Goal: Task Accomplishment & Management: Manage account settings

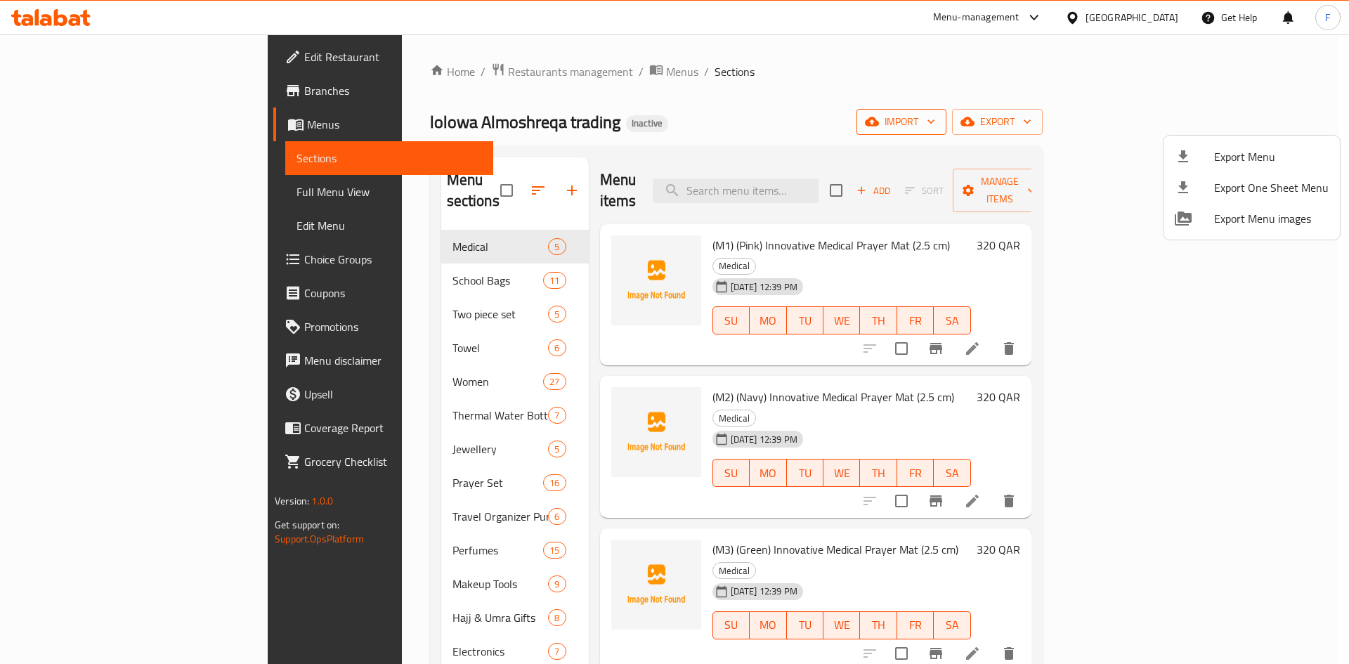
click at [1155, 122] on div at bounding box center [674, 332] width 1349 height 664
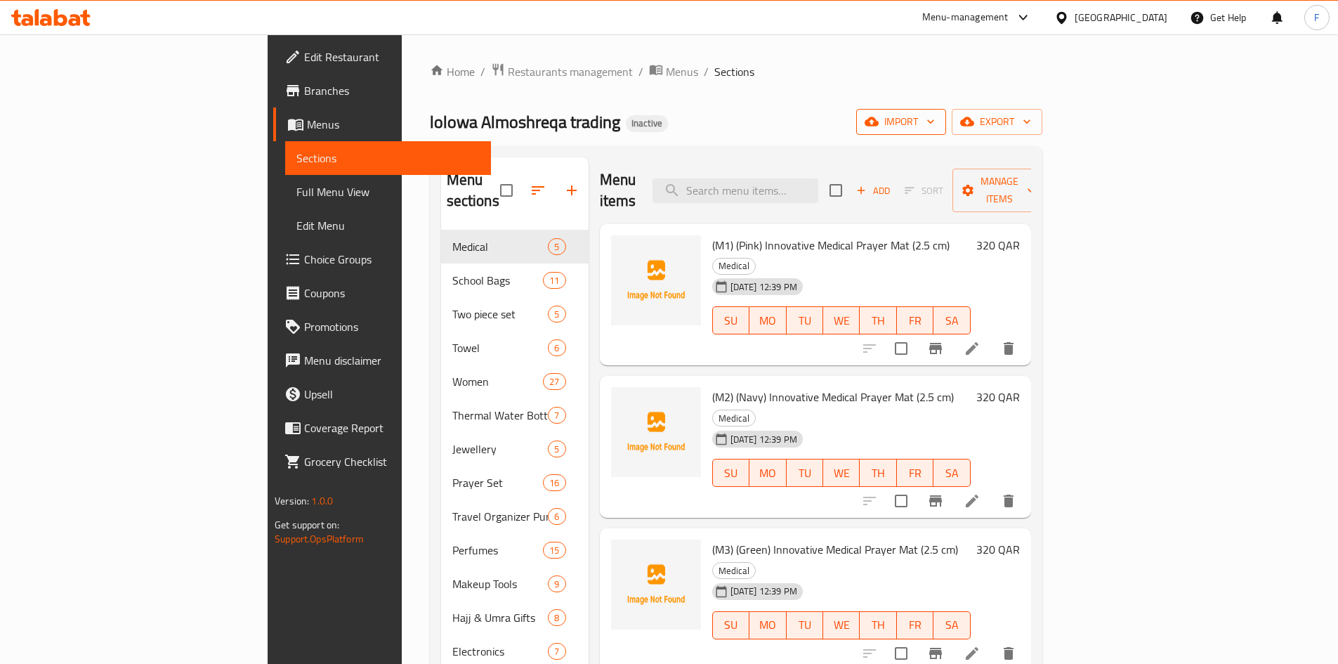
click at [935, 122] on span "import" at bounding box center [900, 122] width 67 height 18
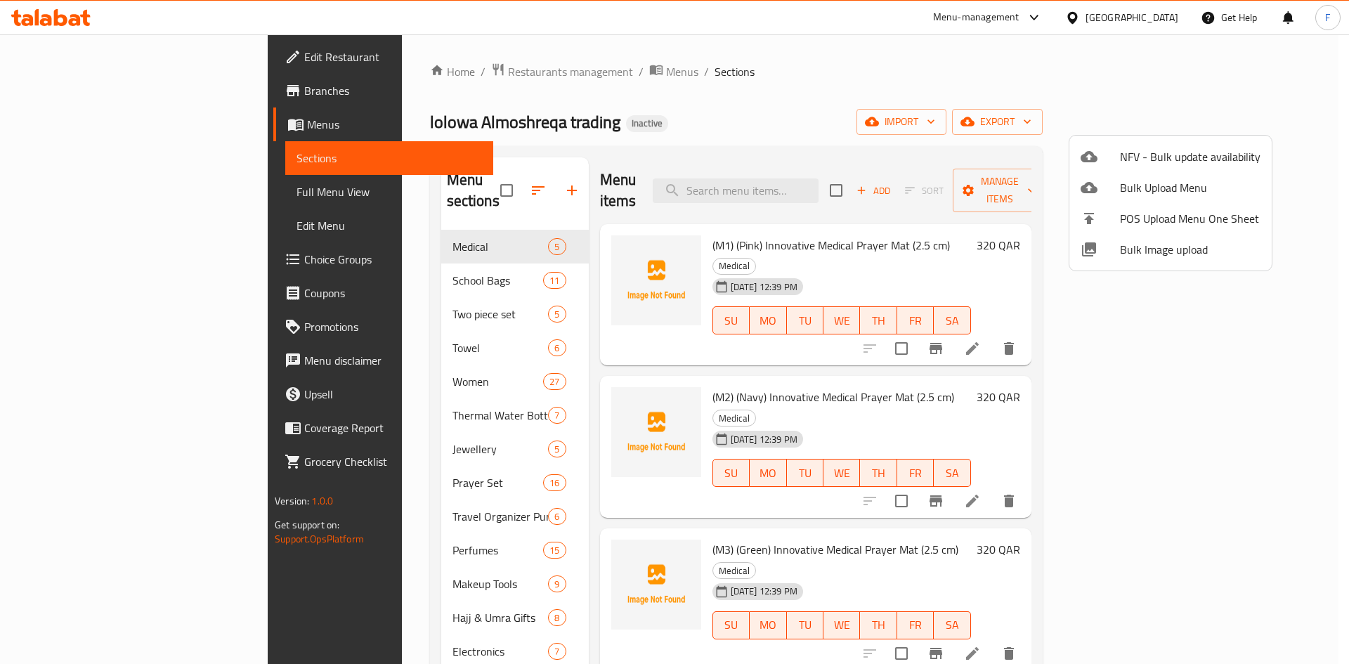
click at [1151, 247] on span "Bulk Image upload" at bounding box center [1190, 249] width 140 height 17
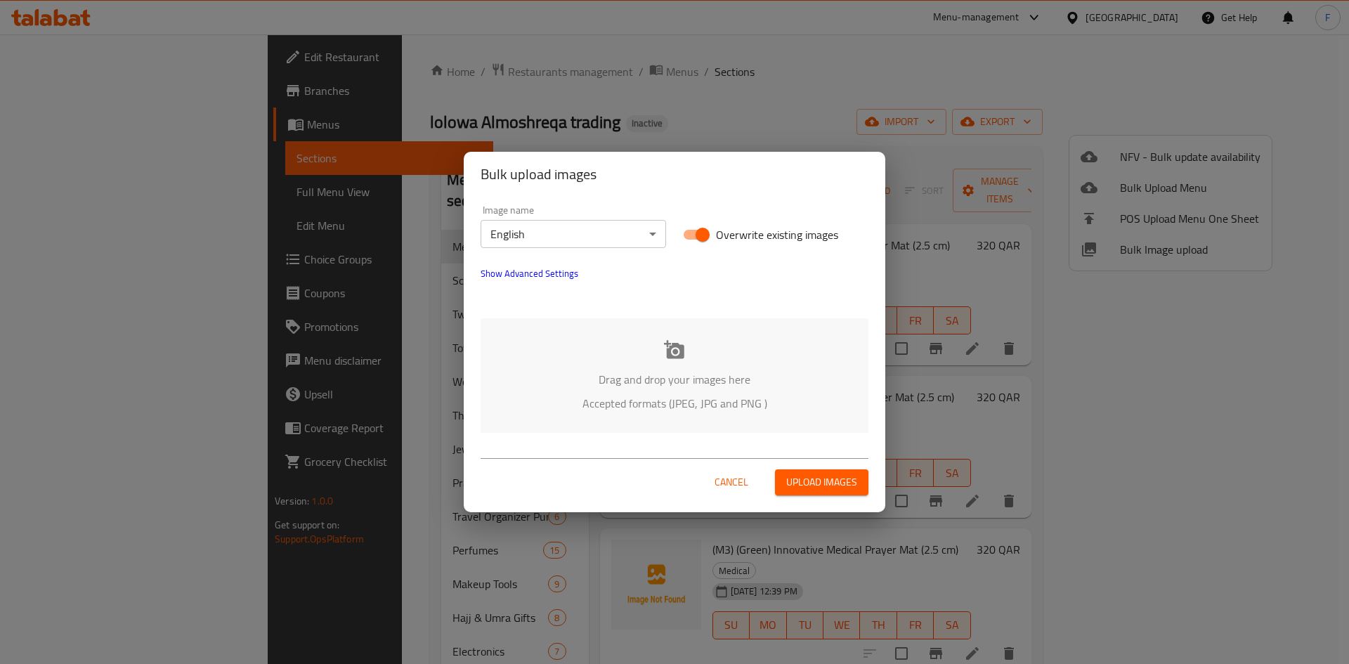
drag, startPoint x: 929, startPoint y: 81, endPoint x: 997, endPoint y: 134, distance: 87.1
click at [931, 84] on div "Bulk upload images Image name English ​ Overwrite existing images Show Advanced…" at bounding box center [674, 332] width 1349 height 664
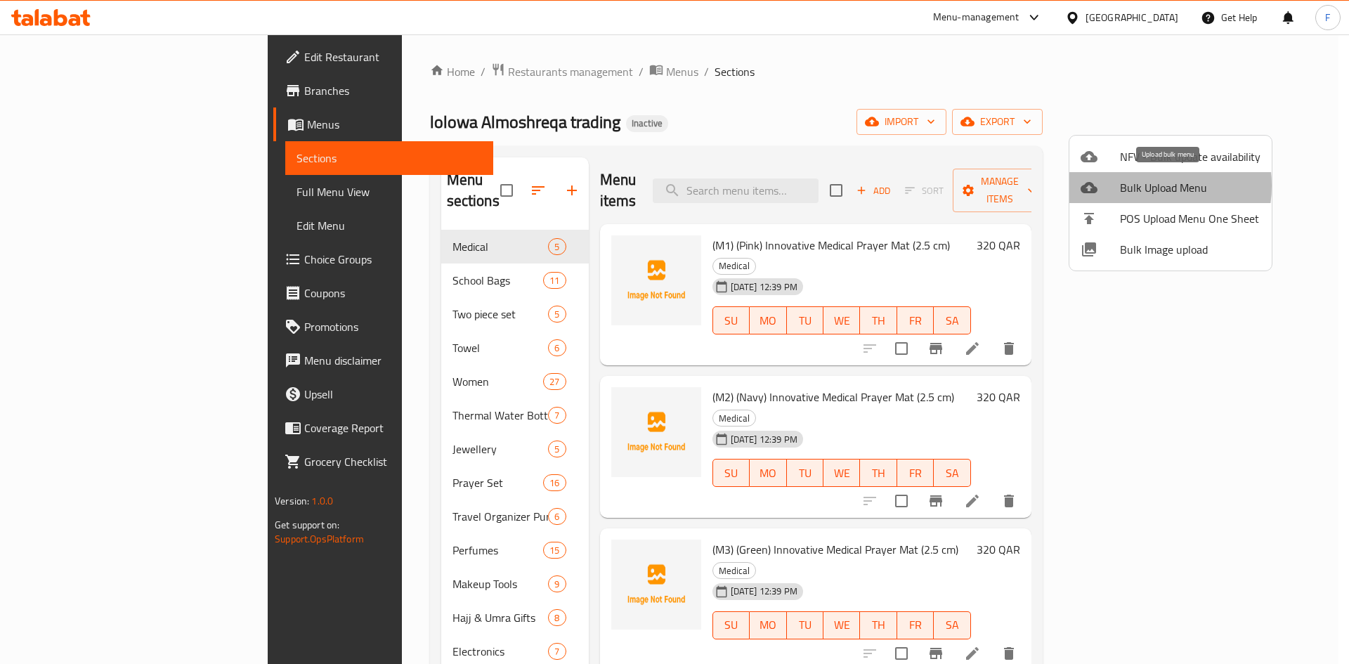
click at [1132, 185] on span "Bulk Upload Menu" at bounding box center [1190, 187] width 140 height 17
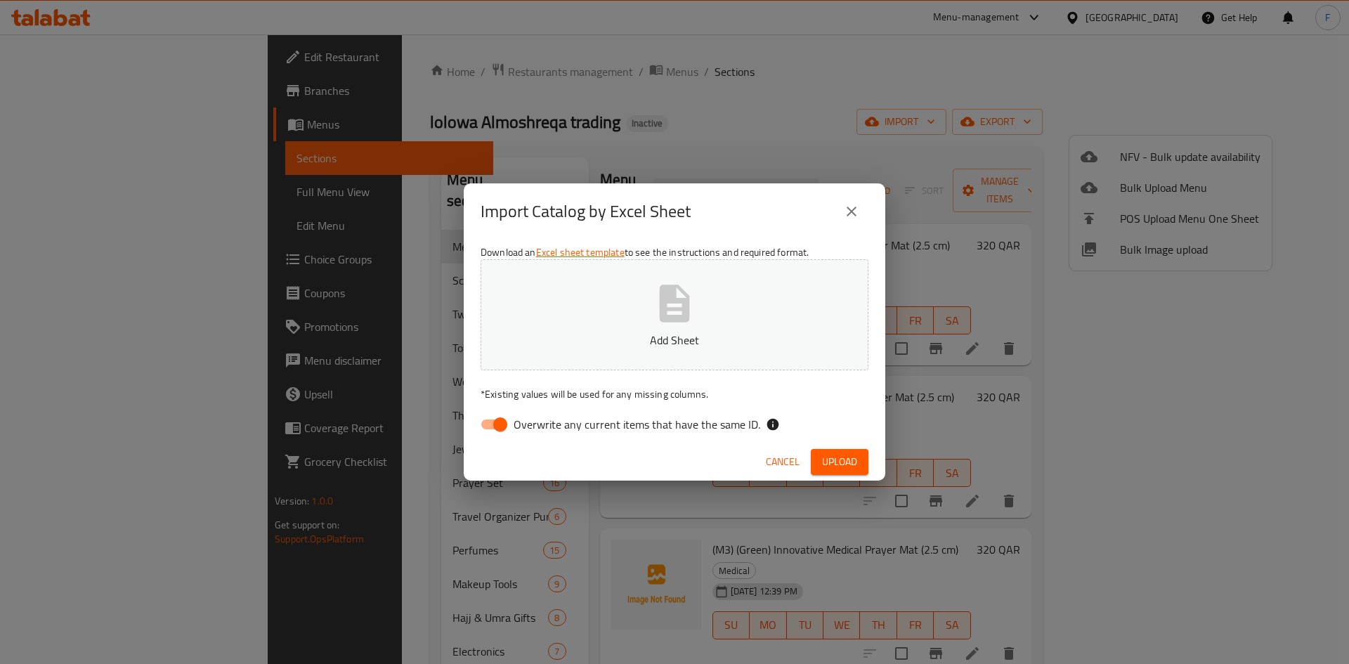
drag, startPoint x: 490, startPoint y: 424, endPoint x: 501, endPoint y: 423, distance: 10.6
click at [492, 424] on input "Overwrite any current items that have the same ID." at bounding box center [500, 424] width 80 height 27
checkbox input "false"
click at [667, 310] on icon "button" at bounding box center [675, 302] width 30 height 37
click at [841, 464] on span "Upload" at bounding box center [839, 462] width 35 height 18
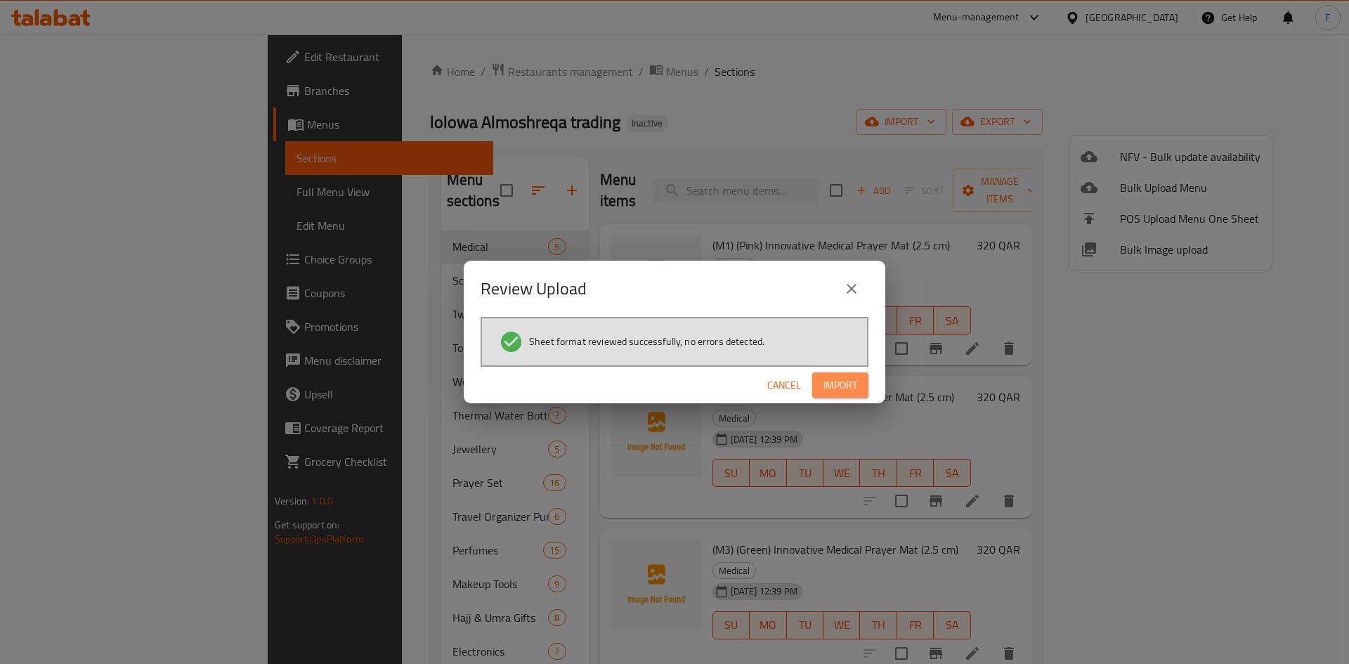
click at [838, 386] on span "Import" at bounding box center [840, 385] width 34 height 18
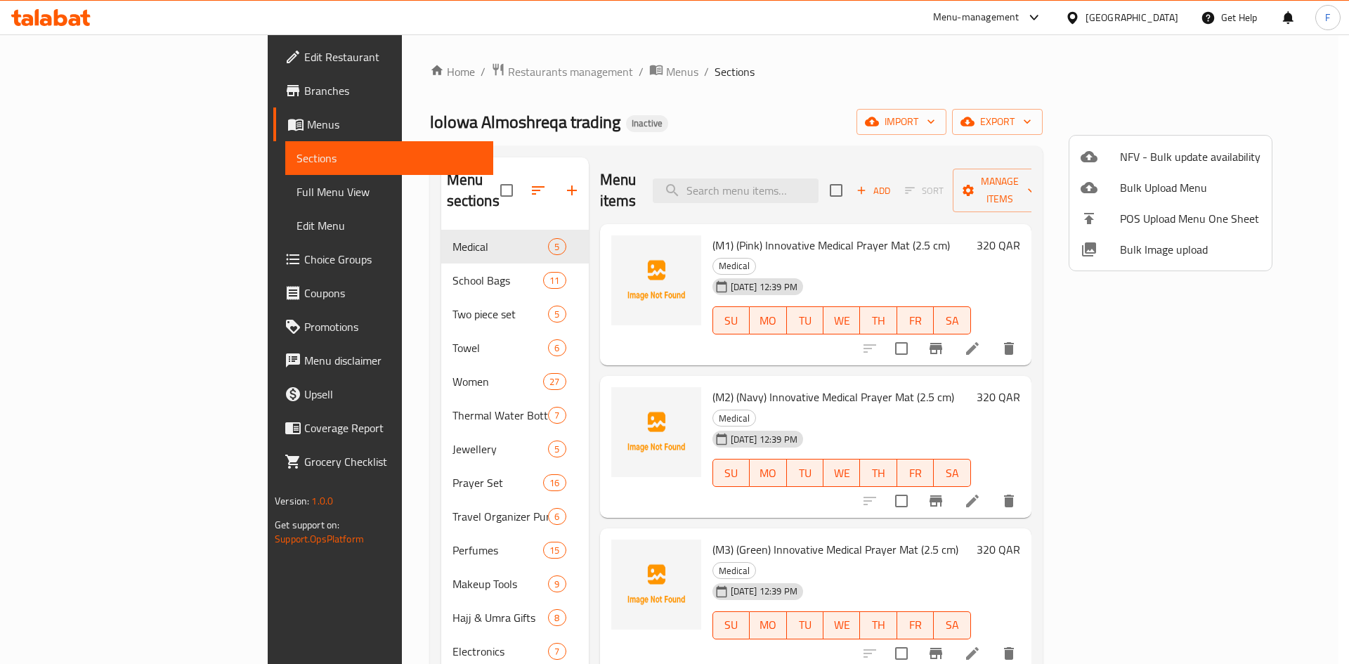
click at [796, 99] on div at bounding box center [674, 332] width 1349 height 664
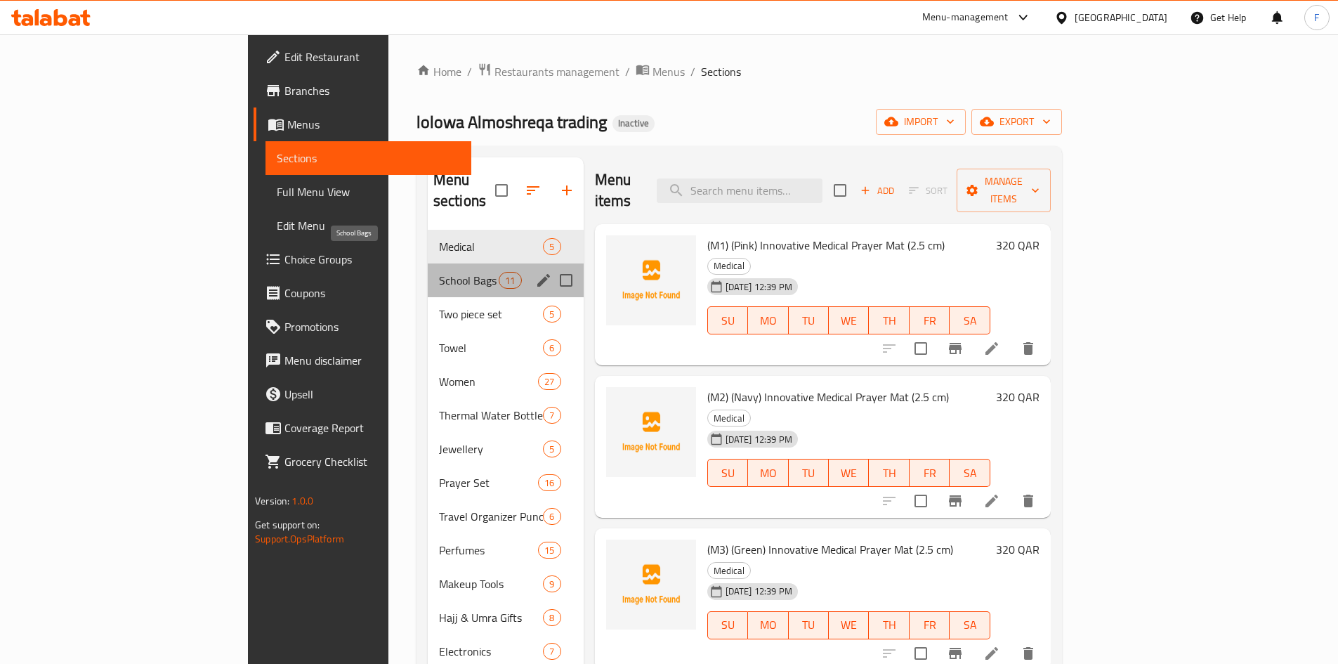
click at [439, 272] on span "School Bags" at bounding box center [469, 280] width 60 height 17
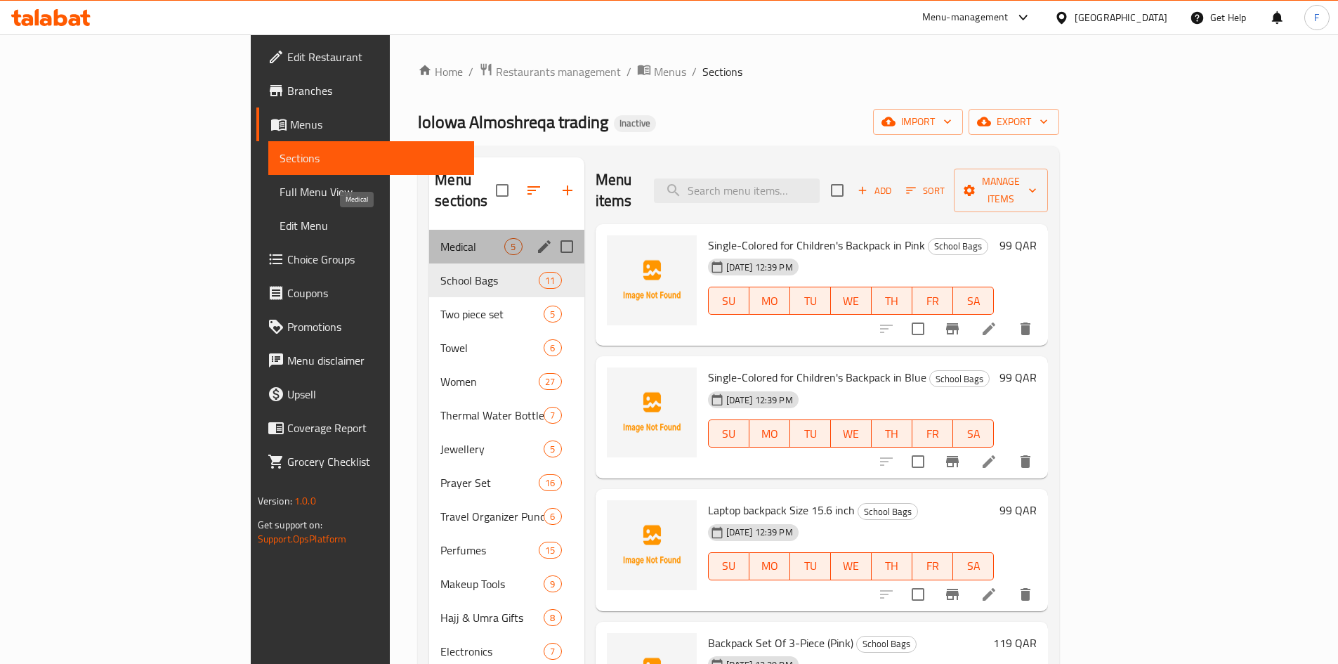
click at [440, 238] on span "Medical" at bounding box center [472, 246] width 64 height 17
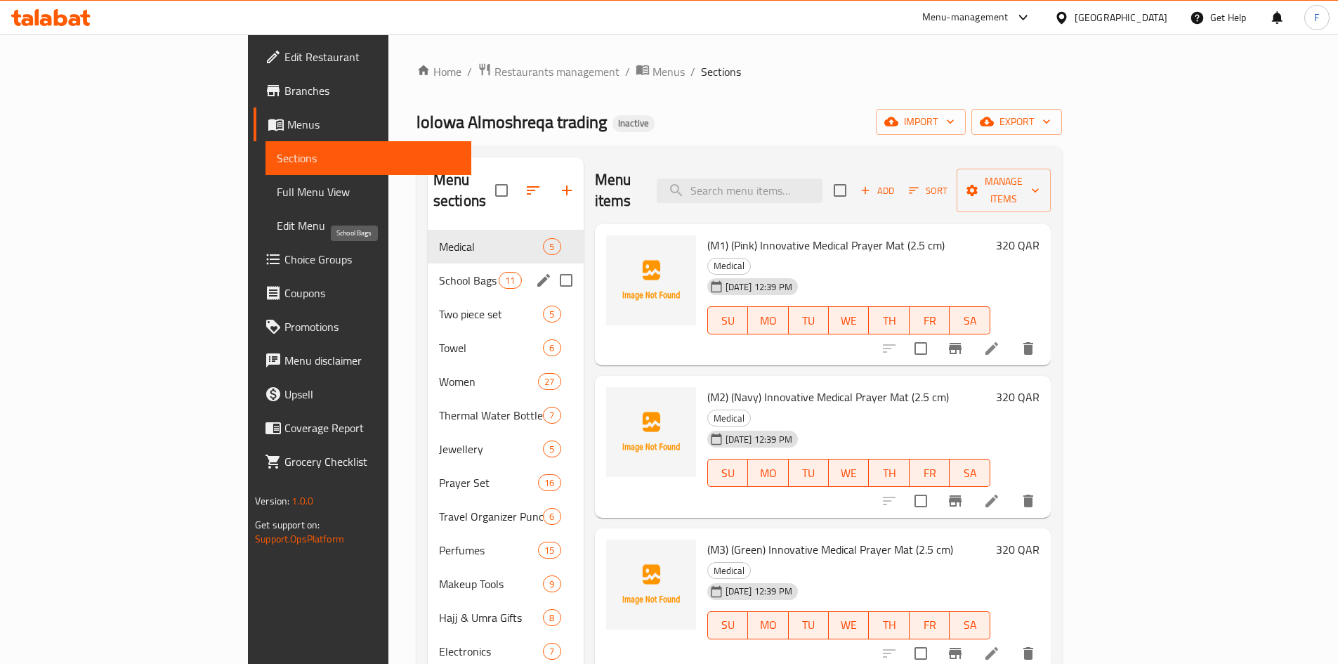
click at [439, 272] on span "School Bags" at bounding box center [469, 280] width 60 height 17
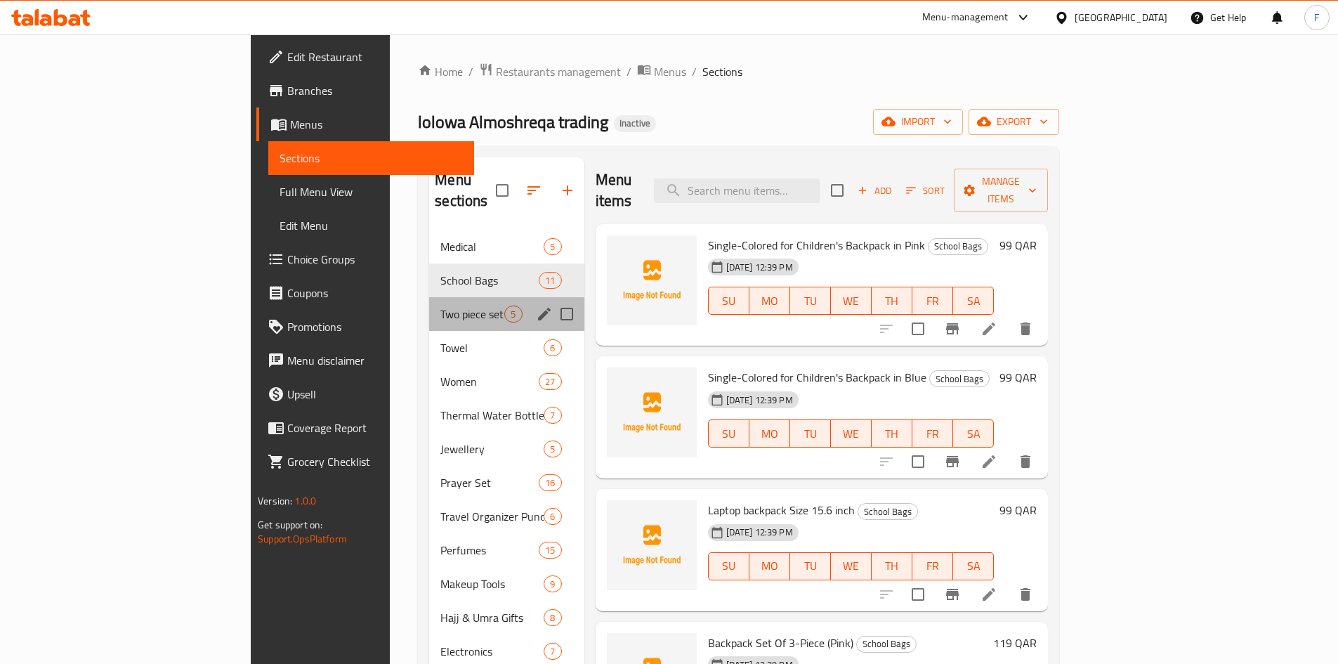
click at [429, 297] on div "Two piece set 5" at bounding box center [506, 314] width 155 height 34
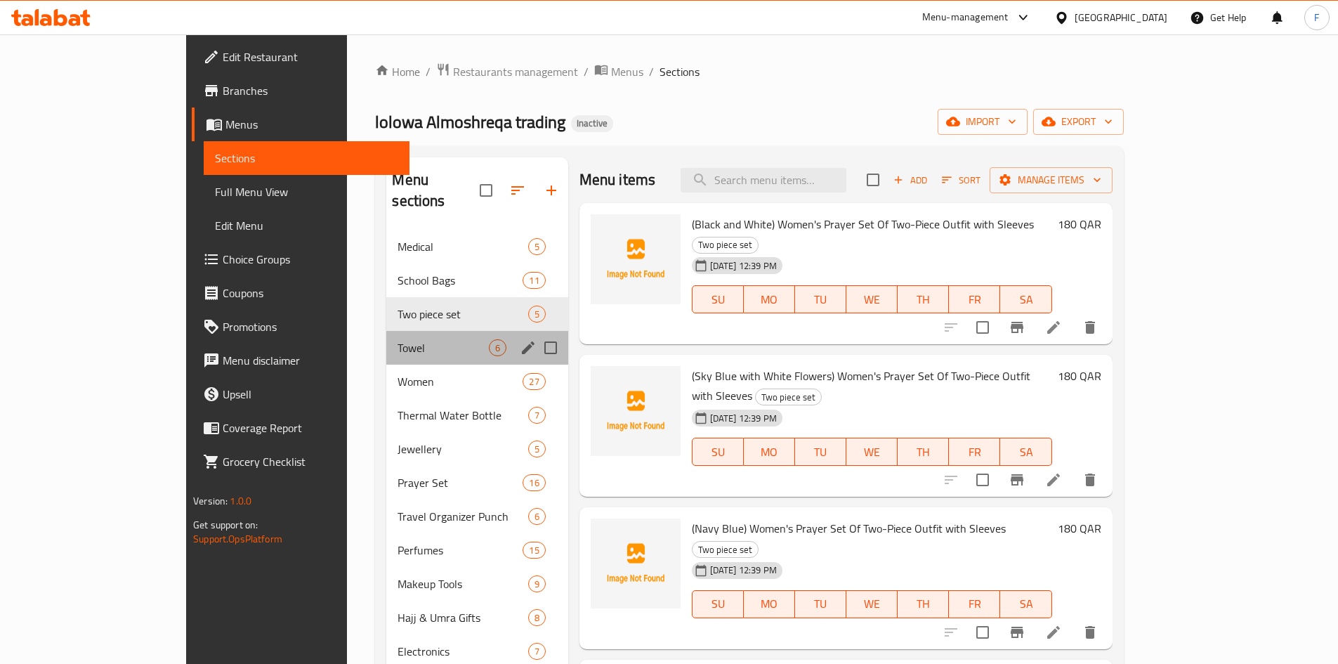
click at [386, 331] on div "Towel 6" at bounding box center [476, 348] width 181 height 34
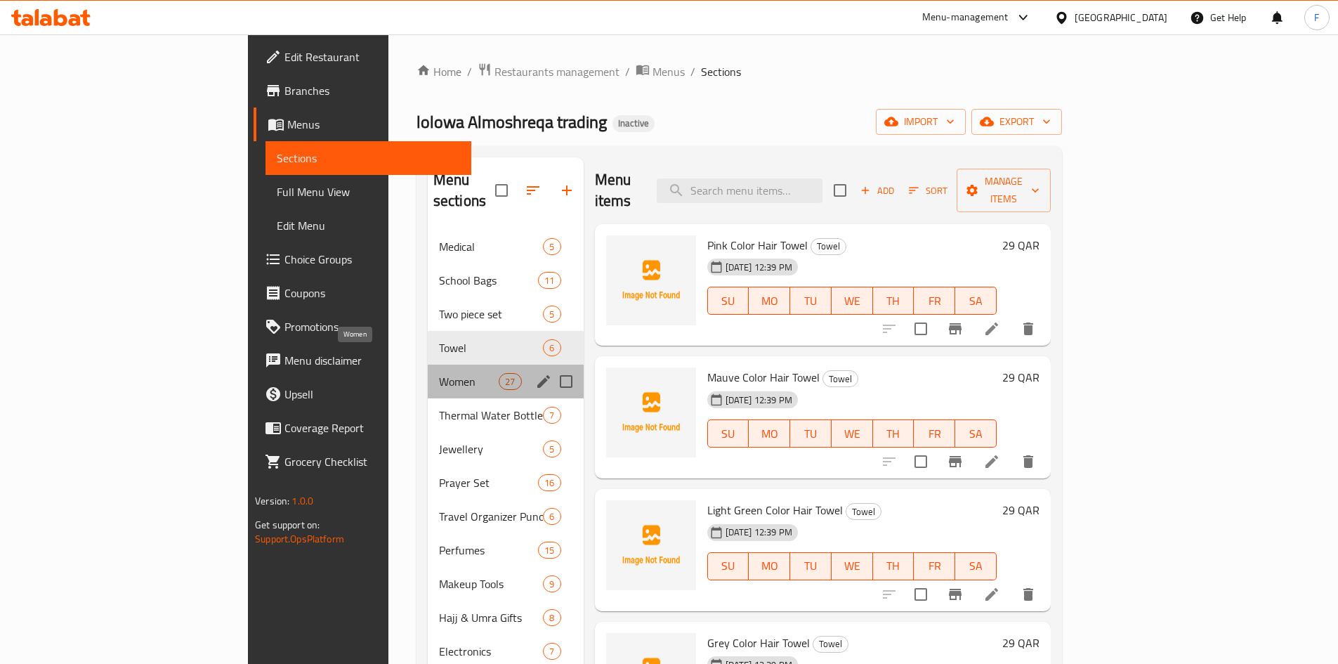
click at [439, 373] on span "Women" at bounding box center [469, 381] width 60 height 17
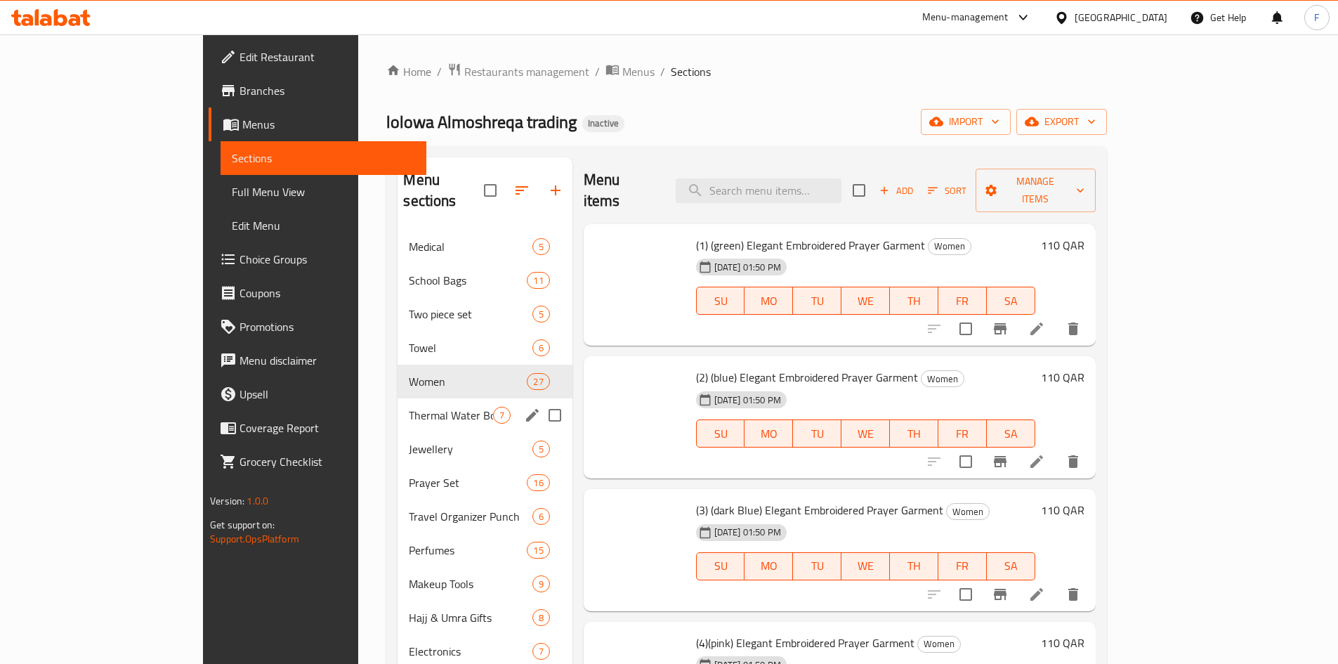
click at [398, 409] on div "Thermal Water Bottle 7" at bounding box center [485, 415] width 174 height 34
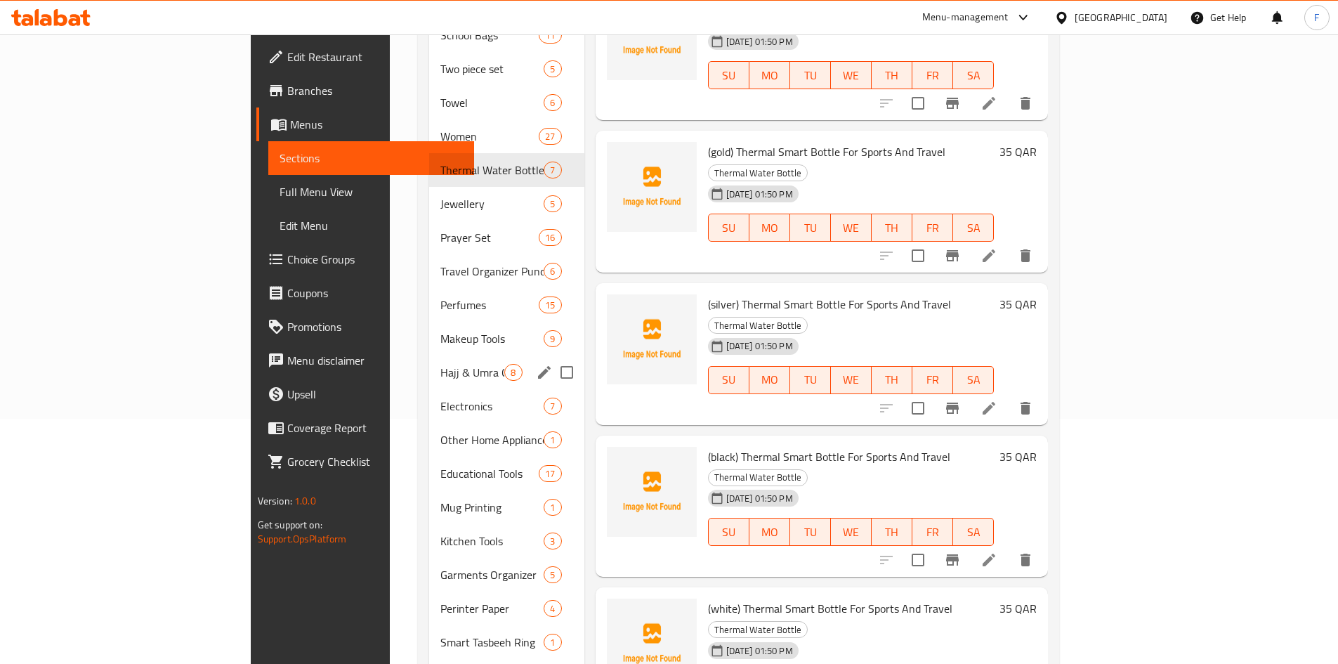
scroll to position [281, 0]
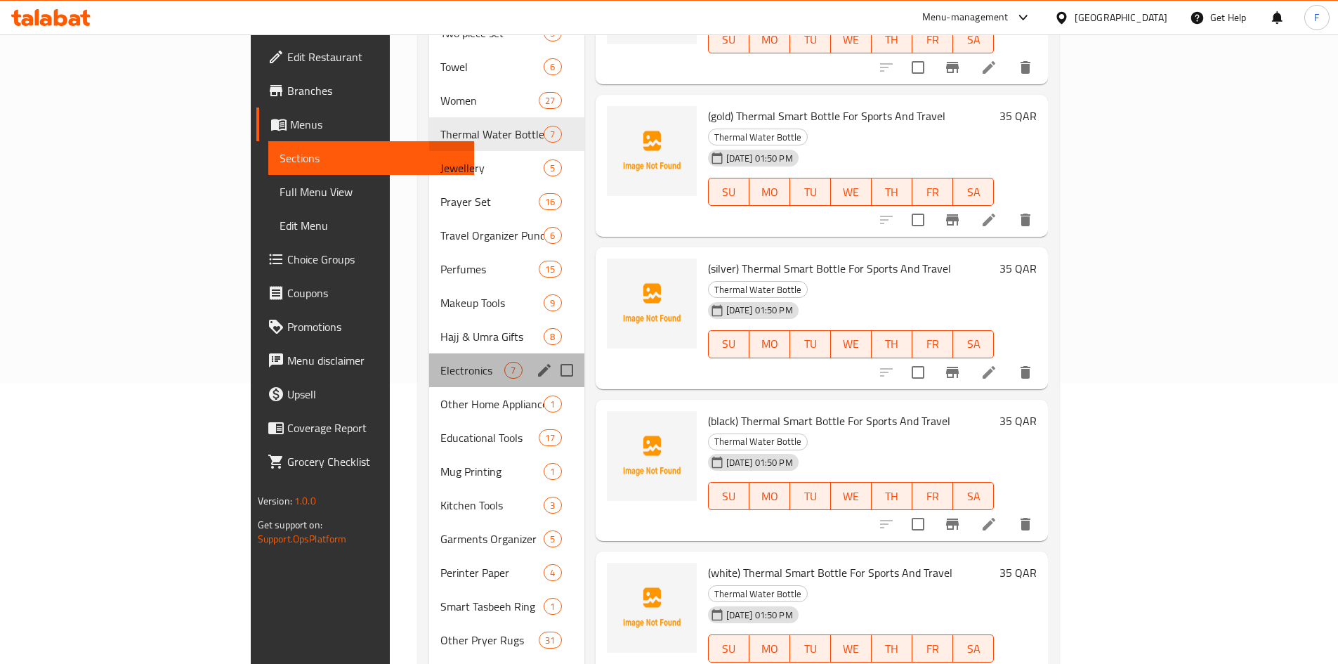
click at [429, 362] on div "Electronics 7" at bounding box center [506, 370] width 155 height 34
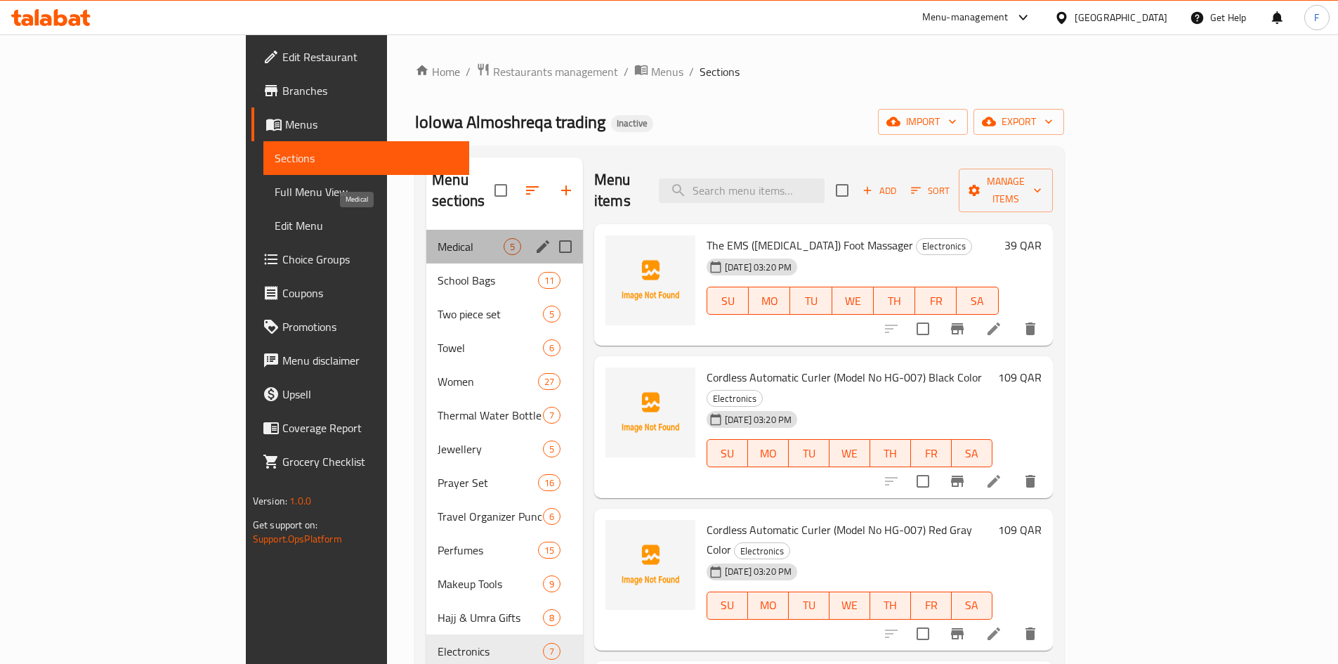
click at [438, 238] on span "Medical" at bounding box center [471, 246] width 66 height 17
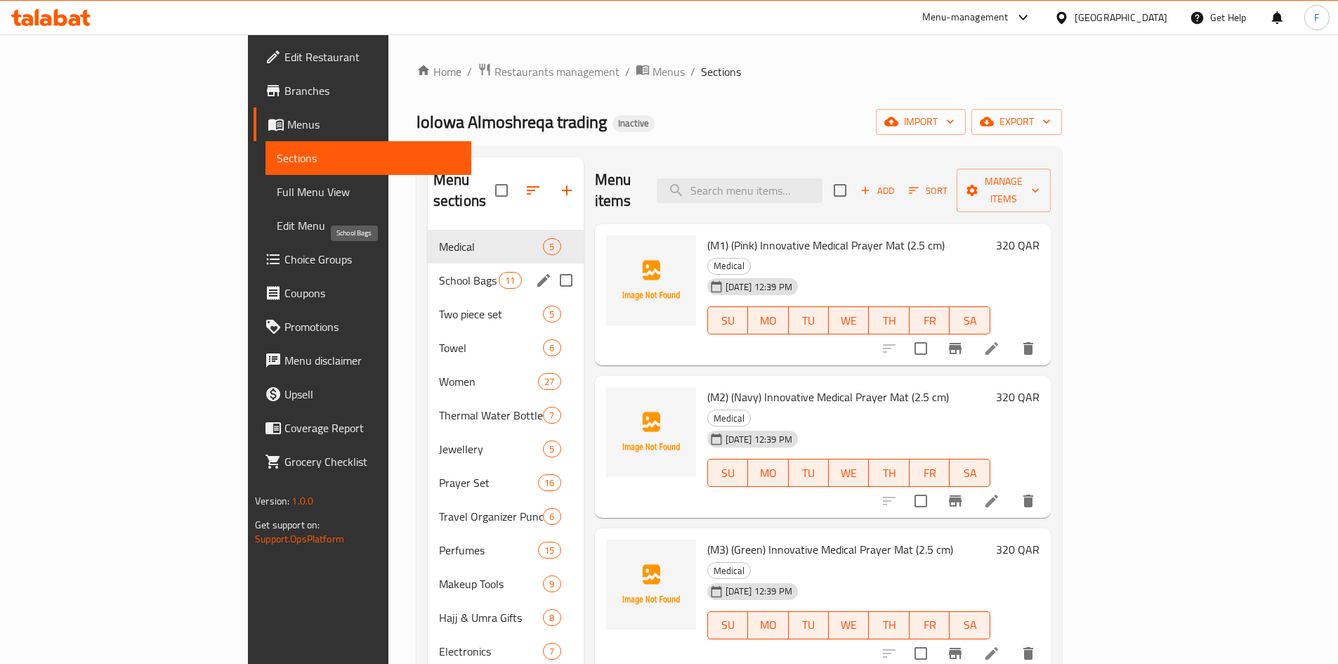
click at [439, 272] on span "School Bags" at bounding box center [469, 280] width 60 height 17
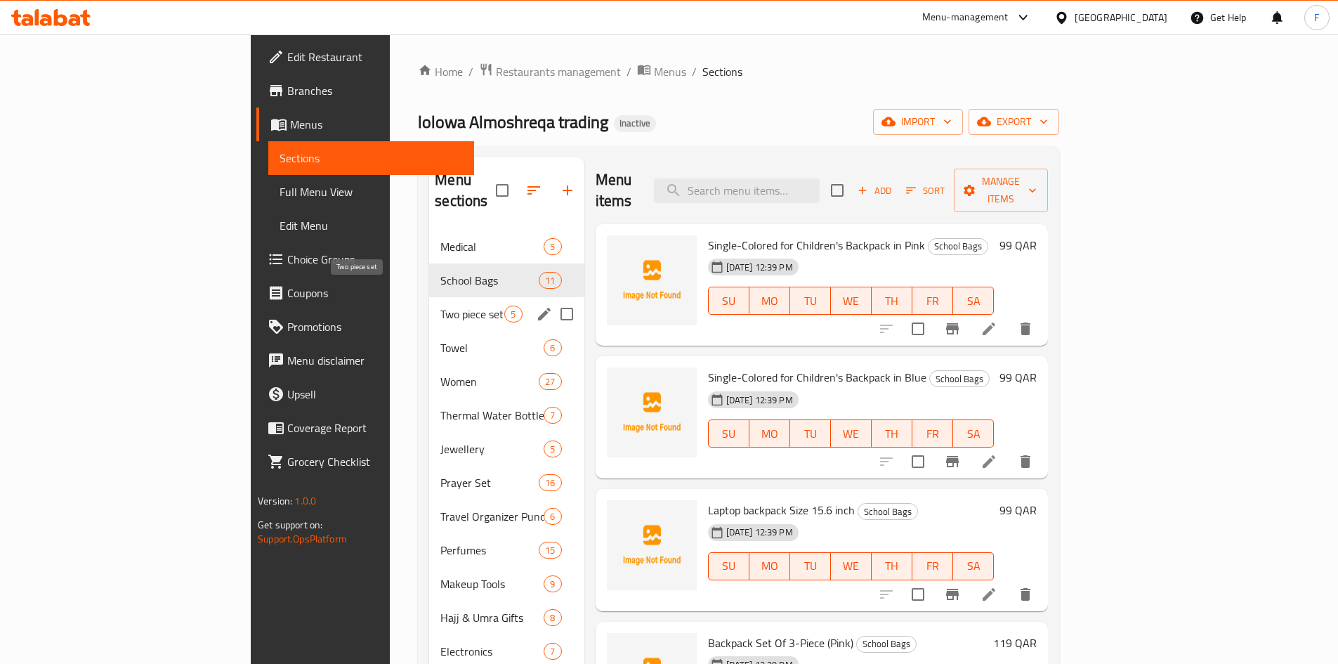
click at [440, 306] on span "Two piece set" at bounding box center [472, 314] width 64 height 17
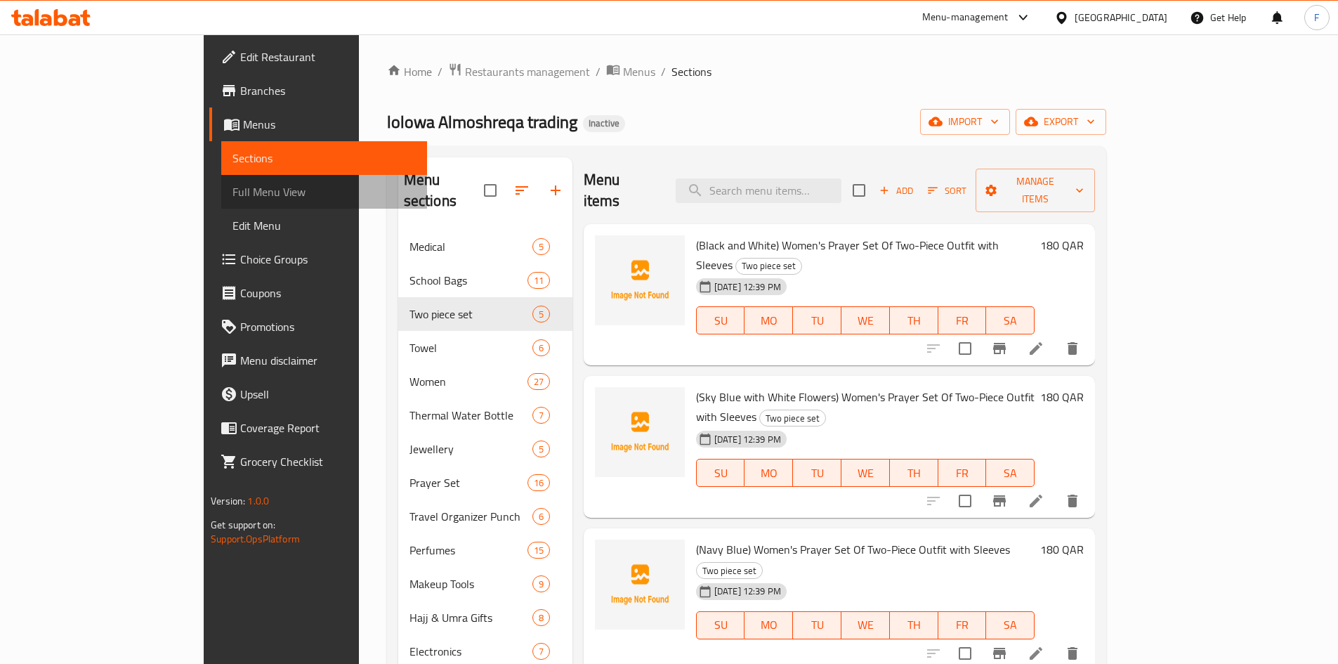
click at [232, 194] on span "Full Menu View" at bounding box center [323, 191] width 183 height 17
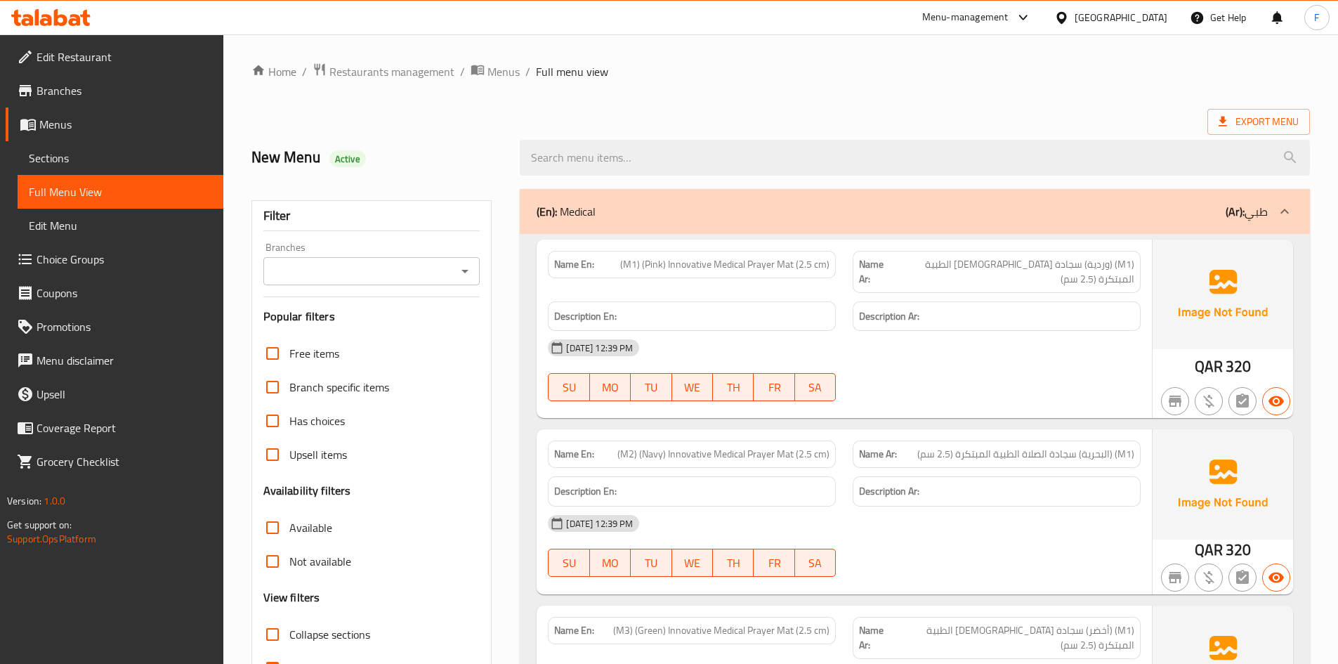
click at [769, 266] on span "(M1) (Pink) Innovative Medical Prayer Mat (2.5 cm)" at bounding box center [724, 264] width 209 height 15
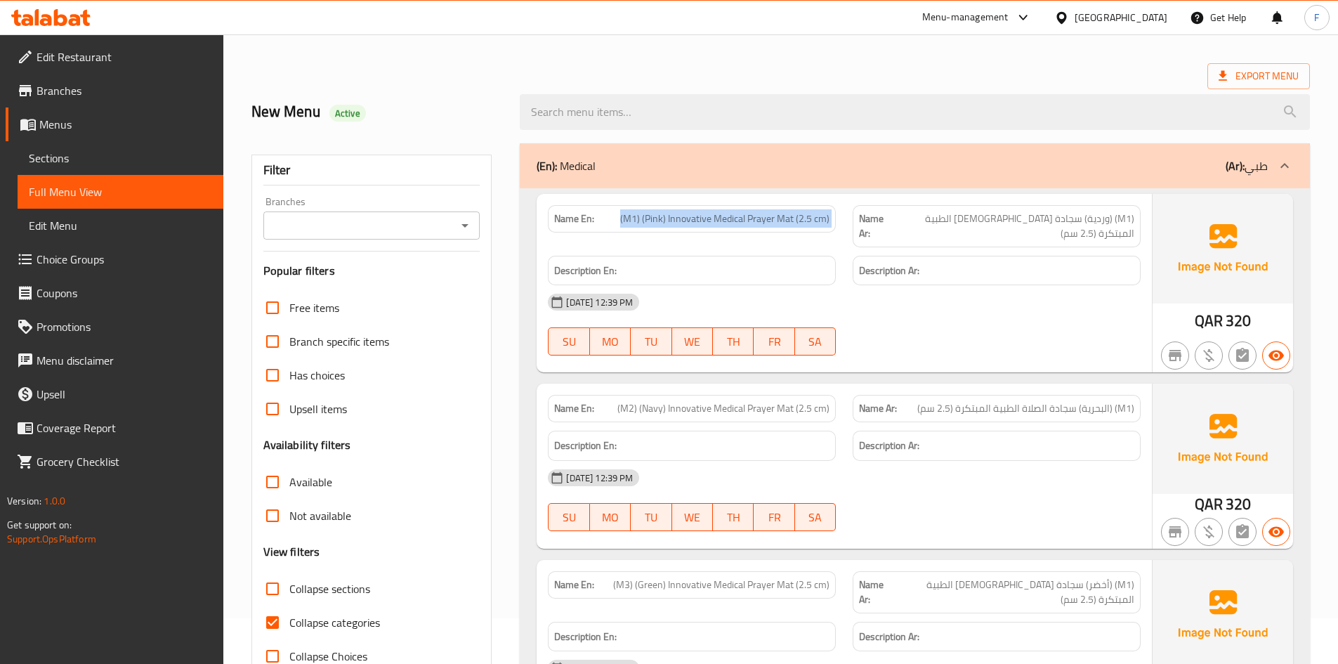
scroll to position [70, 0]
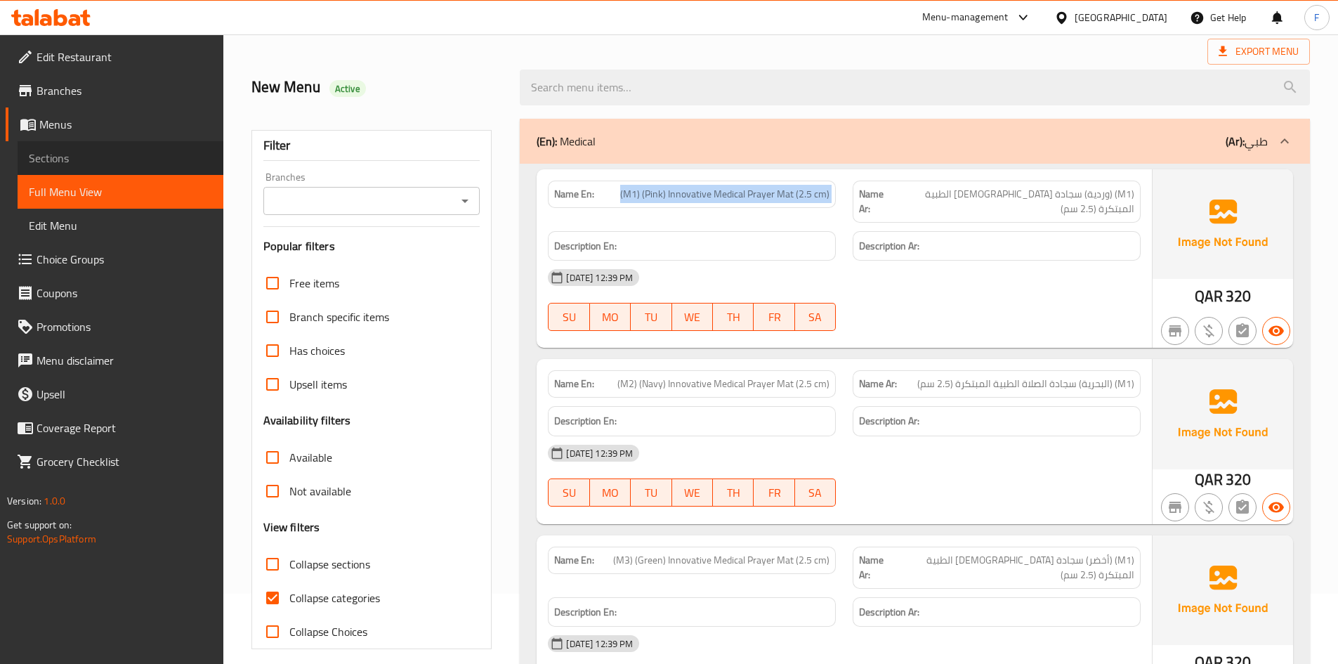
click at [60, 161] on span "Sections" at bounding box center [120, 158] width 183 height 17
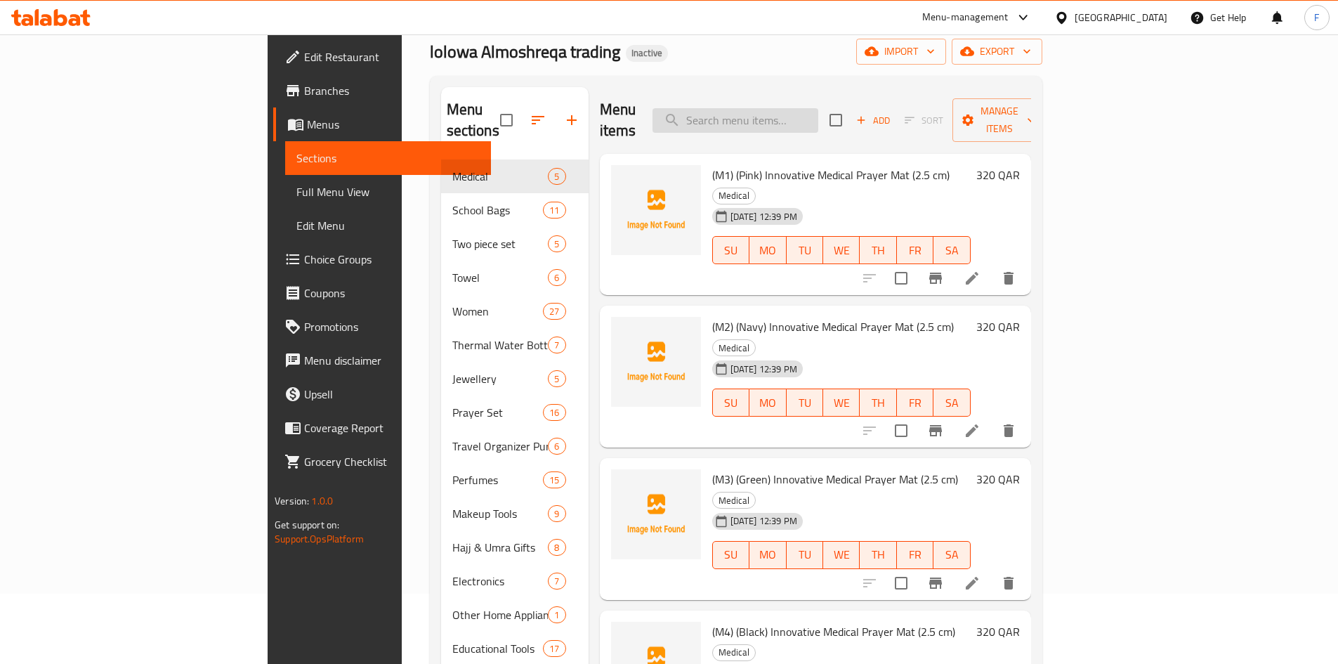
click at [779, 110] on input "search" at bounding box center [736, 120] width 166 height 25
paste input "(M1) (Pink) Innovative Medical Prayer Mat (2.5 cm) 2 piece"
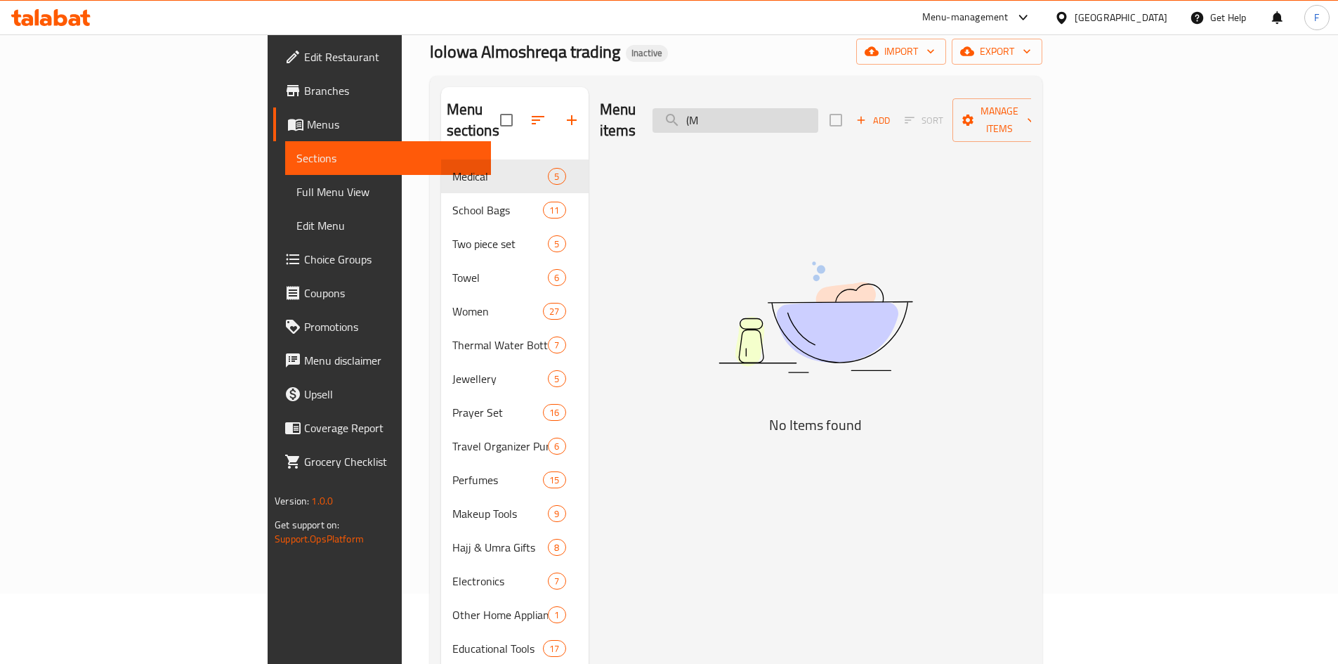
type input "("
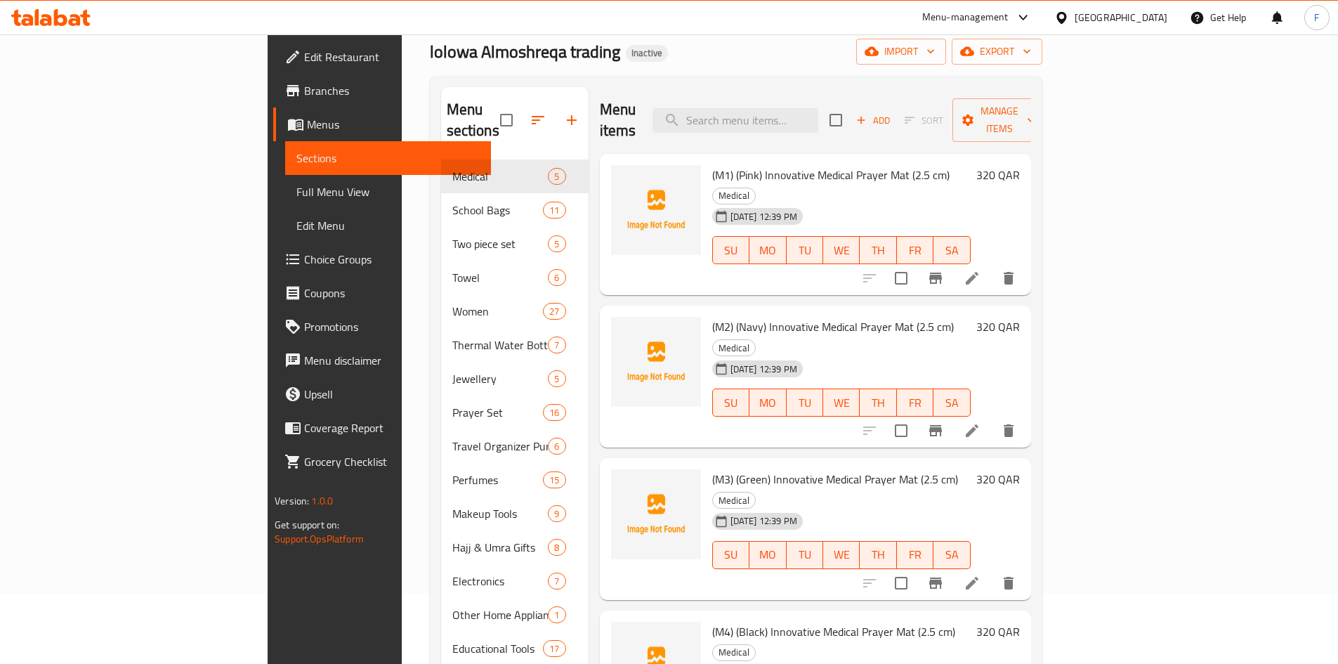
click at [779, 73] on div "Home / Restaurants management / Menus / Sections lolowa Almoshreqa trading Inac…" at bounding box center [736, 556] width 612 height 1128
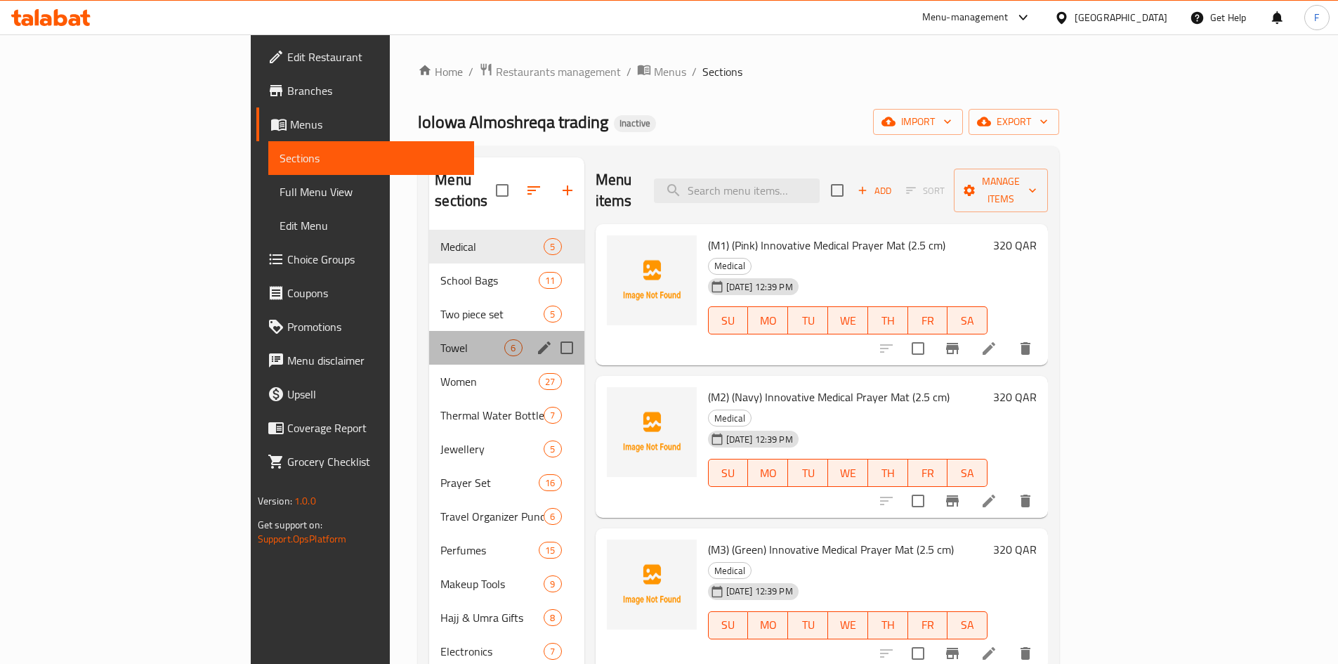
click at [429, 331] on div "Towel 6" at bounding box center [506, 348] width 155 height 34
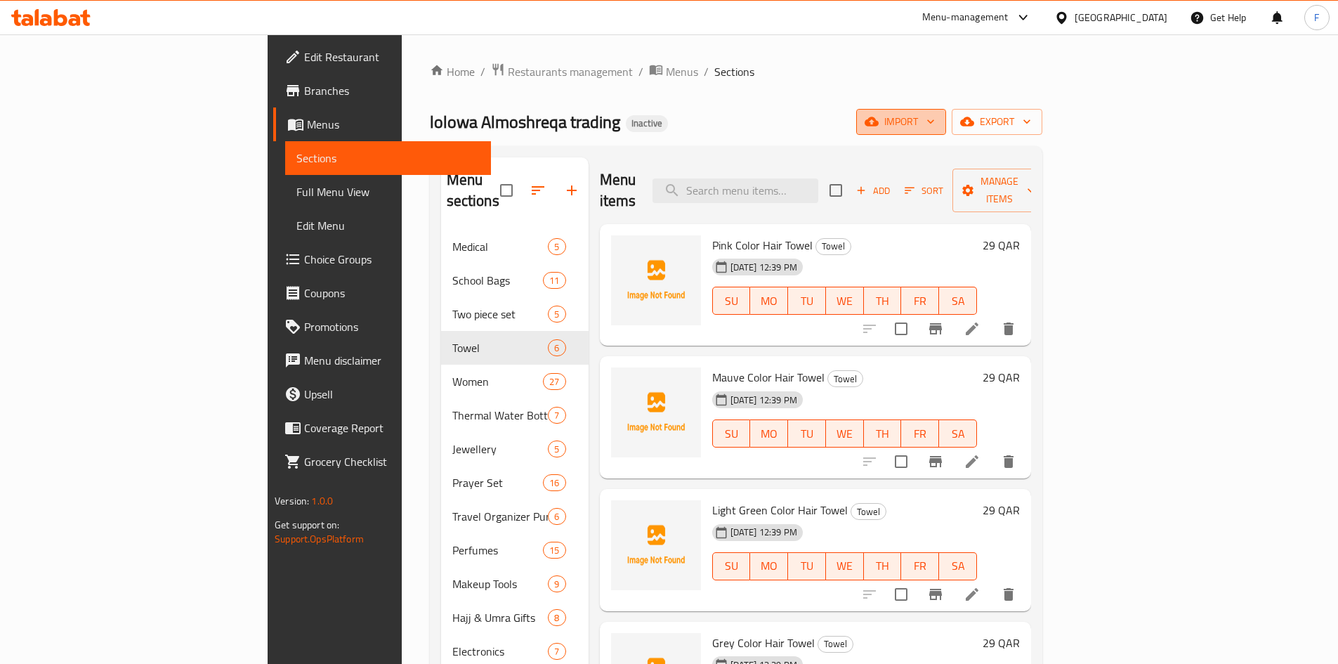
click at [935, 130] on span "import" at bounding box center [900, 122] width 67 height 18
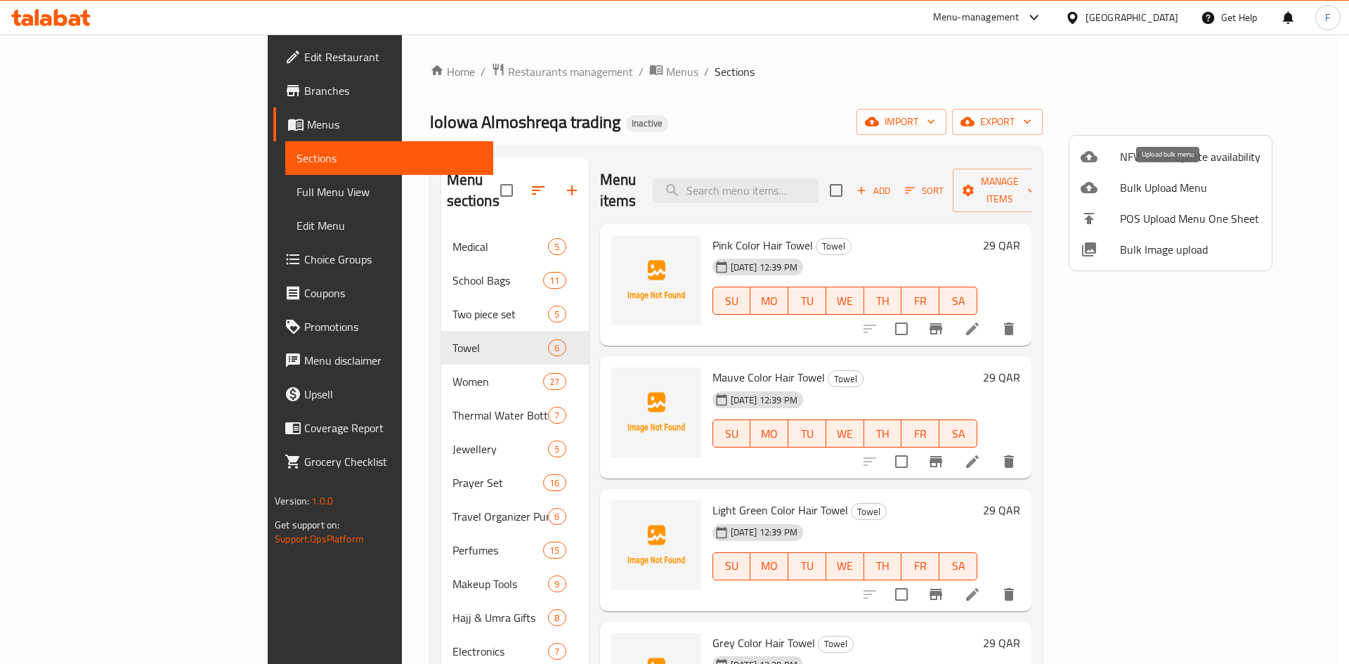
click at [1148, 190] on span "Bulk Upload Menu" at bounding box center [1190, 187] width 140 height 17
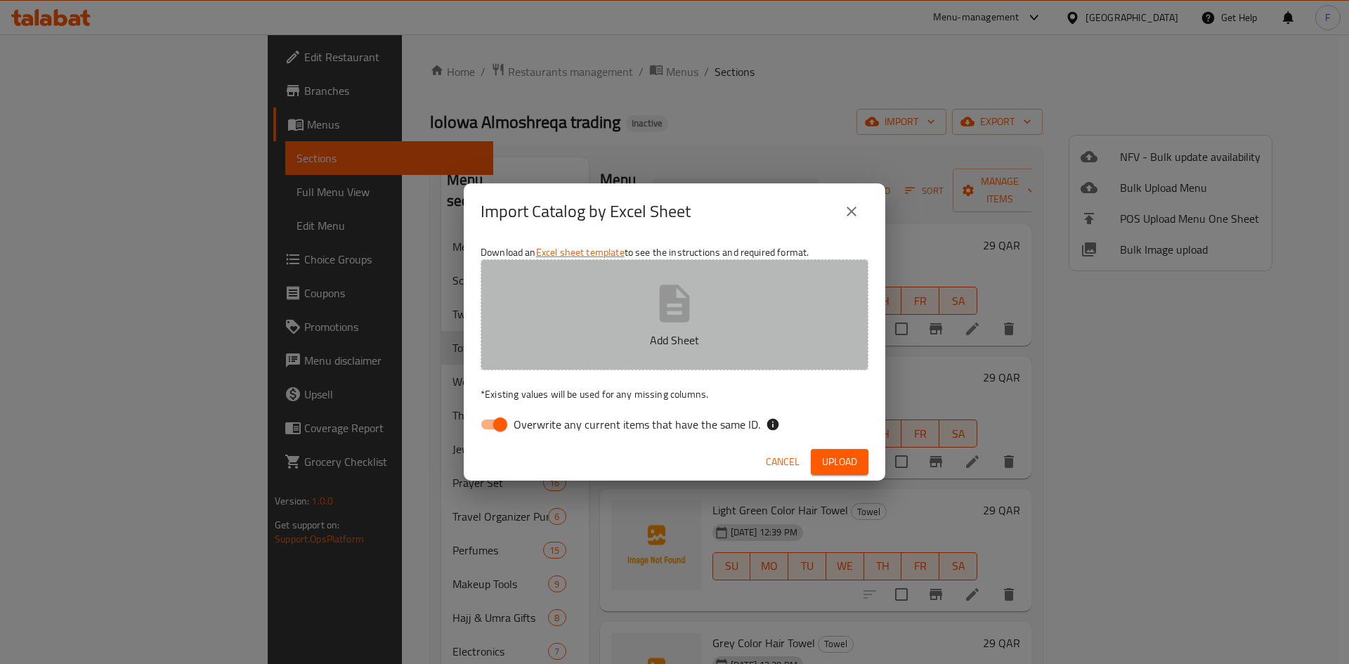
click at [676, 316] on icon "button" at bounding box center [675, 302] width 30 height 37
click at [669, 307] on icon "button" at bounding box center [674, 303] width 45 height 45
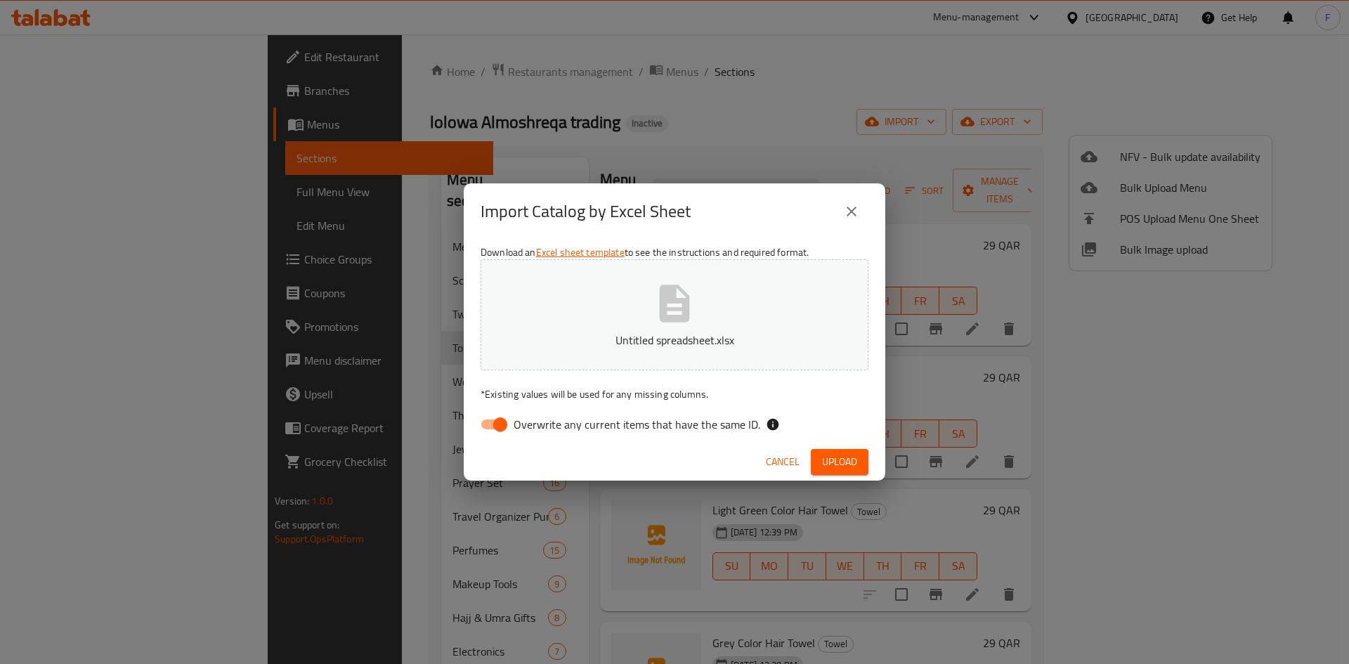
click at [835, 462] on span "Upload" at bounding box center [839, 462] width 35 height 18
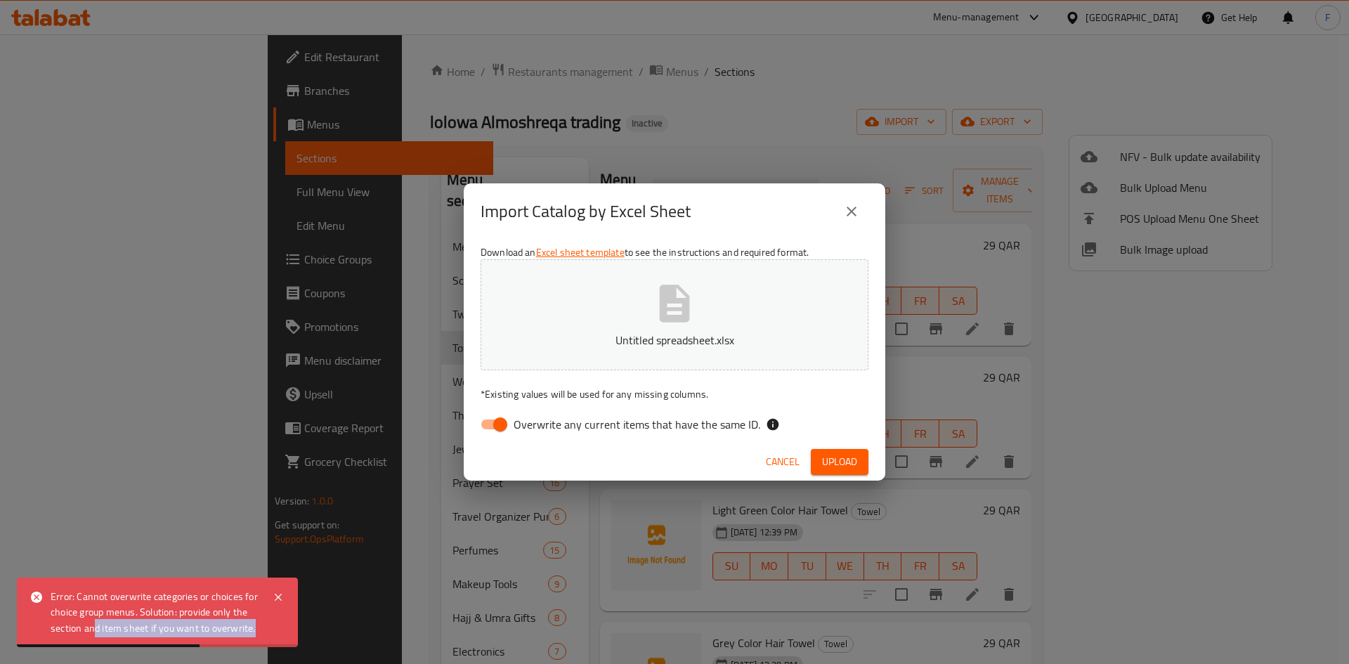
drag, startPoint x: 96, startPoint y: 628, endPoint x: 257, endPoint y: 627, distance: 160.9
click at [257, 627] on div "Error: Cannot overwrite categories or choices for choice group menus. Solution:…" at bounding box center [155, 612] width 208 height 47
click at [228, 625] on div "Error: Cannot overwrite categories or choices for choice group menus. Solution:…" at bounding box center [155, 612] width 208 height 47
click at [228, 624] on div "Error: Cannot overwrite categories or choices for choice group menus. Solution:…" at bounding box center [155, 612] width 208 height 47
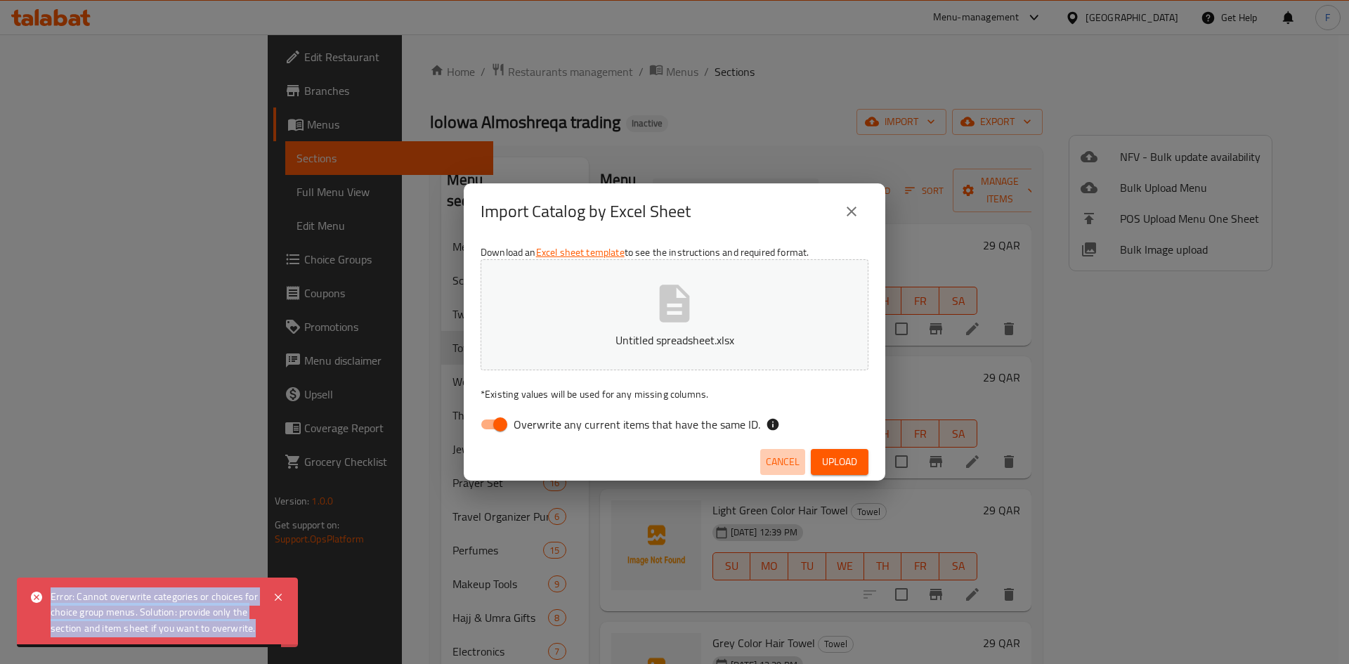
click at [788, 466] on span "Cancel" at bounding box center [783, 462] width 34 height 18
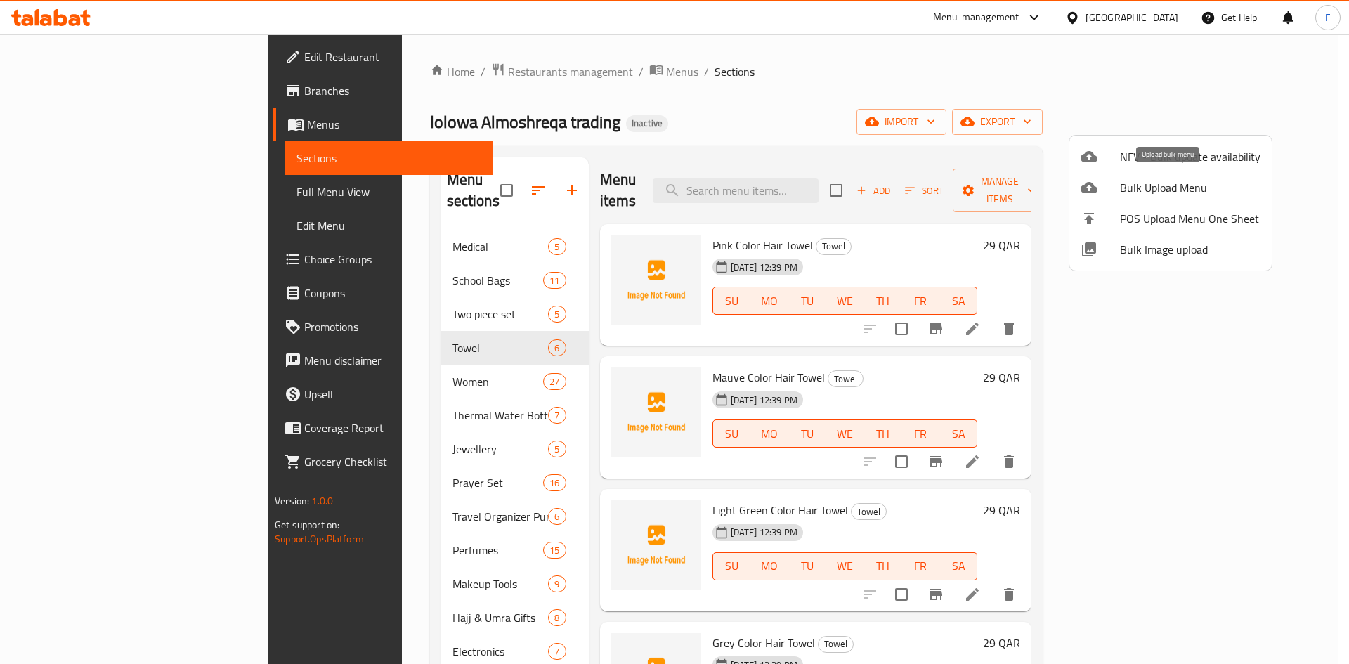
click at [1153, 190] on span "Bulk Upload Menu" at bounding box center [1190, 187] width 140 height 17
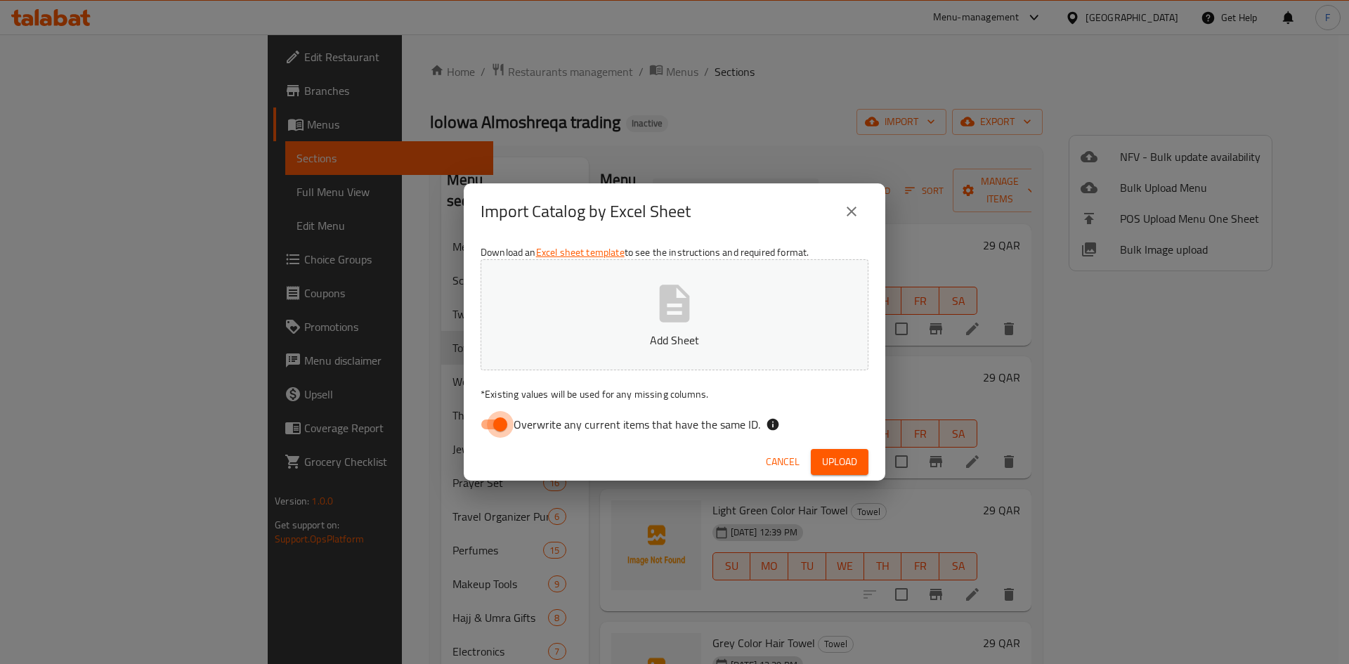
click at [490, 421] on input "Overwrite any current items that have the same ID." at bounding box center [500, 424] width 80 height 27
checkbox input "false"
click at [678, 320] on icon "button" at bounding box center [675, 302] width 30 height 37
click at [831, 457] on span "Upload" at bounding box center [839, 462] width 35 height 18
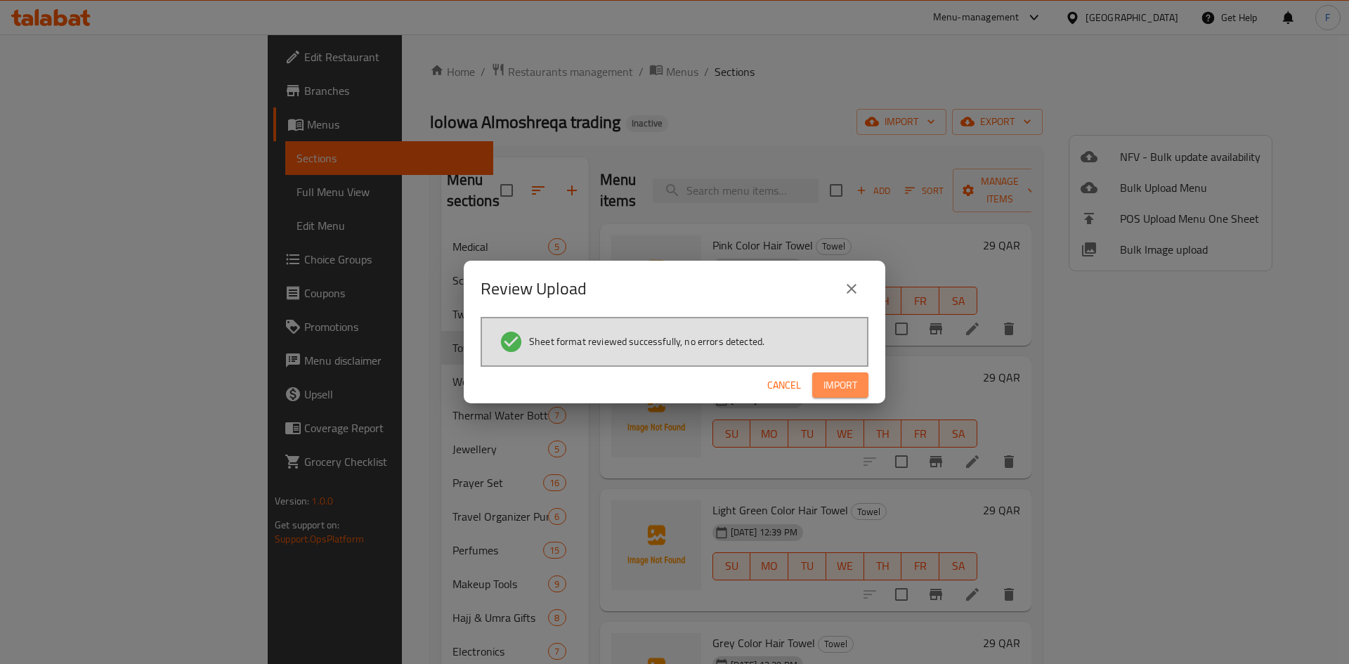
click at [823, 383] on span "Import" at bounding box center [840, 385] width 34 height 18
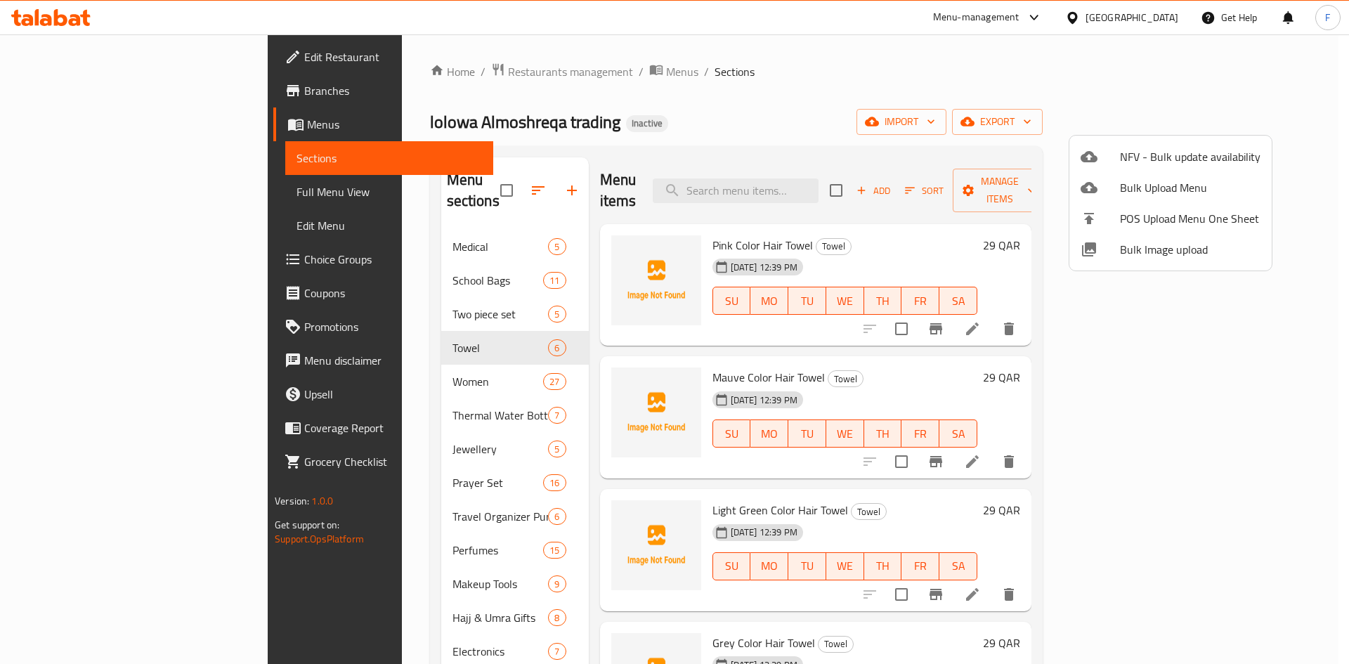
click at [313, 376] on div at bounding box center [674, 332] width 1349 height 664
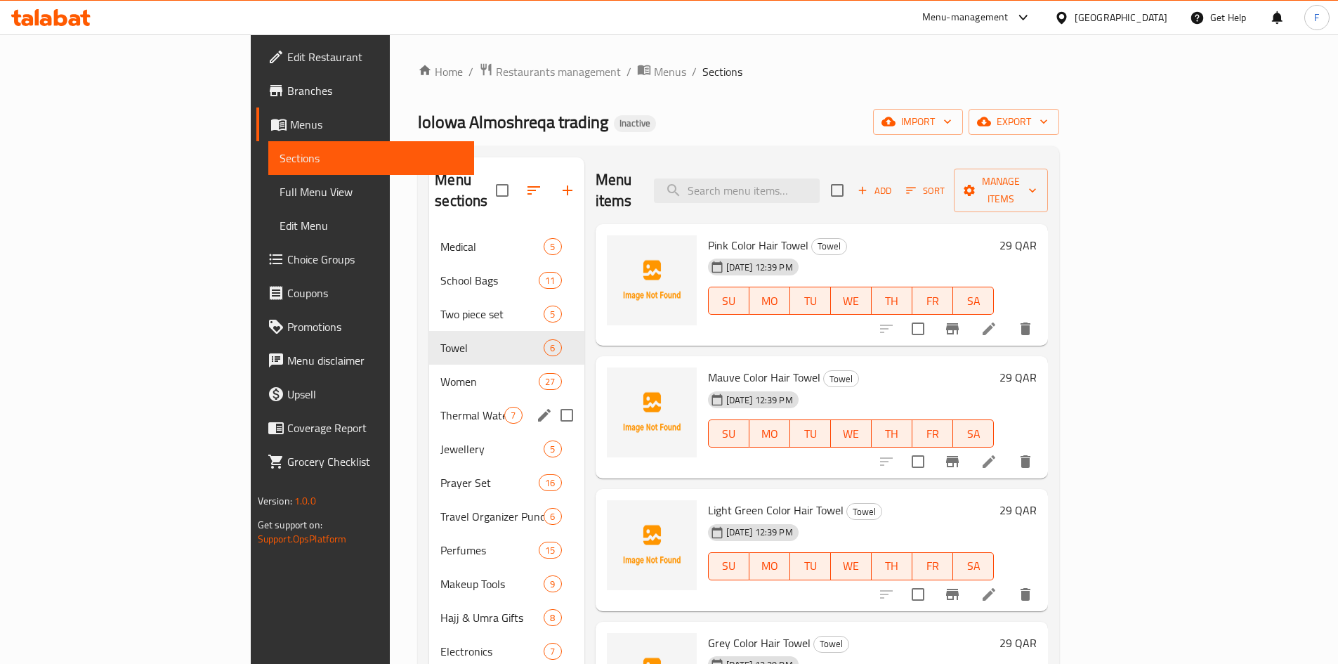
click at [440, 407] on span "Thermal Water Bottle" at bounding box center [472, 415] width 64 height 17
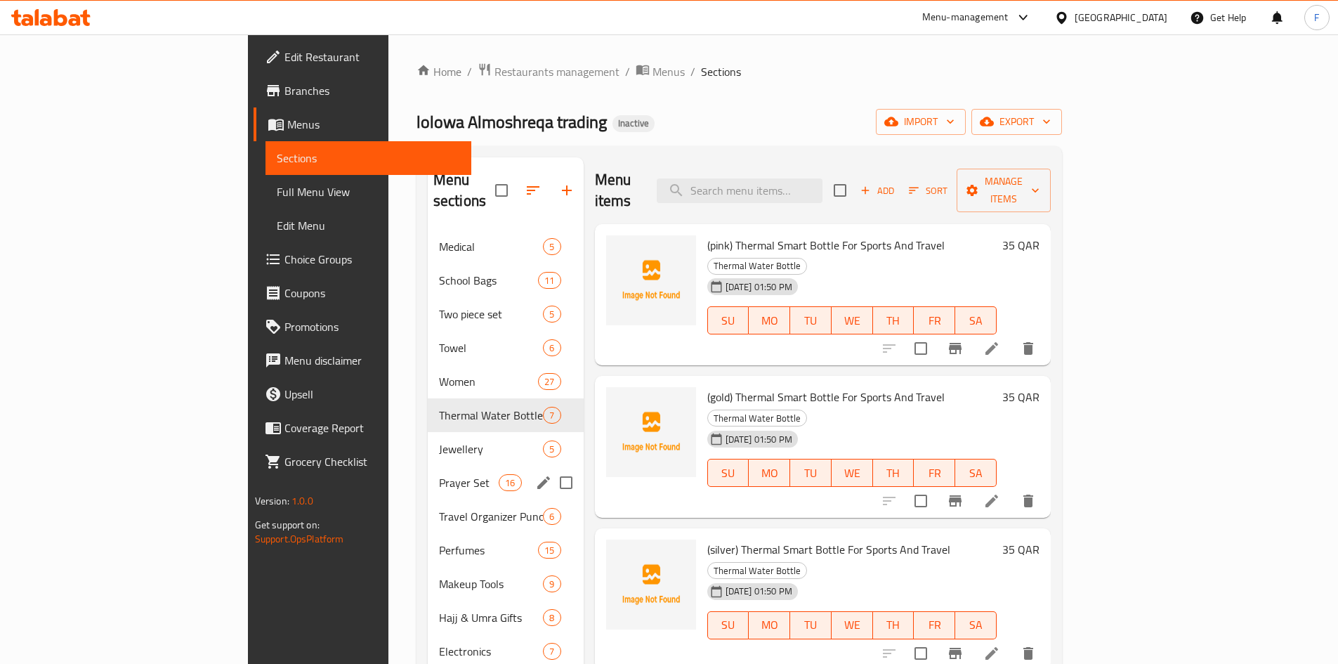
click at [428, 466] on div "Prayer Set 16" at bounding box center [506, 483] width 156 height 34
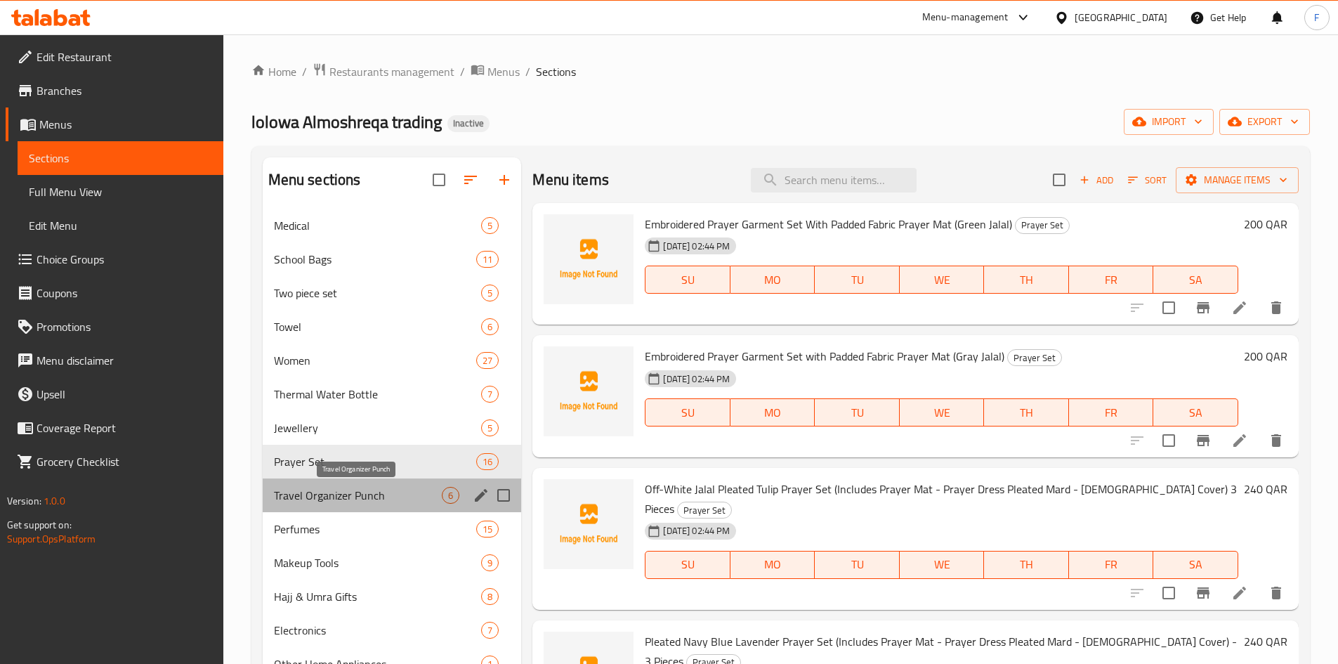
click at [326, 492] on span "Travel Organizer Punch" at bounding box center [358, 495] width 169 height 17
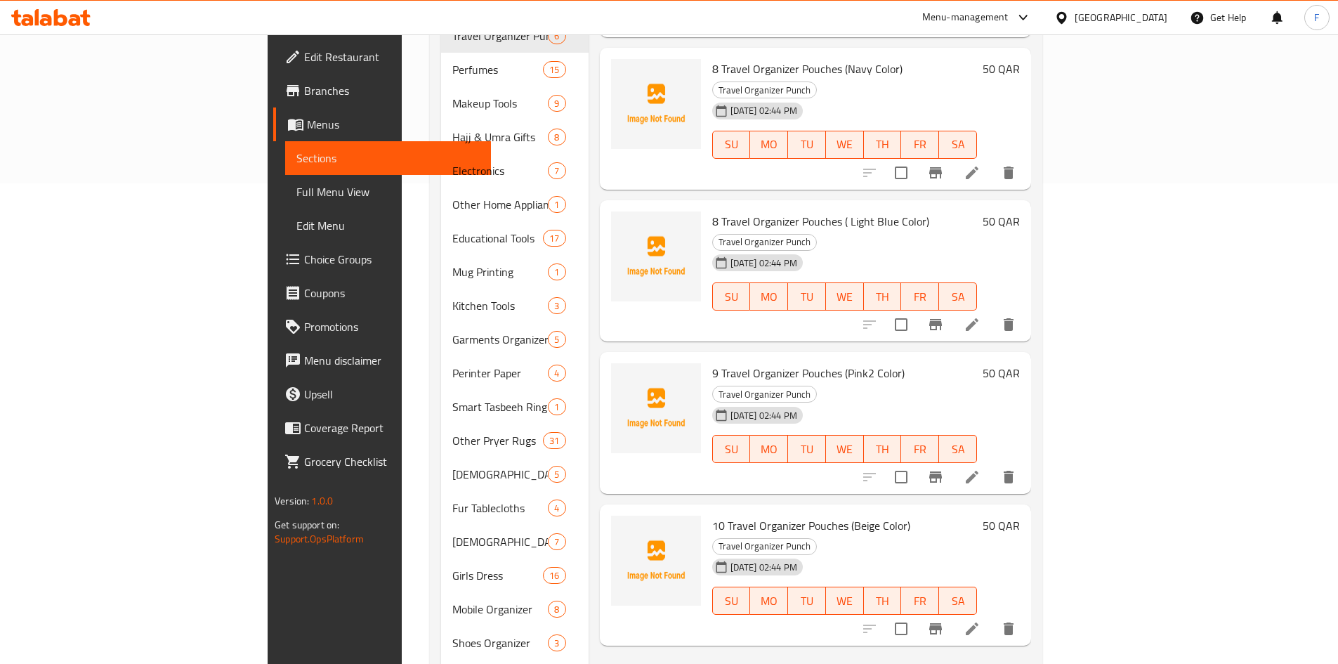
scroll to position [534, 0]
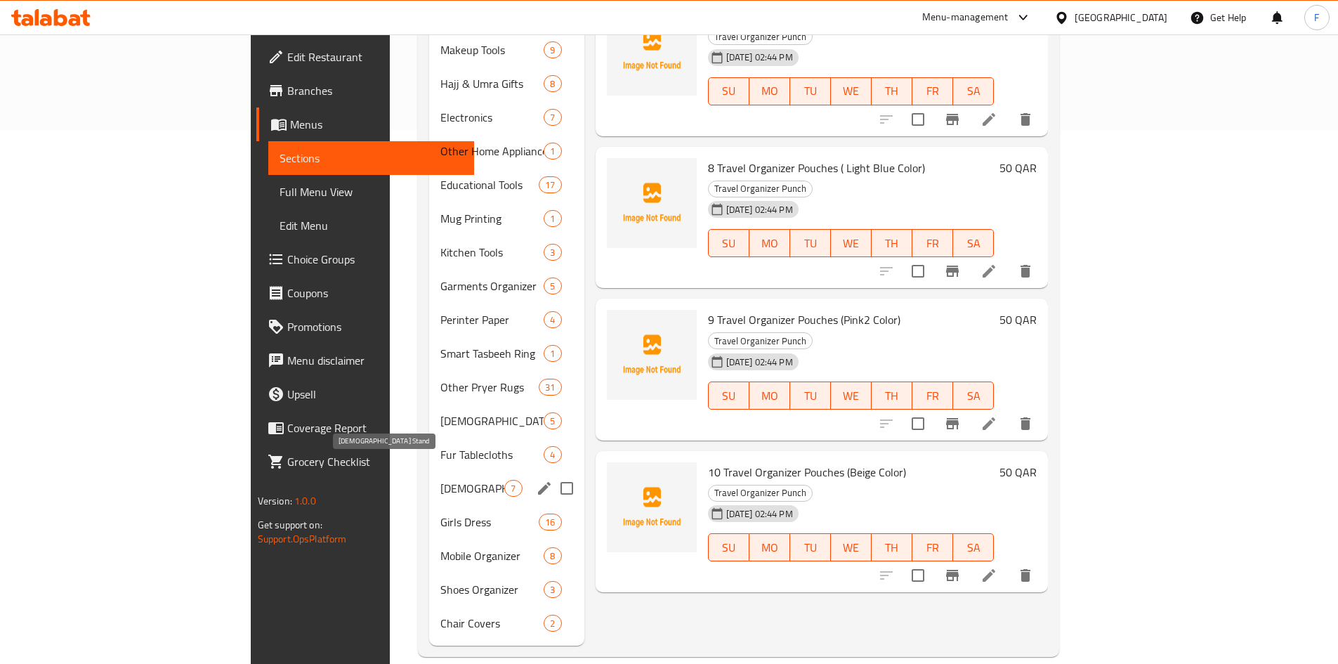
click at [440, 480] on span "[DEMOGRAPHIC_DATA] Stand" at bounding box center [472, 488] width 64 height 17
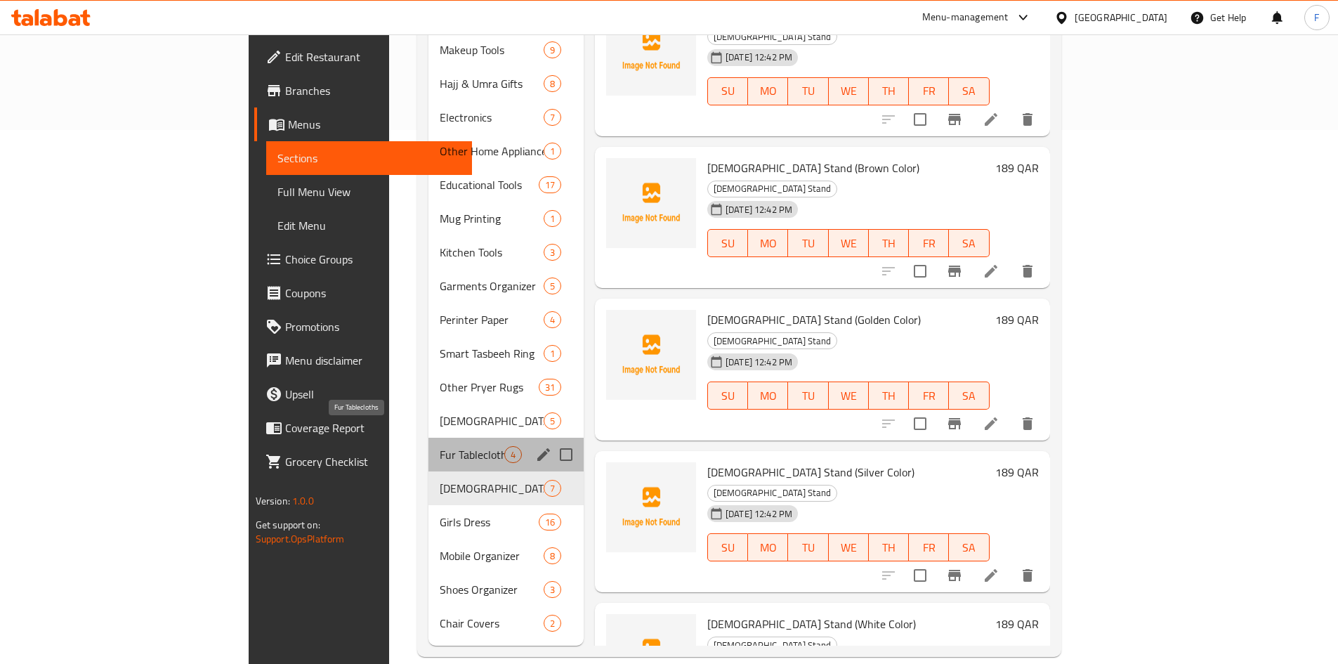
click at [440, 446] on span "Fur Tablecloths" at bounding box center [472, 454] width 65 height 17
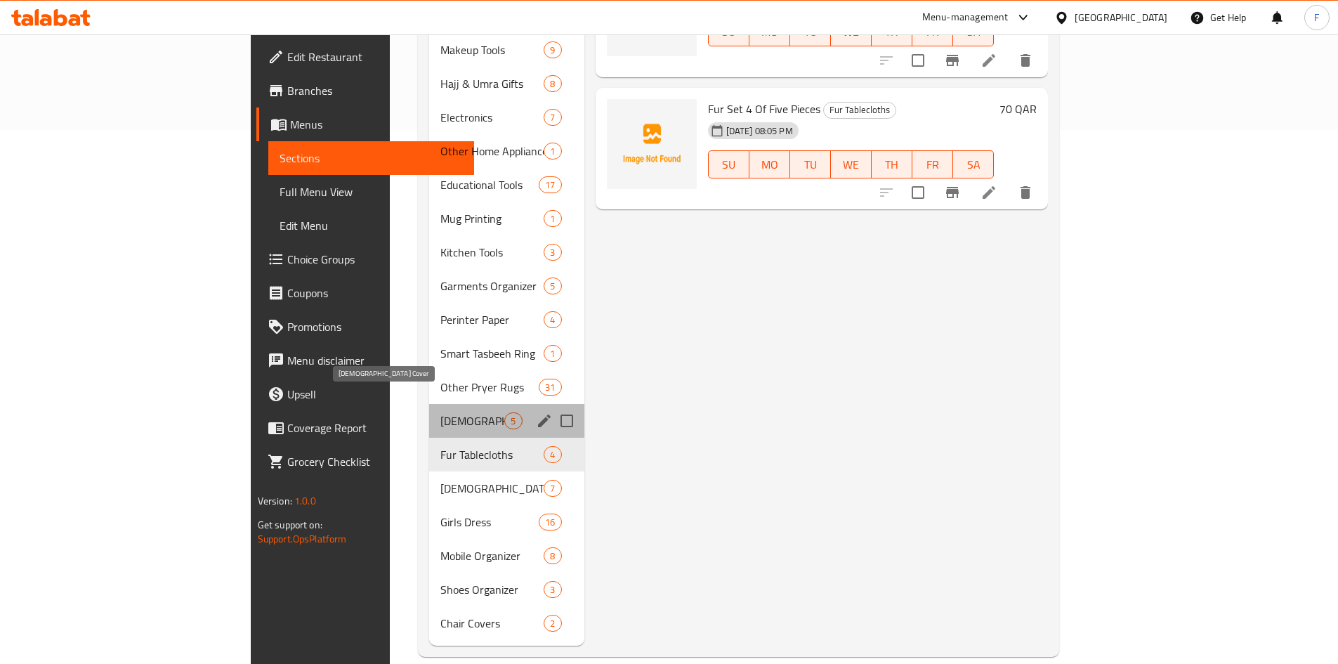
click at [440, 412] on span "[DEMOGRAPHIC_DATA] Cover" at bounding box center [472, 420] width 64 height 17
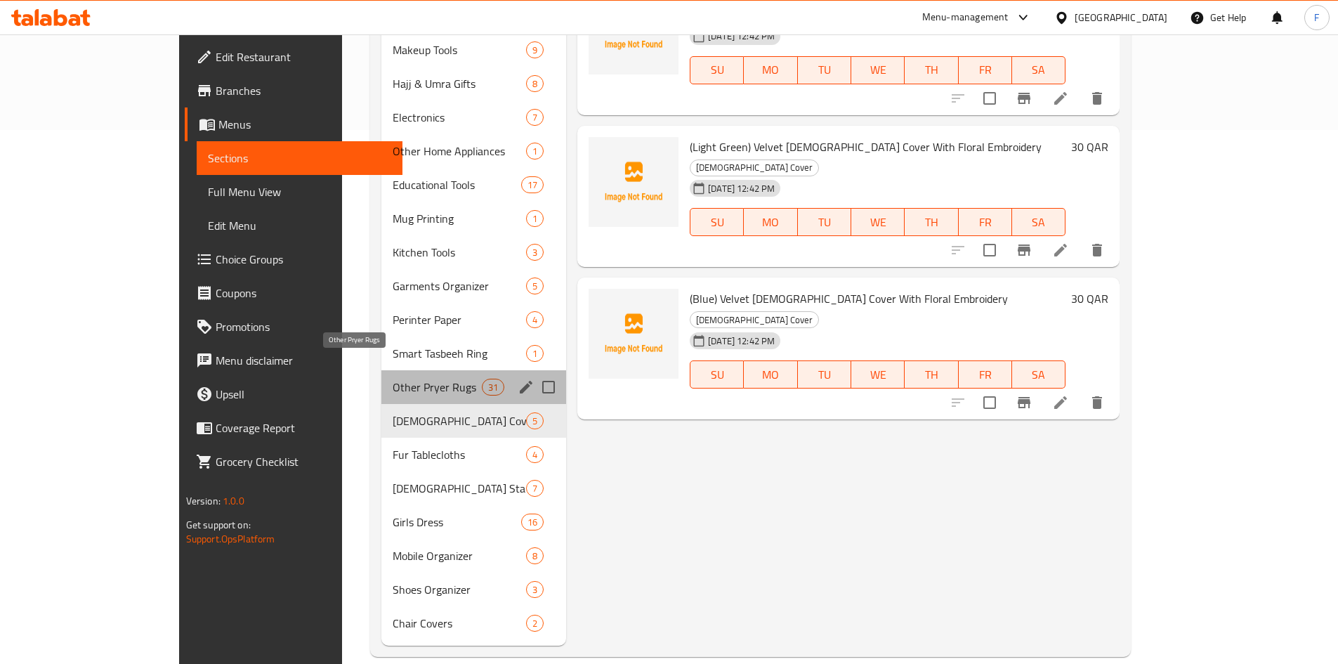
click at [393, 379] on span "Other Pryer Rugs" at bounding box center [437, 387] width 89 height 17
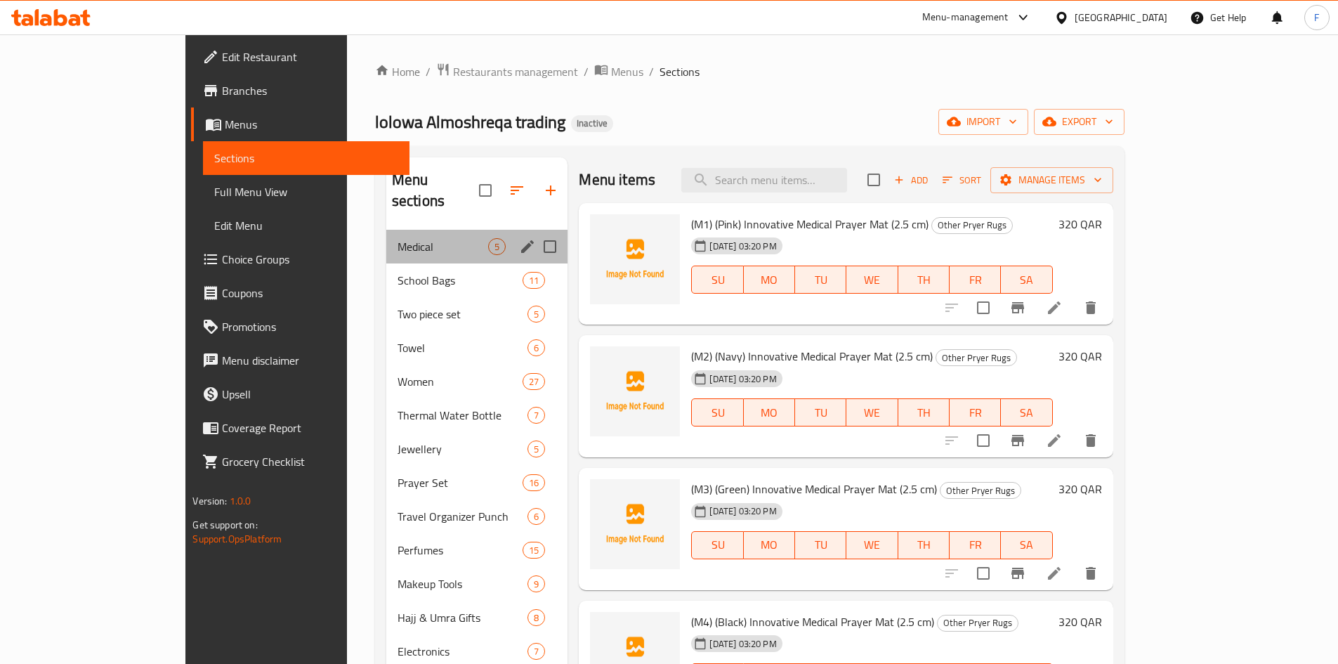
click at [386, 235] on div "Medical 5" at bounding box center [477, 247] width 182 height 34
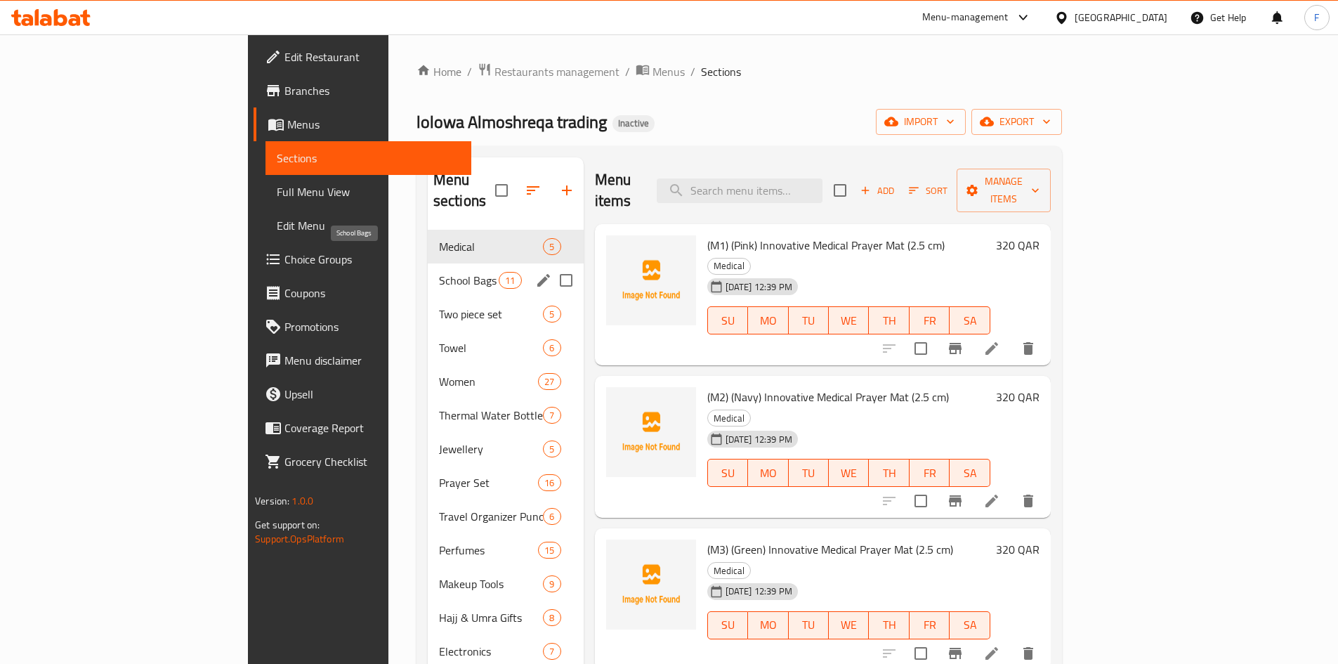
click at [439, 272] on span "School Bags" at bounding box center [469, 280] width 60 height 17
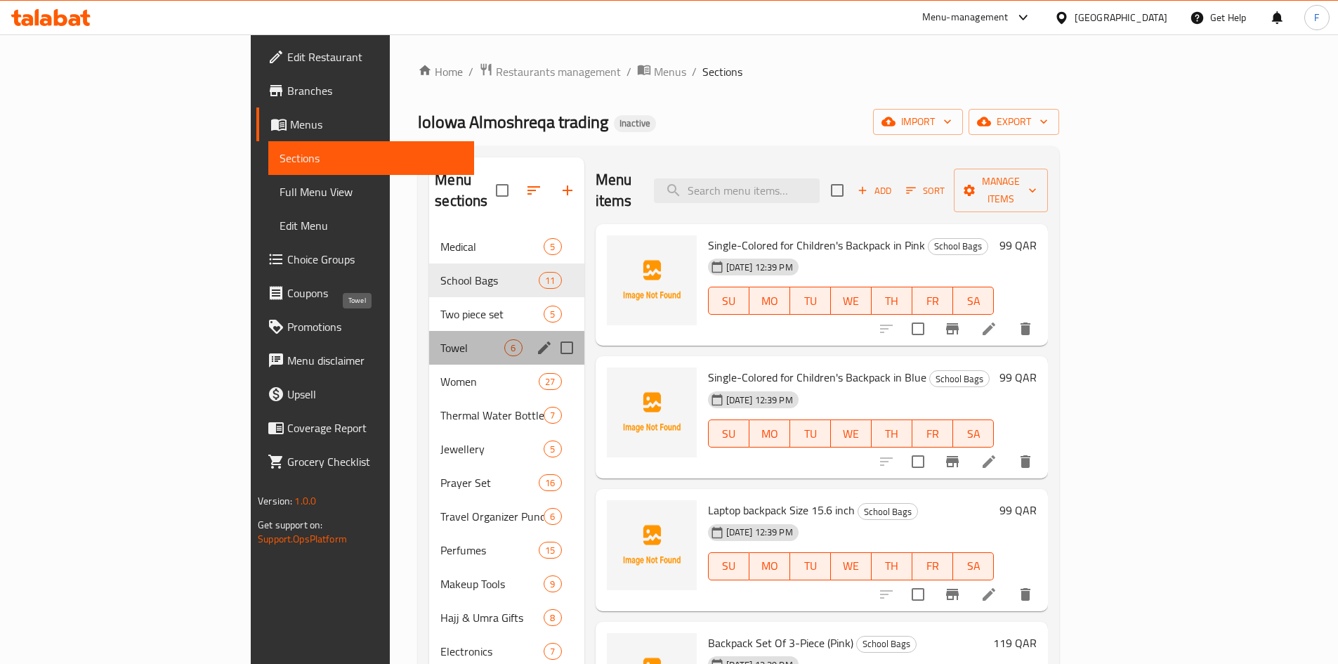
click at [440, 339] on span "Towel" at bounding box center [472, 347] width 64 height 17
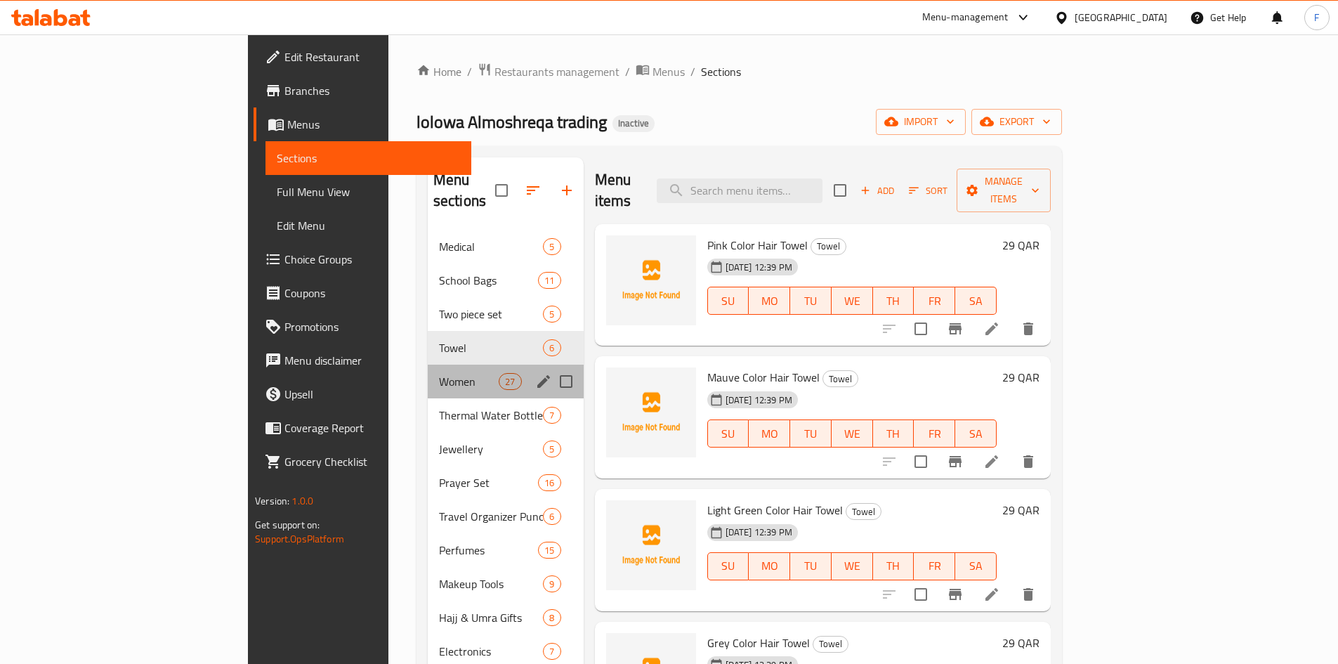
click at [428, 374] on div "Women 27" at bounding box center [506, 382] width 156 height 34
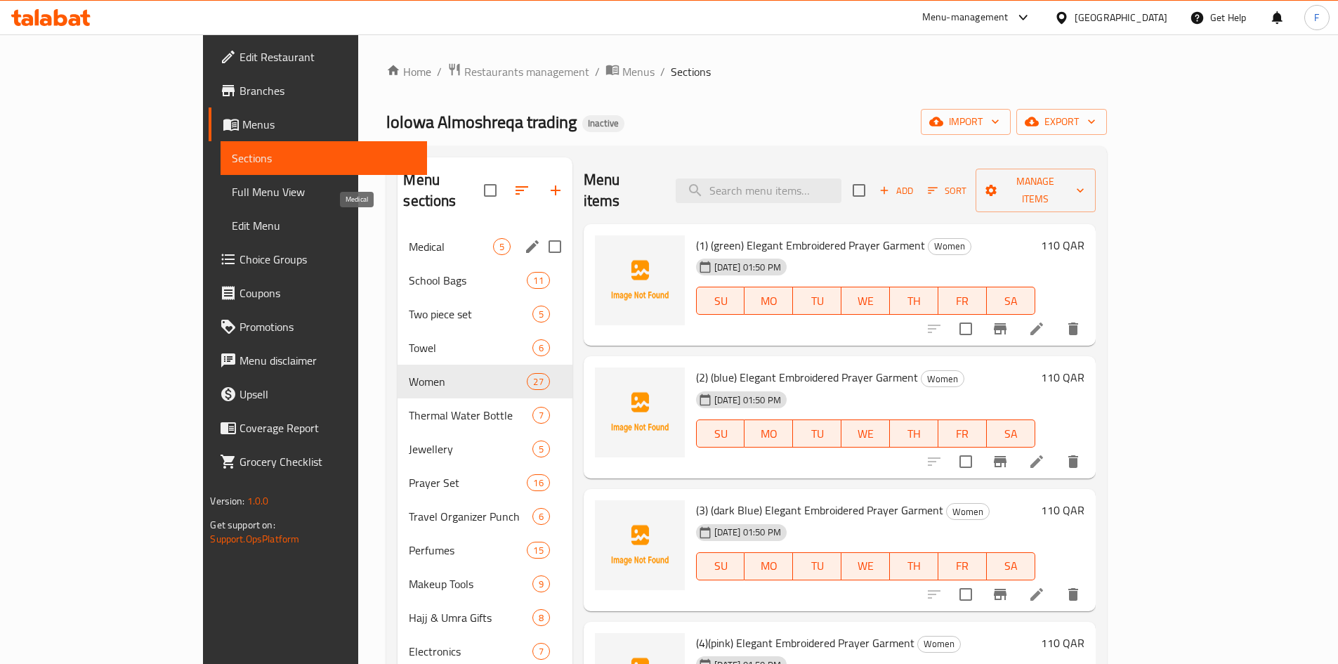
click at [409, 238] on span "Medical" at bounding box center [451, 246] width 84 height 17
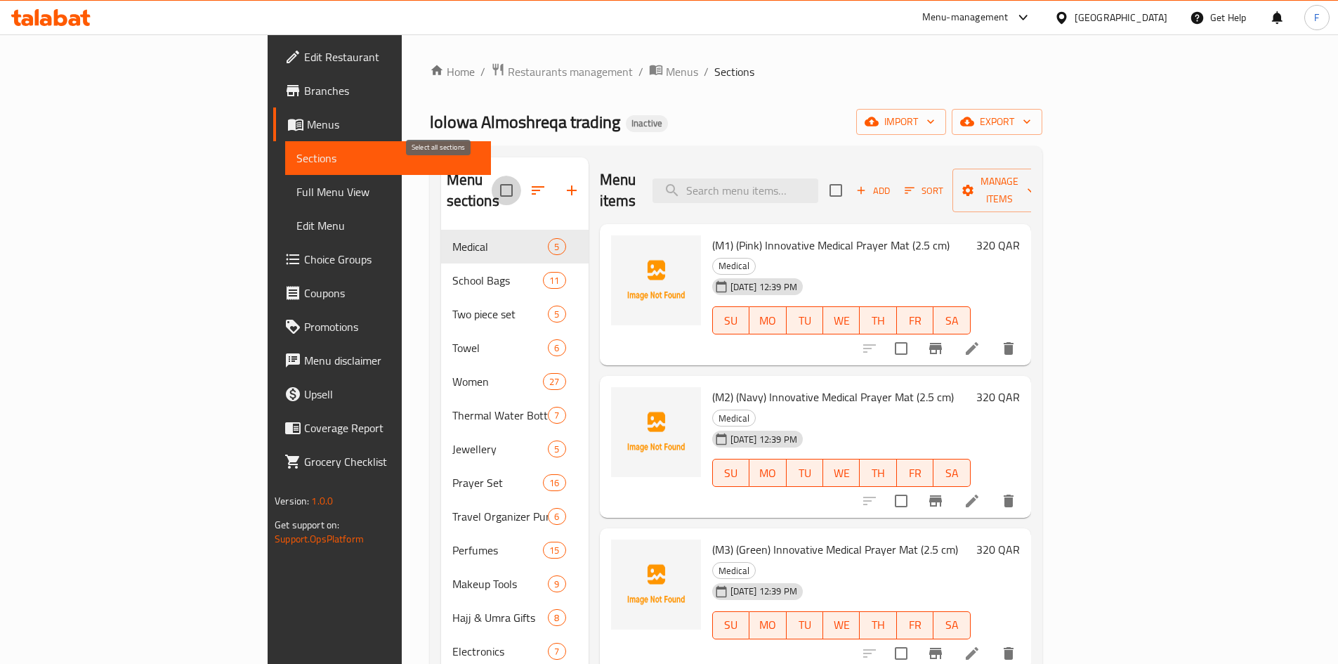
click at [492, 183] on input "checkbox" at bounding box center [507, 191] width 30 height 30
checkbox input "true"
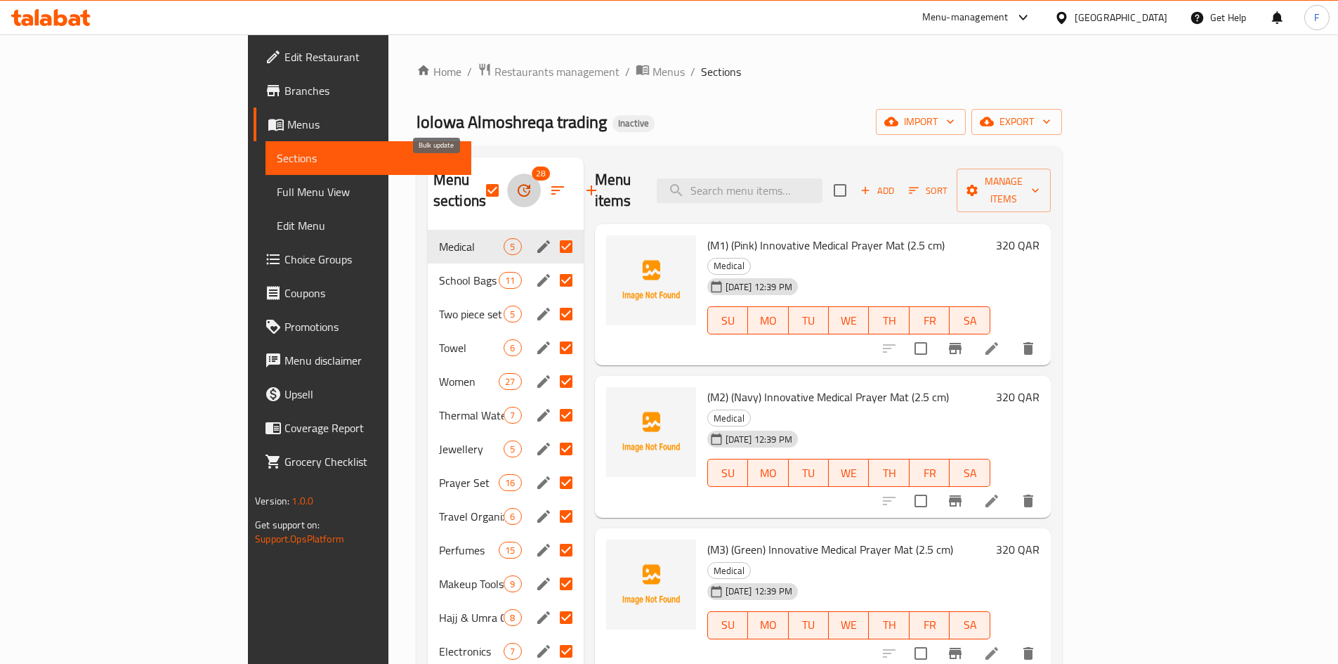
click at [518, 184] on icon "button" at bounding box center [524, 190] width 13 height 13
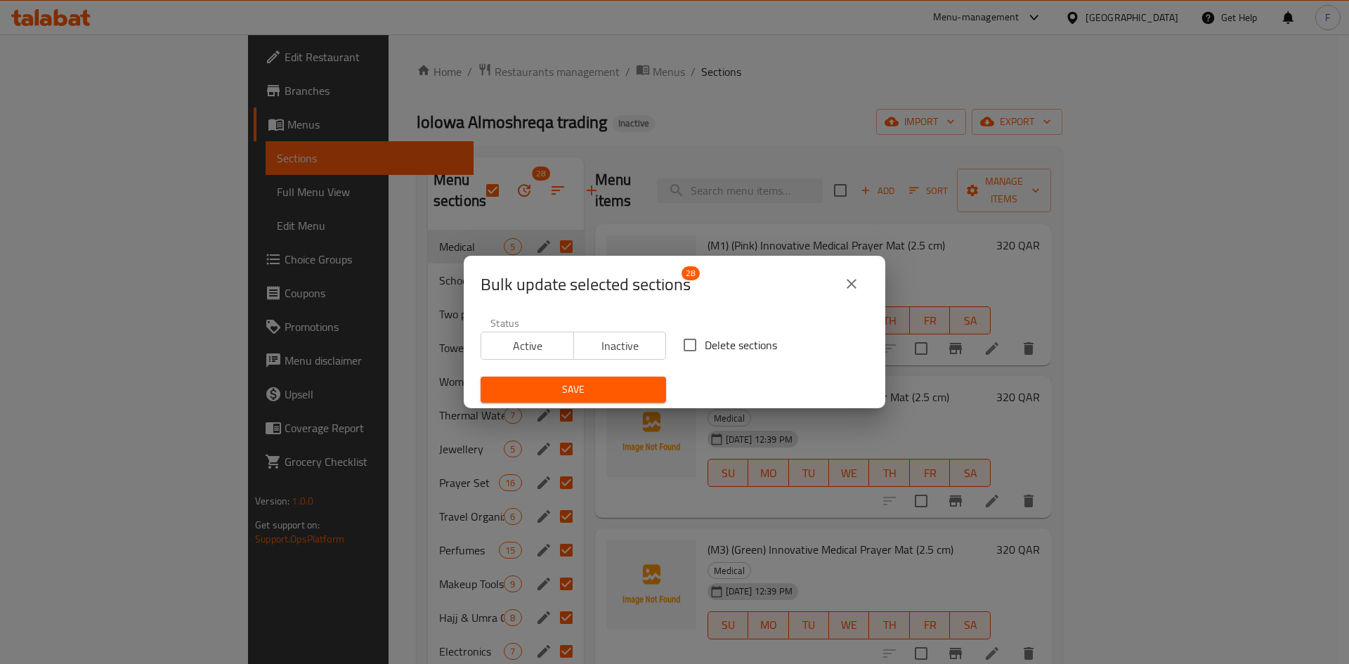
click at [684, 344] on input "Delete sections" at bounding box center [690, 345] width 30 height 30
checkbox input "true"
click at [589, 391] on span "Save" at bounding box center [573, 390] width 163 height 18
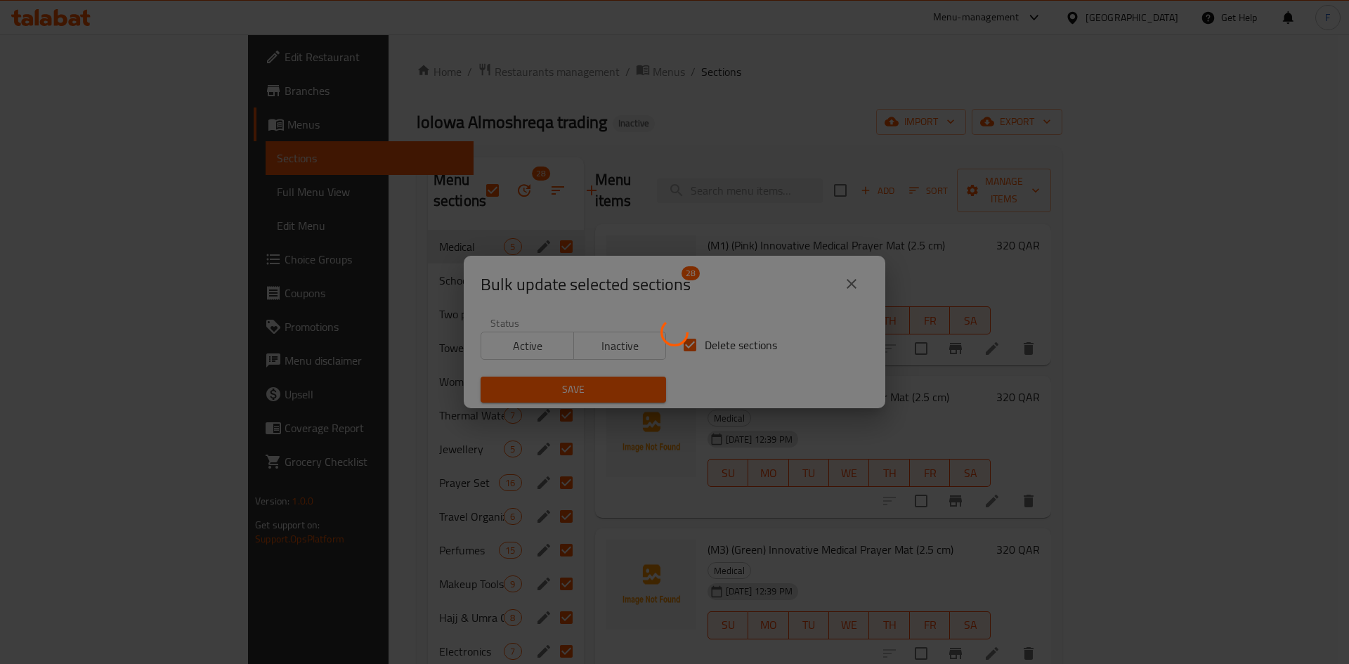
checkbox input "false"
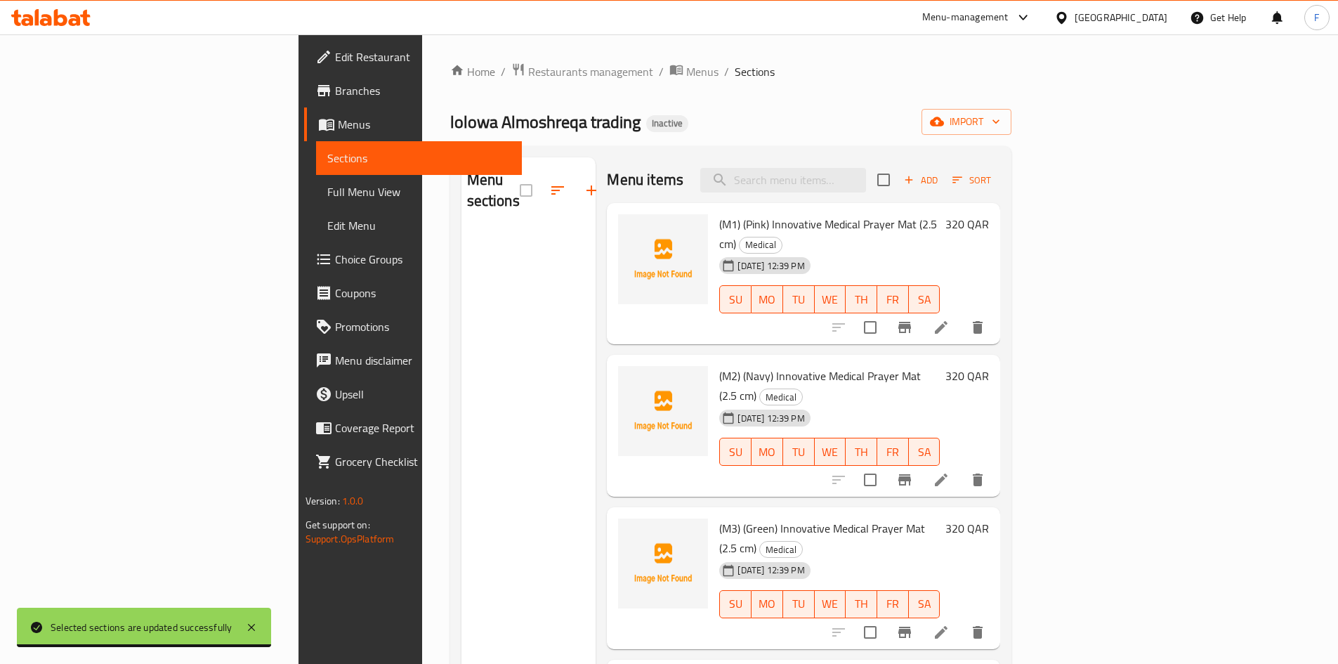
click at [327, 196] on span "Full Menu View" at bounding box center [418, 191] width 183 height 17
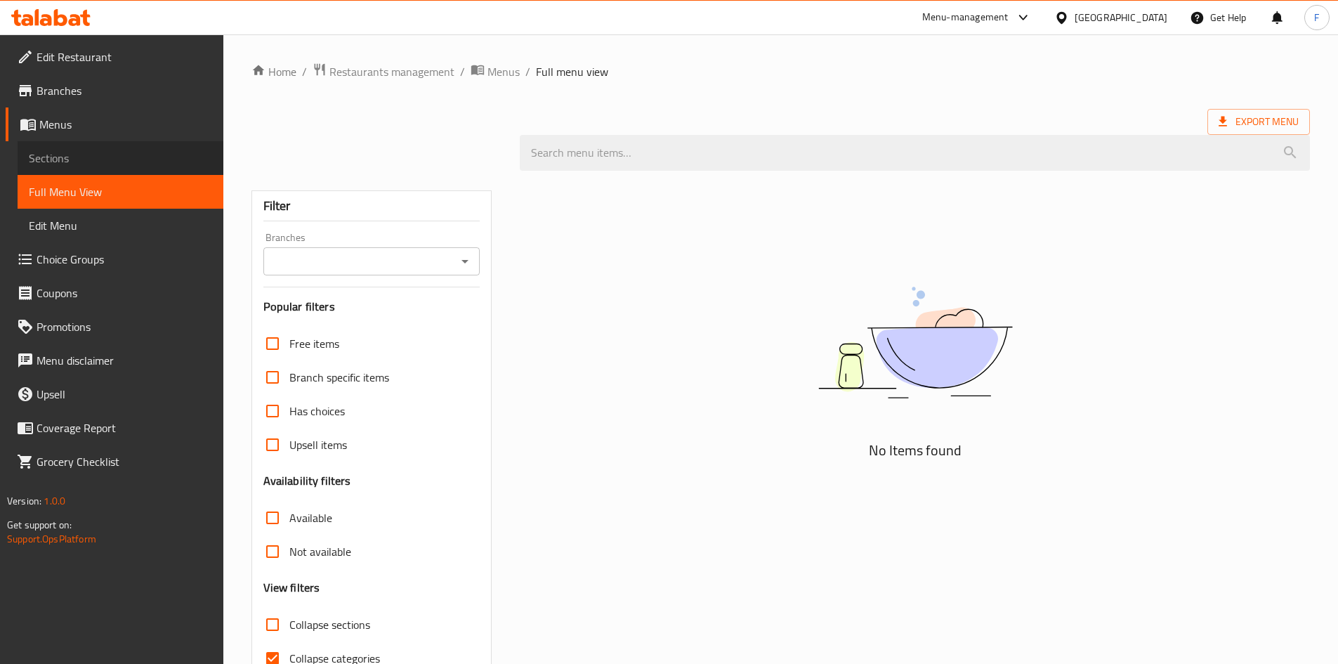
click at [67, 154] on span "Sections" at bounding box center [120, 158] width 183 height 17
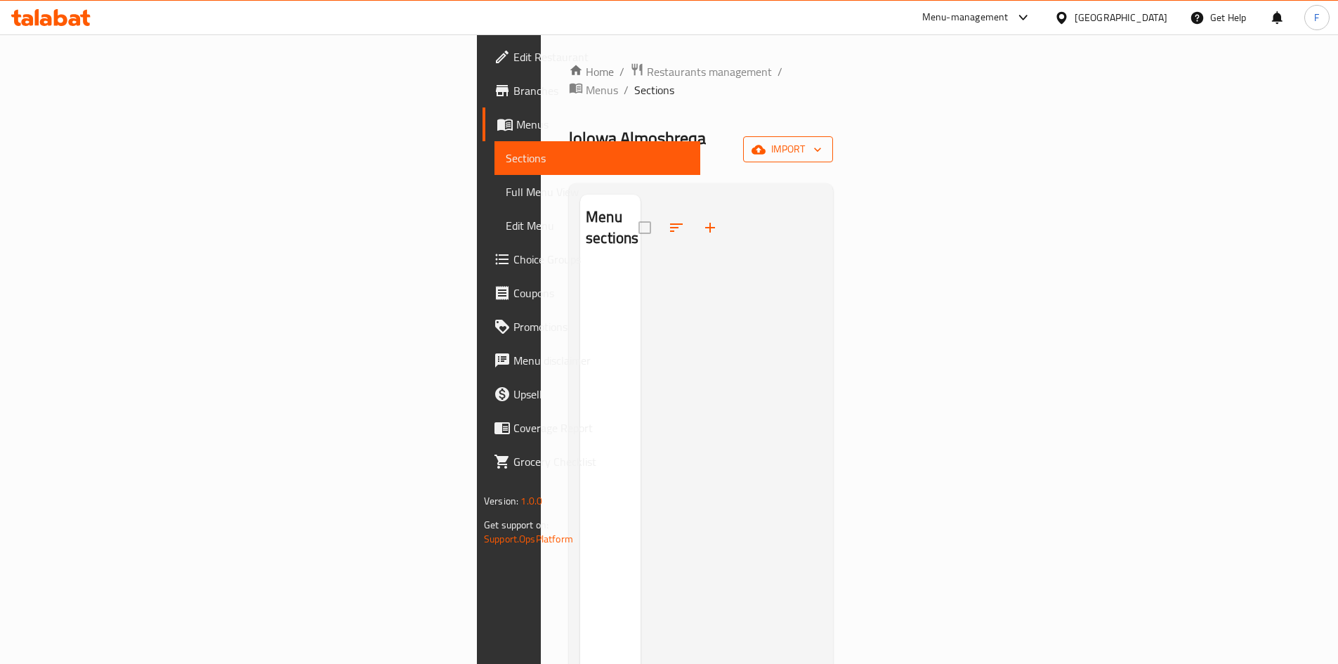
click at [822, 140] on span "import" at bounding box center [787, 149] width 67 height 18
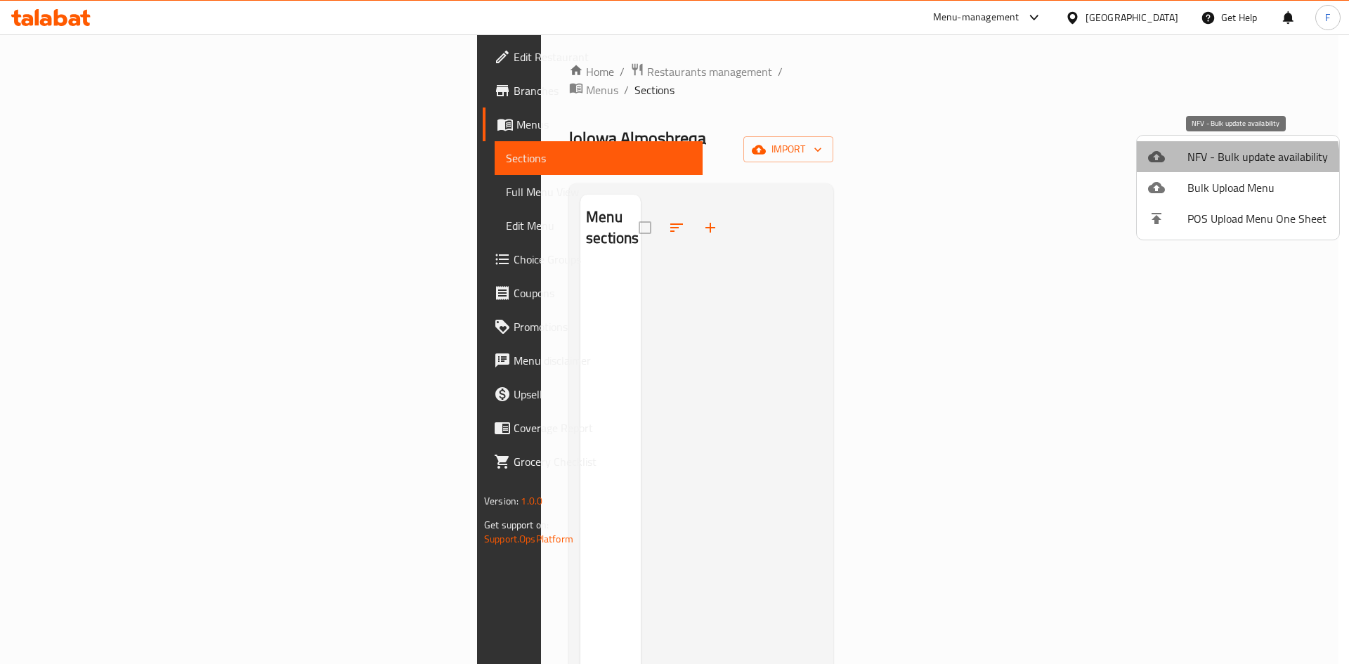
click at [1210, 163] on span "NFV - Bulk update availability" at bounding box center [1257, 156] width 140 height 17
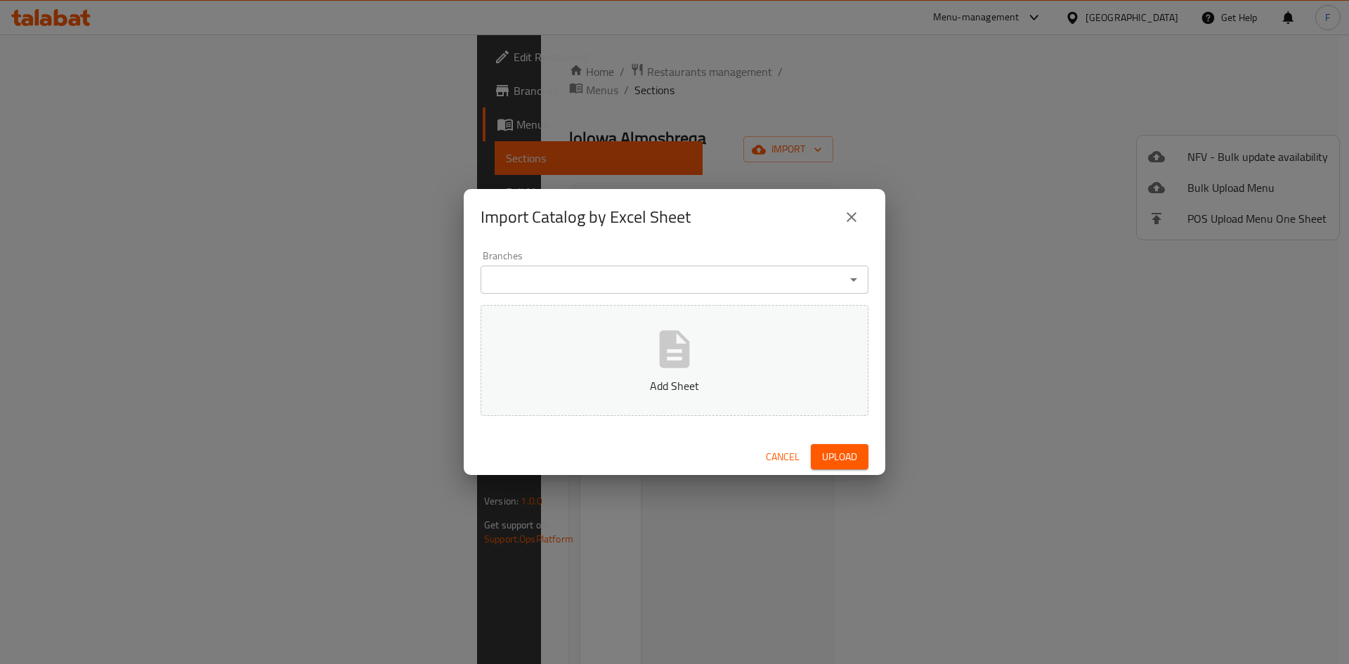
click at [788, 445] on button "Cancel" at bounding box center [782, 457] width 45 height 26
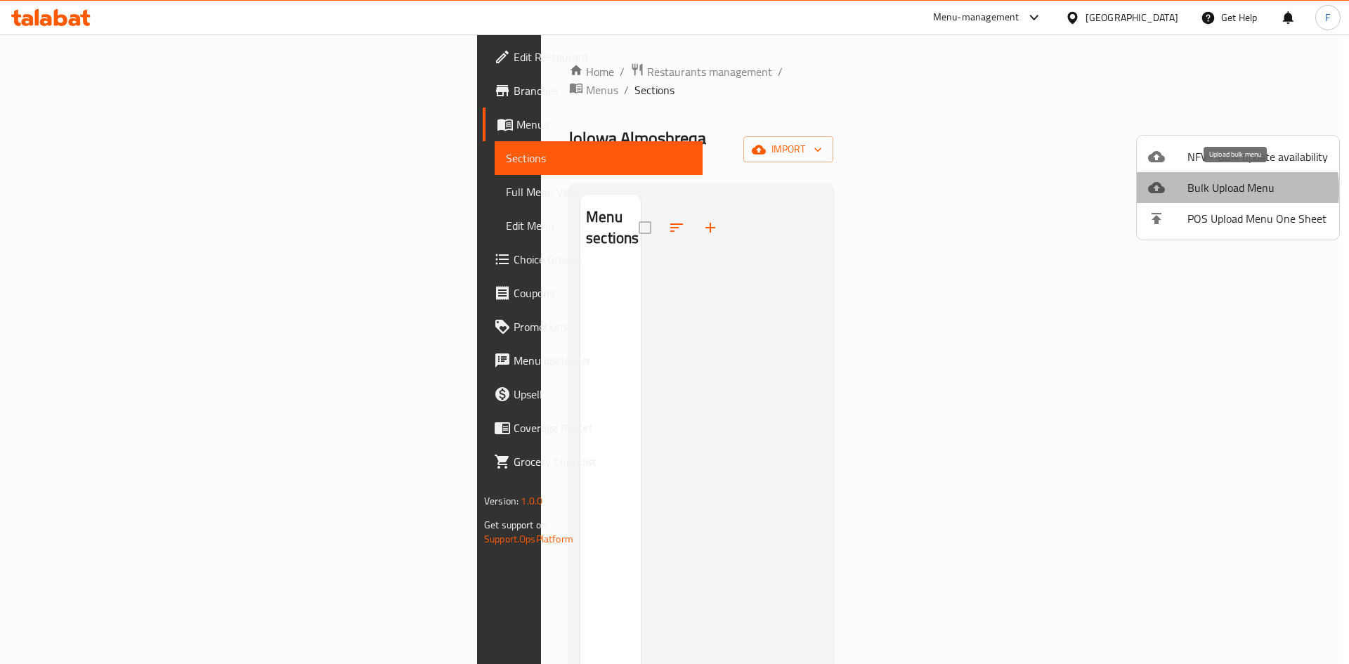
click at [1207, 190] on span "Bulk Upload Menu" at bounding box center [1257, 187] width 140 height 17
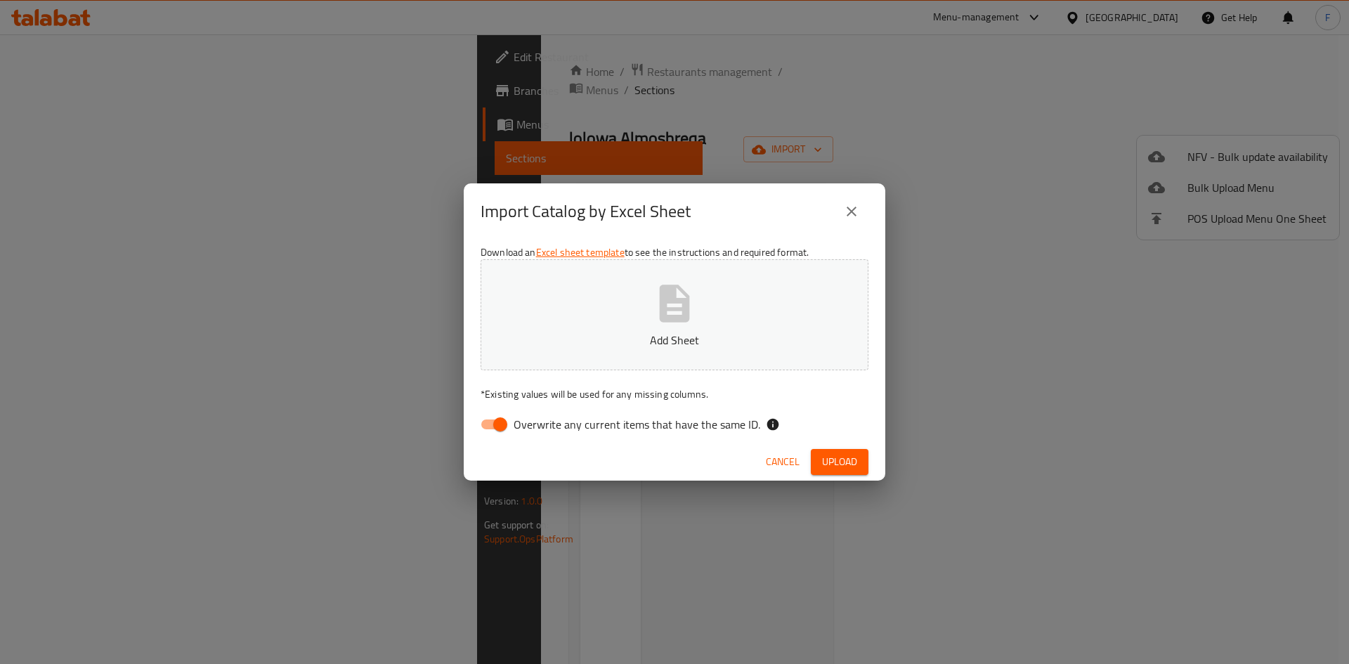
click at [665, 304] on icon "button" at bounding box center [675, 302] width 30 height 37
click at [486, 424] on input "Overwrite any current items that have the same ID." at bounding box center [500, 424] width 80 height 27
checkbox input "false"
click at [844, 459] on span "Upload" at bounding box center [839, 462] width 35 height 18
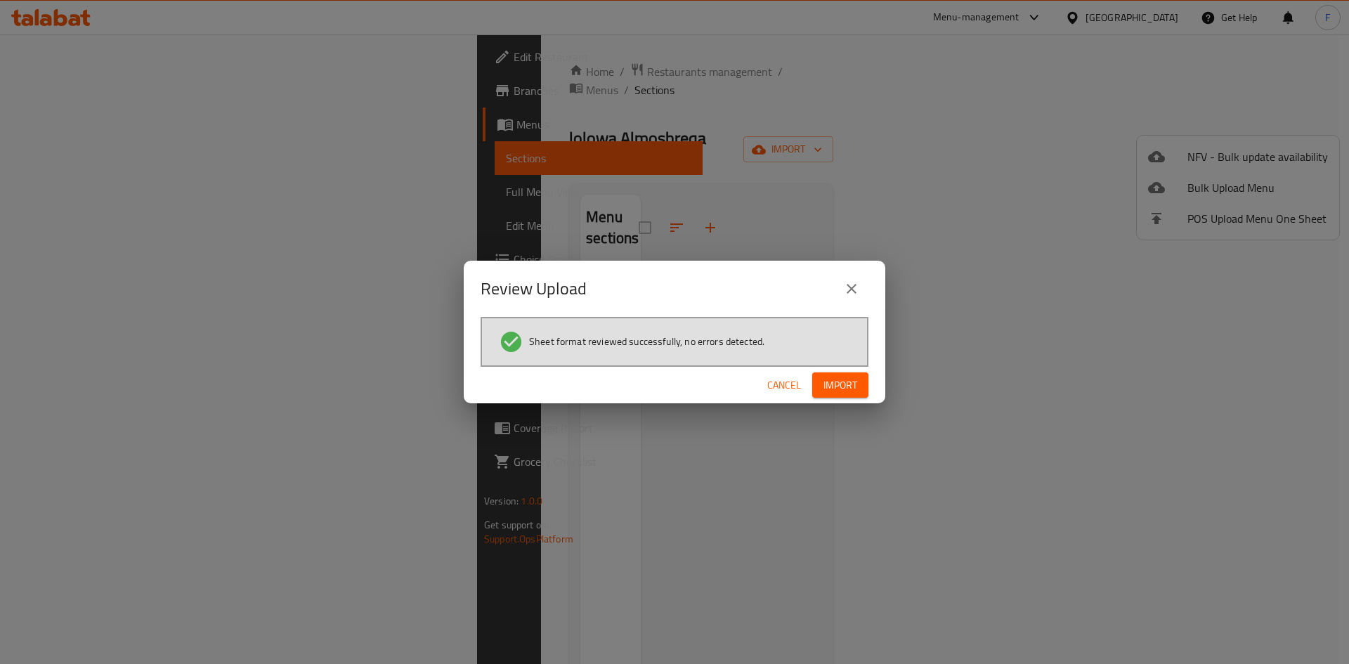
click at [835, 384] on span "Import" at bounding box center [840, 385] width 34 height 18
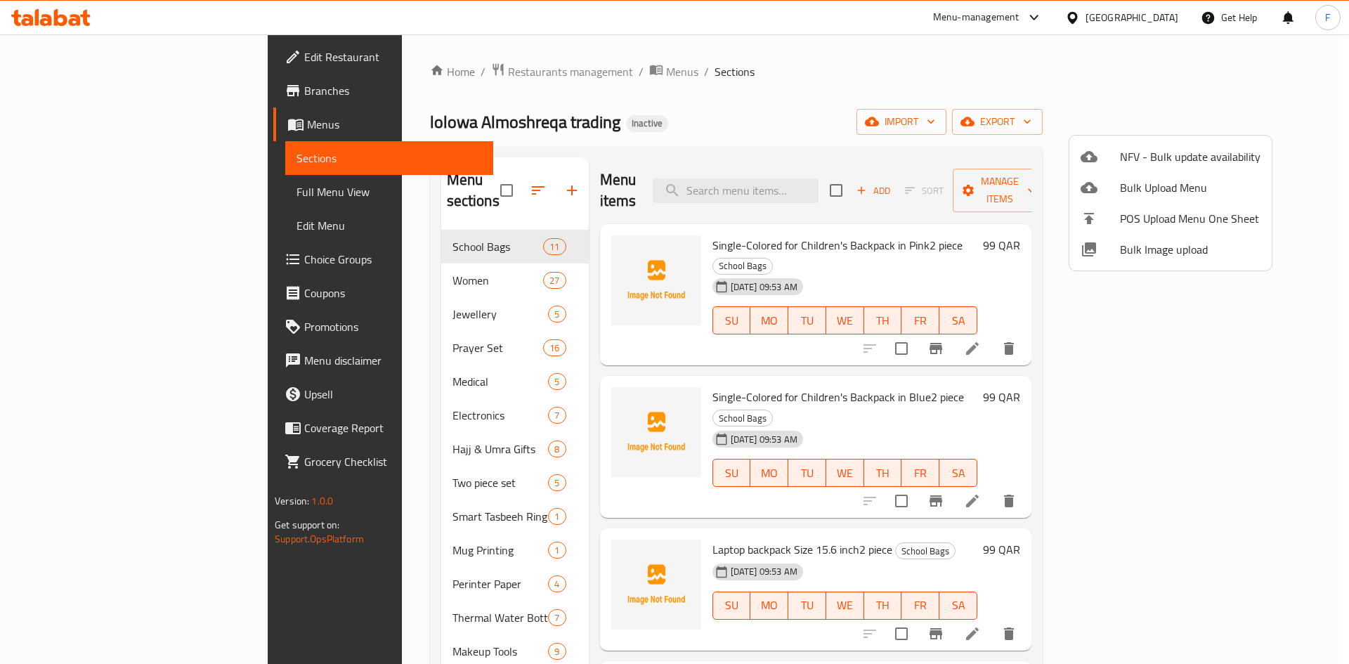
click at [307, 267] on div at bounding box center [674, 332] width 1349 height 664
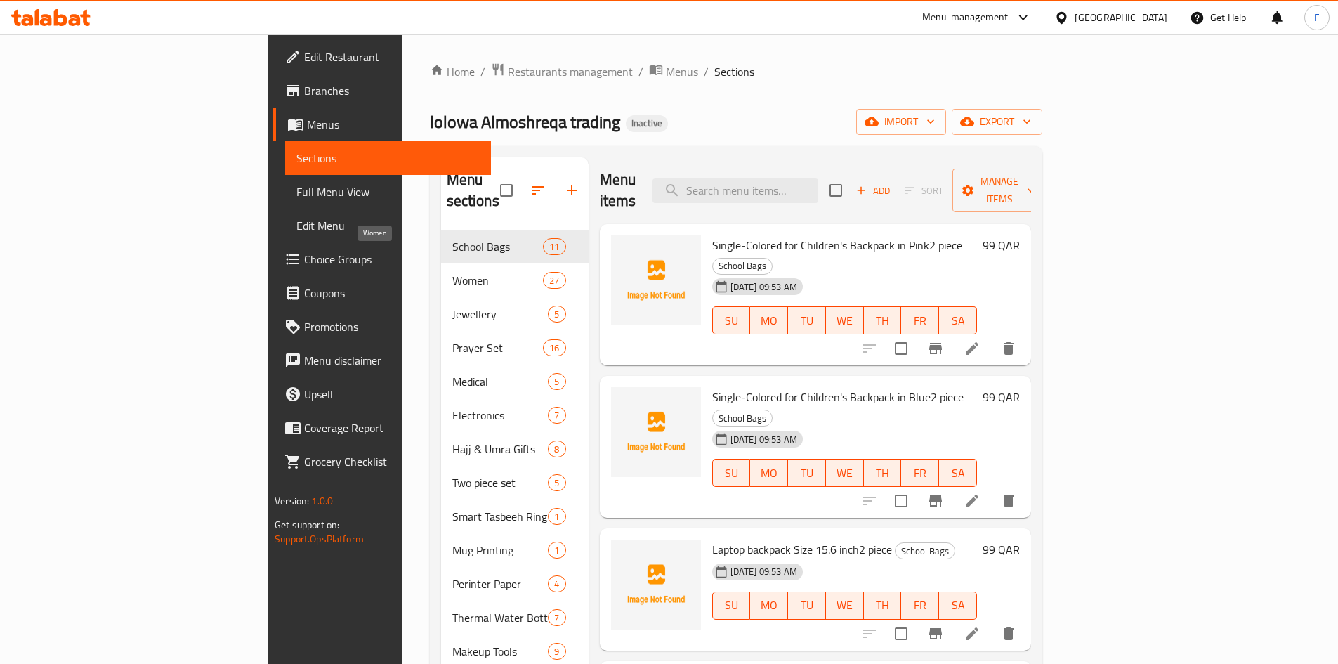
click at [452, 272] on span "Women" at bounding box center [497, 280] width 91 height 17
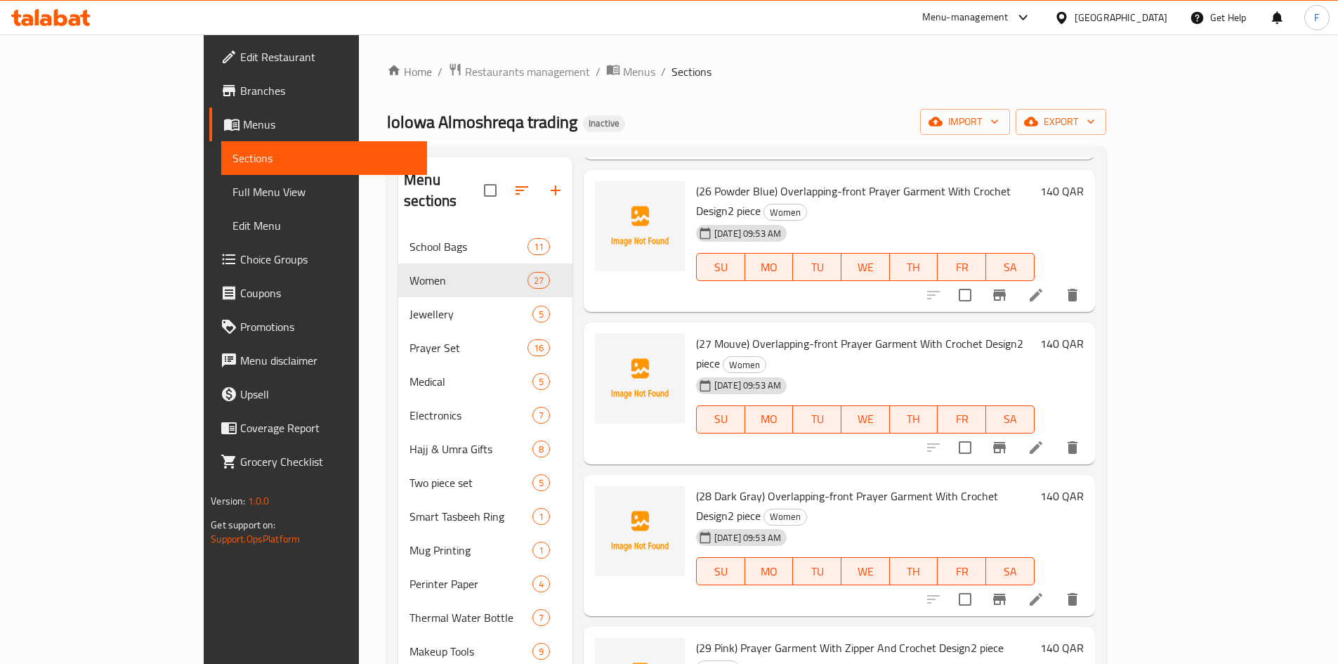
scroll to position [2330, 0]
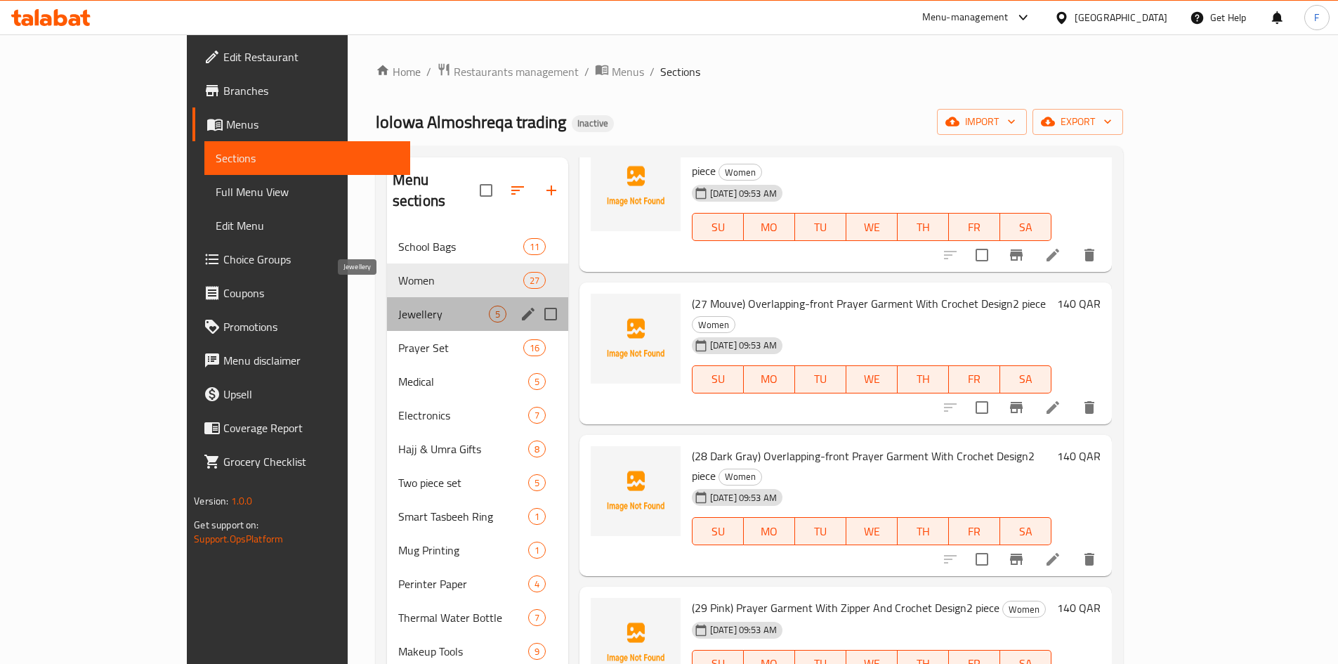
click at [398, 306] on span "Jewellery" at bounding box center [443, 314] width 91 height 17
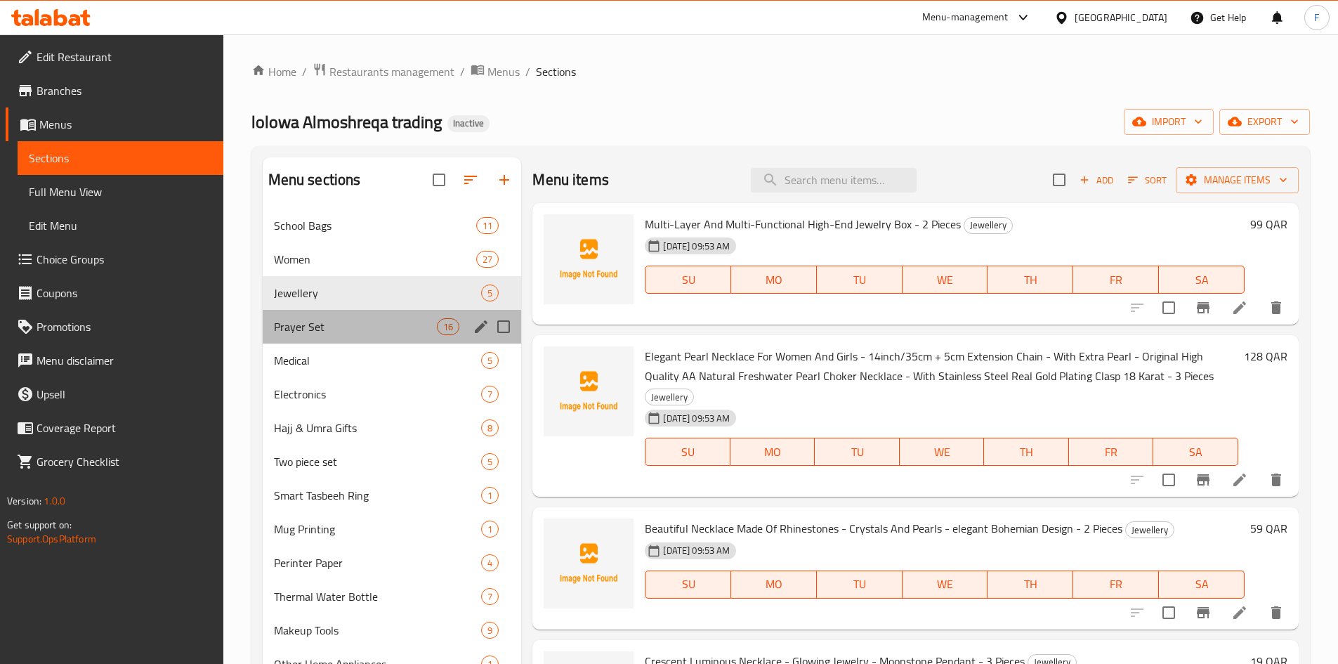
click at [330, 316] on div "Prayer Set 16" at bounding box center [392, 327] width 259 height 34
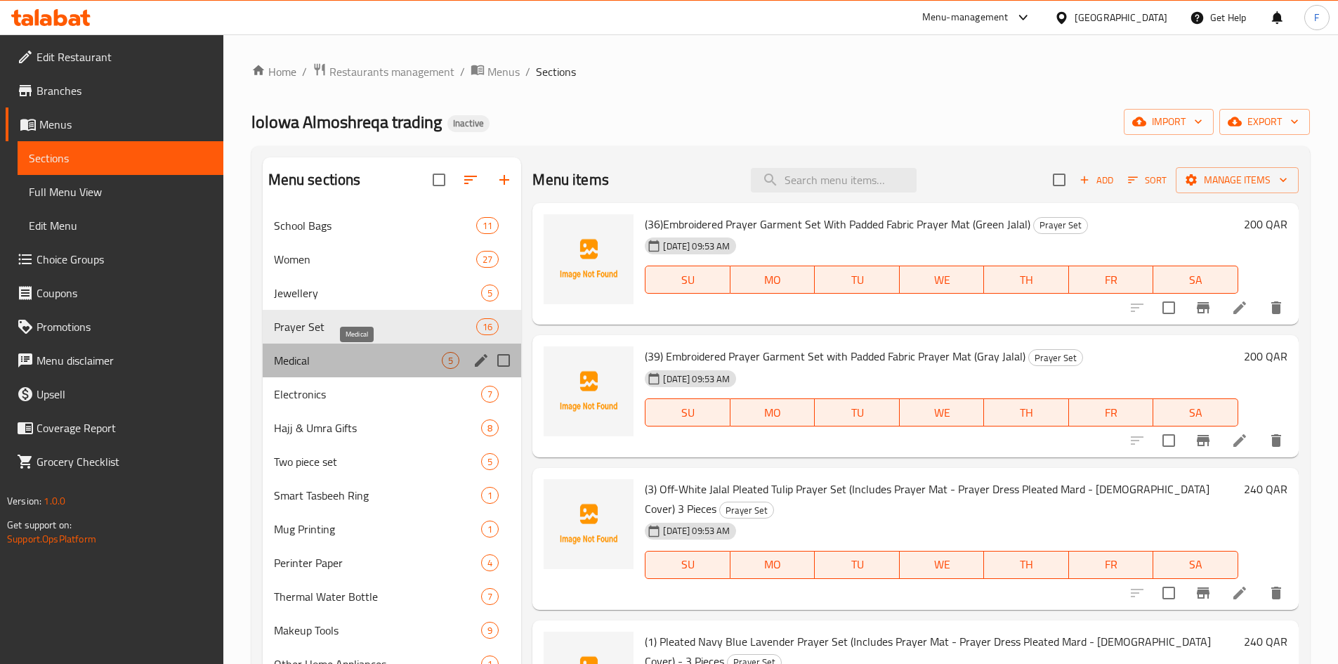
click at [331, 364] on span "Medical" at bounding box center [358, 360] width 169 height 17
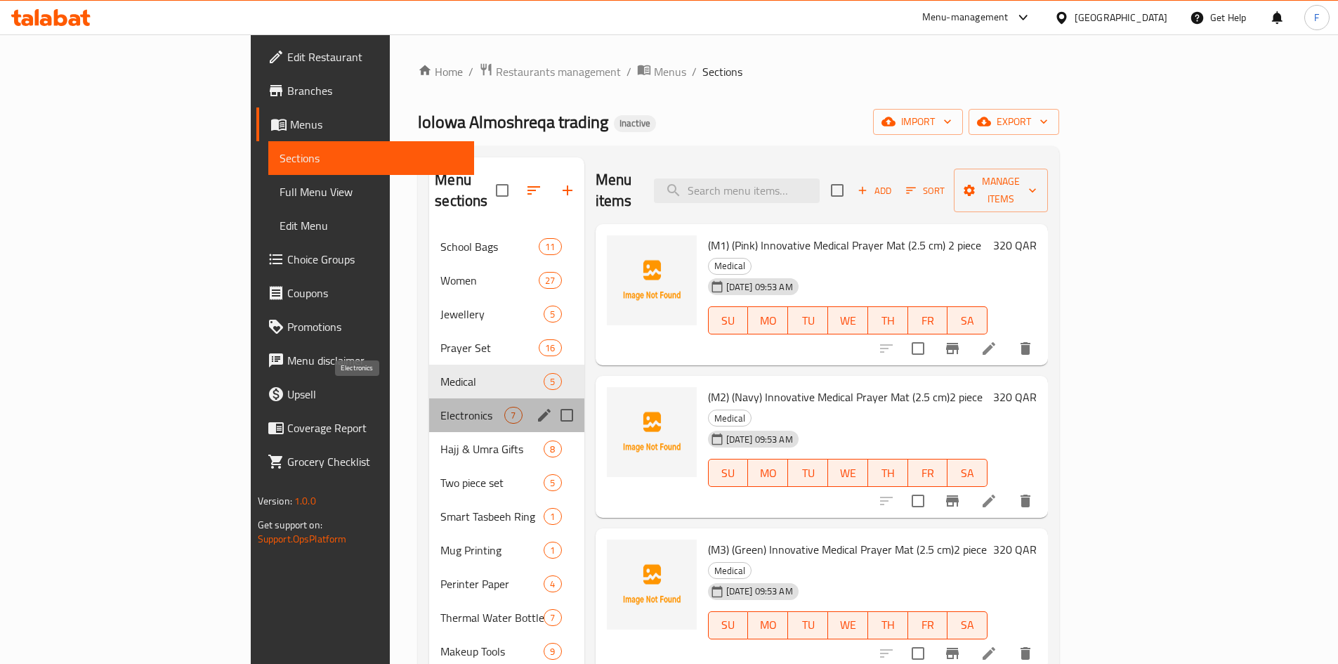
click at [440, 407] on span "Electronics" at bounding box center [472, 415] width 64 height 17
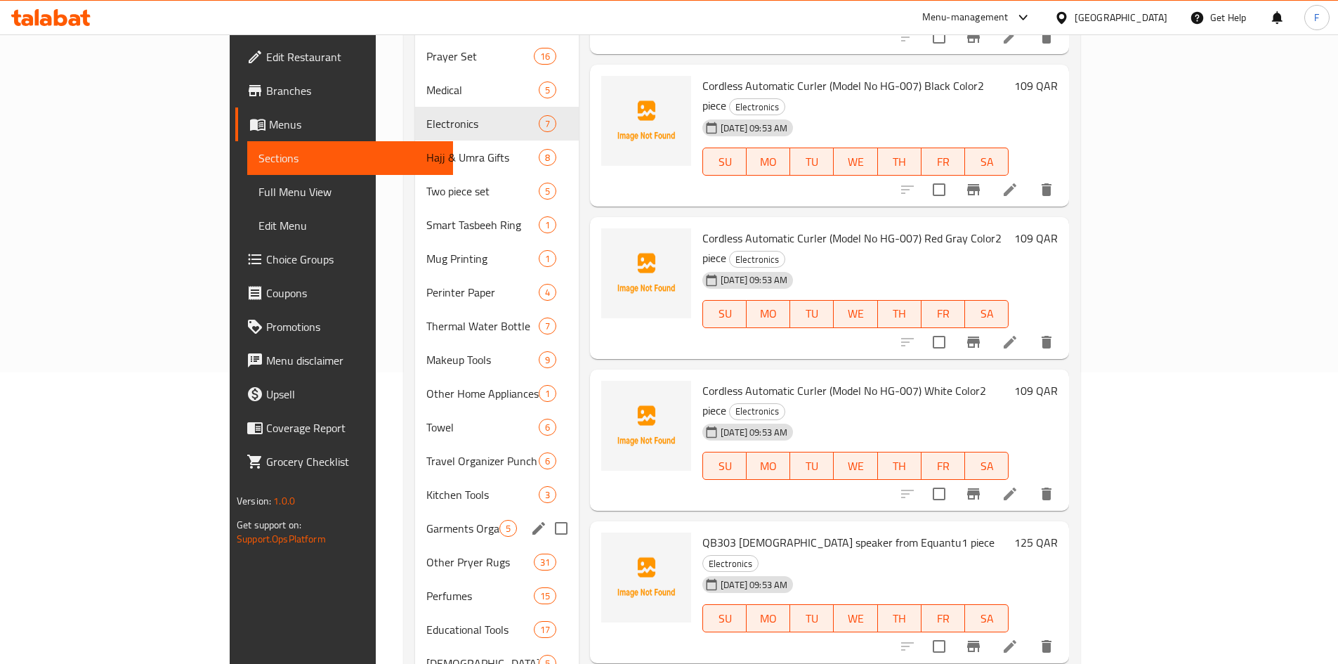
scroll to position [421, 0]
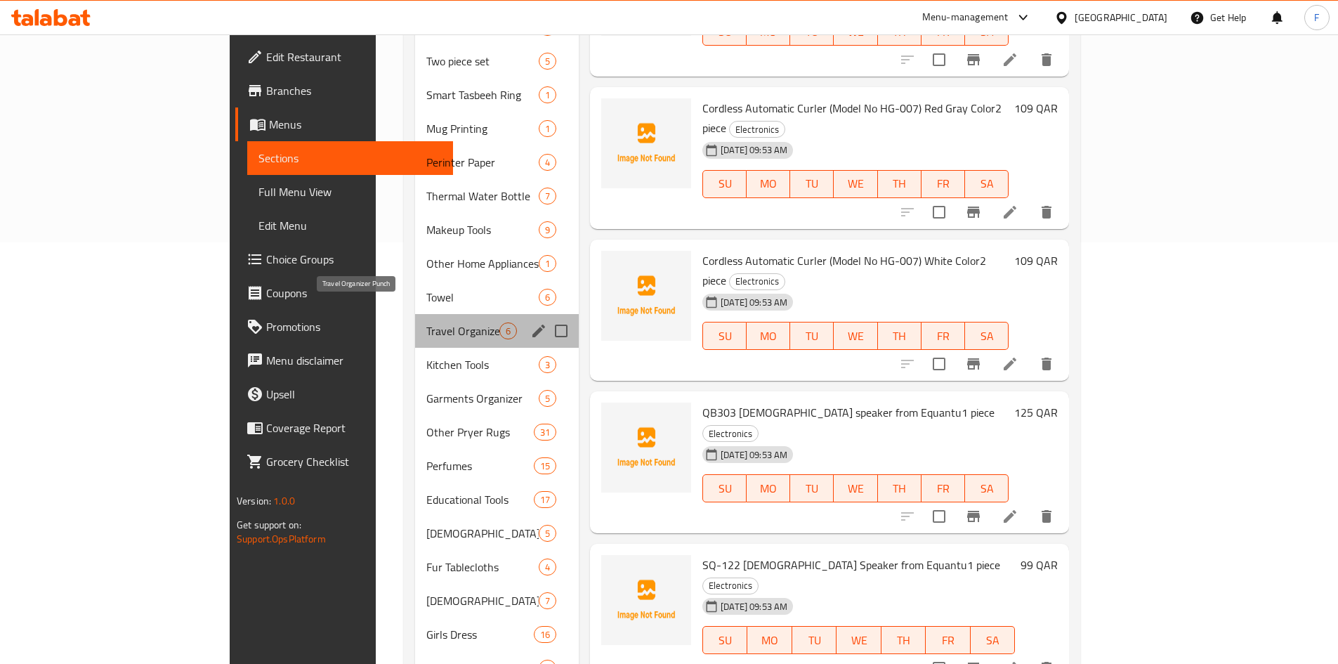
click at [426, 322] on span "Travel Organizer Punch" at bounding box center [462, 330] width 73 height 17
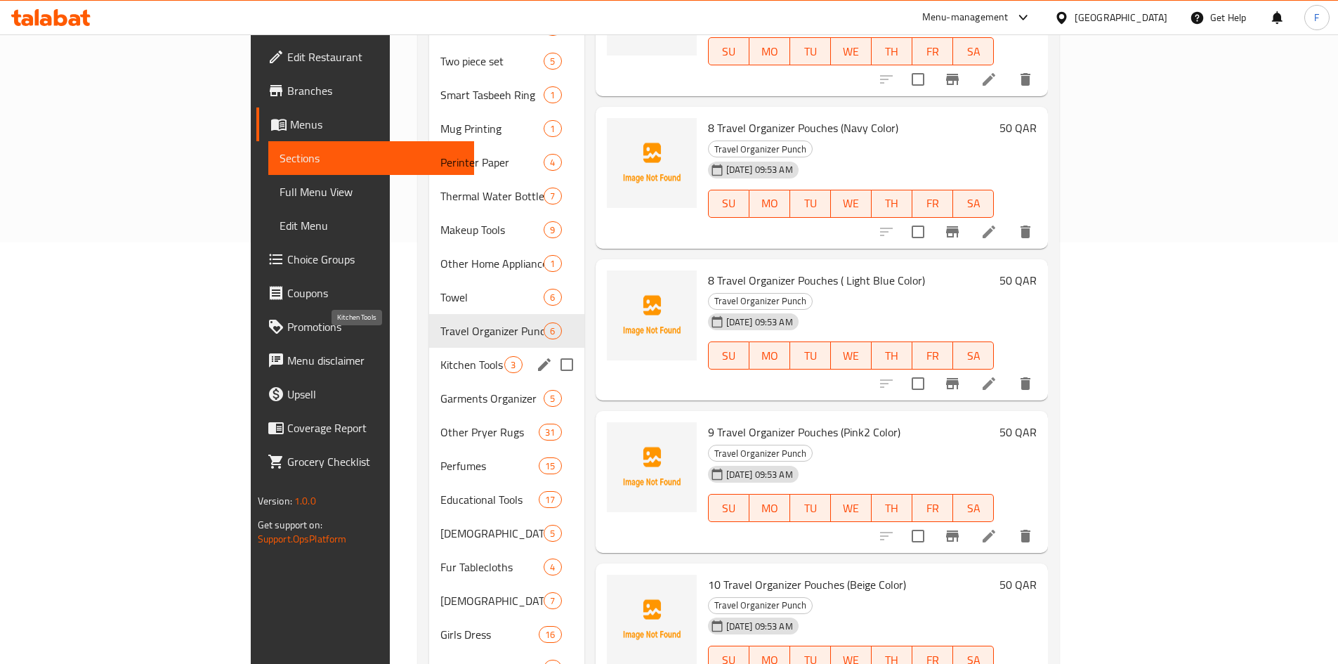
click at [440, 356] on span "Kitchen Tools" at bounding box center [472, 364] width 64 height 17
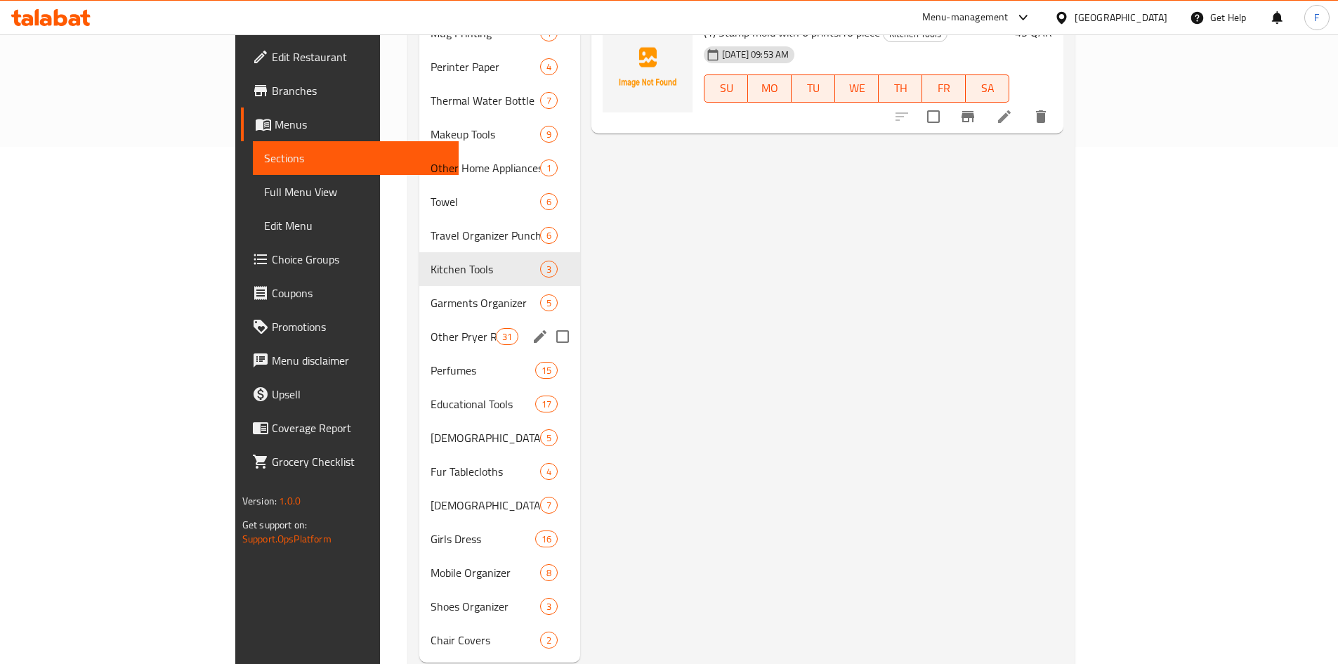
scroll to position [534, 0]
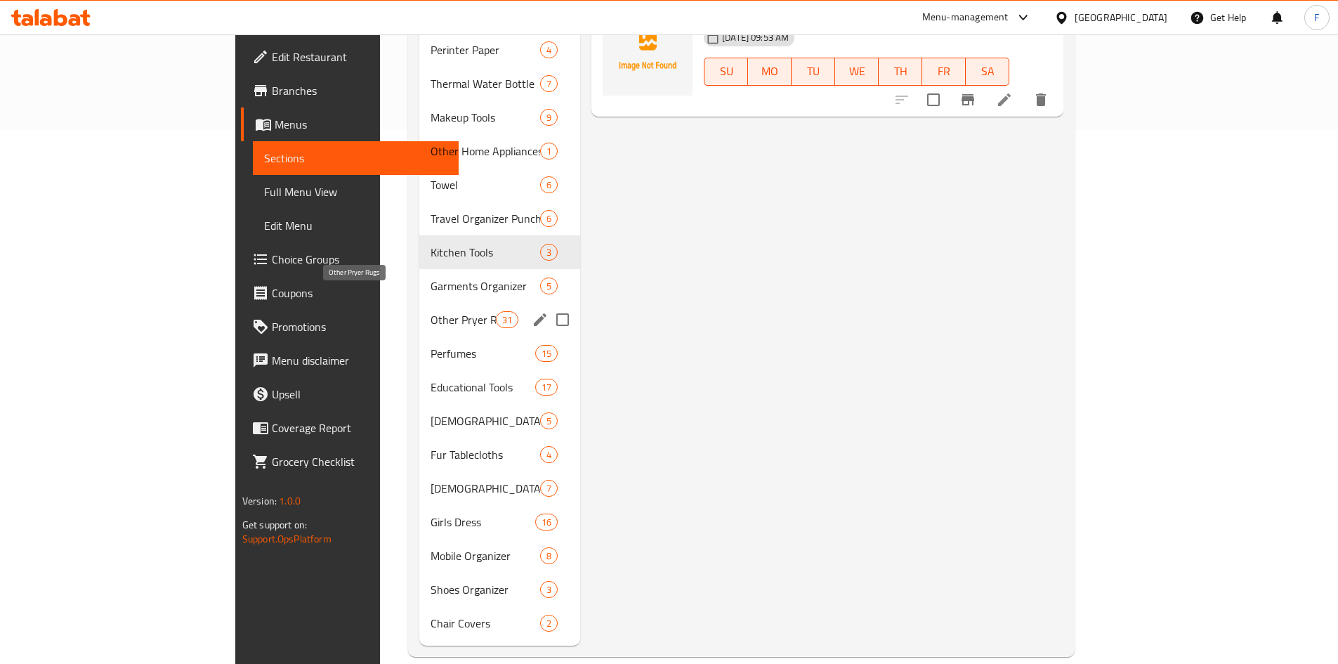
click at [431, 311] on span "Other Pryer Rugs" at bounding box center [463, 319] width 65 height 17
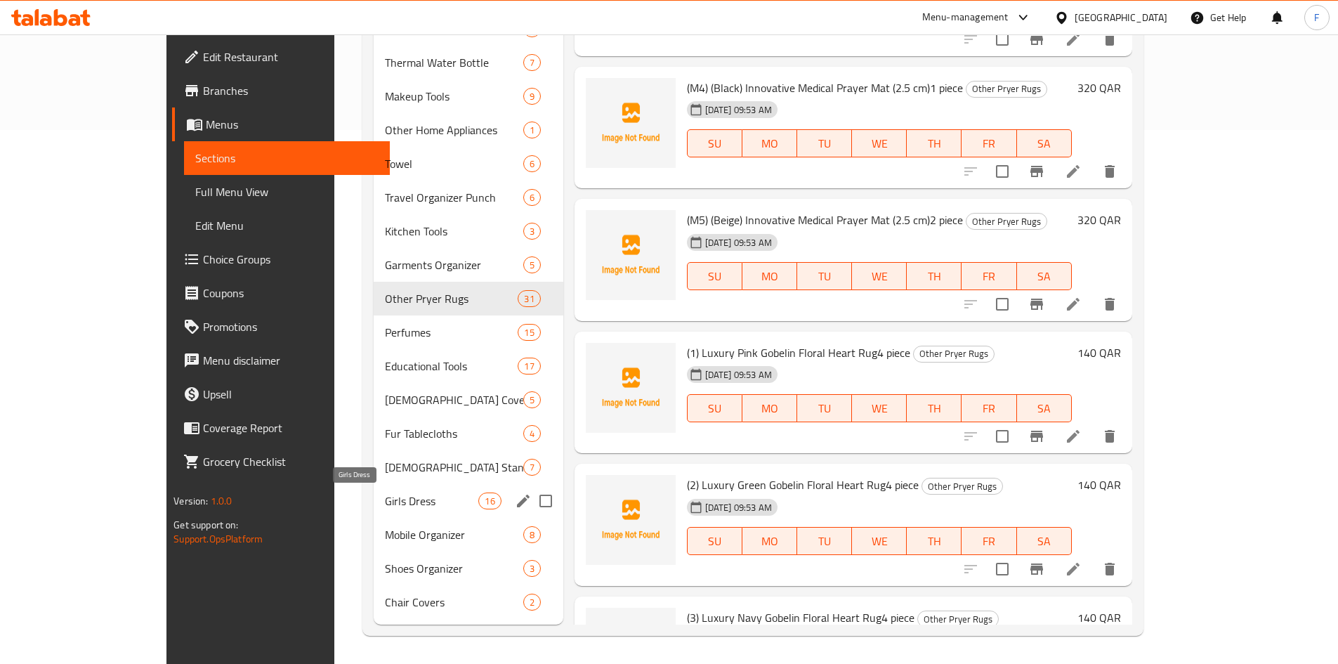
click at [385, 504] on span "Girls Dress" at bounding box center [432, 500] width 94 height 17
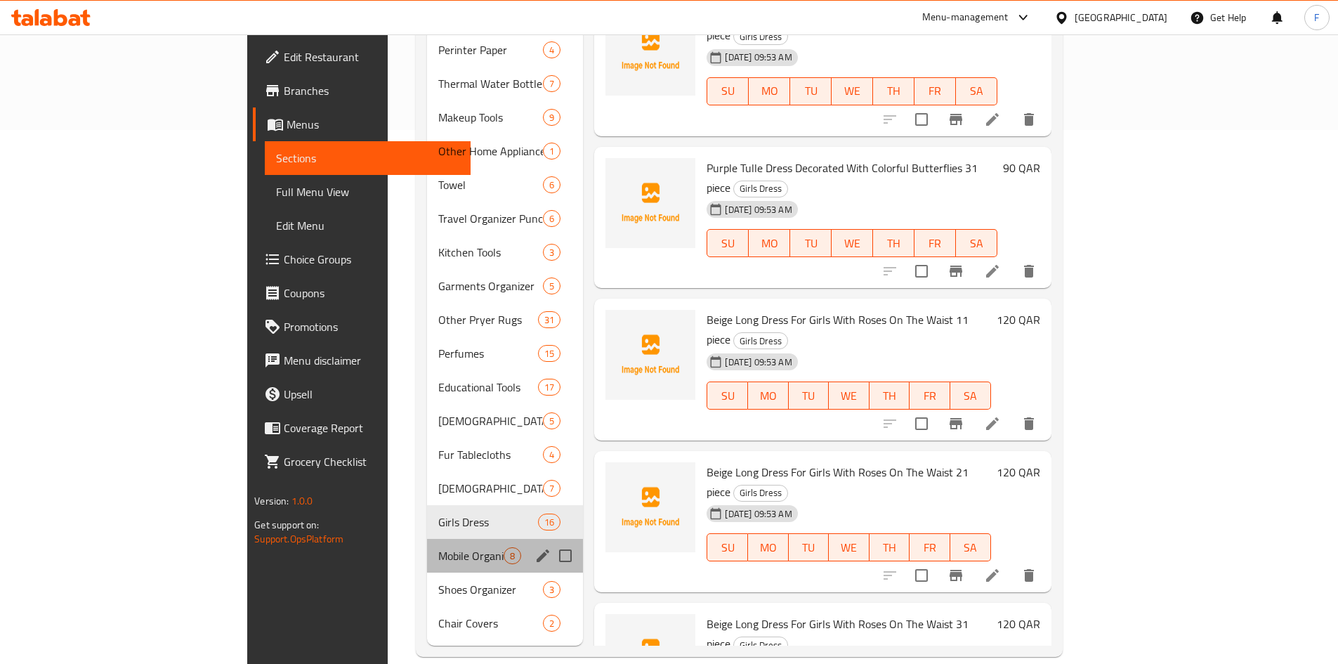
click at [427, 546] on div "Mobile Organizer 8" at bounding box center [505, 556] width 156 height 34
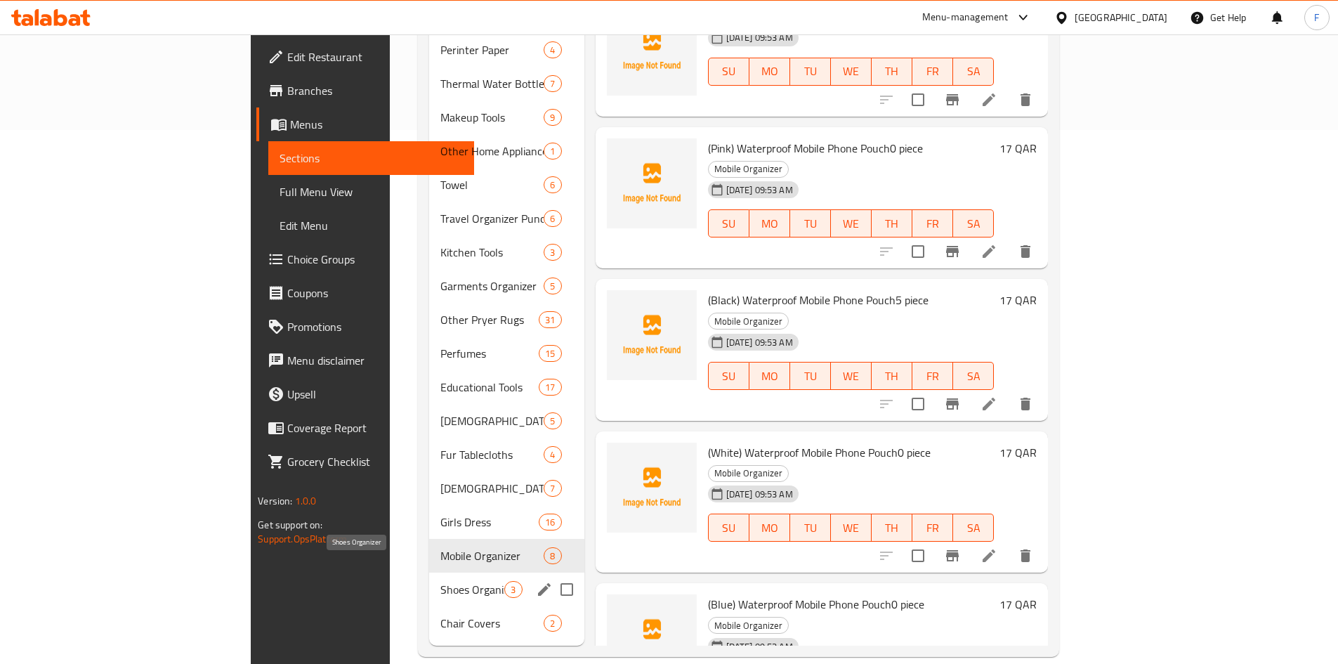
click at [440, 581] on span "Shoes Organizer" at bounding box center [472, 589] width 64 height 17
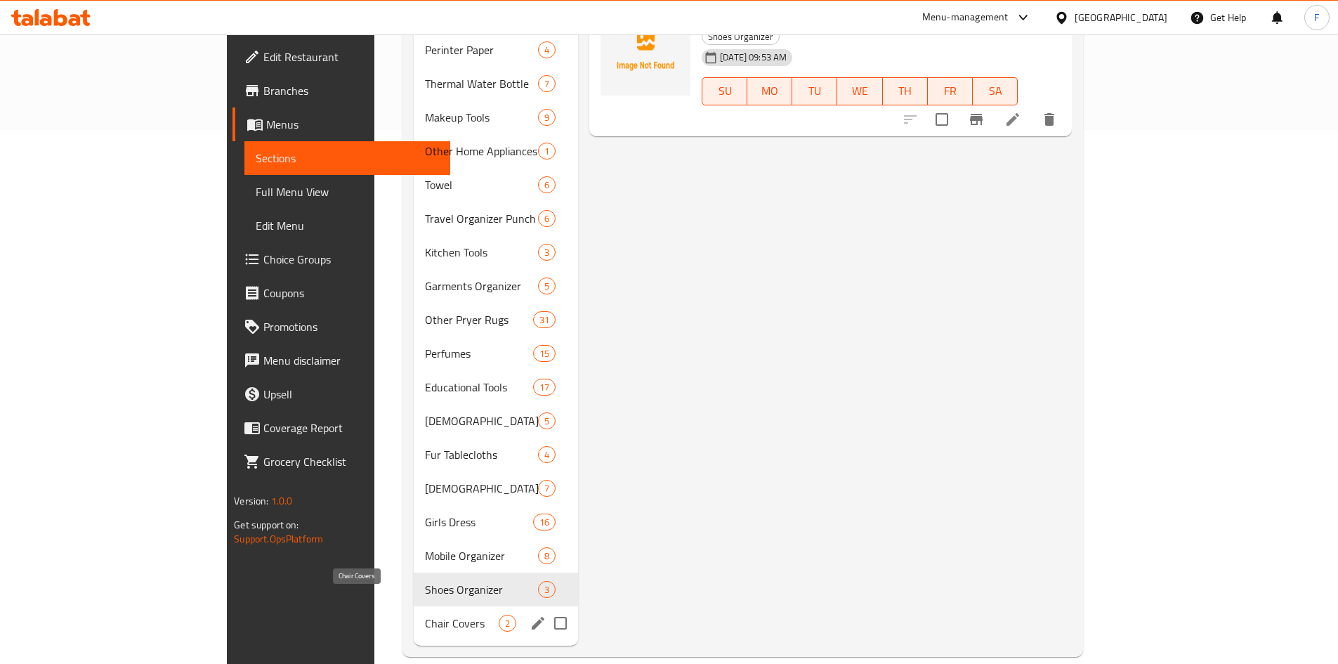
click at [425, 615] on span "Chair Covers" at bounding box center [462, 623] width 74 height 17
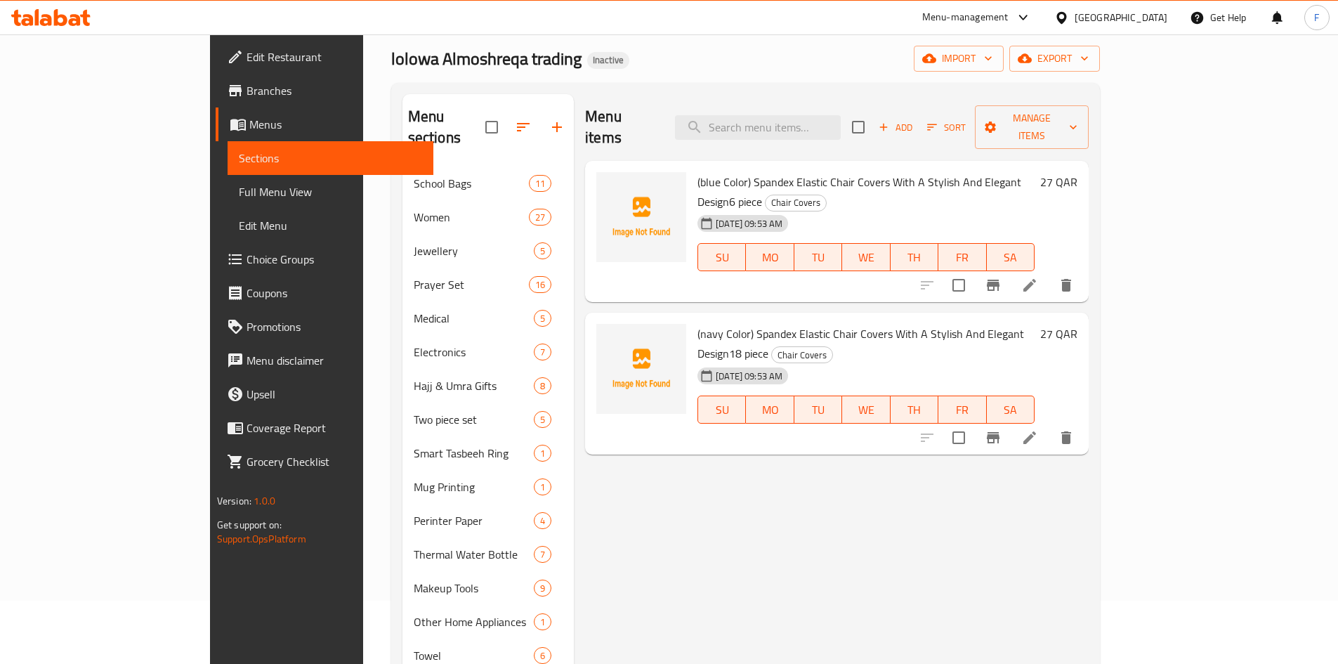
scroll to position [42, 0]
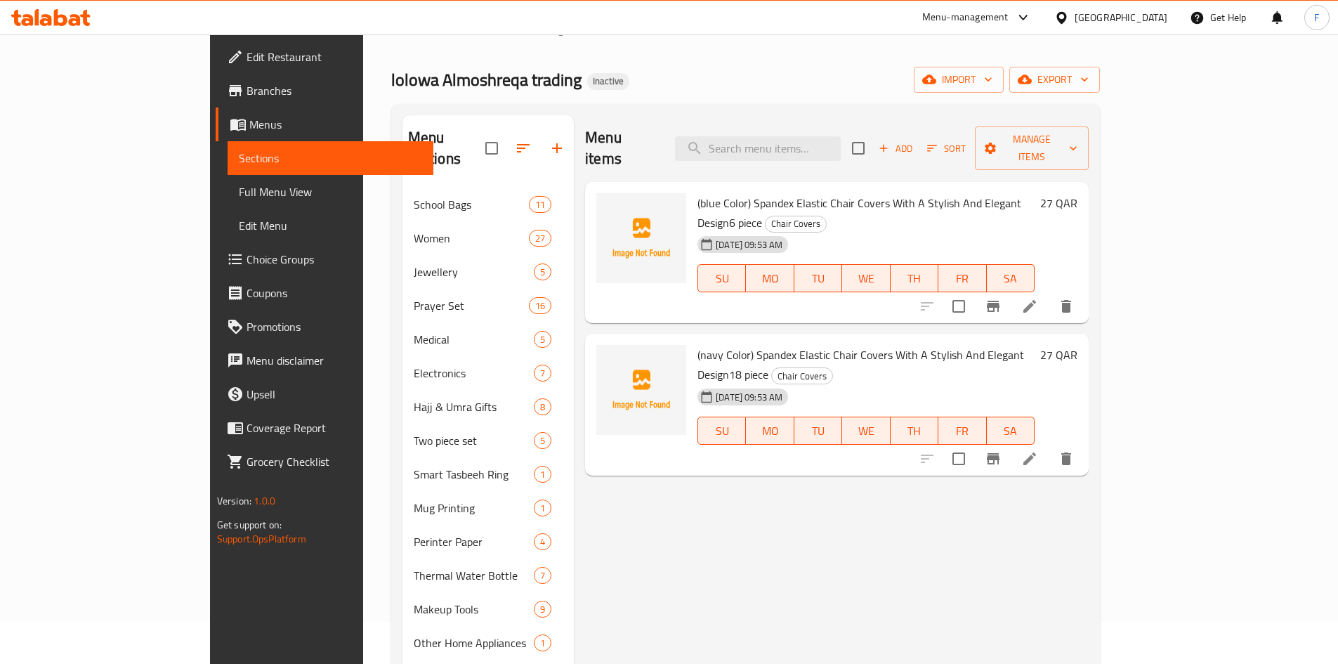
click at [989, 192] on span "(blue Color) Spandex Elastic Chair Covers With A Stylish And Elegant Design6 pi…" at bounding box center [859, 212] width 324 height 41
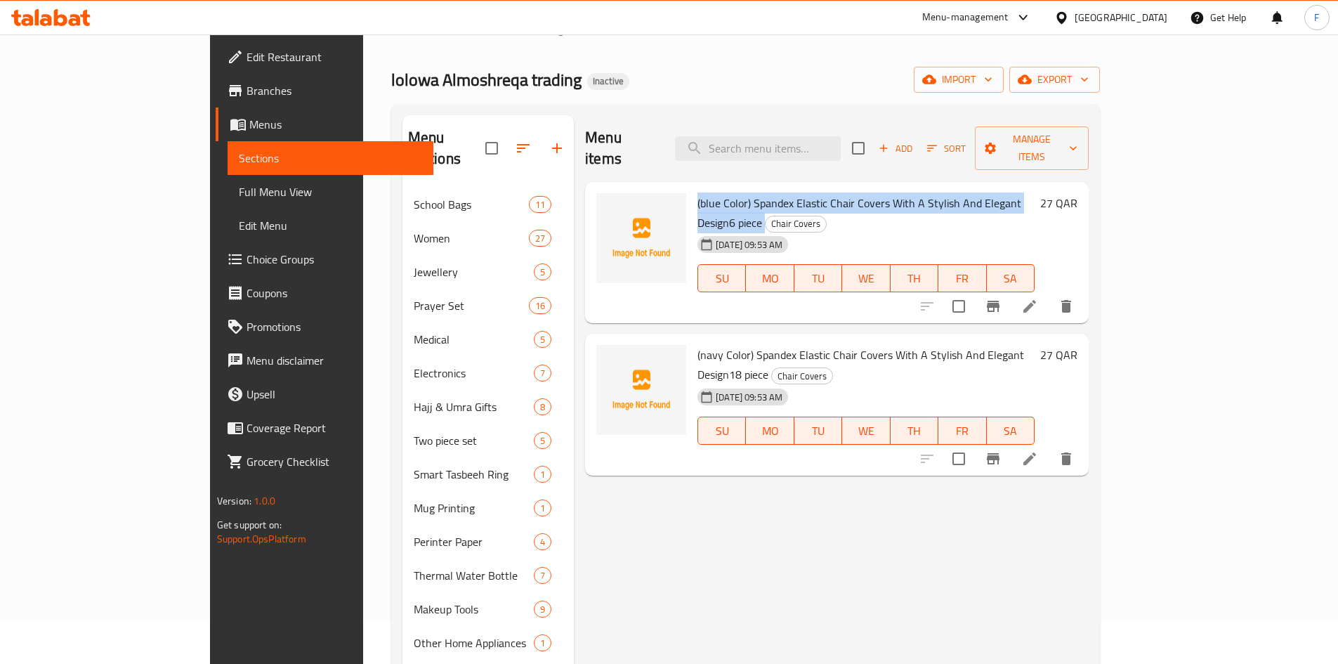
click at [989, 192] on span "(blue Color) Spandex Elastic Chair Covers With A Stylish And Elegant Design6 pi…" at bounding box center [859, 212] width 324 height 41
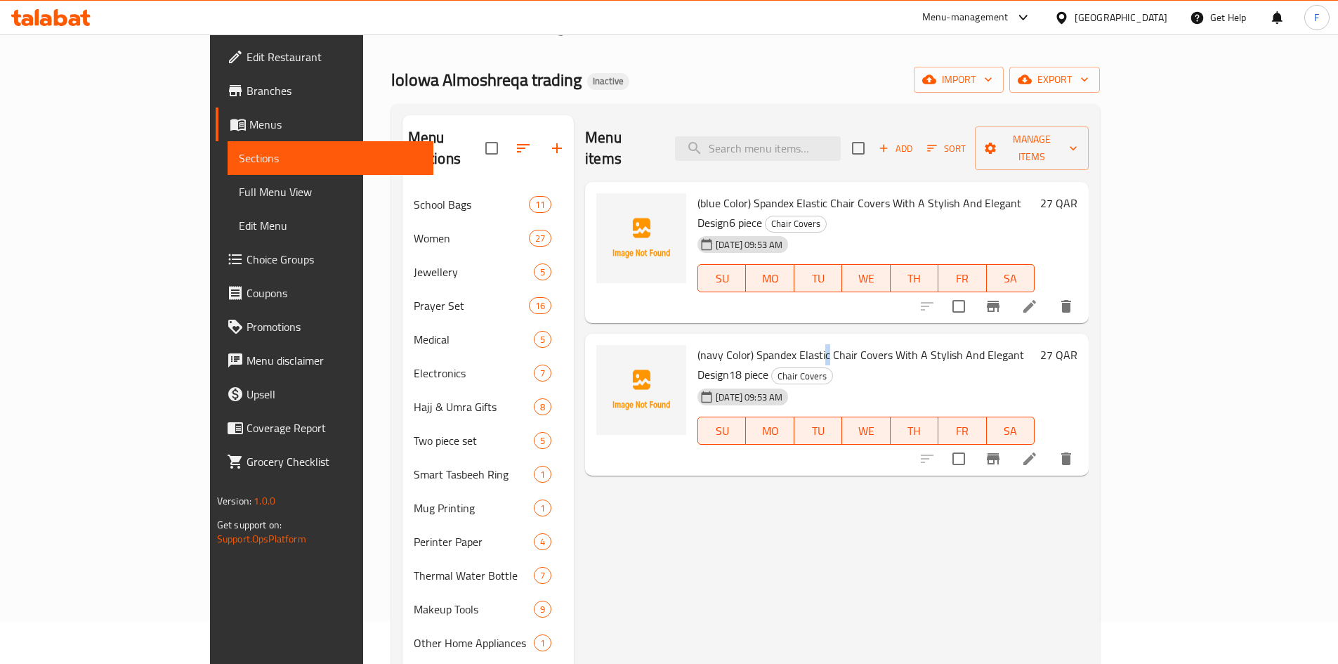
click at [775, 344] on span "(navy Color) Spandex Elastic Chair Covers With A Stylish And Elegant Design18 p…" at bounding box center [860, 364] width 327 height 41
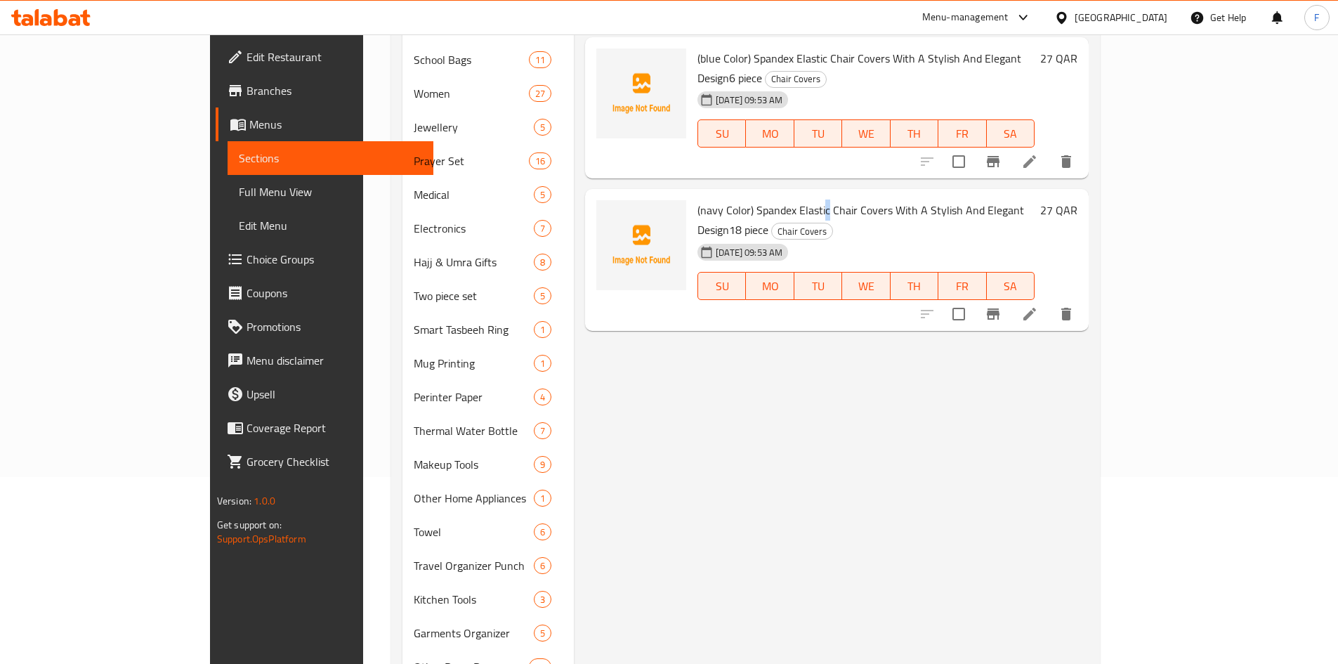
scroll to position [253, 0]
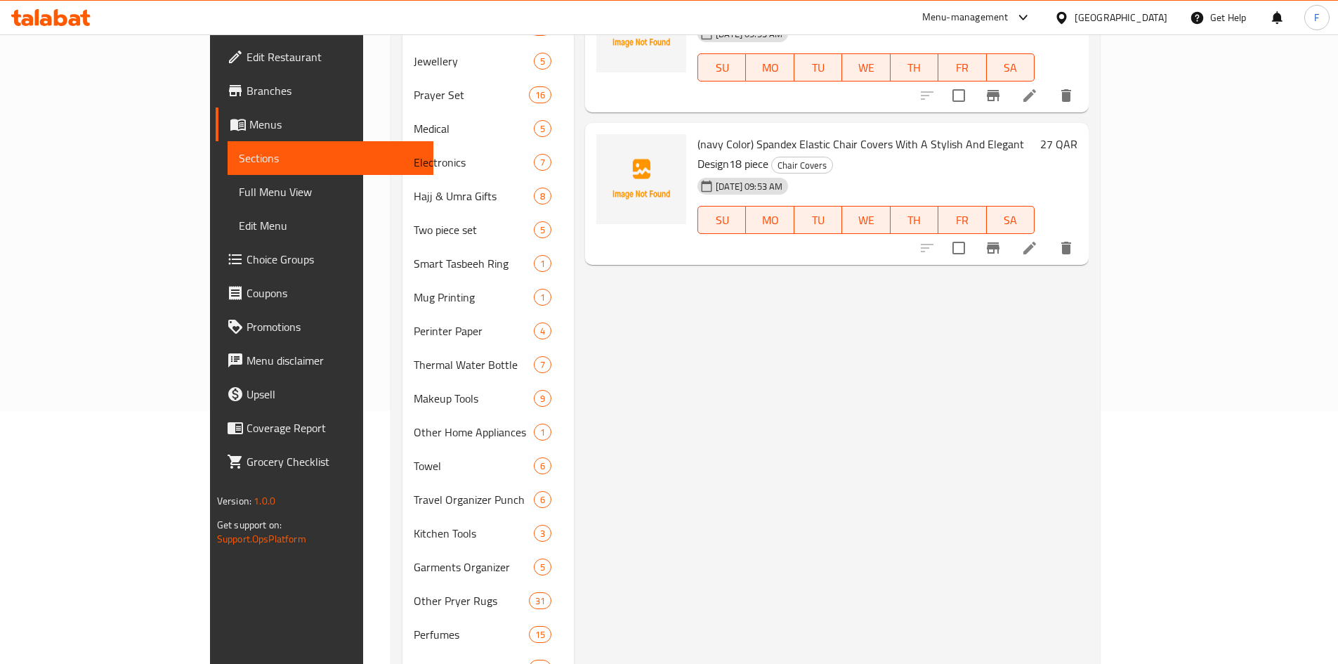
click at [1001, 133] on span "(navy Color) Spandex Elastic Chair Covers With A Stylish And Elegant Design18 p…" at bounding box center [860, 153] width 327 height 41
click at [1000, 133] on span "(navy Color) Spandex Elastic Chair Covers With A Stylish And Elegant Design18 p…" at bounding box center [860, 153] width 327 height 41
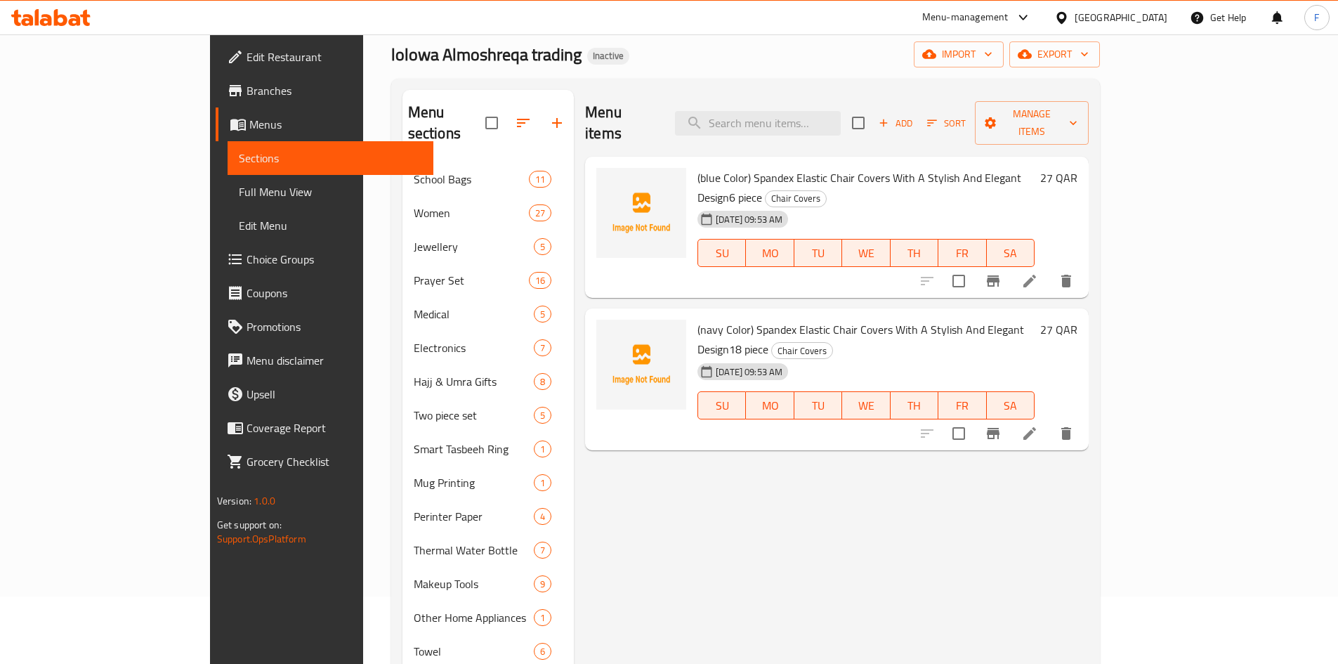
scroll to position [42, 0]
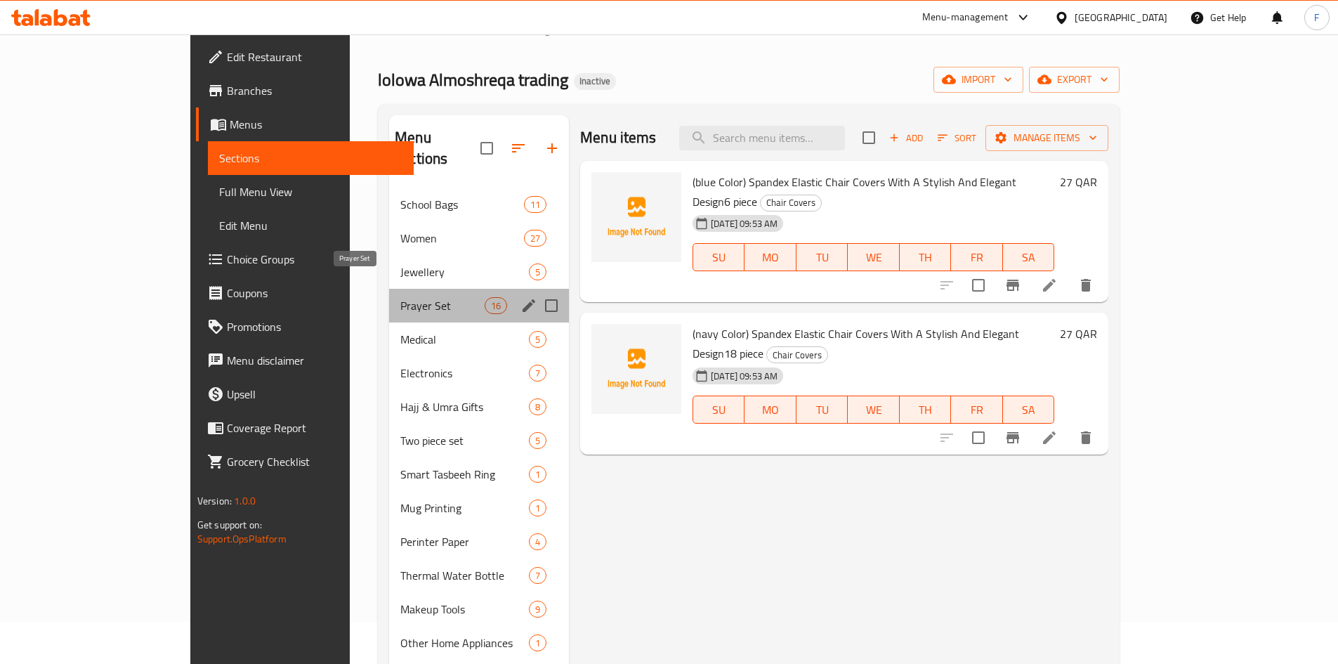
click at [400, 297] on span "Prayer Set" at bounding box center [442, 305] width 84 height 17
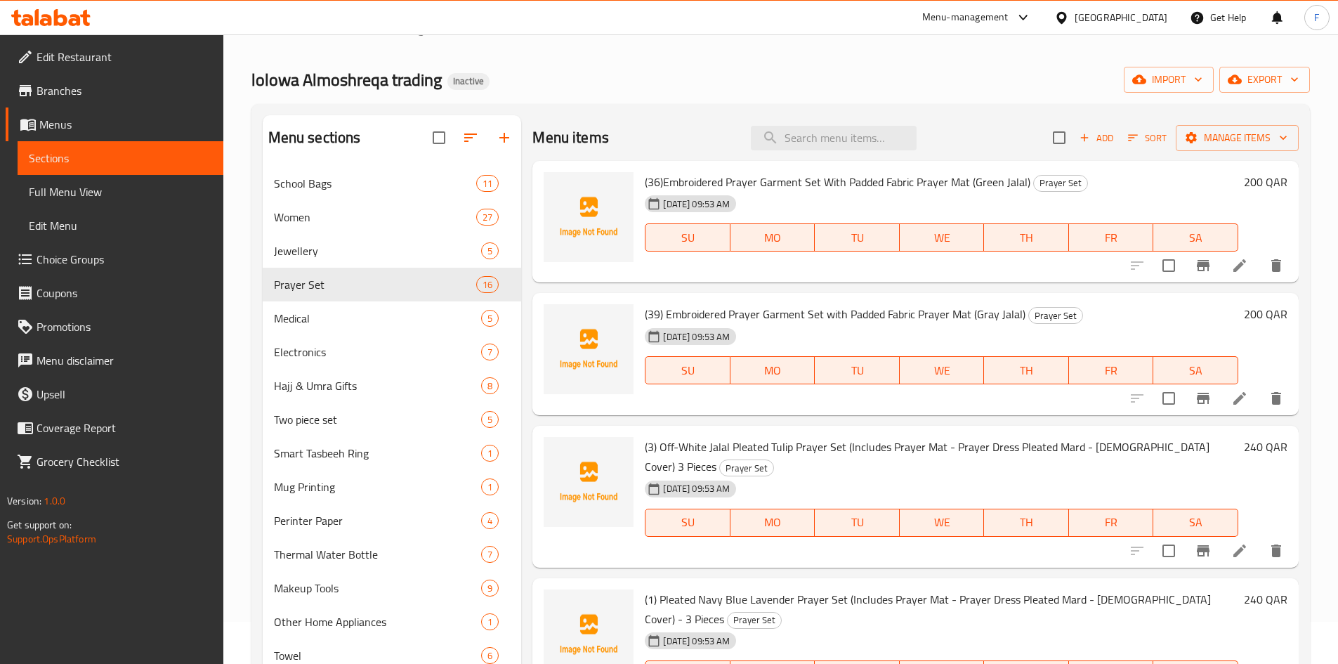
click at [945, 189] on span "(36)Embroidered Prayer Garment Set With Padded Fabric Prayer Mat (Green Jalal)" at bounding box center [838, 181] width 386 height 21
click at [877, 181] on span "(36)Embroidered Prayer Garment Set With Padded Fabric Prayer Mat (Green Jalal)" at bounding box center [838, 181] width 386 height 21
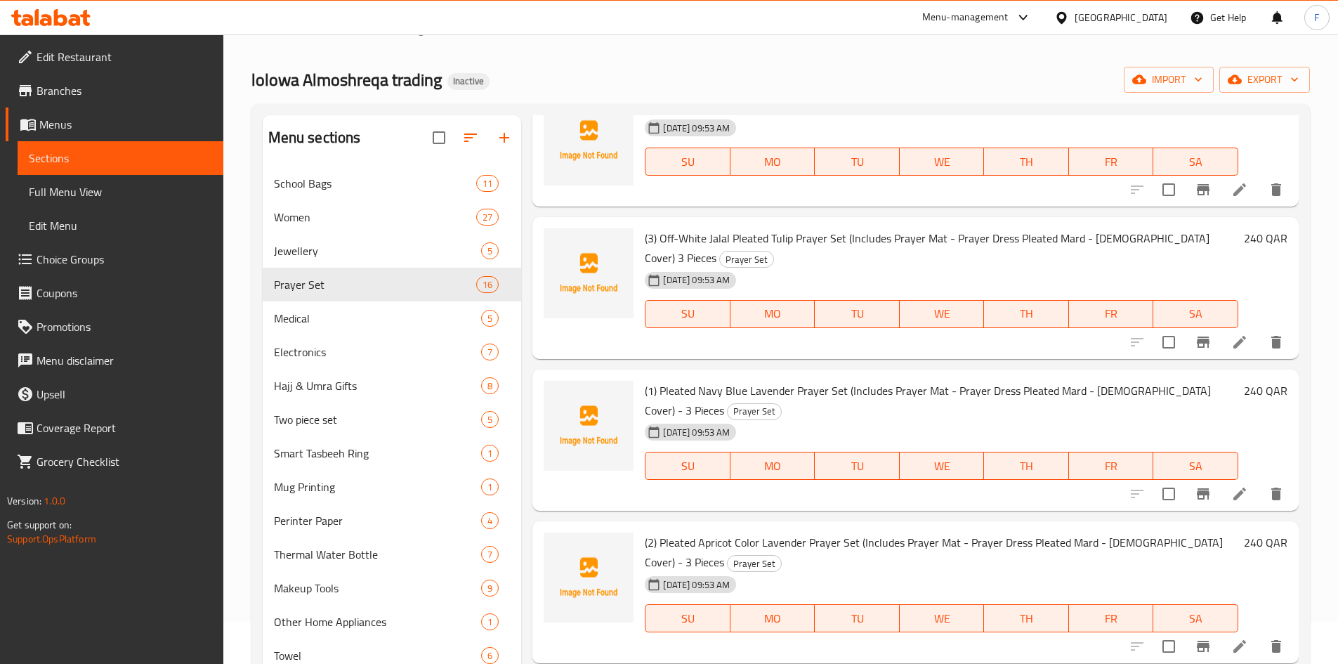
scroll to position [211, 0]
click at [827, 237] on span "(3) Off-White Jalal Pleated Tulip Prayer Set (Includes Prayer Mat - Prayer Dres…" at bounding box center [927, 245] width 565 height 41
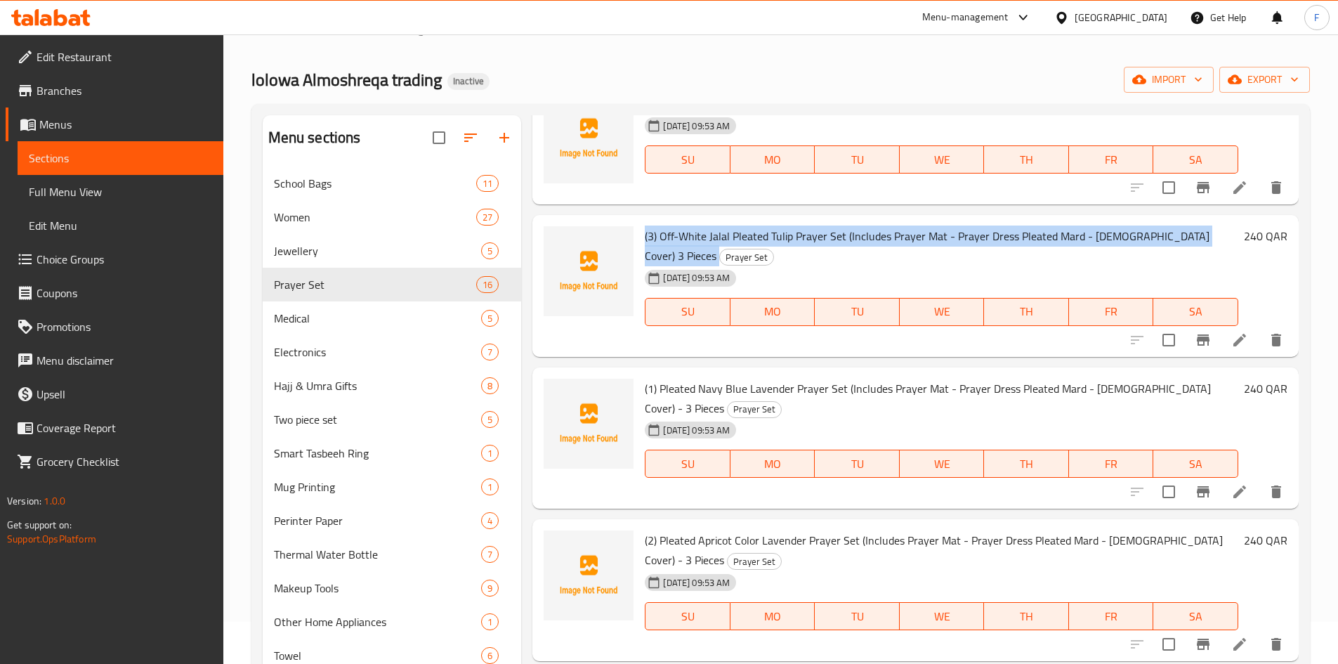
click at [827, 237] on span "(3) Off-White Jalal Pleated Tulip Prayer Set (Includes Prayer Mat - Prayer Dres…" at bounding box center [927, 245] width 565 height 41
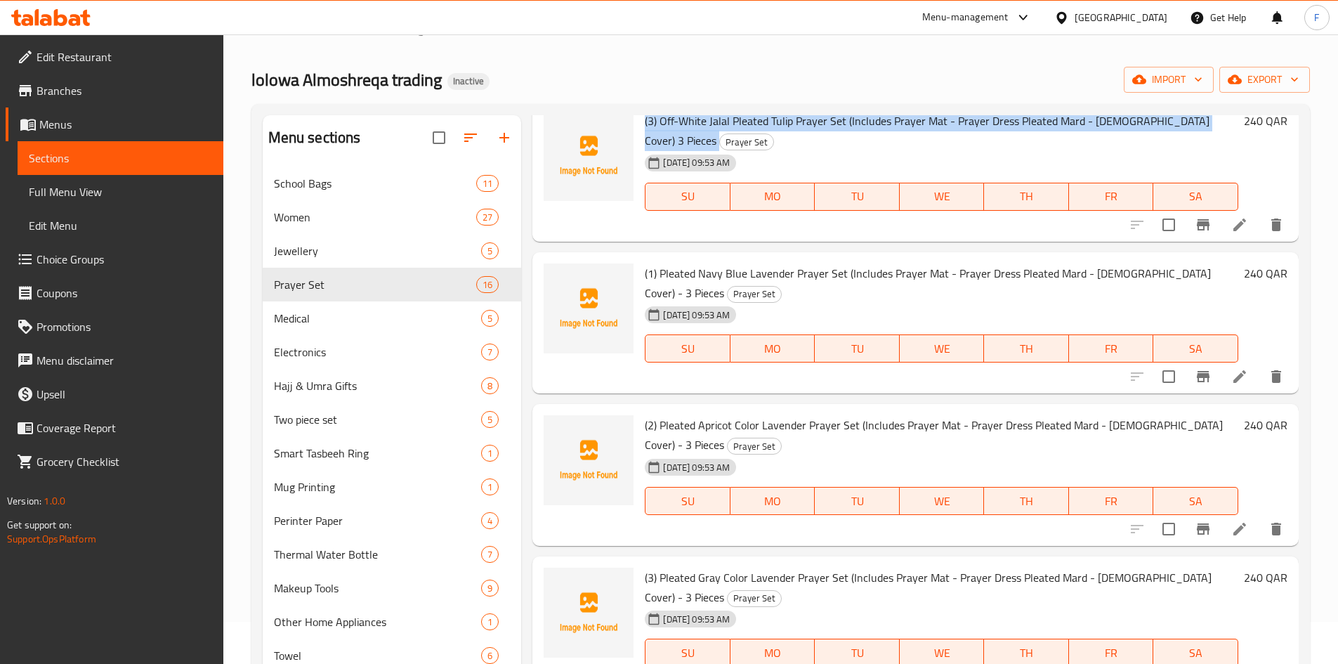
scroll to position [351, 0]
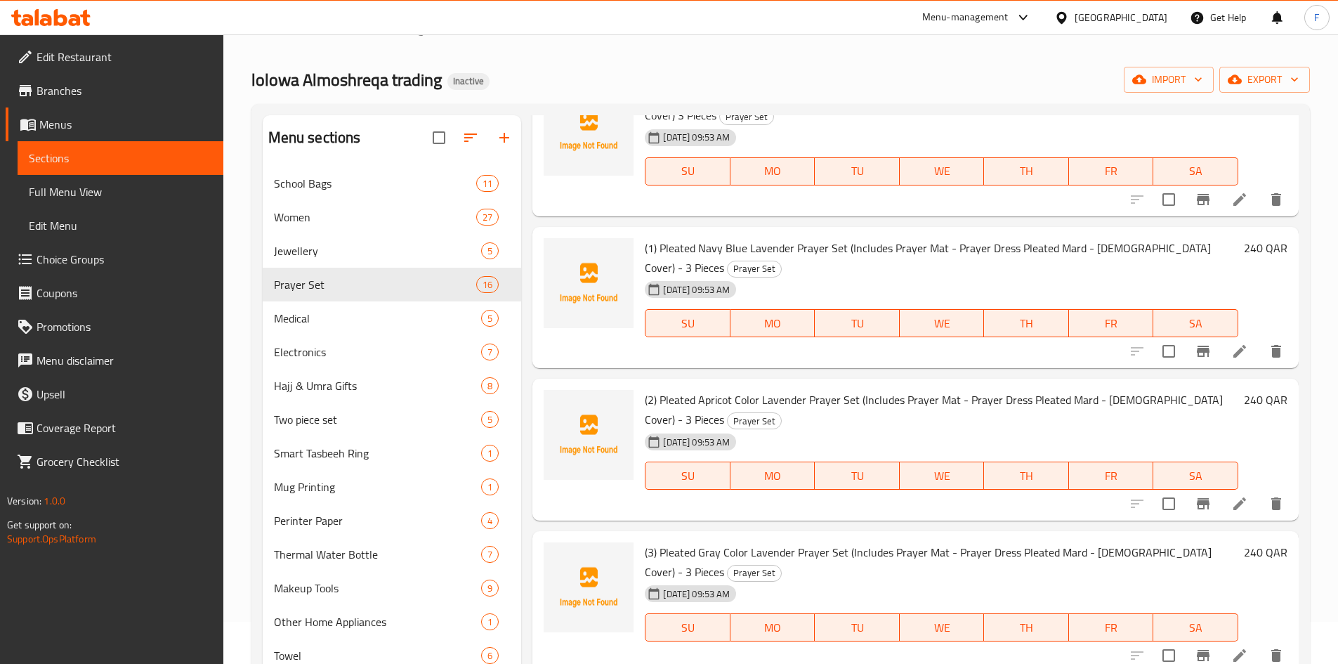
click at [825, 254] on span "(1) Pleated Navy Blue Lavender Prayer Set (Includes Prayer Mat - Prayer Dress P…" at bounding box center [928, 257] width 566 height 41
click at [825, 255] on span "(1) Pleated Navy Blue Lavender Prayer Set (Includes Prayer Mat - Prayer Dress P…" at bounding box center [928, 257] width 566 height 41
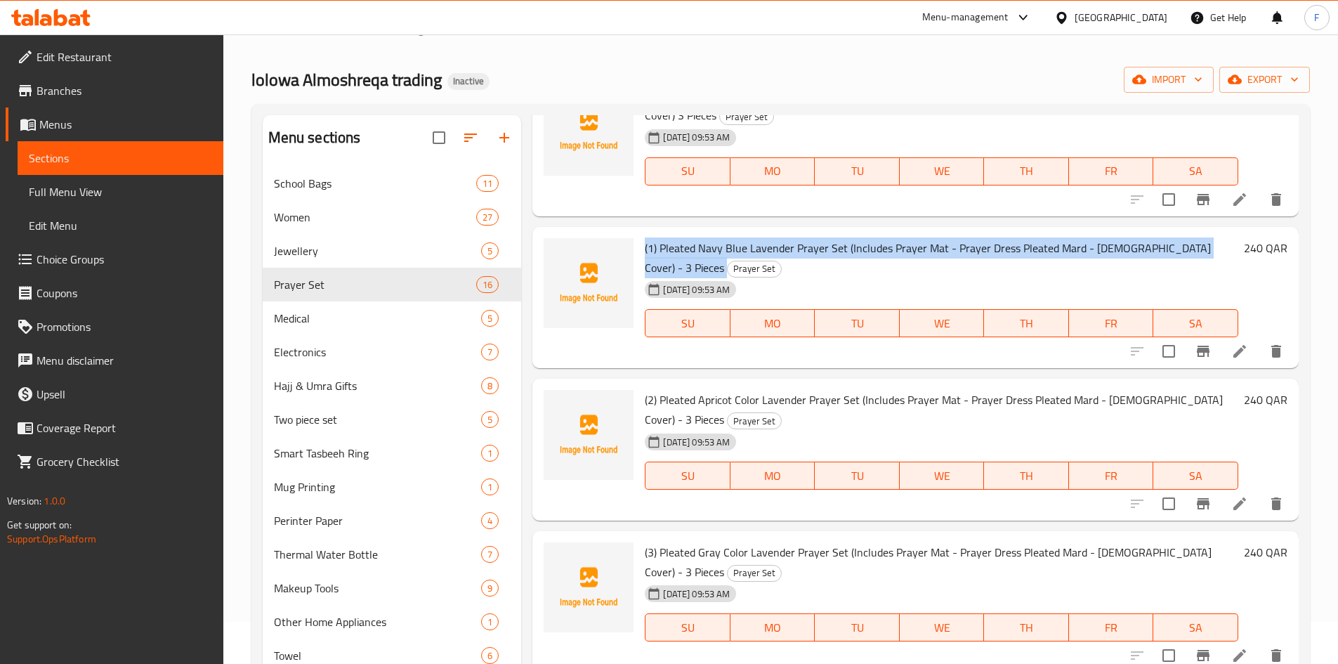
click at [824, 255] on span "(1) Pleated Navy Blue Lavender Prayer Set (Includes Prayer Mat - Prayer Dress P…" at bounding box center [928, 257] width 566 height 41
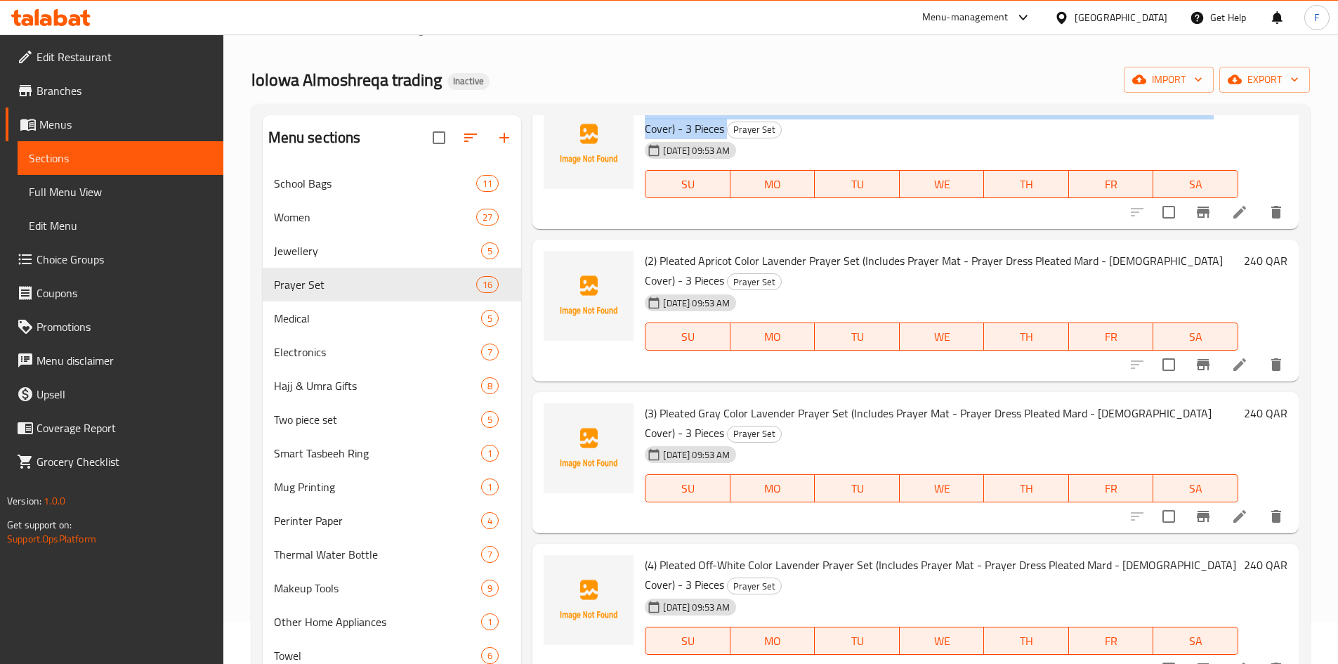
scroll to position [492, 0]
click at [824, 256] on span "(2) Pleated Apricot Color Lavender Prayer Set (Includes Prayer Mat - Prayer Dre…" at bounding box center [934, 269] width 578 height 41
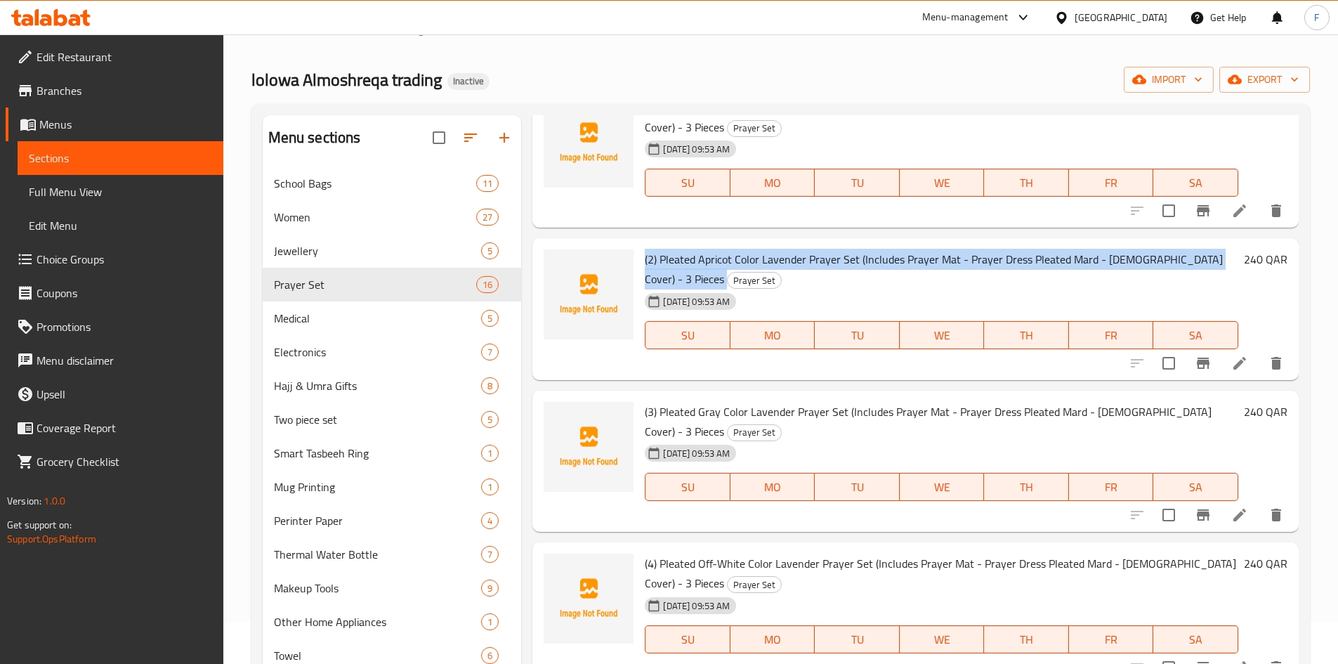
click at [824, 256] on span "(2) Pleated Apricot Color Lavender Prayer Set (Includes Prayer Mat - Prayer Dre…" at bounding box center [934, 269] width 578 height 41
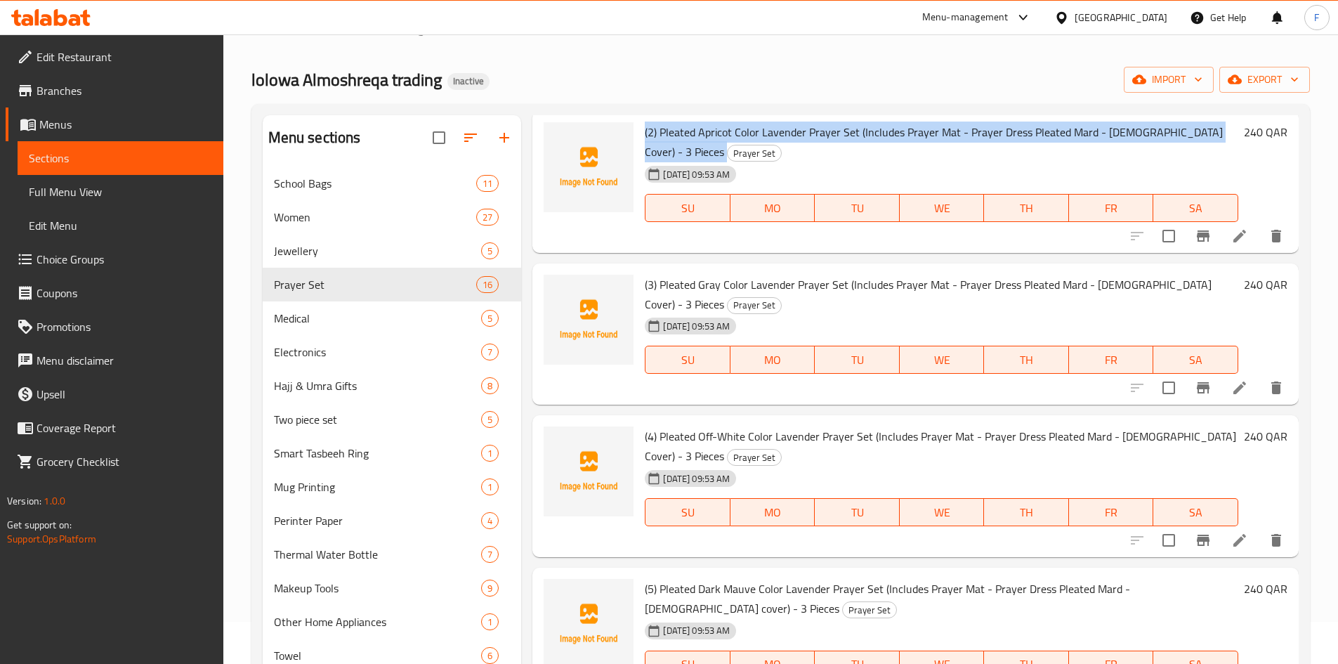
scroll to position [632, 0]
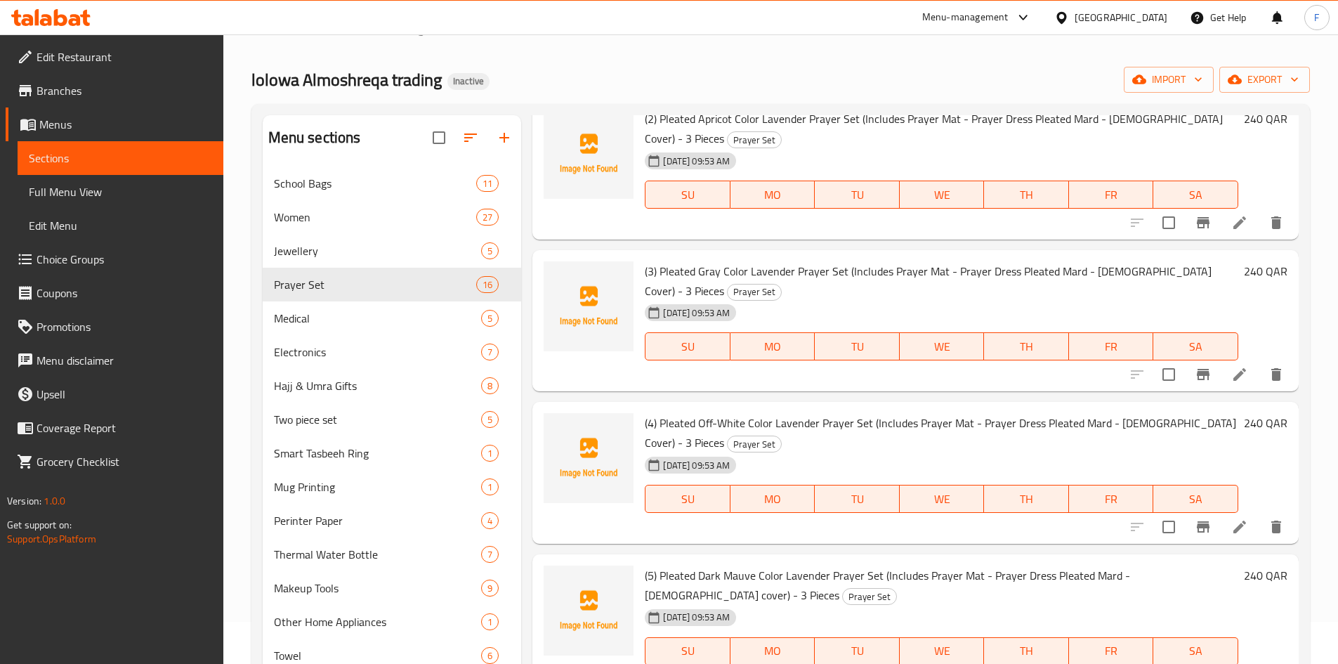
click at [823, 258] on div "(3) Pleated Gray Color Lavender Prayer Set (Includes Prayer Mat - Prayer Dress …" at bounding box center [941, 321] width 605 height 131
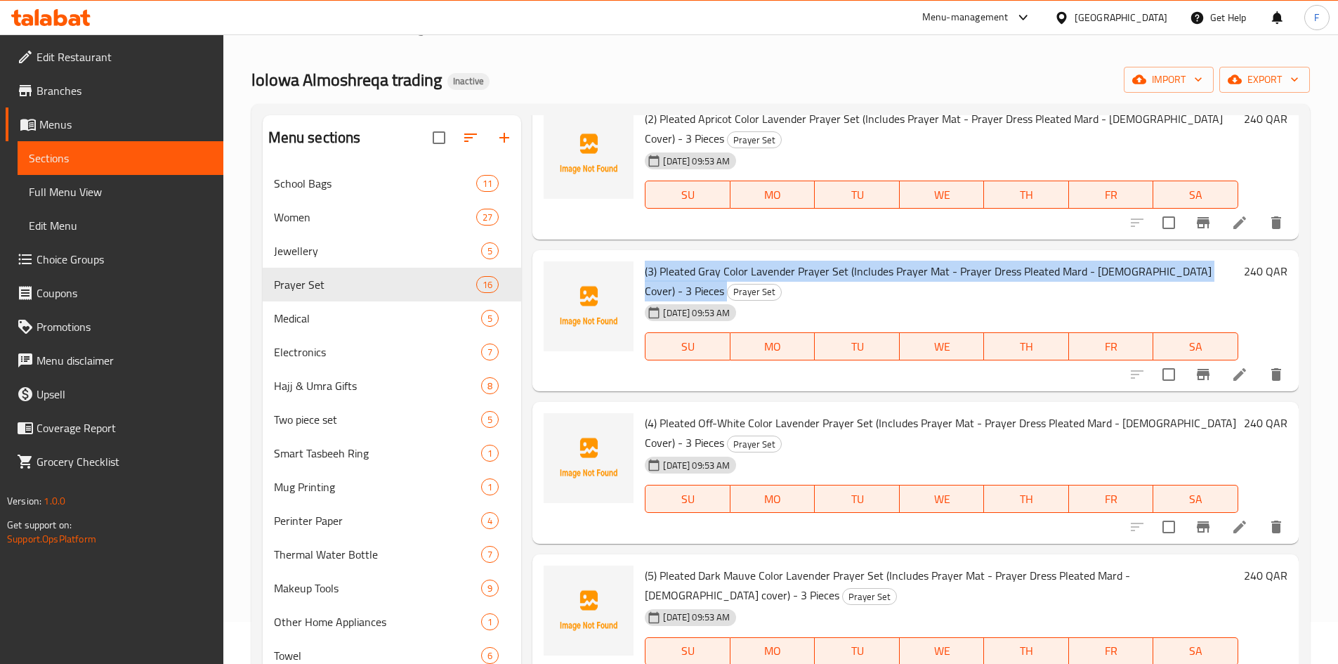
click at [823, 258] on div "(3) Pleated Gray Color Lavender Prayer Set (Includes Prayer Mat - Prayer Dress …" at bounding box center [941, 321] width 605 height 131
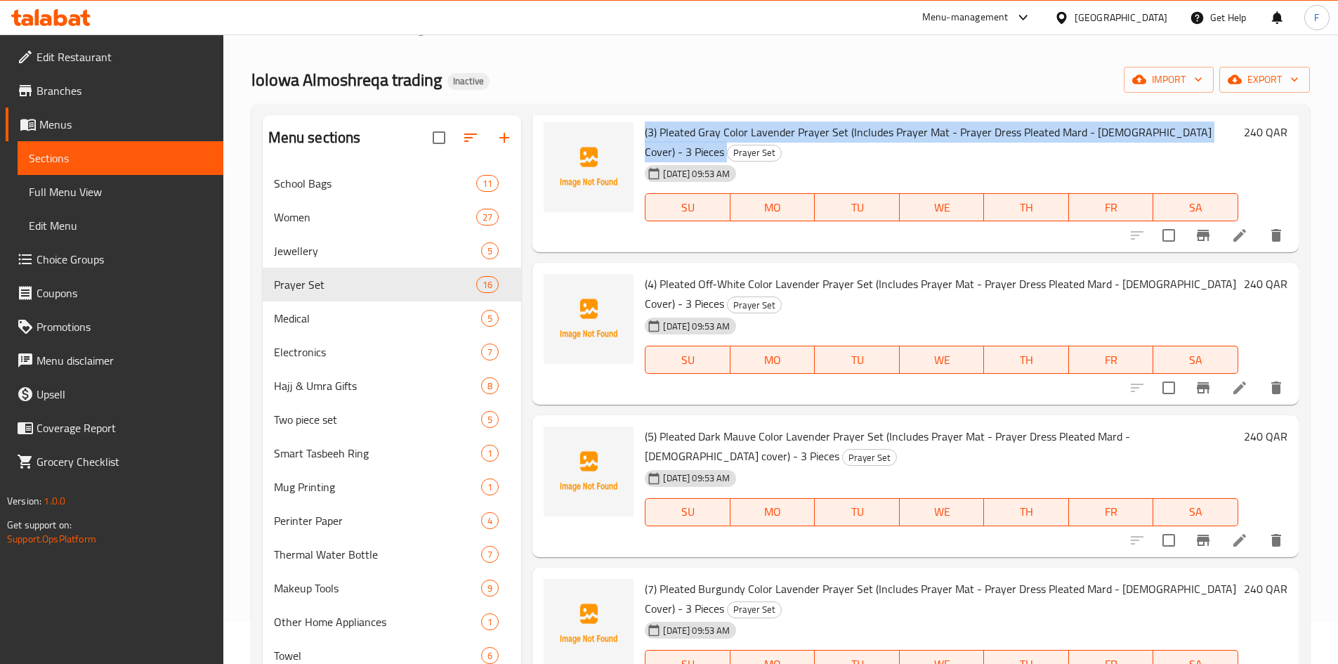
scroll to position [773, 0]
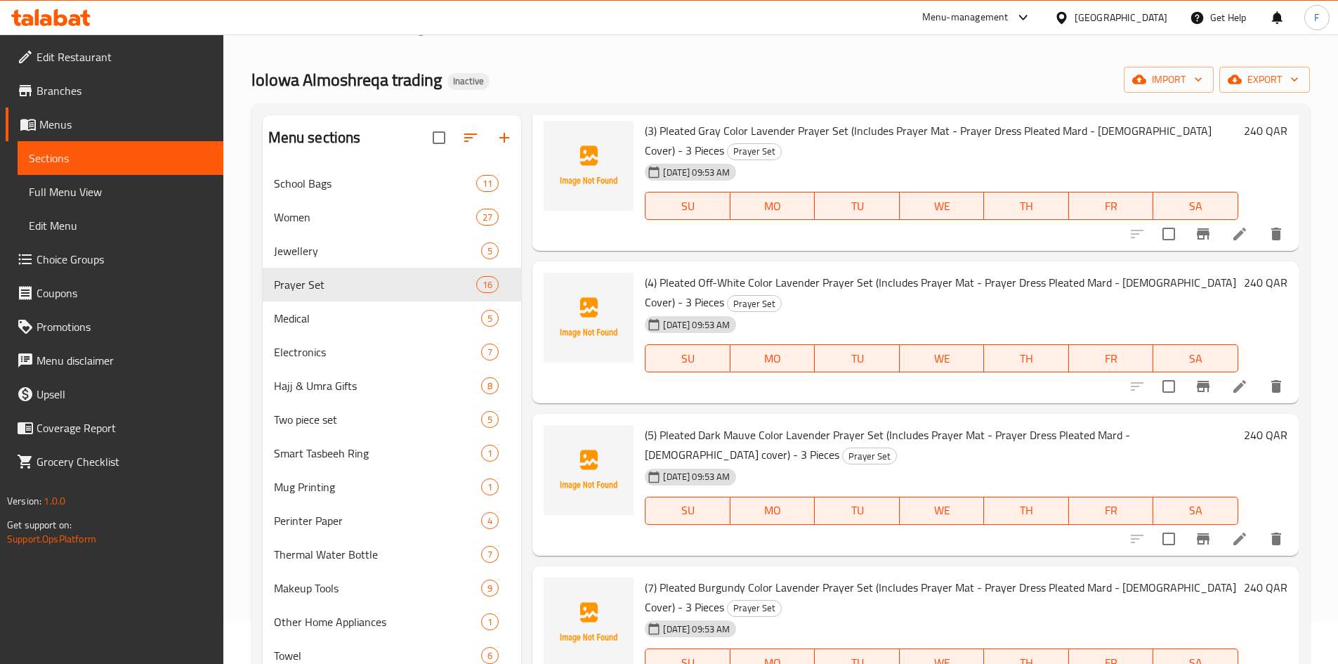
click at [823, 284] on span "(4) Pleated Off-White Color Lavender Prayer Set (Includes Prayer Mat - Prayer D…" at bounding box center [940, 292] width 591 height 41
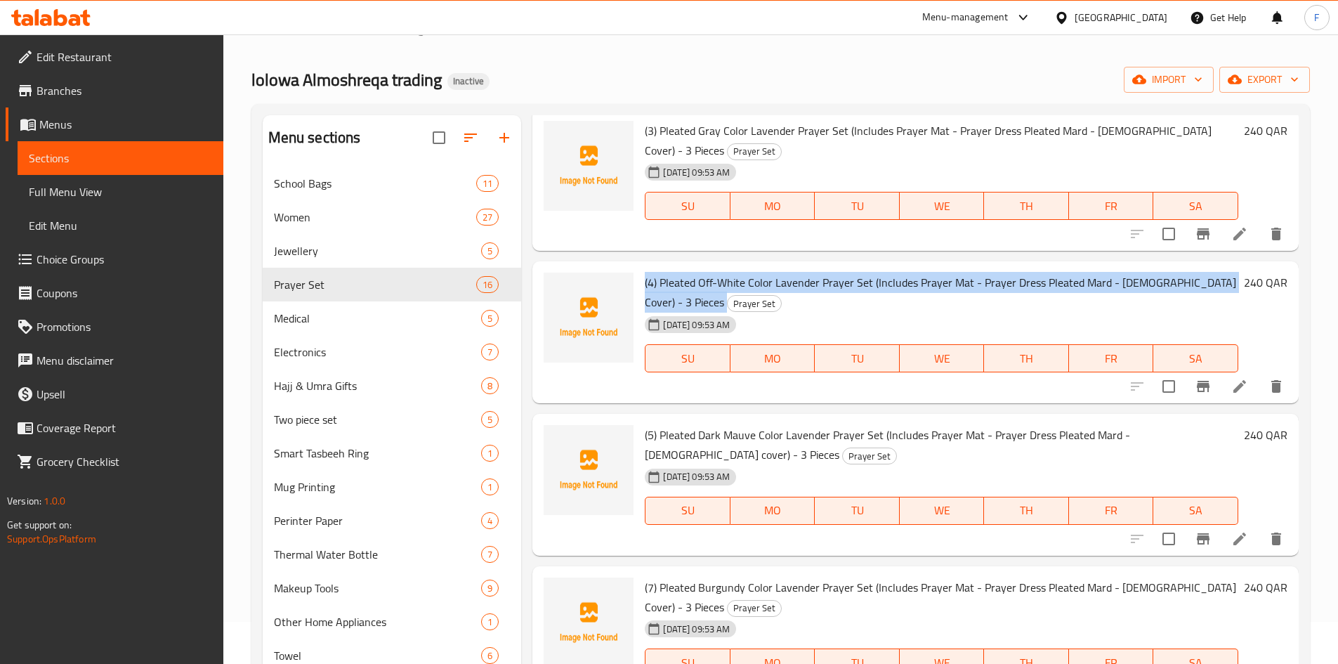
click at [823, 284] on span "(4) Pleated Off-White Color Lavender Prayer Set (Includes Prayer Mat - Prayer D…" at bounding box center [940, 292] width 591 height 41
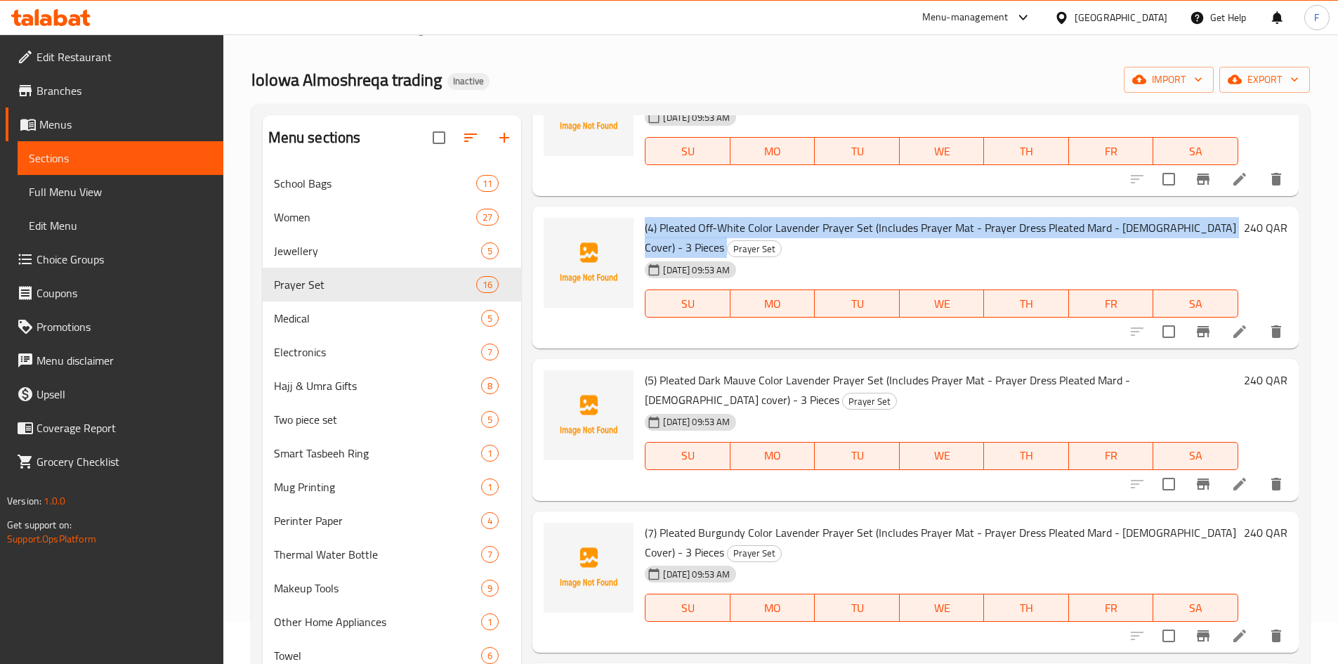
scroll to position [913, 0]
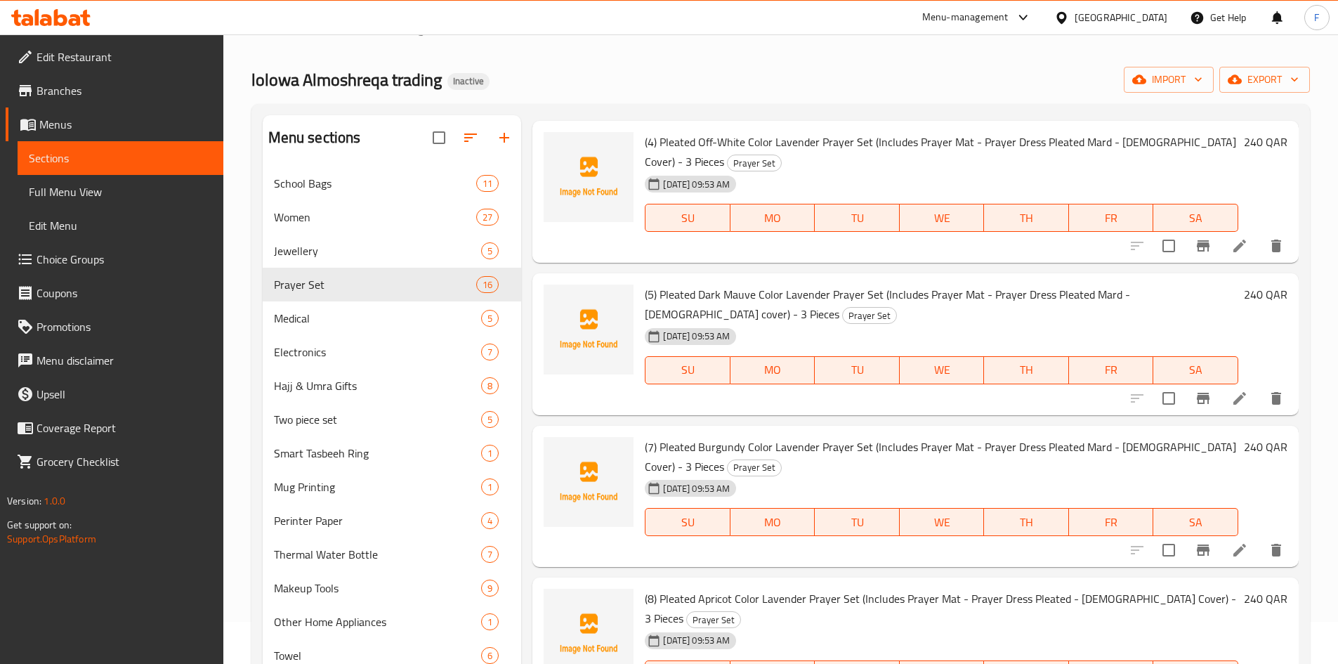
click at [818, 289] on span "(5) Pleated Dark Mauve Color Lavender Prayer Set (Includes Prayer Mat - Prayer …" at bounding box center [887, 304] width 485 height 41
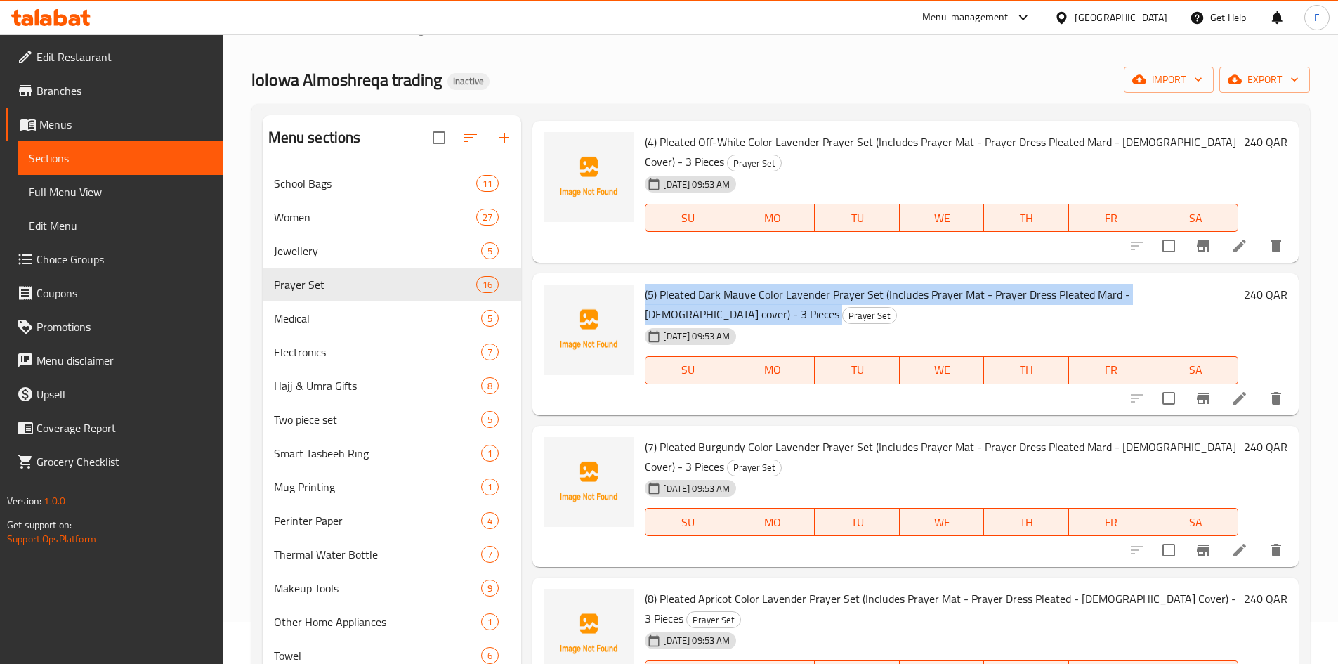
click at [818, 289] on span "(5) Pleated Dark Mauve Color Lavender Prayer Set (Includes Prayer Mat - Prayer …" at bounding box center [887, 304] width 485 height 41
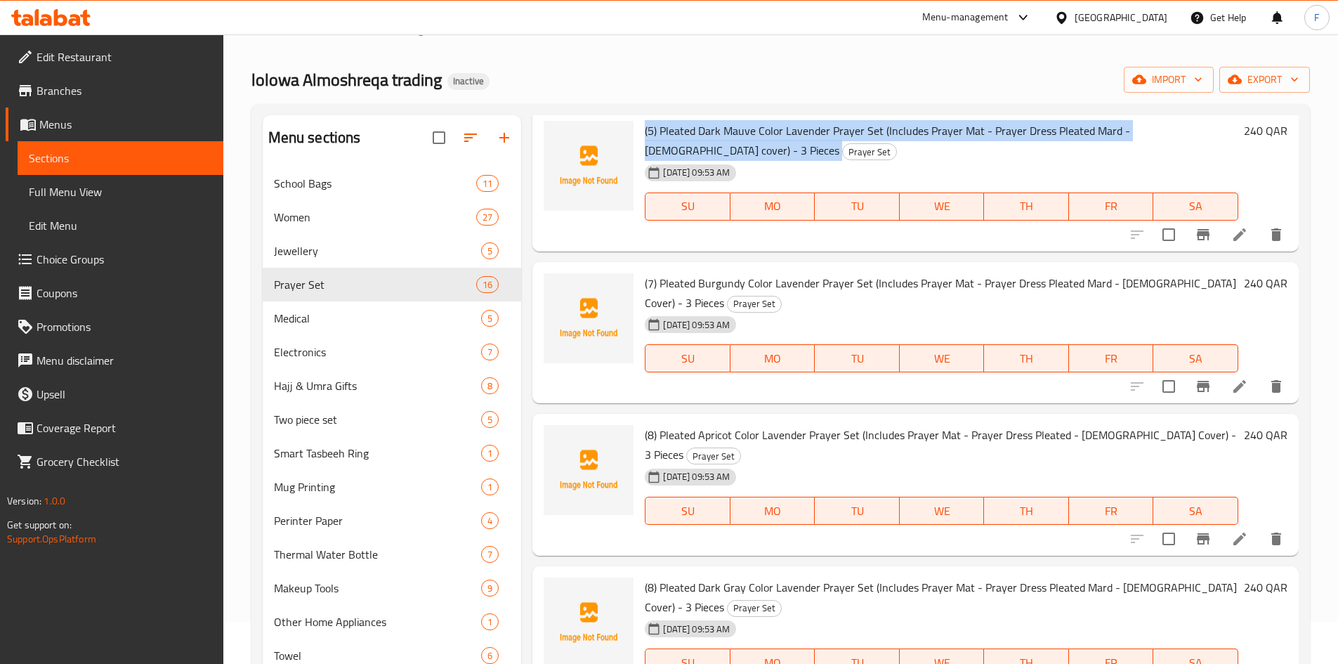
scroll to position [1124, 0]
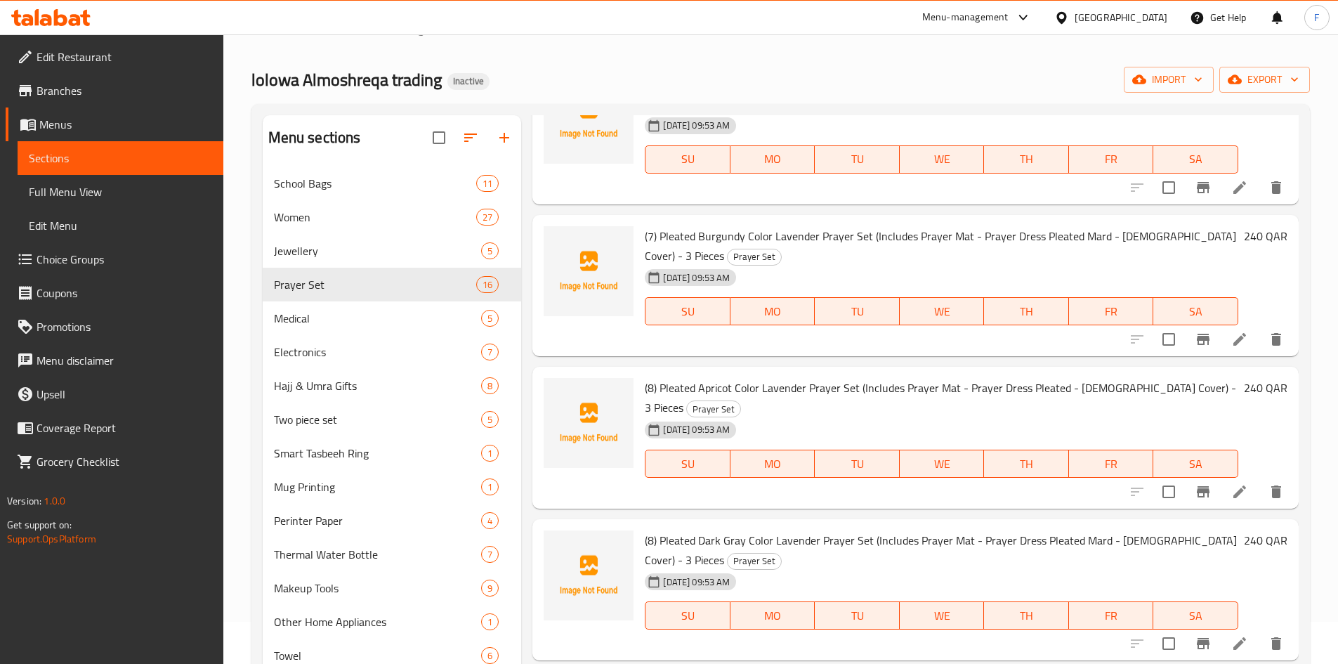
click at [811, 243] on span "(7) Pleated Burgundy Color Lavender Prayer Set (Includes Prayer Mat - Prayer Dr…" at bounding box center [940, 245] width 591 height 41
click at [812, 243] on span "(7) Pleated Burgundy Color Lavender Prayer Set (Includes Prayer Mat - Prayer Dr…" at bounding box center [940, 245] width 591 height 41
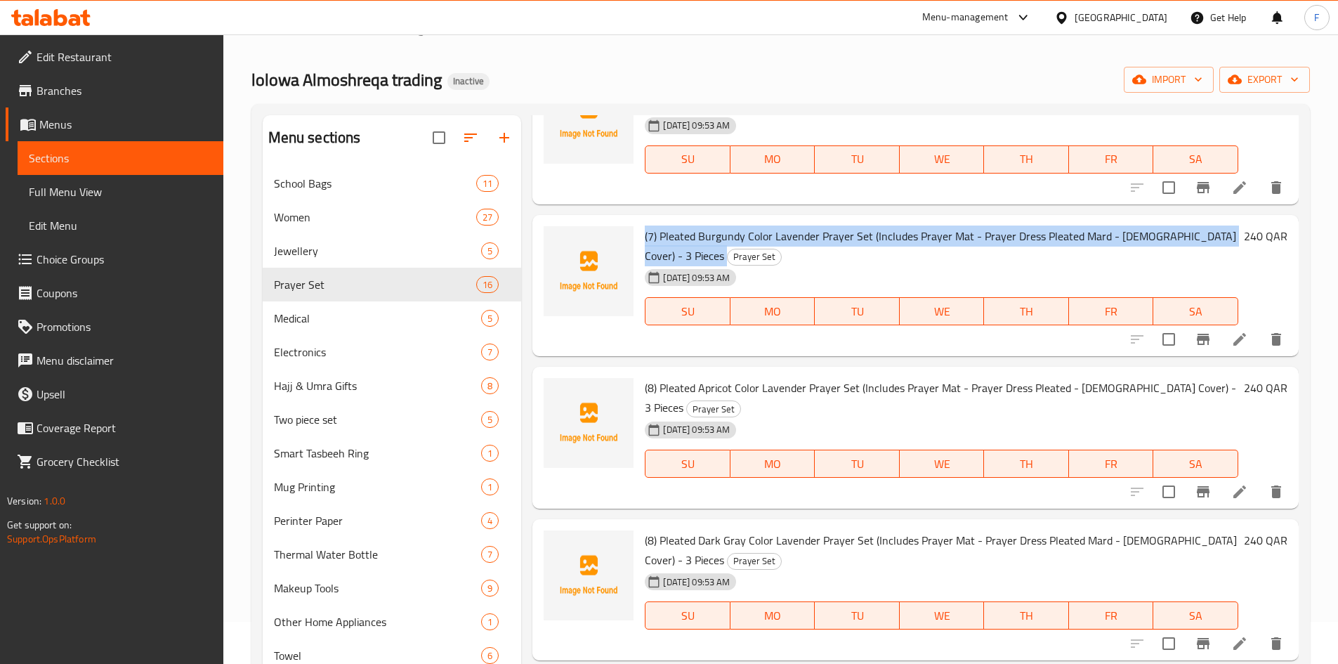
click at [812, 243] on span "(7) Pleated Burgundy Color Lavender Prayer Set (Includes Prayer Mat - Prayer Dr…" at bounding box center [940, 245] width 591 height 41
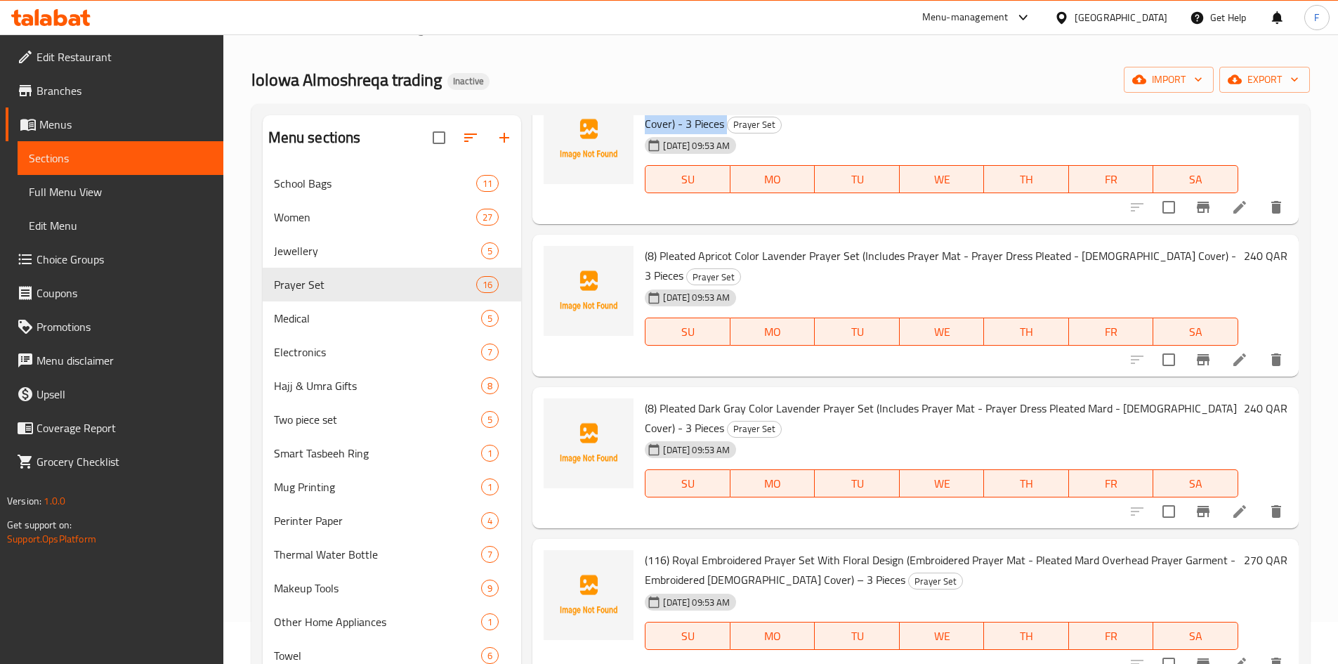
scroll to position [1264, 0]
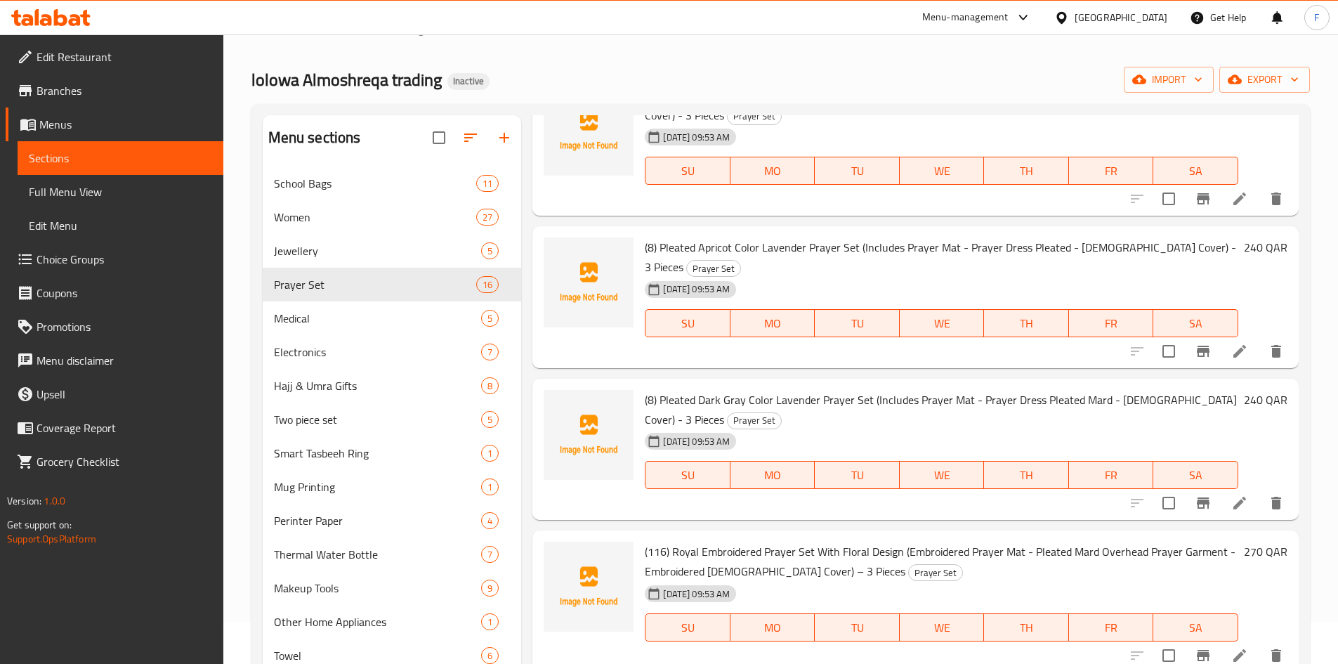
click at [813, 249] on span "(8) Pleated Apricot Color Lavender Prayer Set (Includes Prayer Mat - Prayer Dre…" at bounding box center [940, 257] width 591 height 41
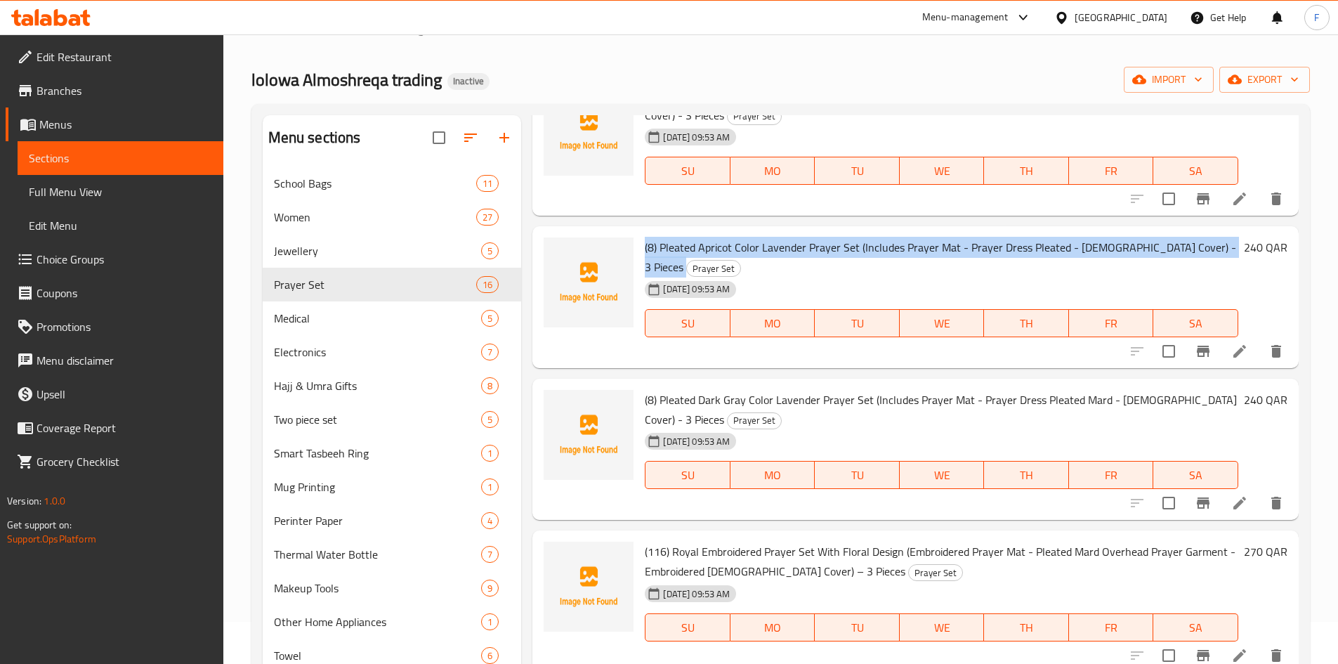
click at [813, 249] on span "(8) Pleated Apricot Color Lavender Prayer Set (Includes Prayer Mat - Prayer Dre…" at bounding box center [940, 257] width 591 height 41
click at [919, 250] on span "(8) Pleated Apricot Color Lavender Prayer Set (Includes Prayer Mat - Prayer Dre…" at bounding box center [940, 257] width 591 height 41
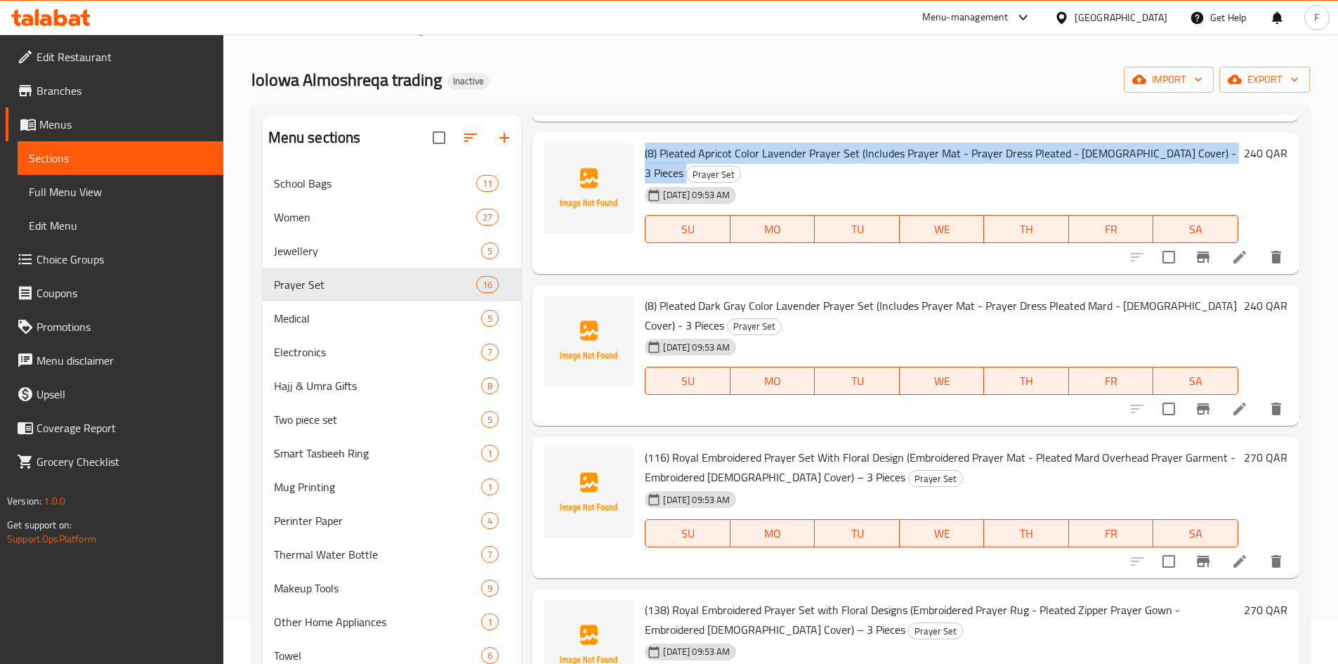
scroll to position [1370, 0]
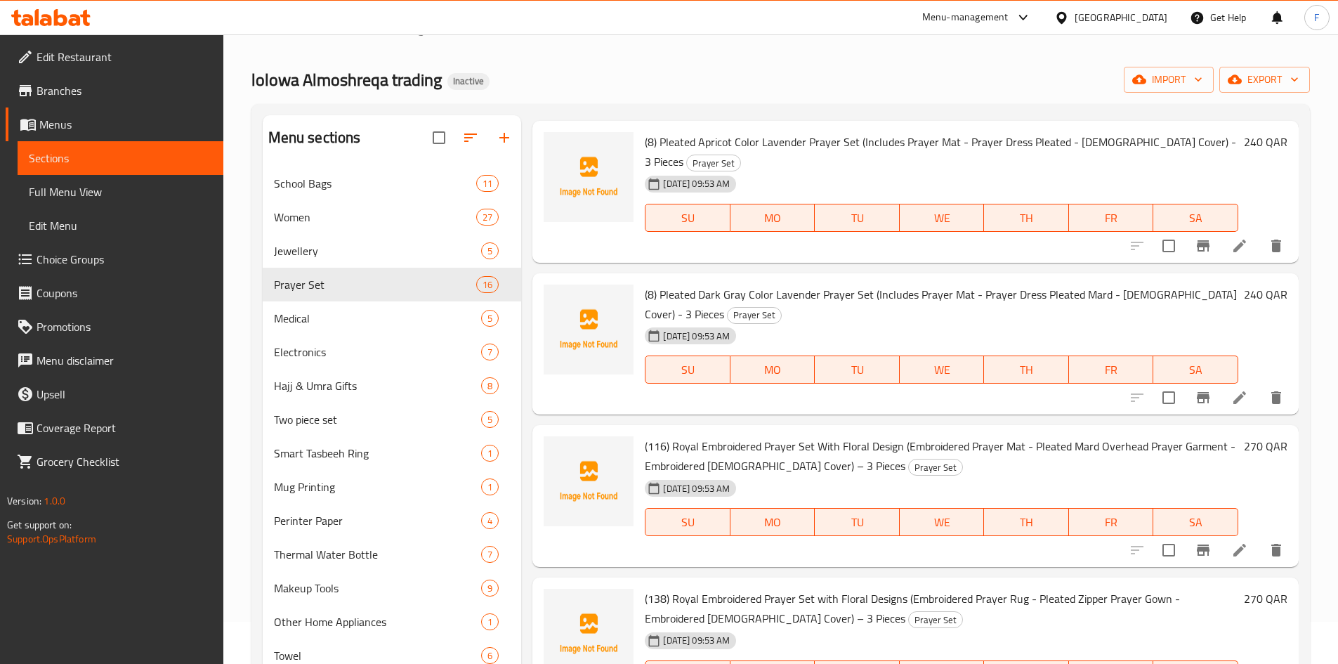
click at [897, 294] on span "(8) Pleated Dark Gray Color Lavender Prayer Set (Includes Prayer Mat - Prayer D…" at bounding box center [941, 304] width 592 height 41
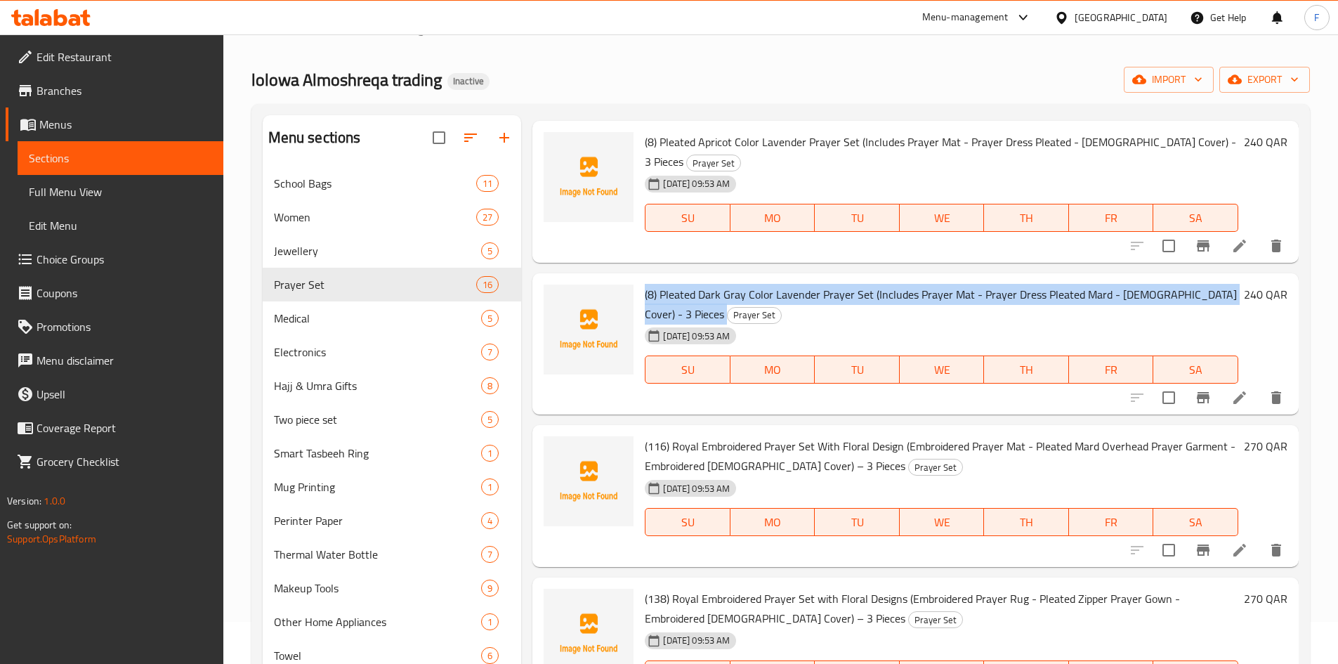
click at [897, 294] on span "(8) Pleated Dark Gray Color Lavender Prayer Set (Includes Prayer Mat - Prayer D…" at bounding box center [941, 304] width 592 height 41
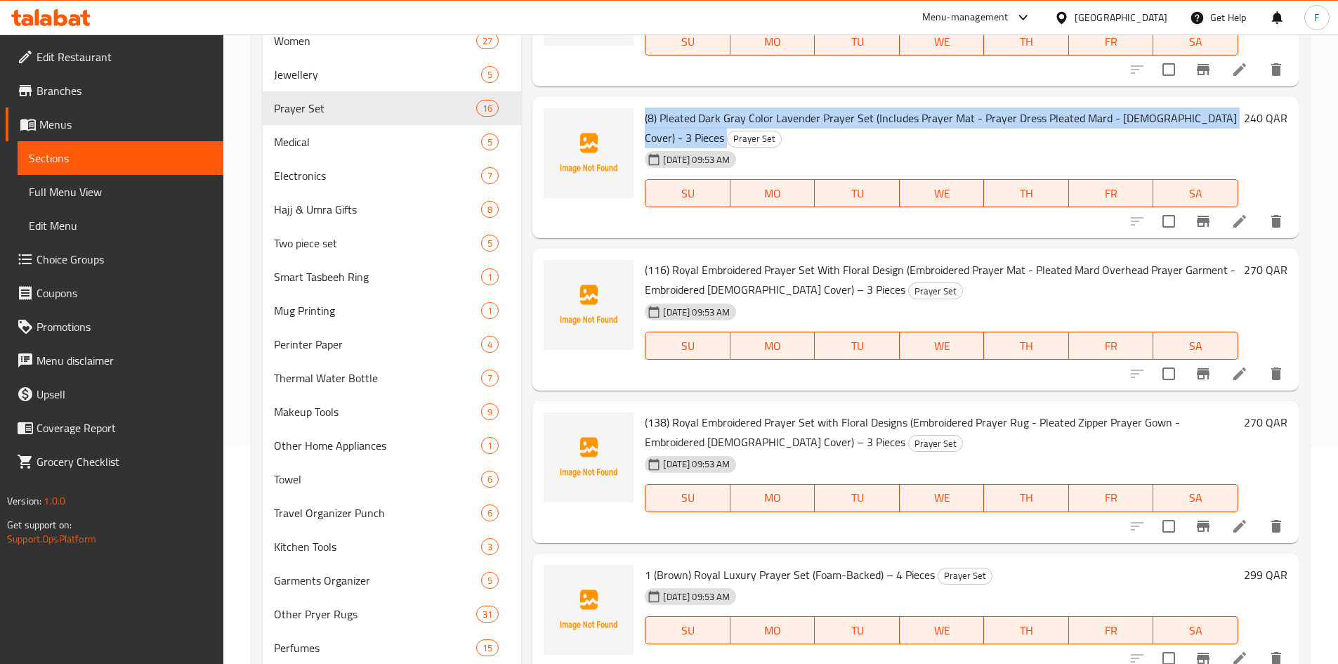
scroll to position [253, 0]
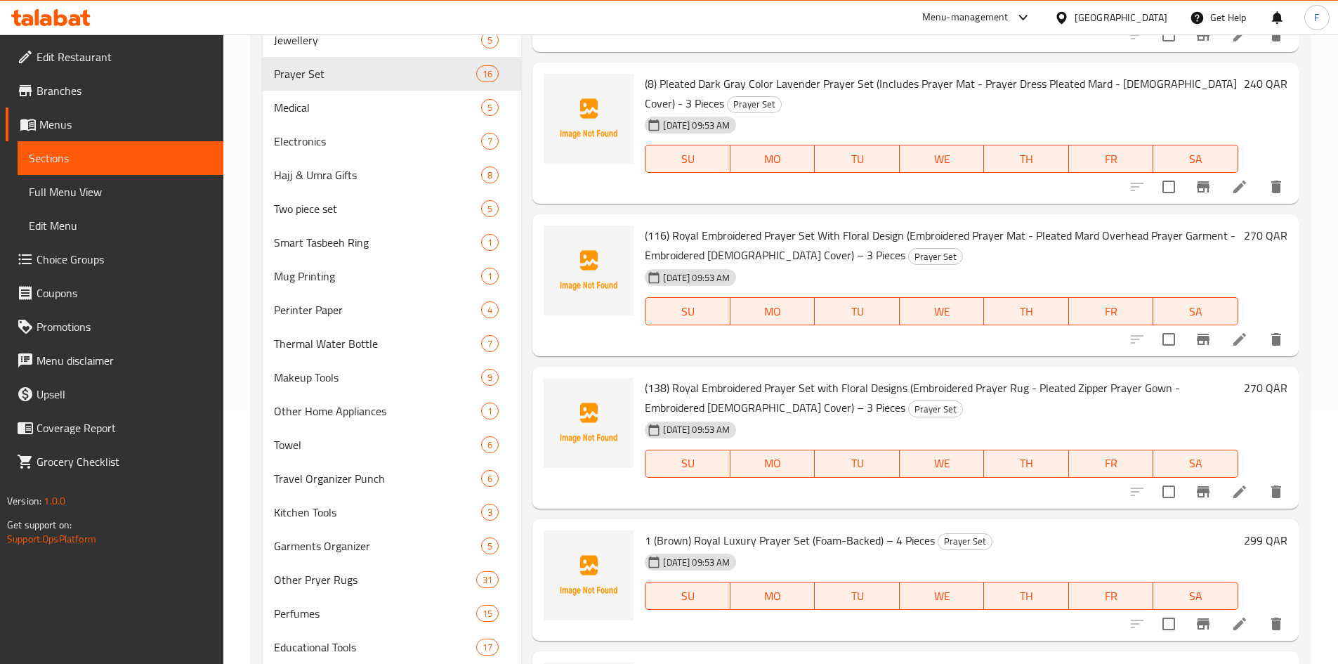
click at [873, 228] on span "(116) Royal Embroidered Prayer Set With Floral Design (Embroidered Prayer Mat -…" at bounding box center [940, 245] width 591 height 41
click at [874, 228] on span "(116) Royal Embroidered Prayer Set With Floral Design (Embroidered Prayer Mat -…" at bounding box center [940, 245] width 591 height 41
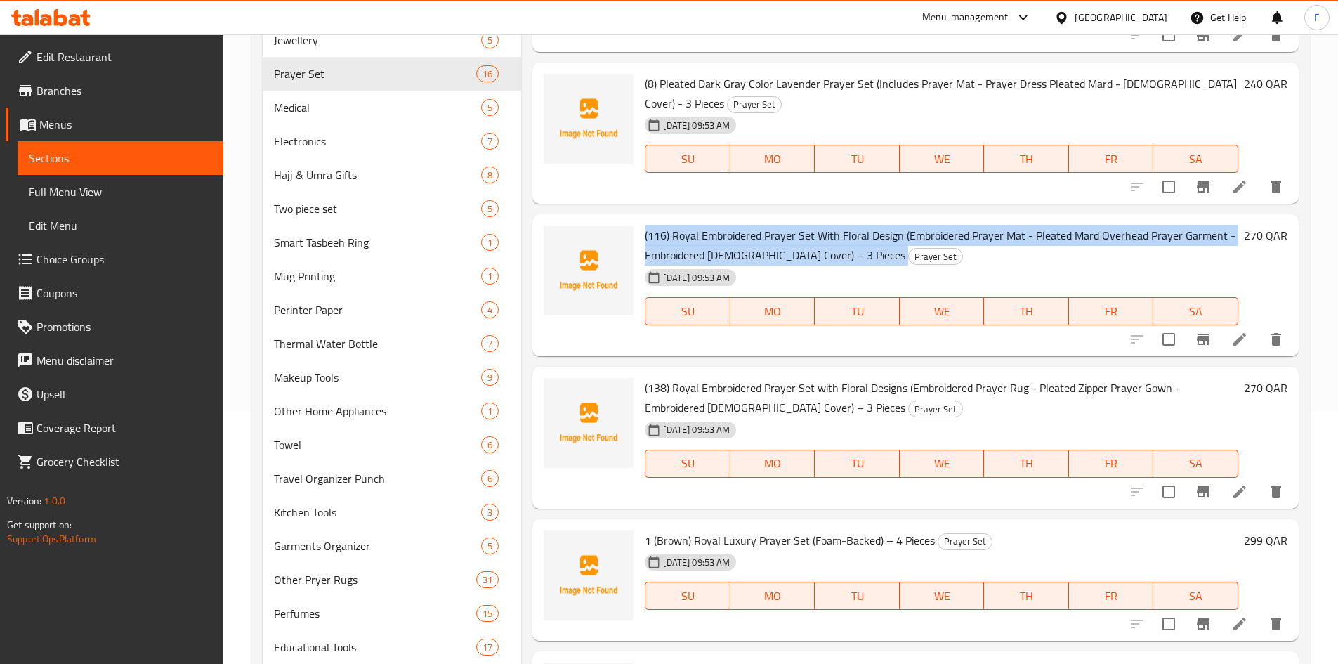
click at [874, 228] on span "(116) Royal Embroidered Prayer Set With Floral Design (Embroidered Prayer Mat -…" at bounding box center [940, 245] width 591 height 41
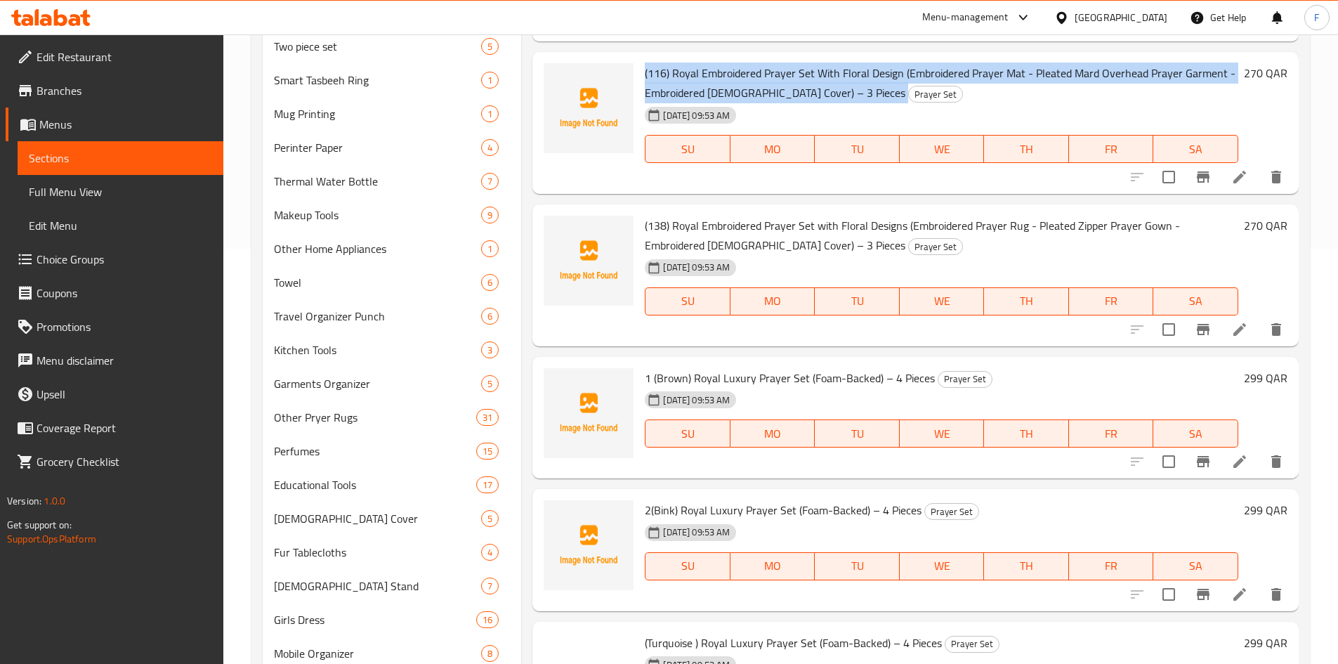
scroll to position [464, 0]
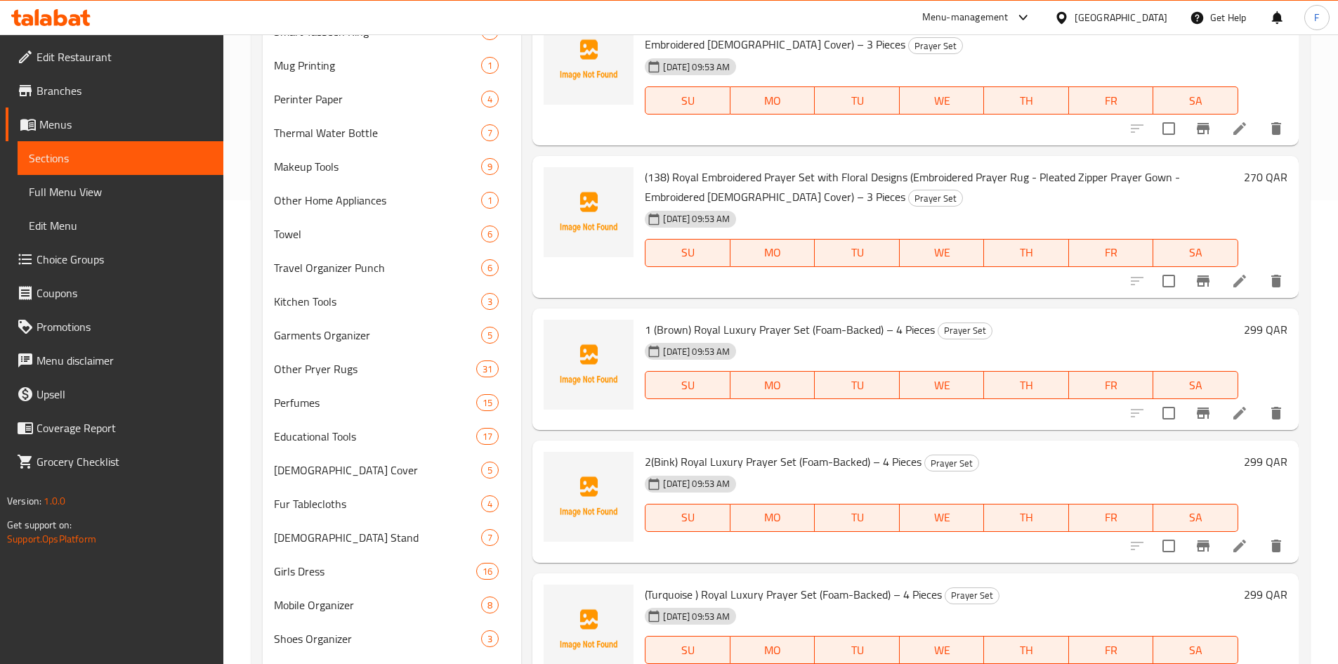
click at [844, 185] on span "(138) Royal Embroidered Prayer Set with Floral Designs (Embroidered Prayer Rug …" at bounding box center [912, 186] width 535 height 41
click at [844, 184] on span "(138) Royal Embroidered Prayer Set with Floral Designs (Embroidered Prayer Rug …" at bounding box center [912, 186] width 535 height 41
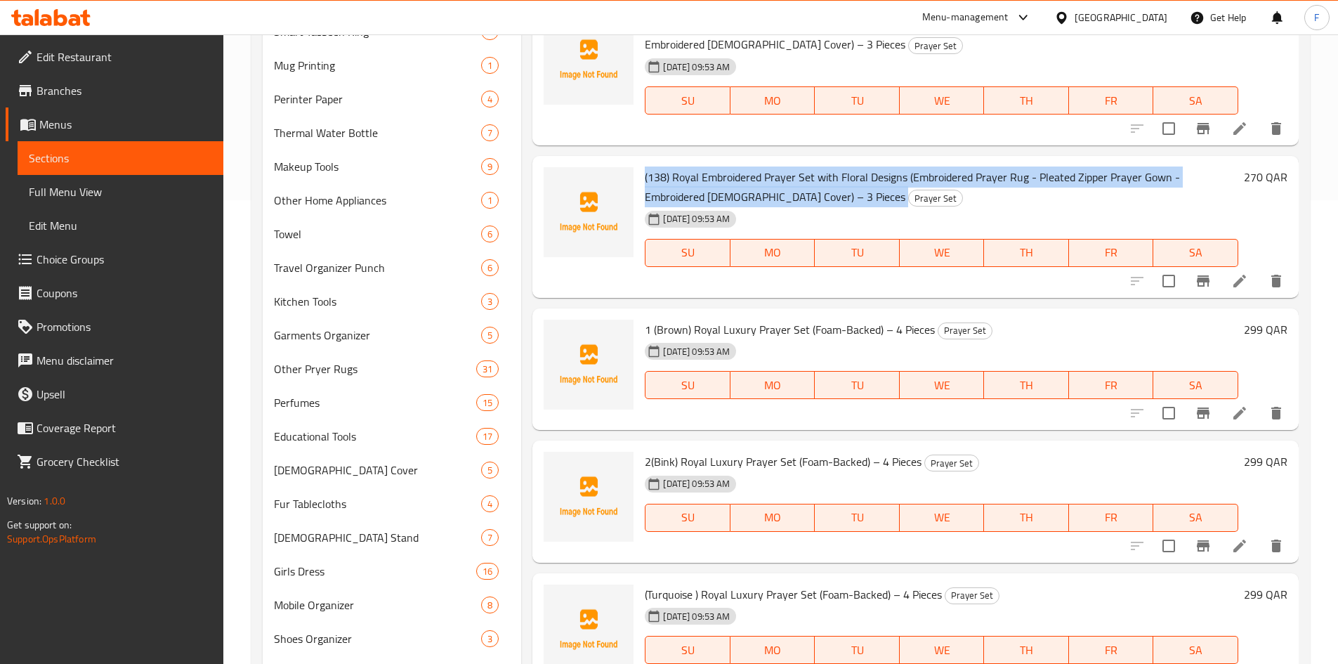
click at [844, 184] on span "(138) Royal Embroidered Prayer Set with Floral Designs (Embroidered Prayer Rug …" at bounding box center [912, 186] width 535 height 41
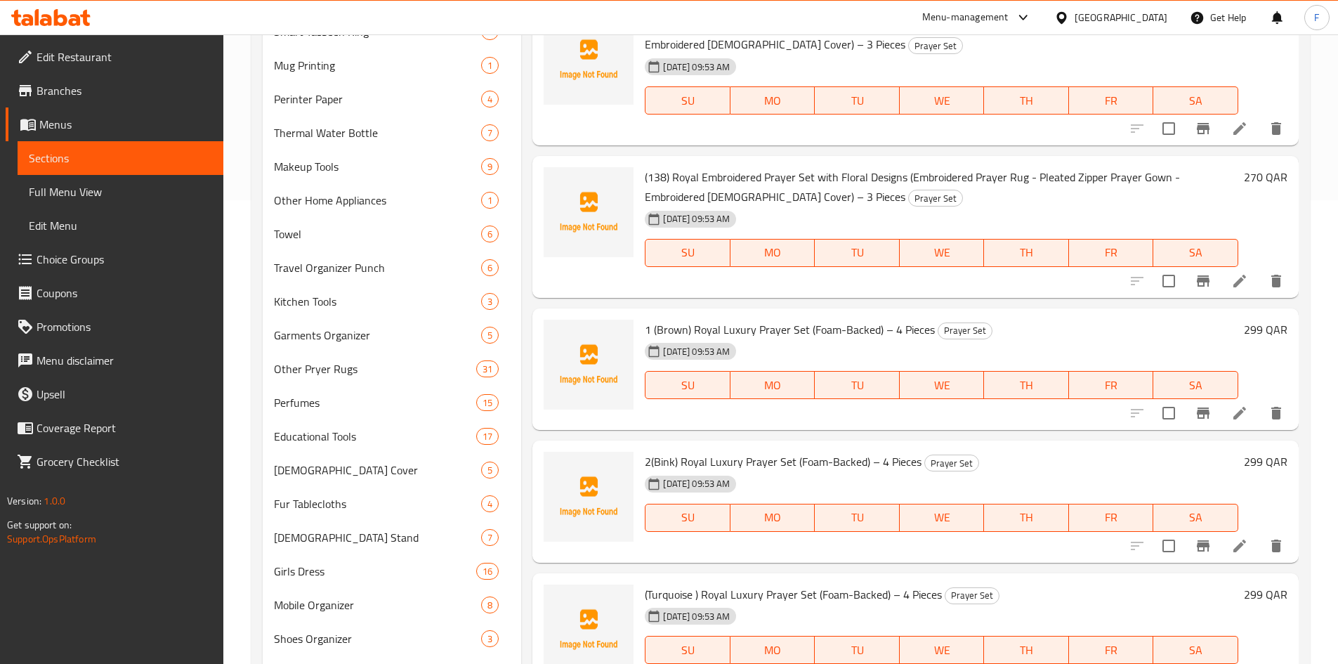
click at [844, 459] on span "2(Bink) Royal Luxury Prayer Set (Foam-Backed) – 4 Pieces" at bounding box center [783, 461] width 277 height 21
click at [823, 328] on span "1 (Brown) Royal Luxury Prayer Set (Foam-Backed) – 4 Pieces" at bounding box center [790, 329] width 290 height 21
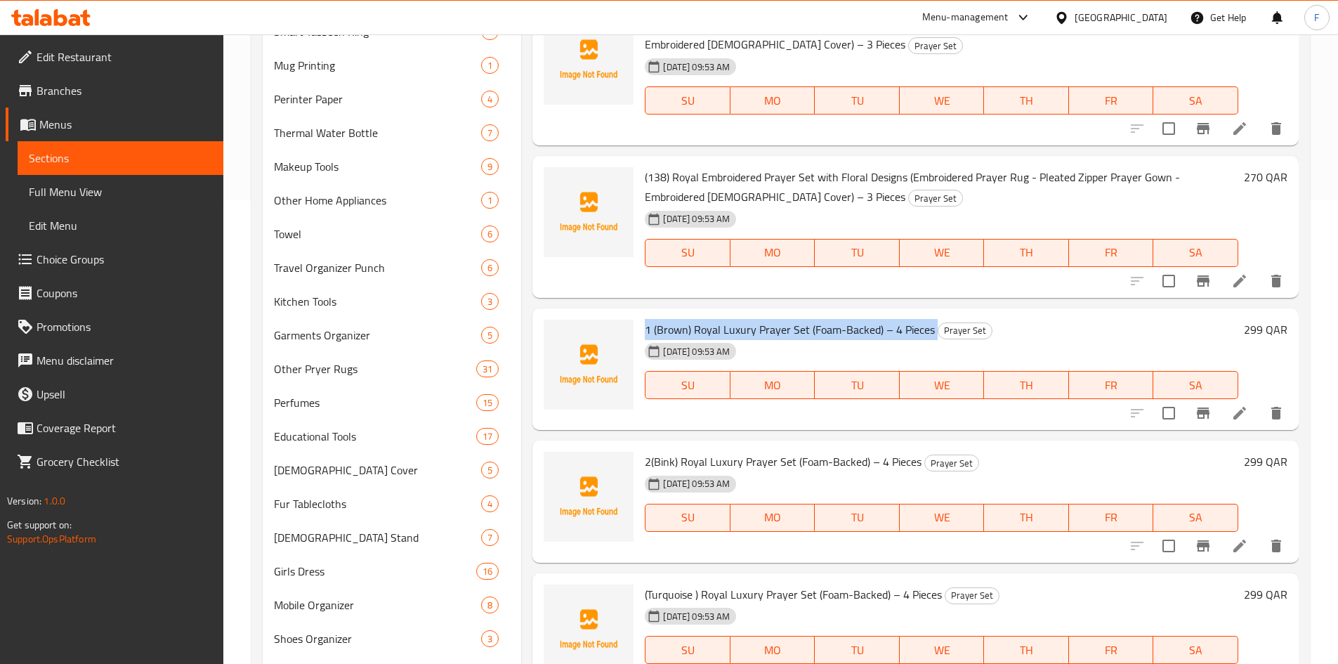
click at [823, 328] on span "1 (Brown) Royal Luxury Prayer Set (Foam-Backed) – 4 Pieces" at bounding box center [790, 329] width 290 height 21
click at [326, 434] on span "Educational Tools" at bounding box center [356, 436] width 164 height 17
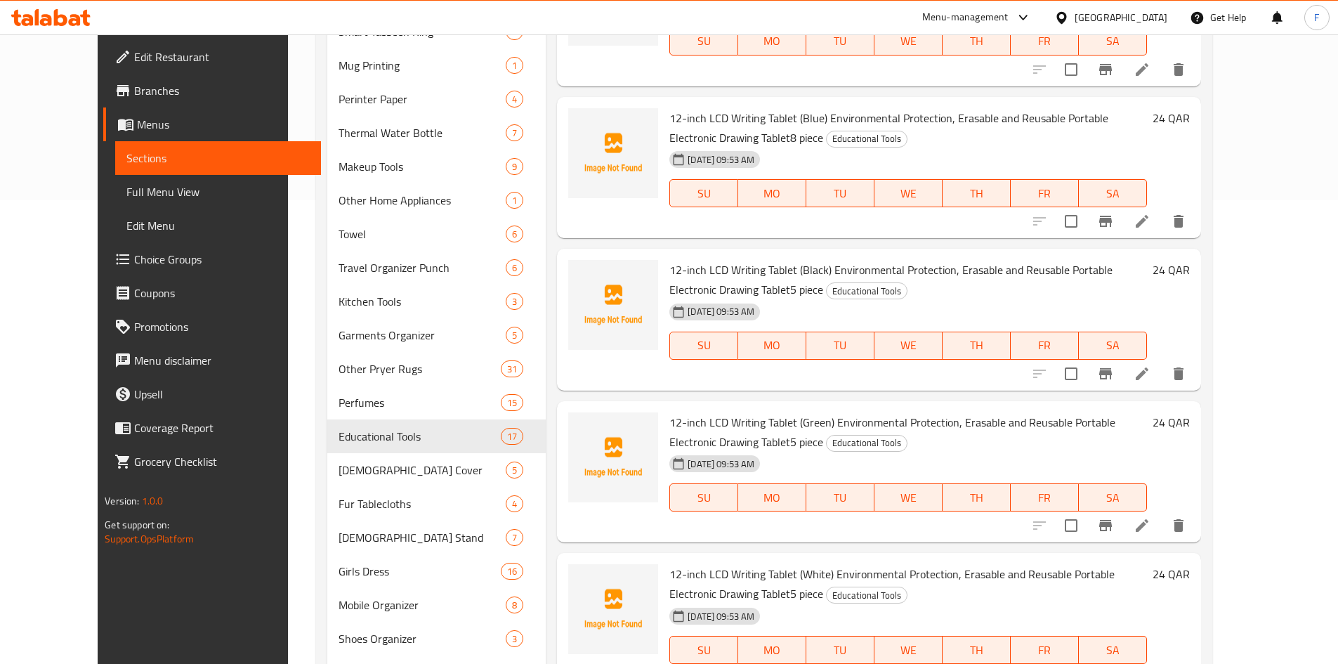
scroll to position [534, 0]
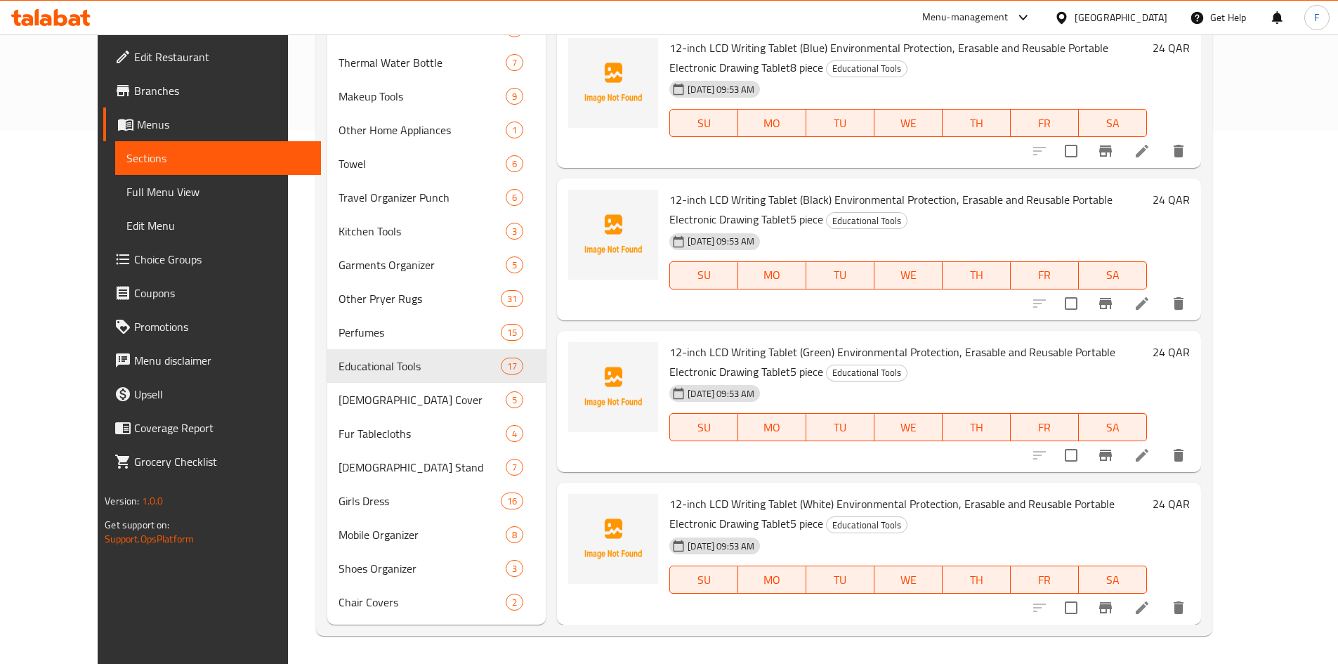
click at [751, 353] on span "12-inch LCD Writing Tablet (Green) Environmental Protection, Erasable and Reusa…" at bounding box center [892, 361] width 446 height 41
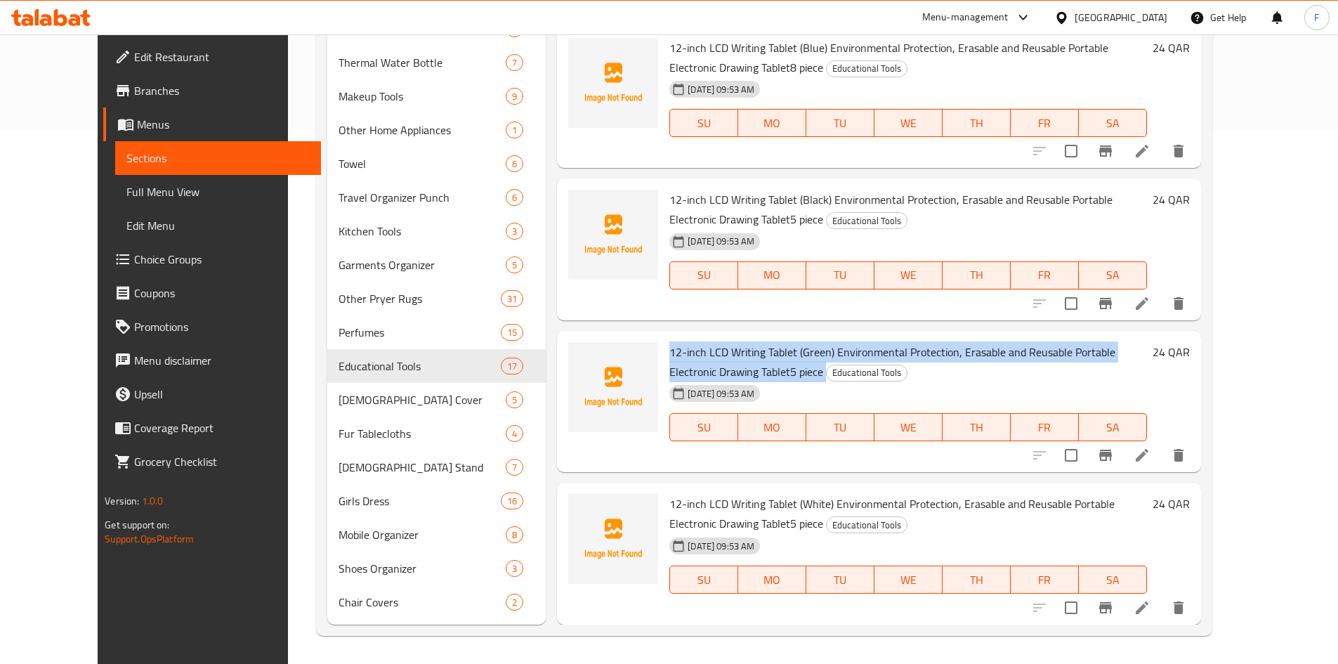
click at [751, 353] on span "12-inch LCD Writing Tablet (Green) Environmental Protection, Erasable and Reusa…" at bounding box center [892, 361] width 446 height 41
click at [753, 353] on span "12-inch LCD Writing Tablet (Green) Environmental Protection, Erasable and Reusa…" at bounding box center [892, 361] width 446 height 41
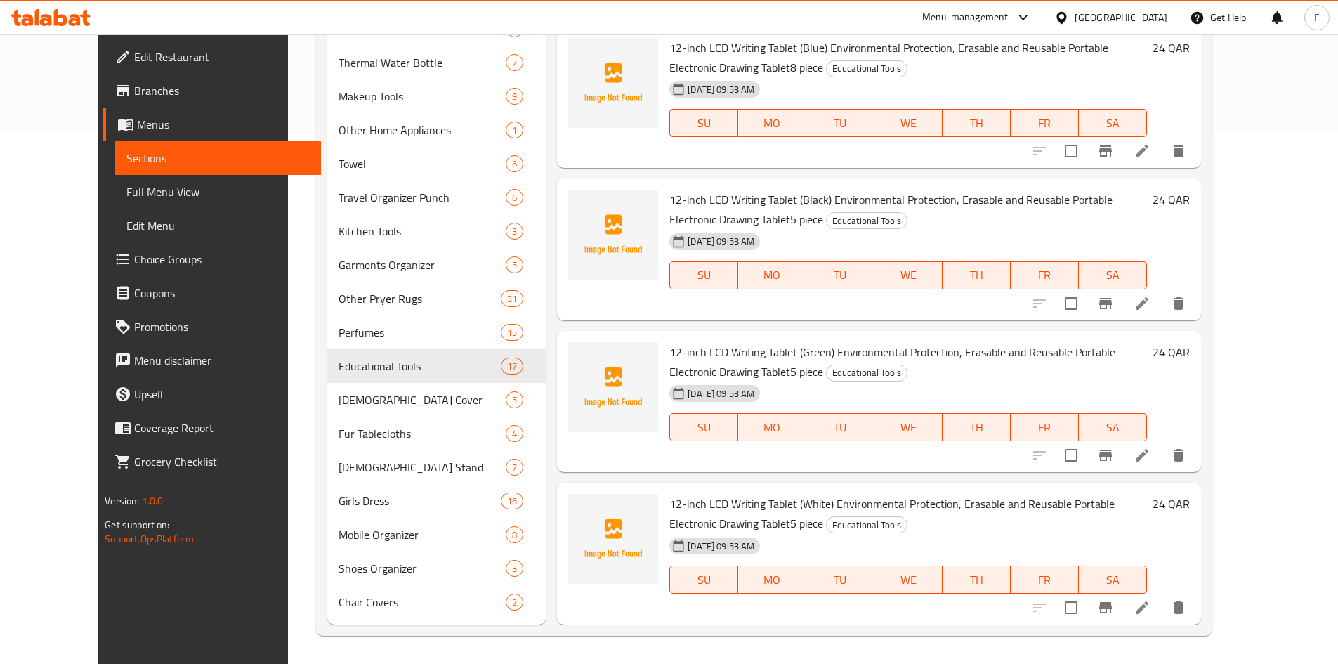
click at [778, 501] on span "12-inch LCD Writing Tablet (White) Environmental Protection, Erasable and Reusa…" at bounding box center [891, 513] width 445 height 41
click at [778, 500] on span "12-inch LCD Writing Tablet (White) Environmental Protection, Erasable and Reusa…" at bounding box center [891, 513] width 445 height 41
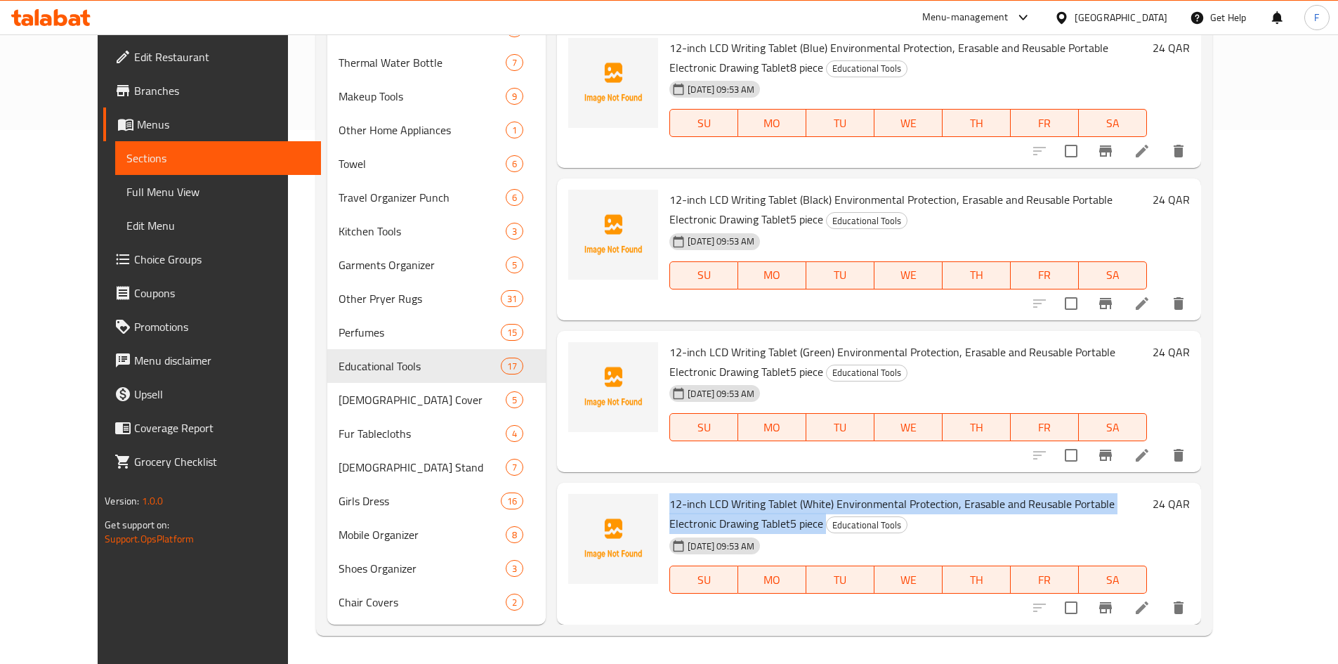
click at [778, 500] on span "12-inch LCD Writing Tablet (White) Environmental Protection, Erasable and Reusa…" at bounding box center [891, 513] width 445 height 41
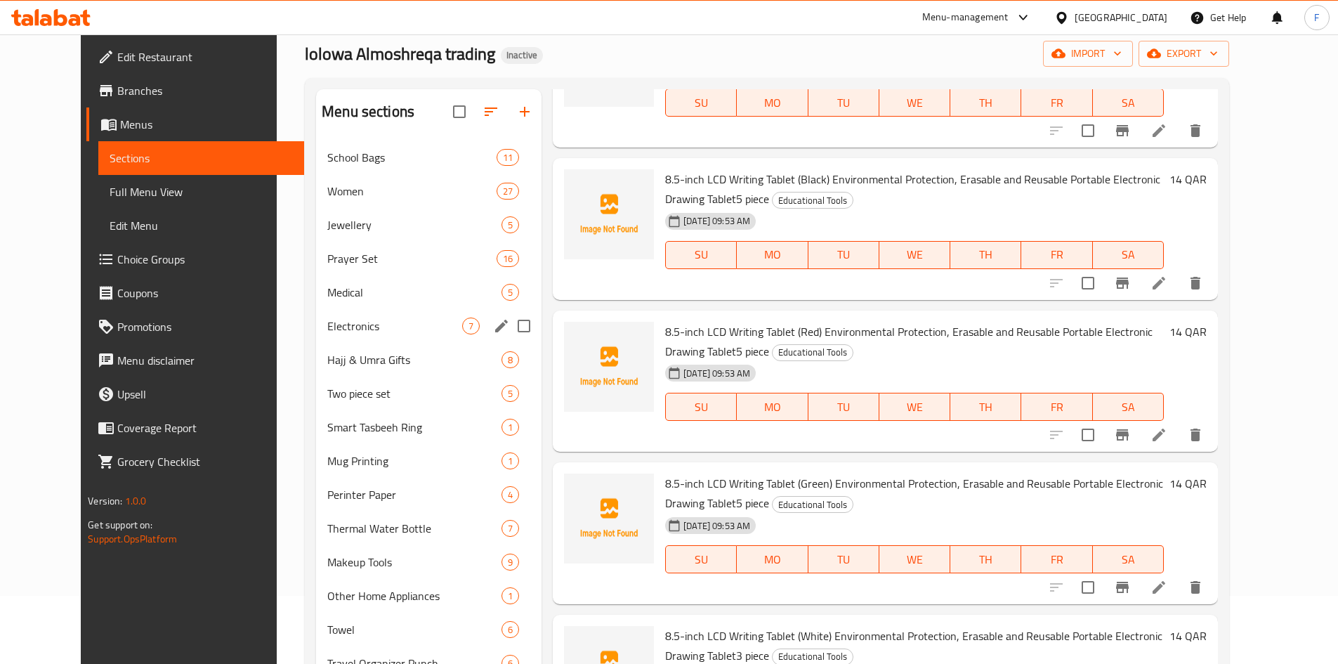
scroll to position [0, 0]
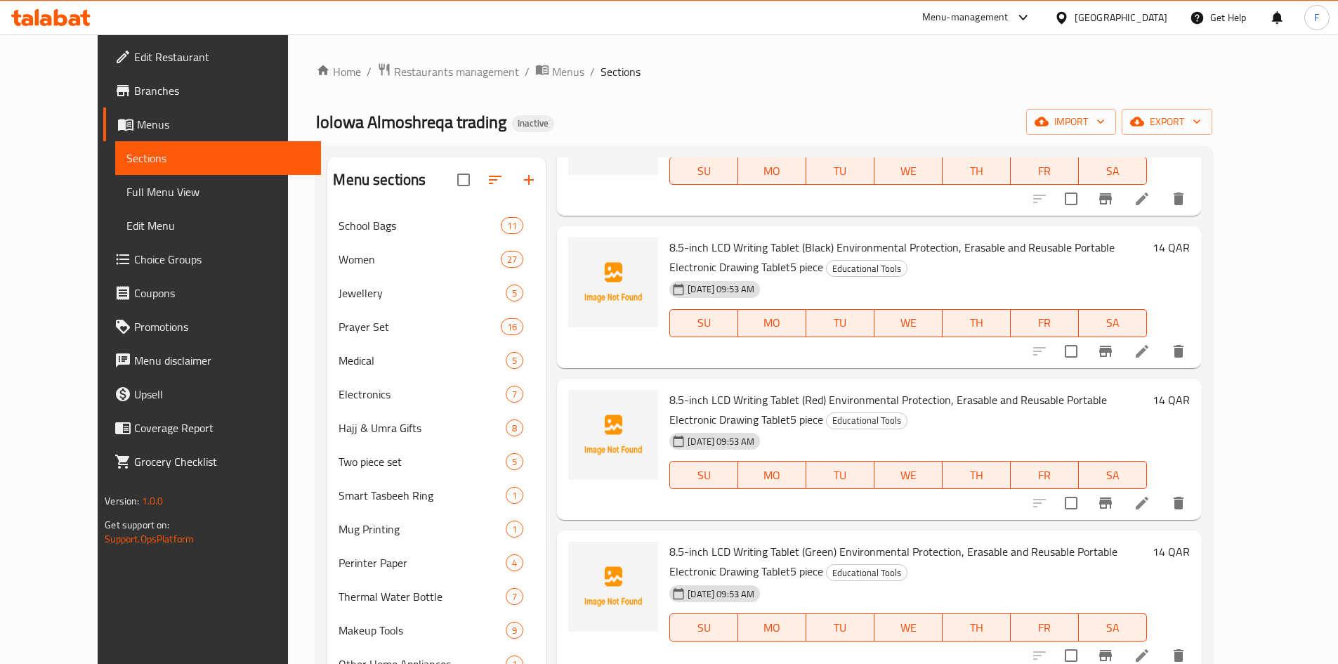
click at [126, 191] on span "Full Menu View" at bounding box center [217, 191] width 183 height 17
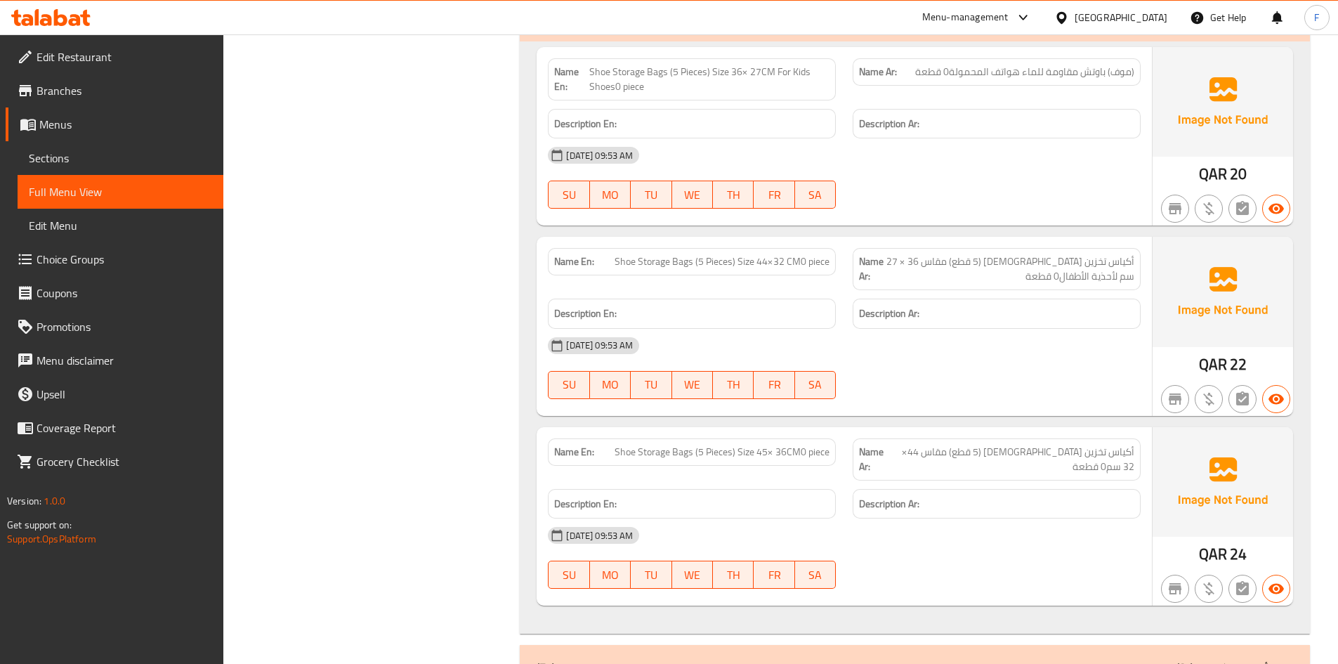
scroll to position [45605, 0]
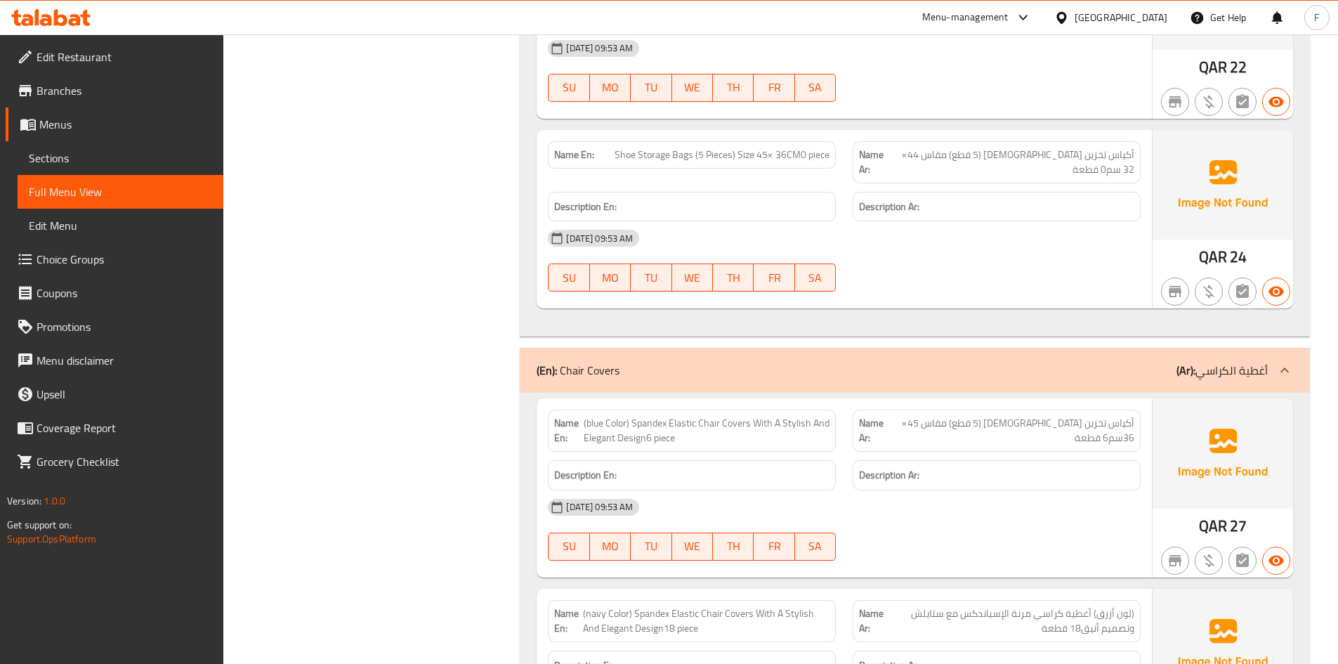
click at [1089, 606] on span "(لون أزرق) أغطية كراسي مرنة الإسباندكس مع ستايلش وتصميم أنيق18 قطعة" at bounding box center [1012, 621] width 246 height 30
click at [624, 606] on span "(navy Color) Spandex Elastic Chair Covers With A Stylish And Elegant Design18 p…" at bounding box center [706, 621] width 247 height 30
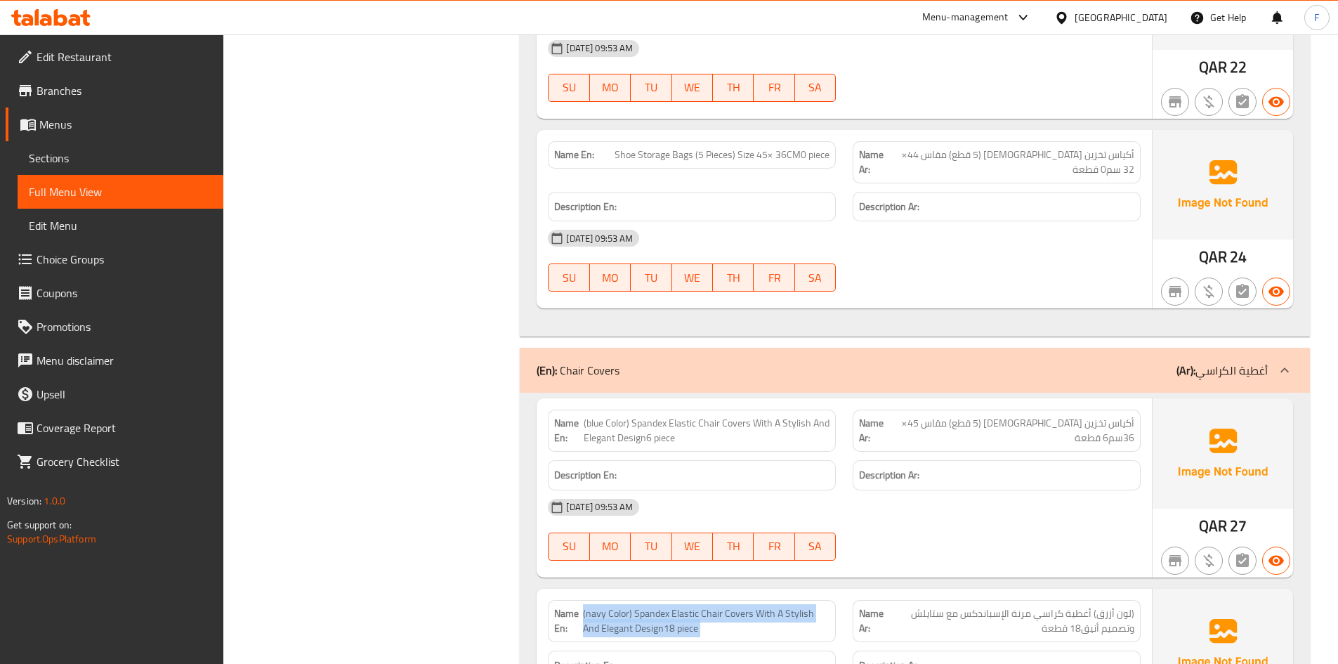
click at [624, 606] on span "(navy Color) Spandex Elastic Chair Covers With A Stylish And Elegant Design18 p…" at bounding box center [706, 621] width 247 height 30
click at [1082, 416] on span "أكياس تخزين [DEMOGRAPHIC_DATA] (5 قطع) مقاس 45× 36سم6 قطعة" at bounding box center [1013, 431] width 244 height 30
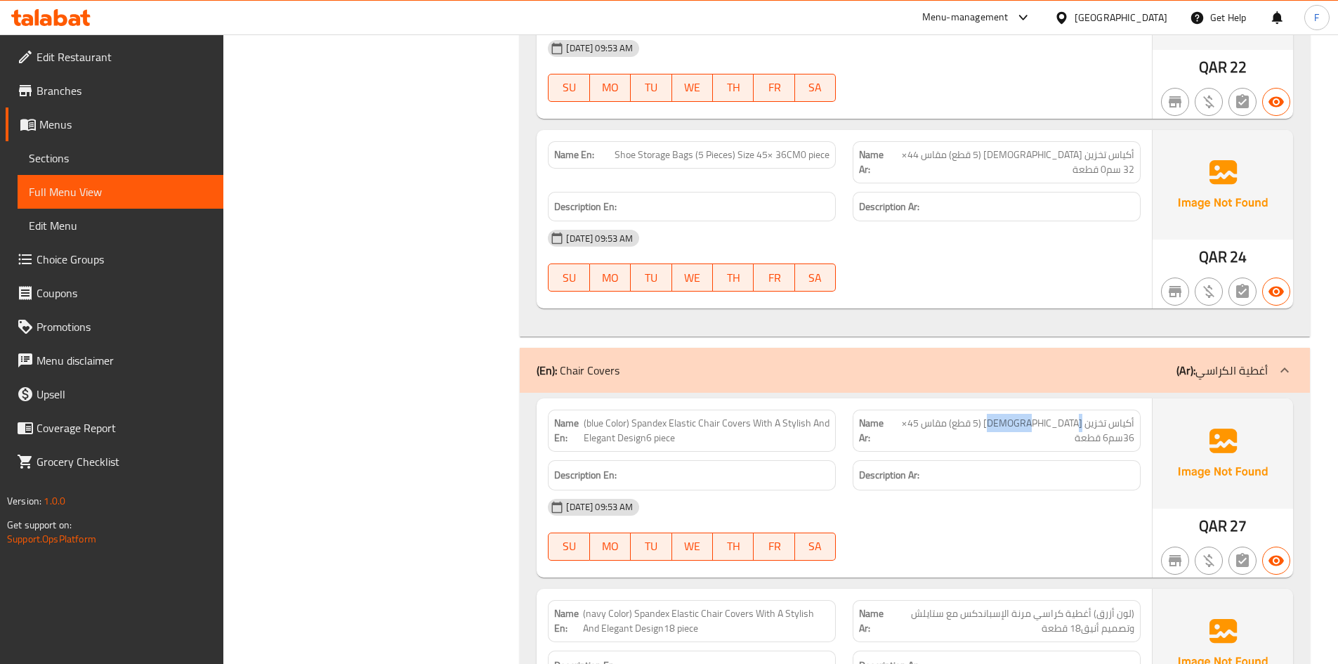
click at [1082, 416] on span "أكياس تخزين [DEMOGRAPHIC_DATA] (5 قطع) مقاس 45× 36سم6 قطعة" at bounding box center [1013, 431] width 244 height 30
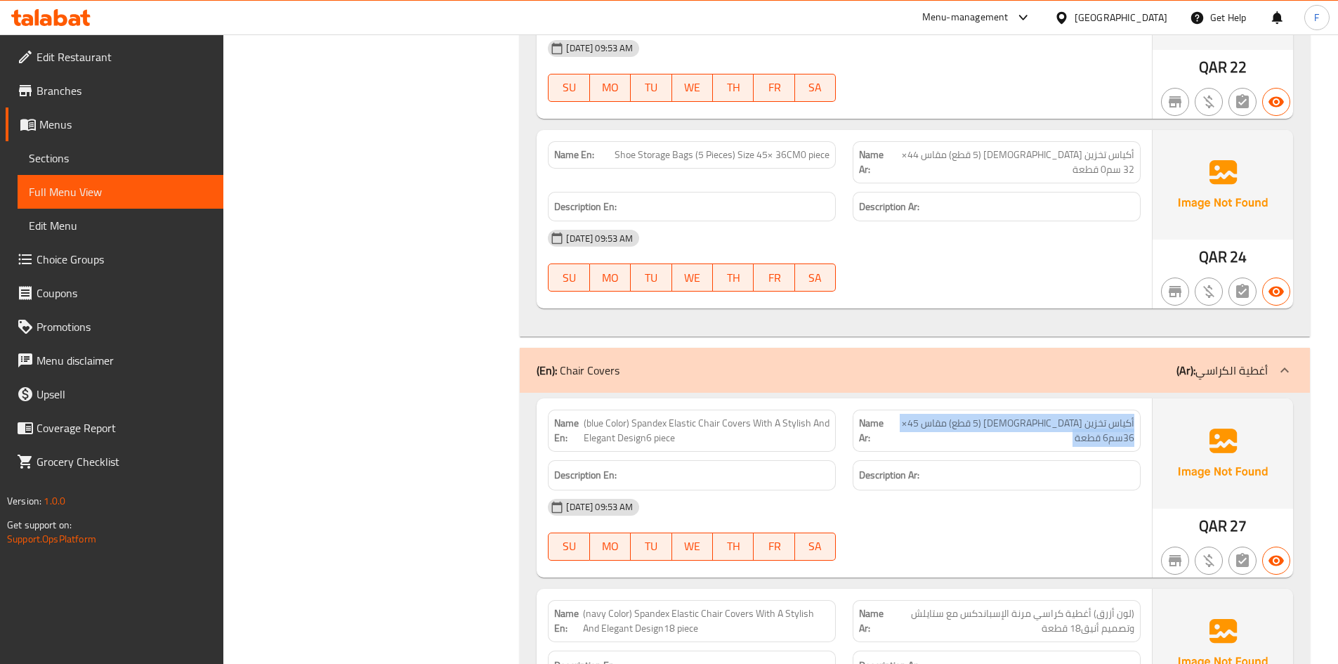
click at [1092, 416] on span "أكياس تخزين [DEMOGRAPHIC_DATA] (5 قطع) مقاس 45× 36سم6 قطعة" at bounding box center [1013, 431] width 244 height 30
click at [1005, 416] on span "أكياس تخزين [DEMOGRAPHIC_DATA] (5 قطع) مقاس 45× 36سم6 قطعة" at bounding box center [1013, 431] width 244 height 30
drag, startPoint x: 958, startPoint y: 265, endPoint x: 832, endPoint y: 251, distance: 126.4
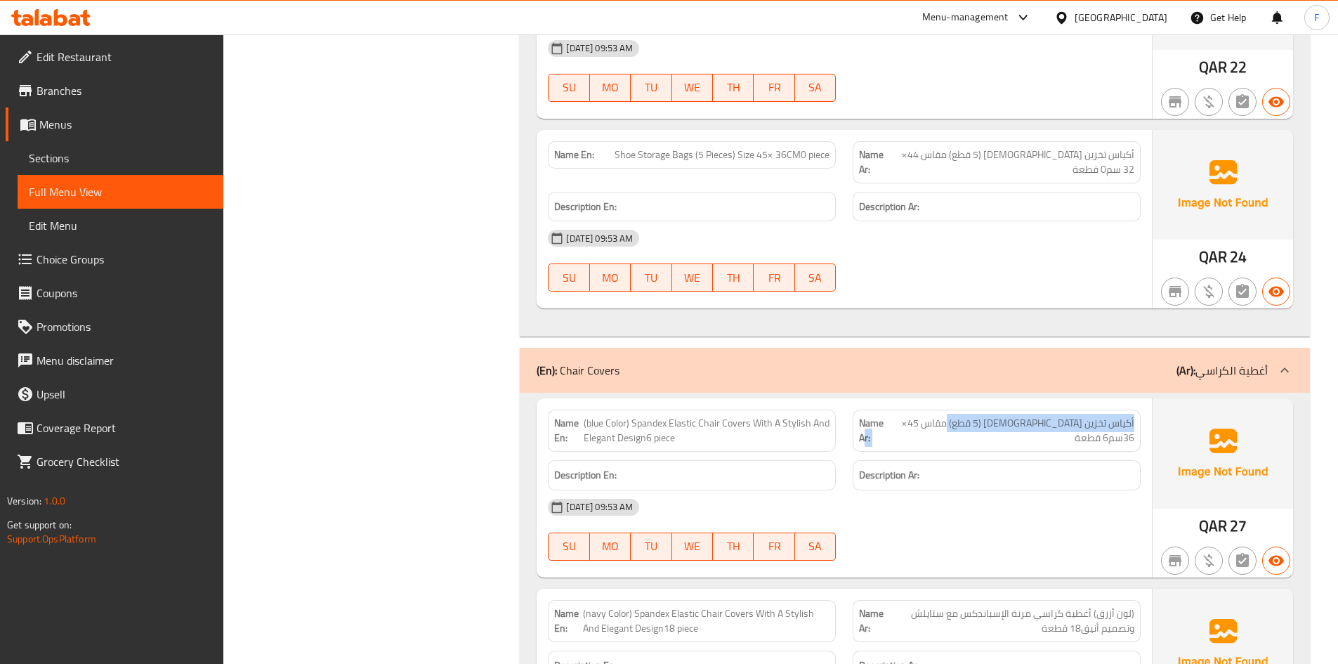
click at [870, 416] on p "Name Ar: أكياس تخزين [DEMOGRAPHIC_DATA] (5 قطع) مقاس 45× 36سم6 قطعة" at bounding box center [996, 431] width 275 height 30
click at [722, 409] on div "Name En: (blue Color) Spandex Elastic Chair Covers With A Stylish And Elegant D…" at bounding box center [692, 430] width 288 height 42
click at [708, 416] on span "(blue Color) Spandex Elastic Chair Covers With A Stylish And Elegant Design6 pi…" at bounding box center [707, 431] width 246 height 30
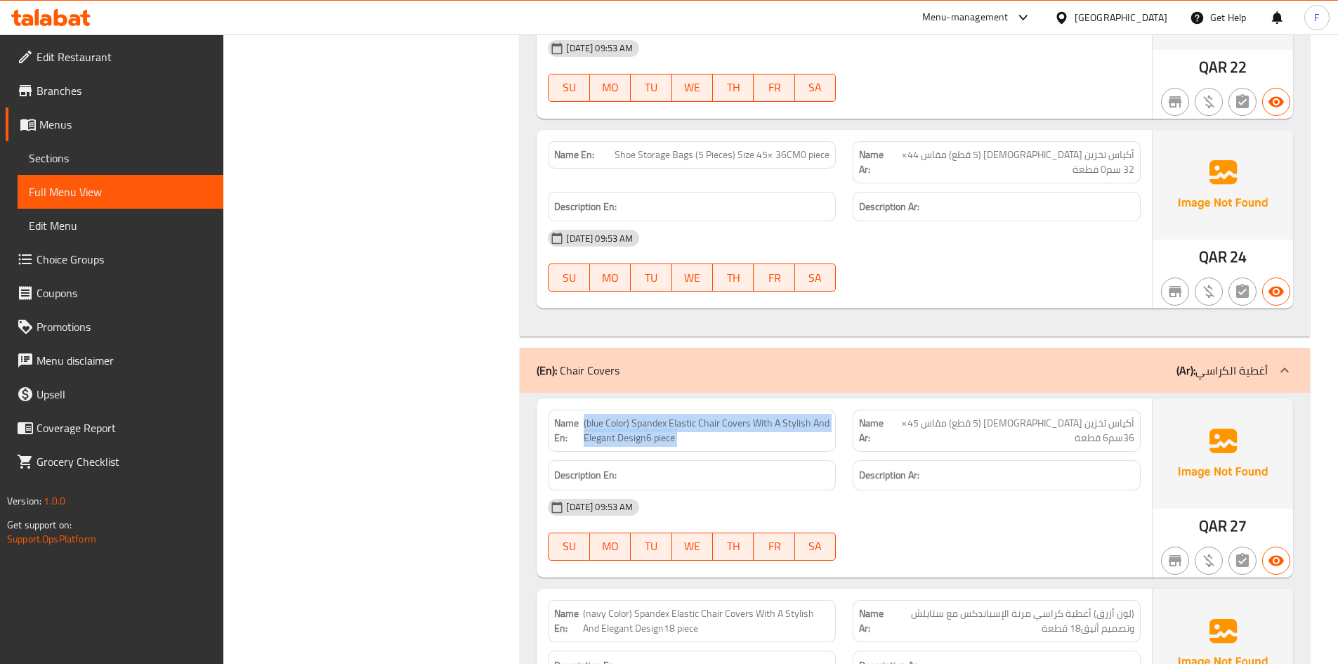
click at [708, 416] on span "(blue Color) Spandex Elastic Chair Covers With A Stylish And Elegant Design6 pi…" at bounding box center [707, 431] width 246 height 30
click at [657, 416] on span "(blue Color) Spandex Elastic Chair Covers With A Stylish And Elegant Design6 pi…" at bounding box center [707, 431] width 246 height 30
click at [607, 416] on span "(blue Color) Spandex Elastic Chair Covers With A Stylish And Elegant Design6 pi…" at bounding box center [707, 431] width 246 height 30
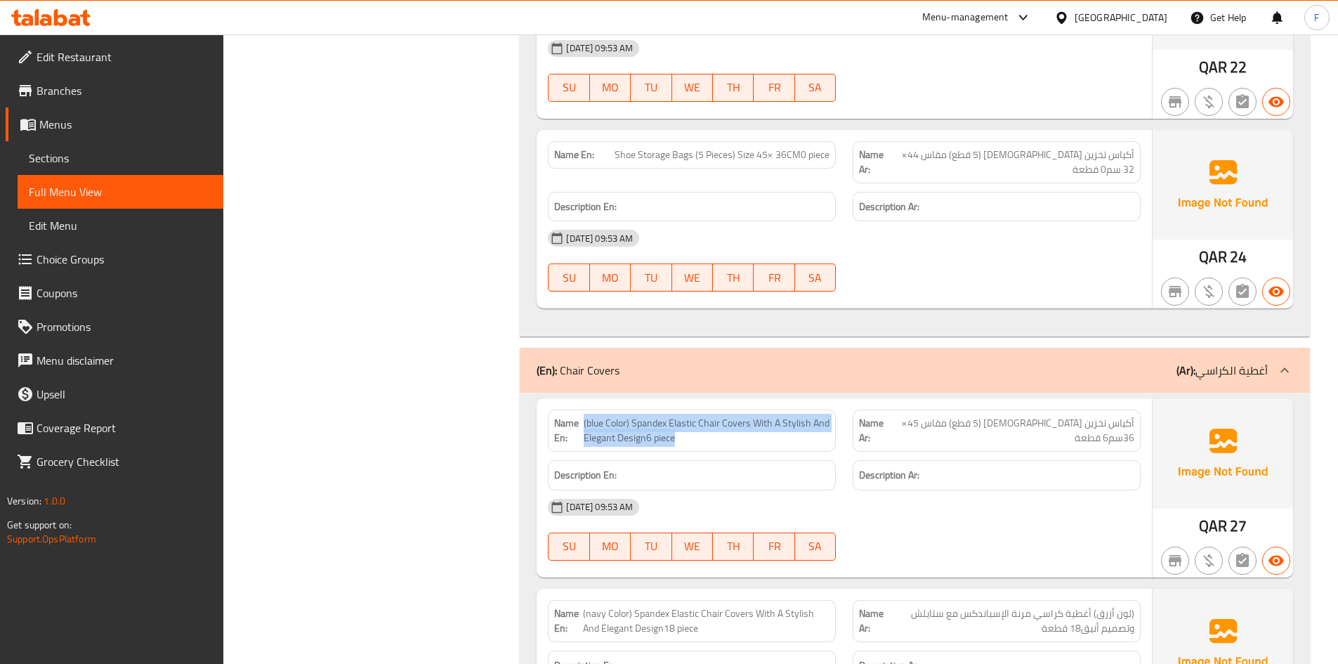
drag, startPoint x: 686, startPoint y: 291, endPoint x: 584, endPoint y: 253, distance: 109.3
click at [584, 409] on div "Name En: (blue Color) Spandex Elastic Chair Covers With A Stylish And Elegant D…" at bounding box center [692, 430] width 288 height 42
click at [609, 452] on div "Description En:" at bounding box center [691, 475] width 305 height 47
click at [627, 416] on span "(blue Color) Spandex Elastic Chair Covers With A Stylish And Elegant Design6 pi…" at bounding box center [707, 431] width 246 height 30
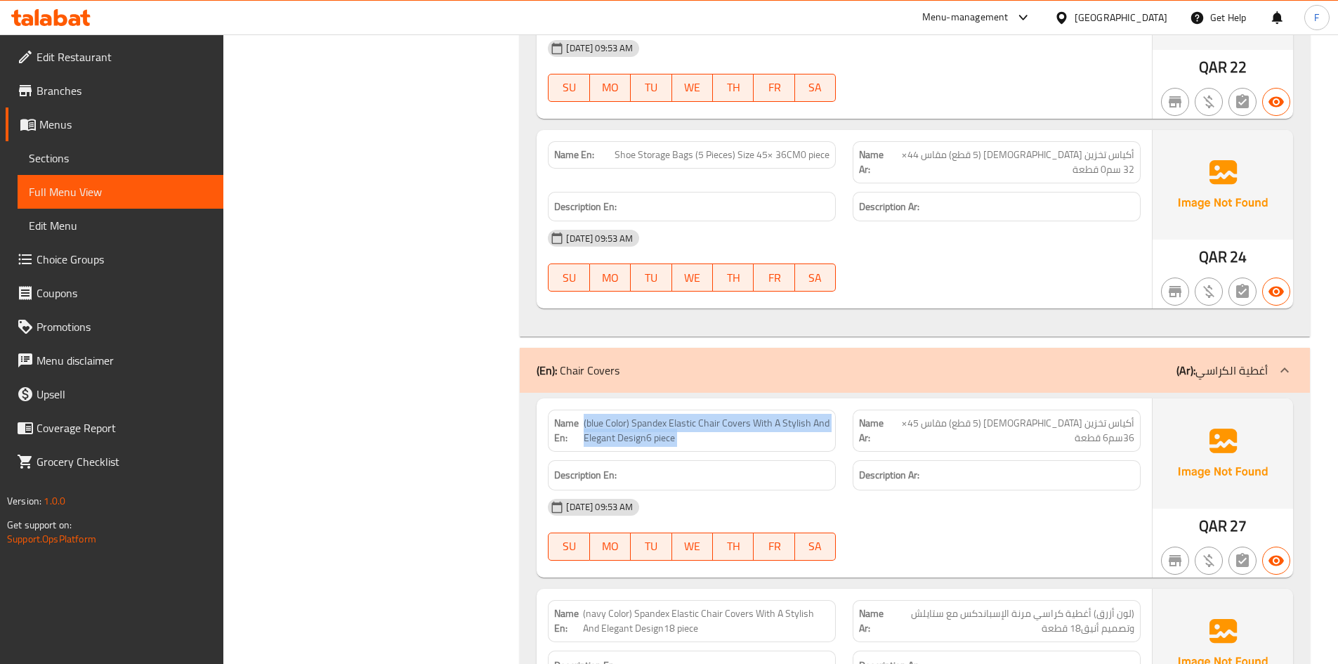
click at [627, 416] on span "(blue Color) Spandex Elastic Chair Covers With A Stylish And Elegant Design6 pi…" at bounding box center [707, 431] width 246 height 30
click at [1053, 416] on span "أكياس تخزين [DEMOGRAPHIC_DATA] (5 قطع) مقاس 45× 36سم6 قطعة" at bounding box center [1013, 431] width 244 height 30
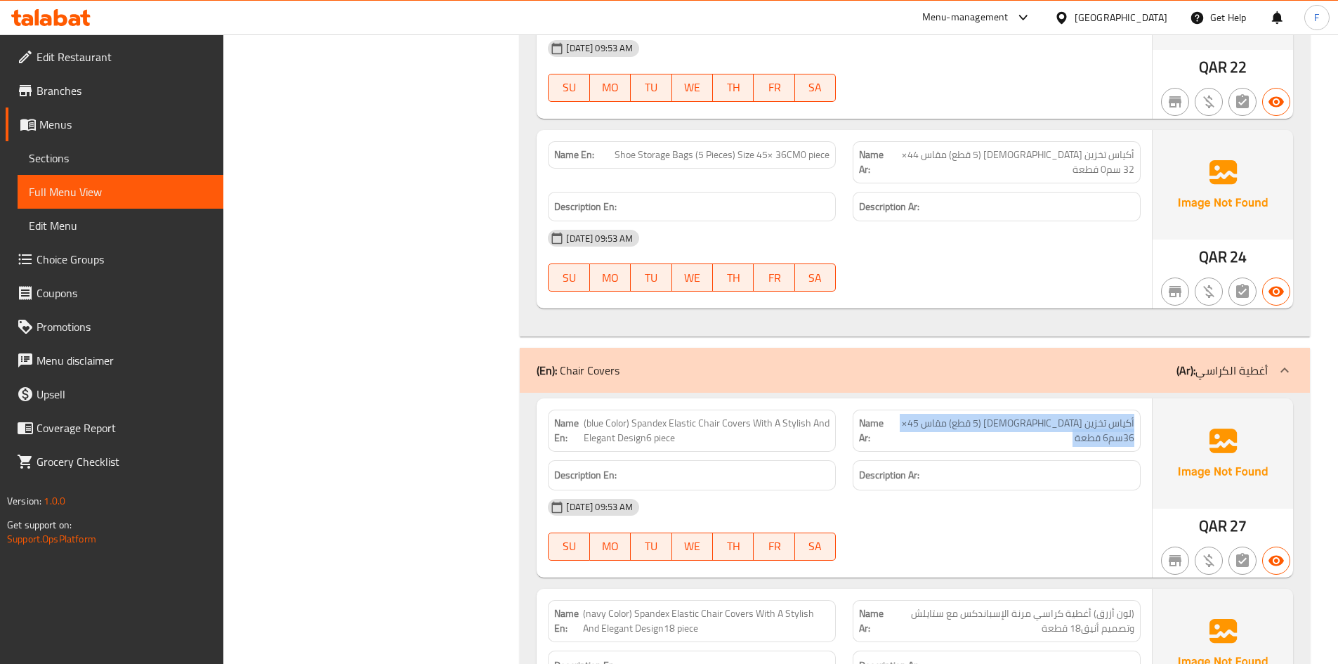
click at [1053, 416] on span "أكياس تخزين [DEMOGRAPHIC_DATA] (5 قطع) مقاس 45× 36سم6 قطعة" at bounding box center [1013, 431] width 244 height 30
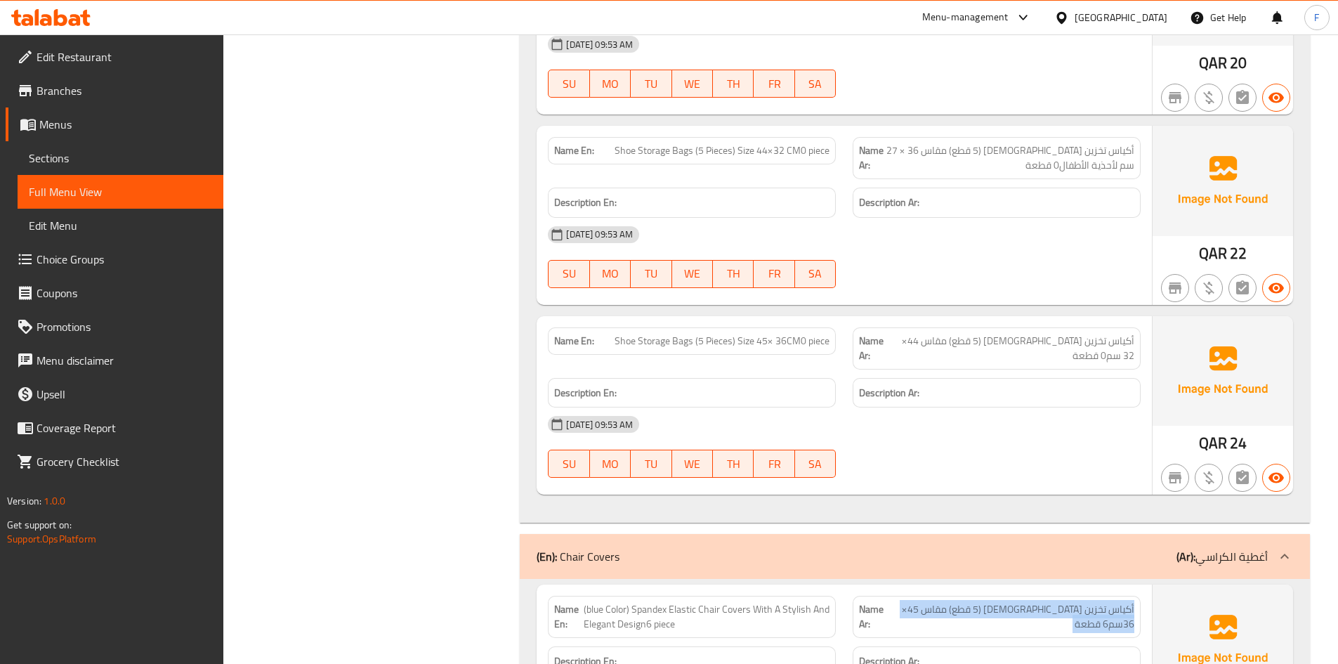
scroll to position [45394, 0]
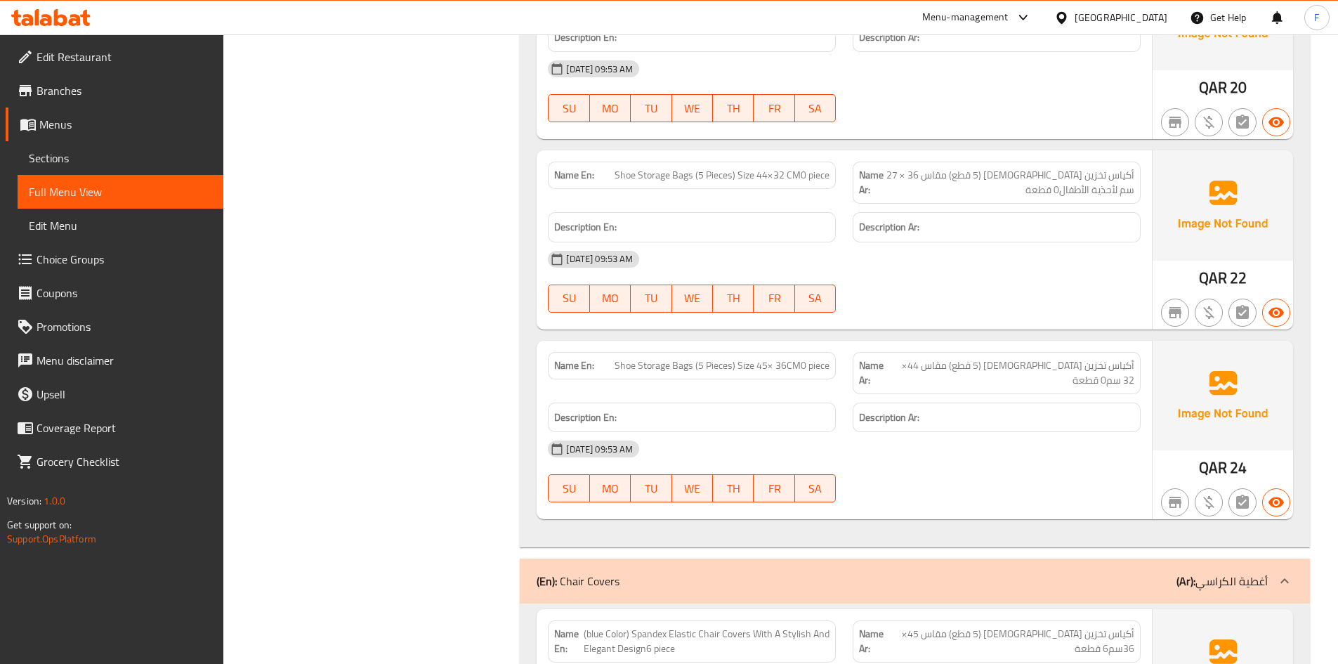
click at [1075, 358] on span "أكياس تخزين [DEMOGRAPHIC_DATA] (5 قطع) مقاس 44× 32 سم0 قطعة" at bounding box center [1013, 373] width 244 height 30
drag, startPoint x: 759, startPoint y: 223, endPoint x: 894, endPoint y: 230, distance: 135.0
click at [823, 358] on span "Shoe Storage Bags (5 Pieces) Size 45× 36CM0 piece" at bounding box center [722, 365] width 215 height 15
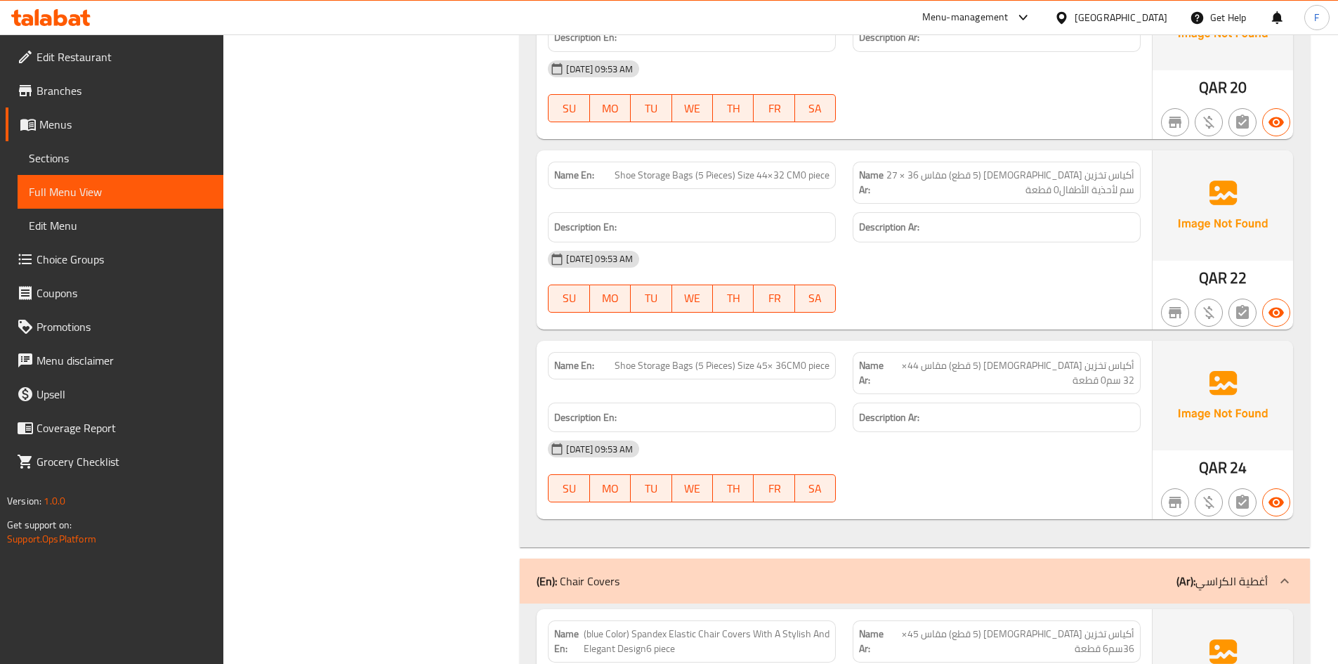
click at [976, 358] on span "أكياس تخزين [DEMOGRAPHIC_DATA] (5 قطع) مقاس 44× 32 سم0 قطعة" at bounding box center [1013, 373] width 244 height 30
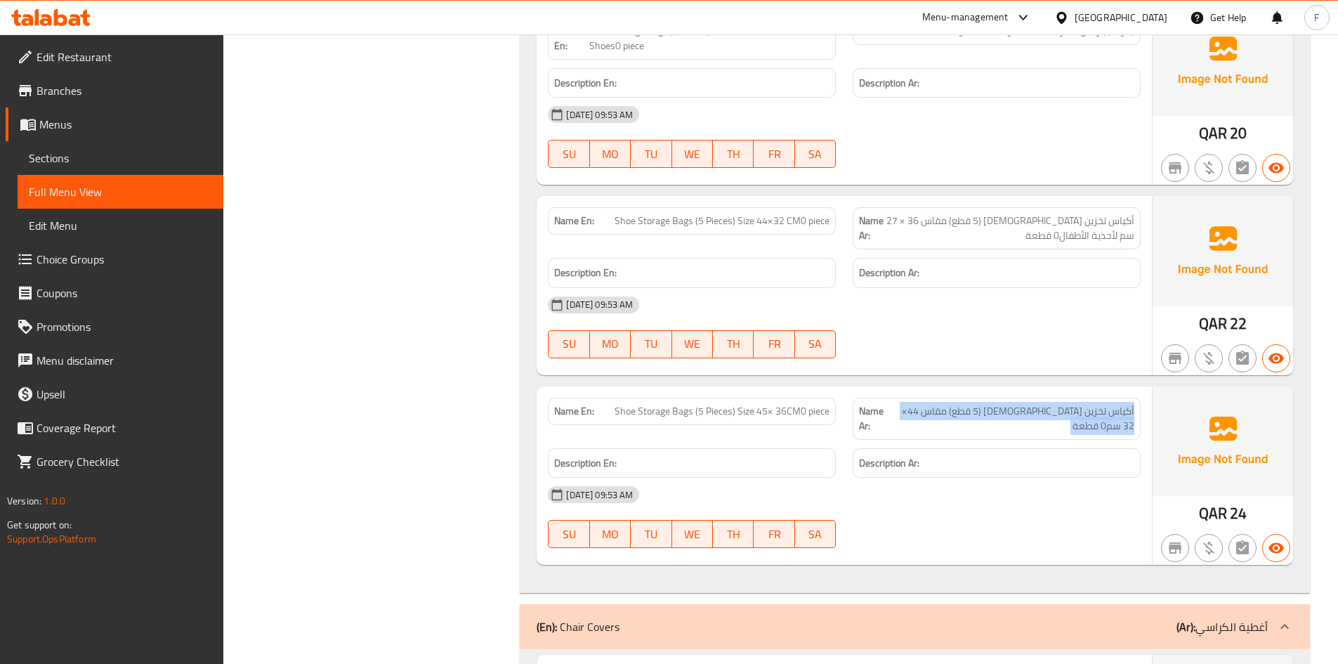
scroll to position [45324, 0]
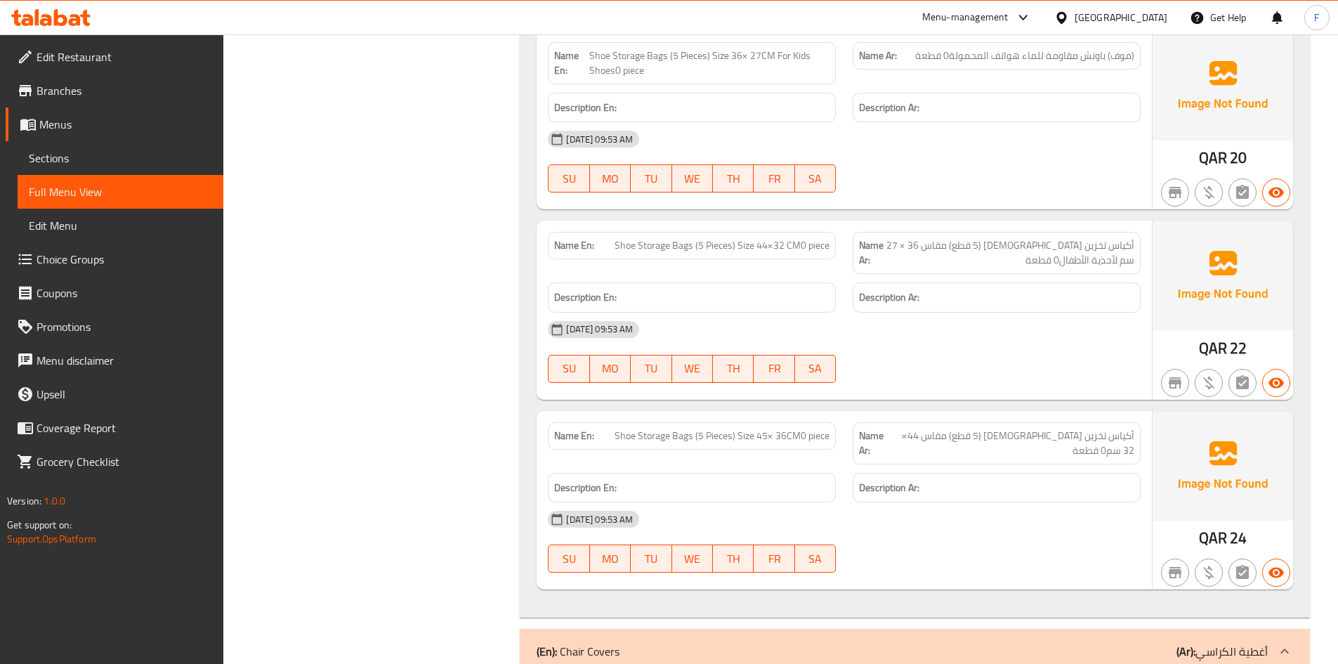
click at [1030, 238] on span "أكياس تخزين [DEMOGRAPHIC_DATA] (5 قطع) مقاس 36 × 27 سم لأحذية الأطفال0 قطعة" at bounding box center [1010, 253] width 249 height 30
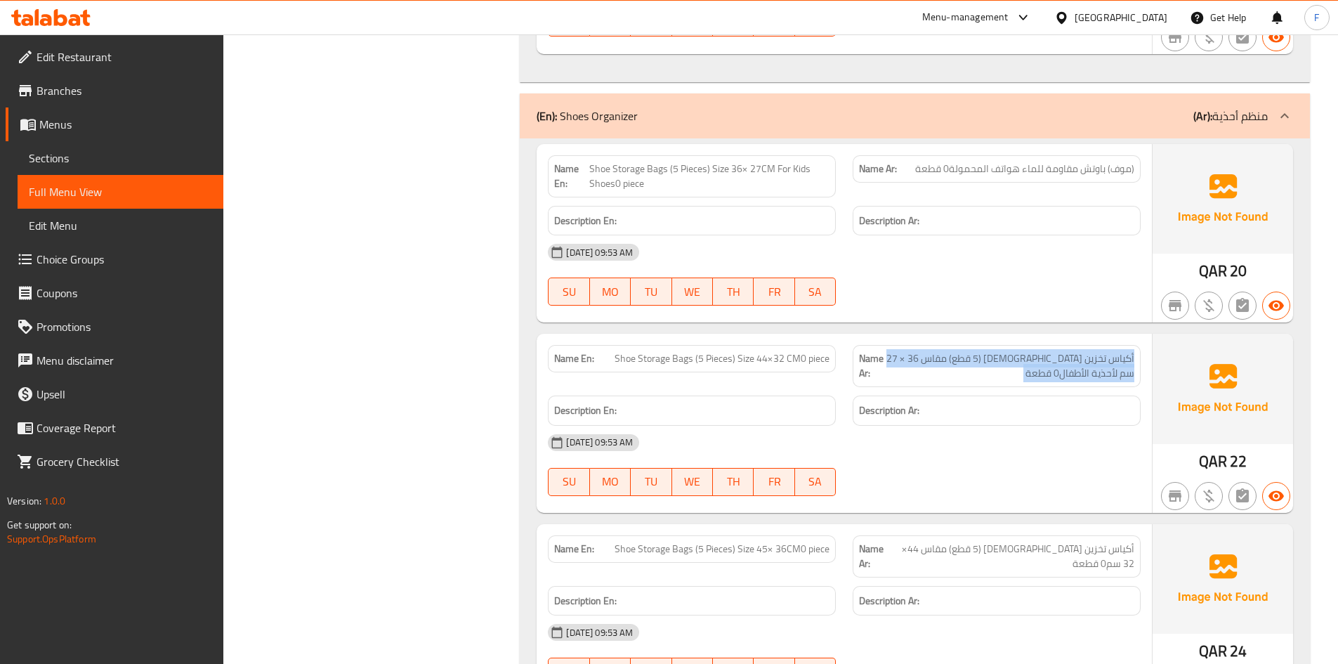
scroll to position [44973, 0]
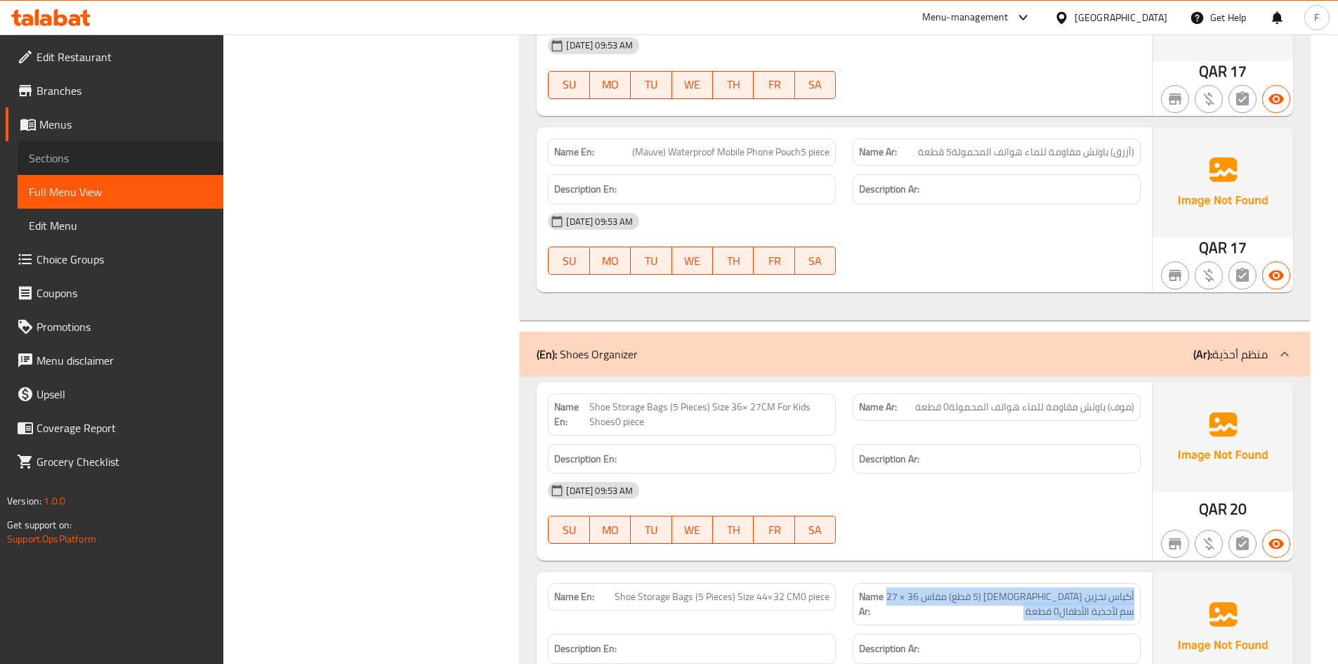
click at [70, 155] on span "Sections" at bounding box center [120, 158] width 183 height 17
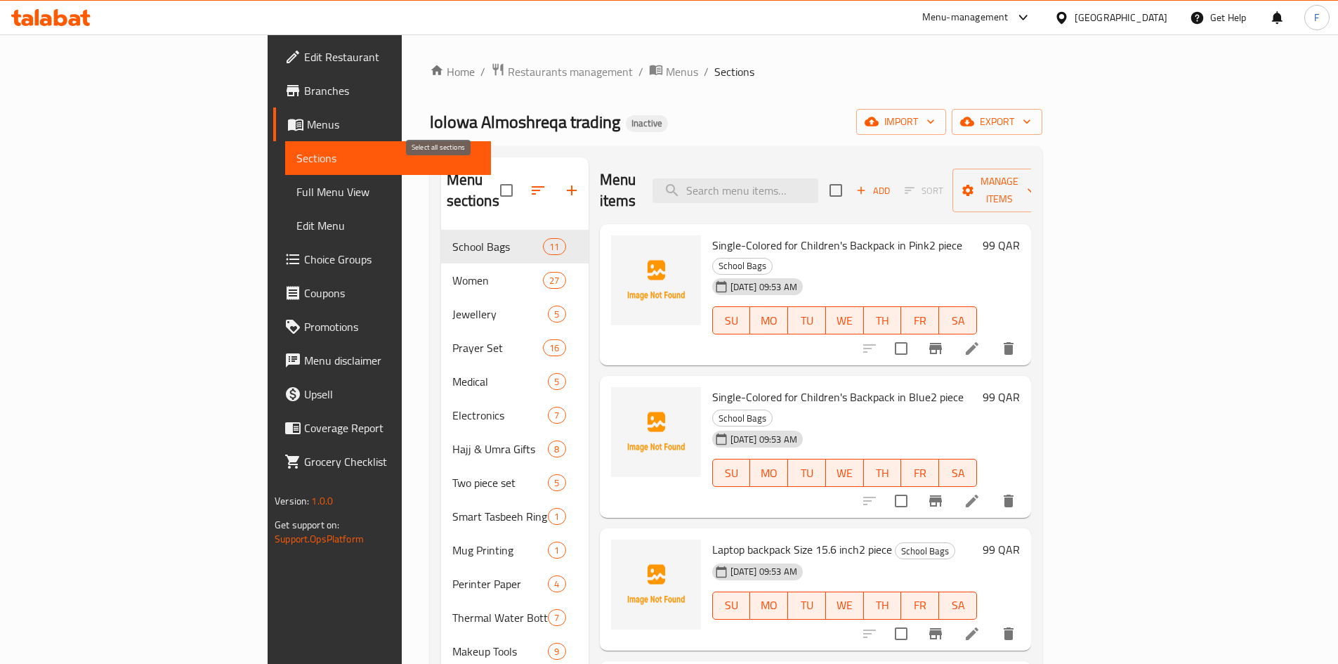
click at [492, 181] on input "checkbox" at bounding box center [507, 191] width 30 height 30
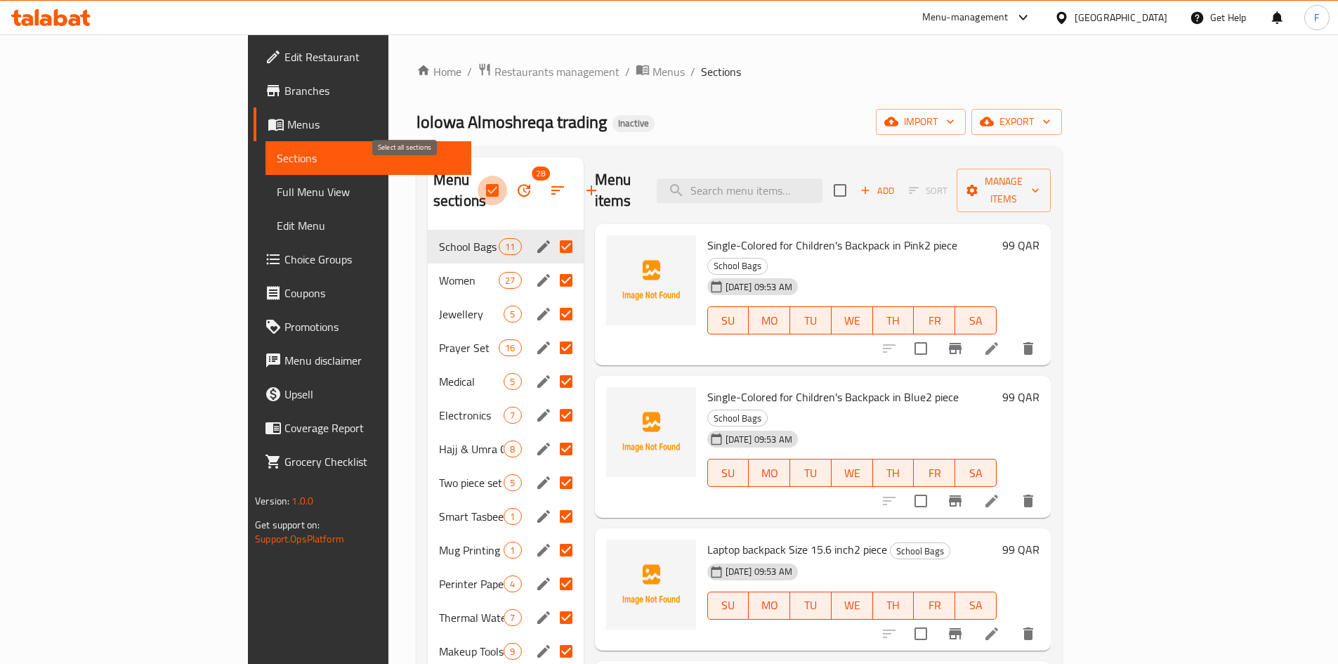
click at [478, 180] on input "checkbox" at bounding box center [493, 191] width 30 height 30
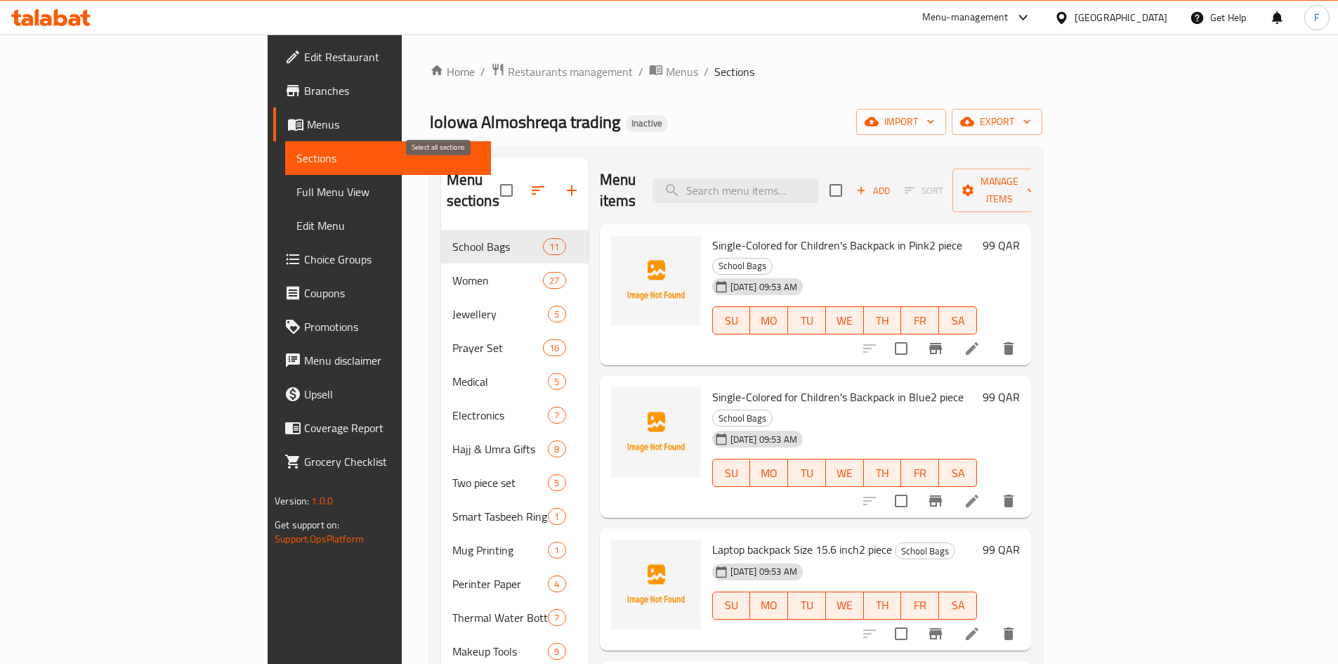
click at [492, 182] on input "checkbox" at bounding box center [507, 191] width 30 height 30
checkbox input "true"
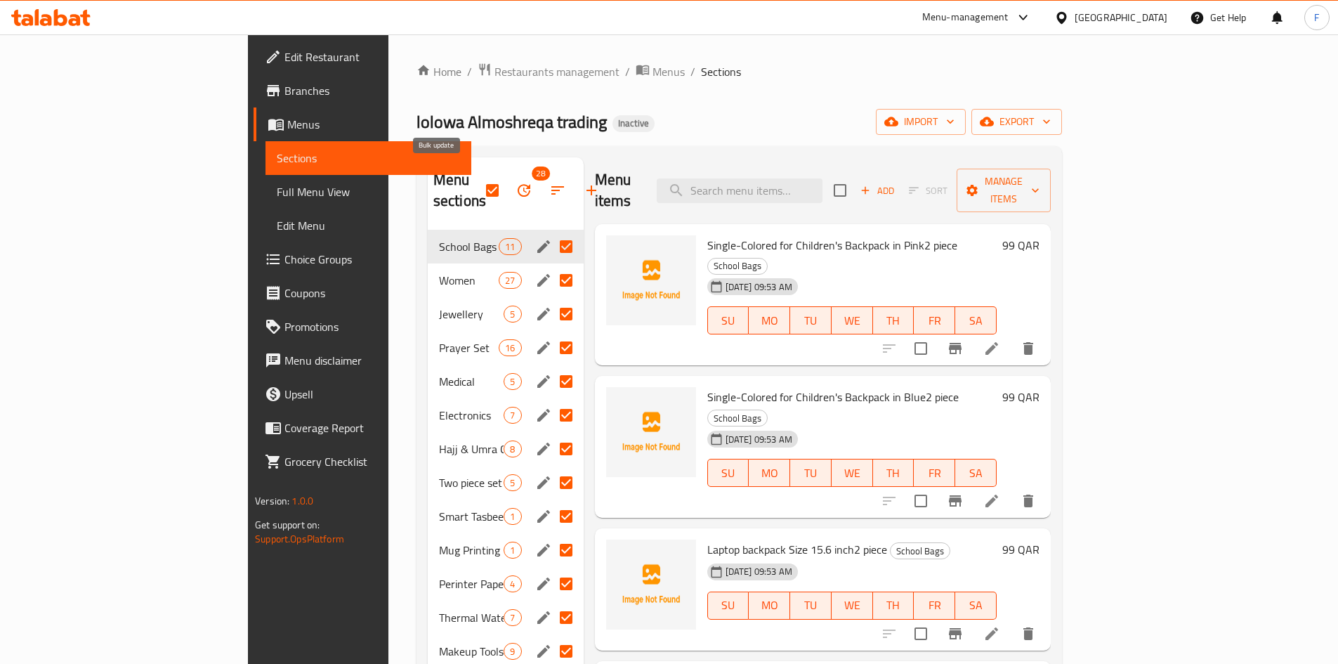
click at [518, 185] on icon "button" at bounding box center [524, 190] width 13 height 13
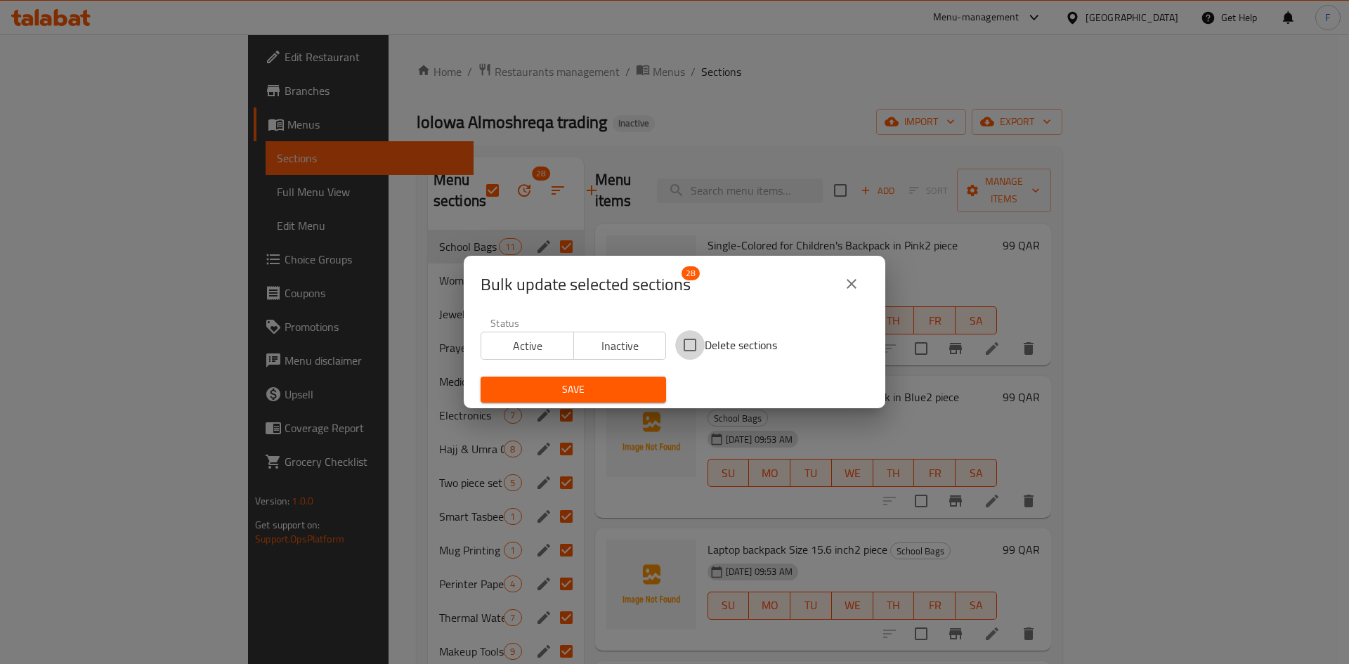
click at [691, 343] on input "Delete sections" at bounding box center [690, 345] width 30 height 30
checkbox input "true"
click at [598, 385] on span "Save" at bounding box center [573, 390] width 163 height 18
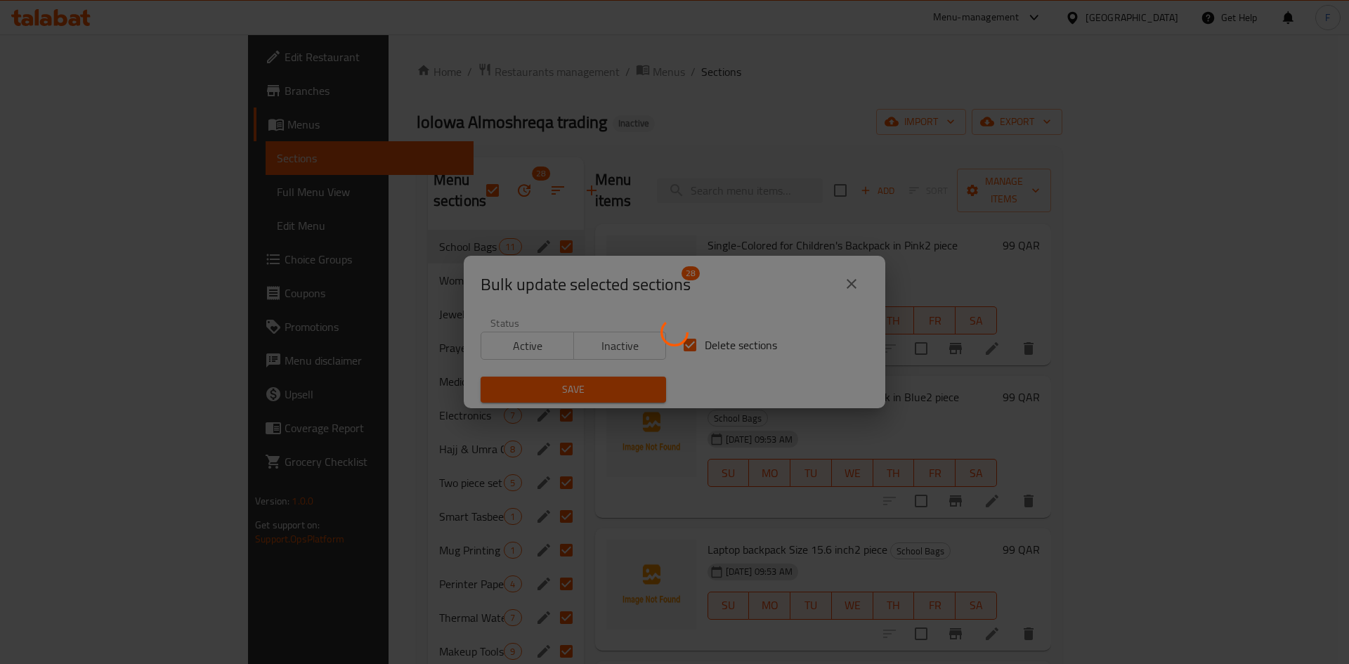
checkbox input "false"
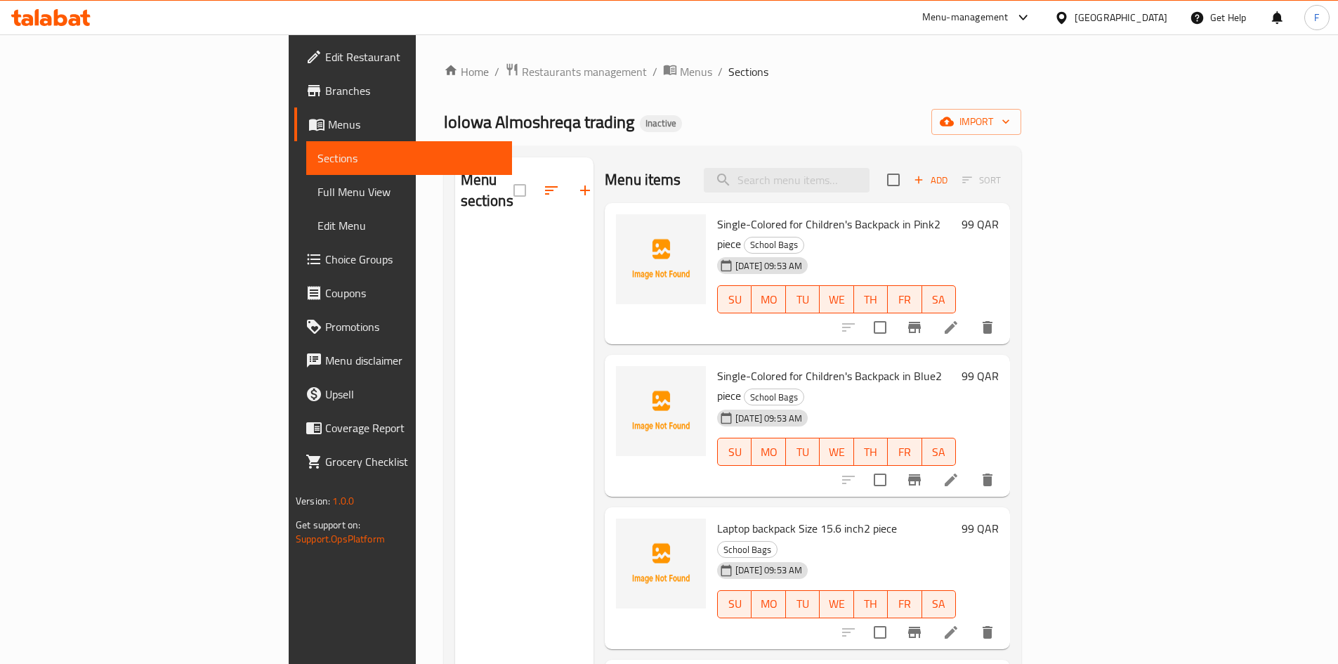
click at [317, 196] on span "Full Menu View" at bounding box center [408, 191] width 183 height 17
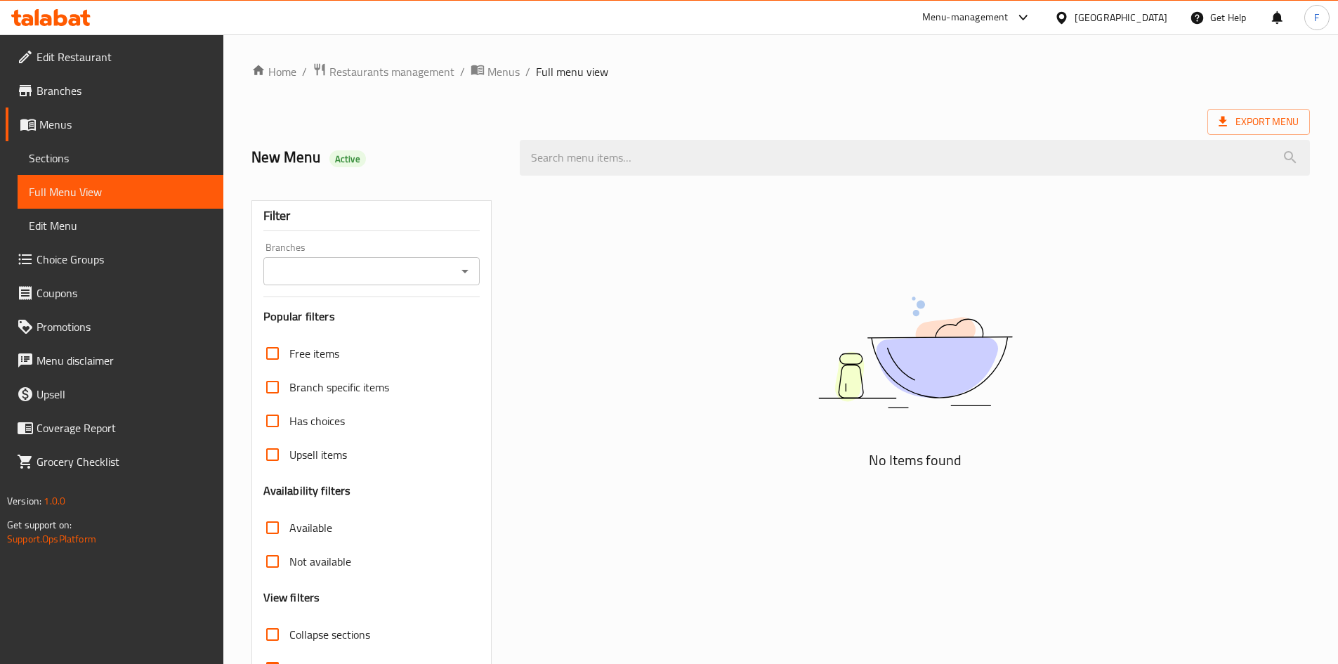
click at [94, 156] on span "Sections" at bounding box center [120, 158] width 183 height 17
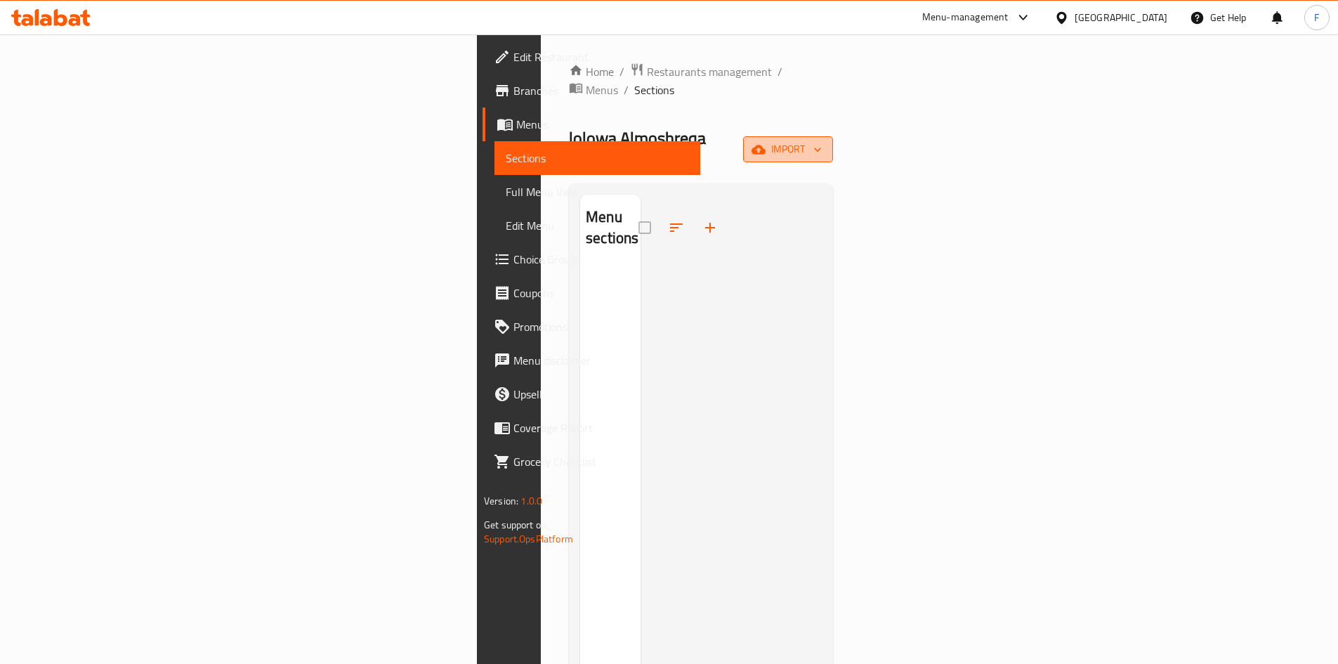
click at [822, 140] on span "import" at bounding box center [787, 149] width 67 height 18
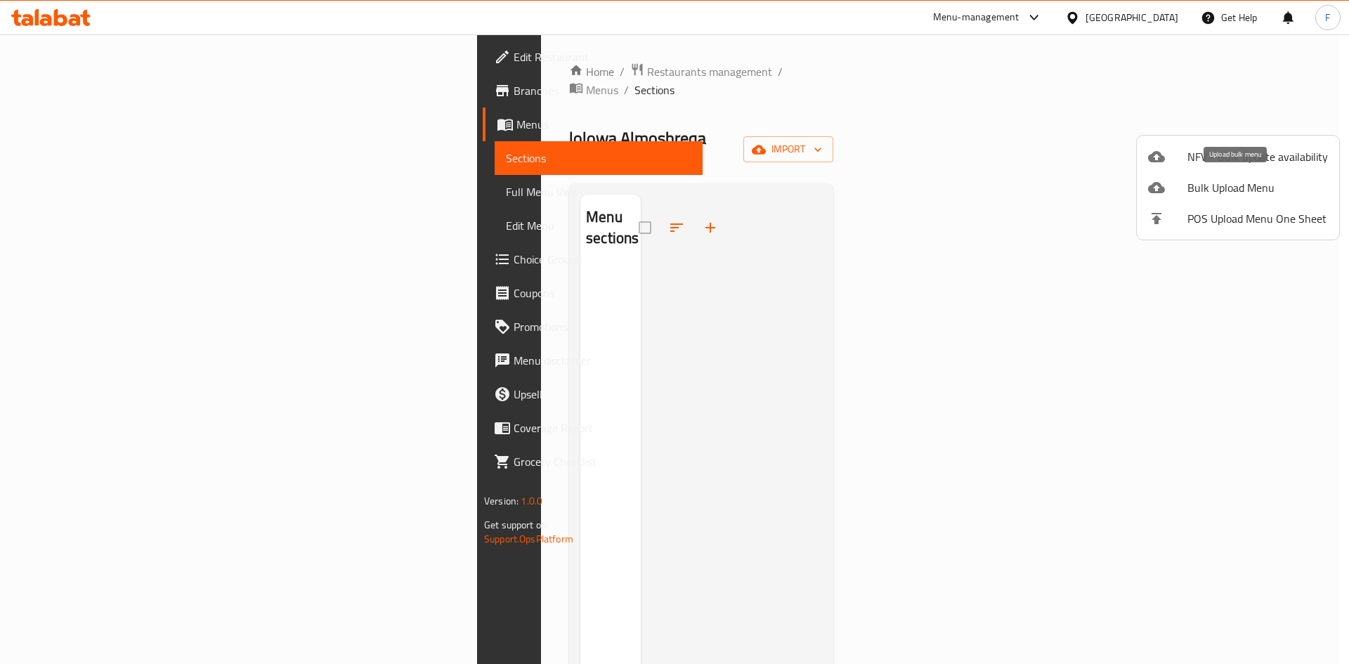
click at [1210, 184] on span "Bulk Upload Menu" at bounding box center [1257, 187] width 140 height 17
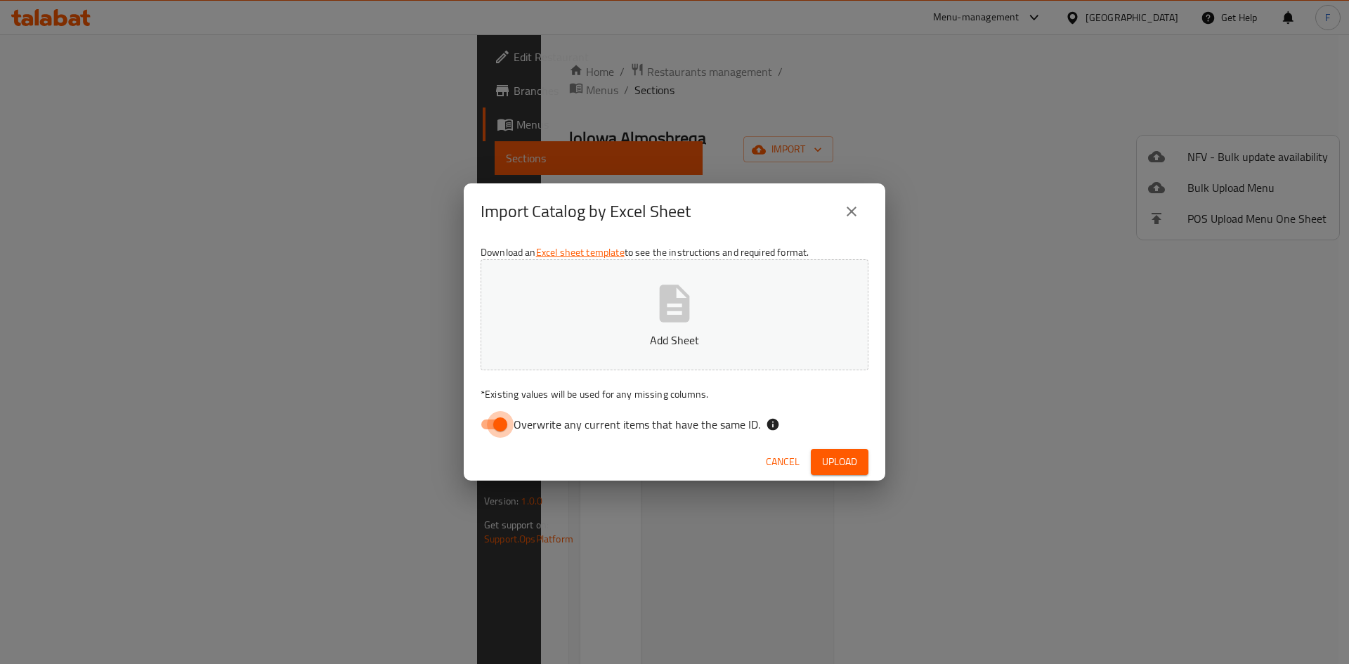
click at [486, 414] on input "Overwrite any current items that have the same ID." at bounding box center [500, 424] width 80 height 27
checkbox input "false"
click at [666, 304] on icon "button" at bounding box center [675, 302] width 30 height 37
click at [841, 457] on span "Upload" at bounding box center [839, 462] width 35 height 18
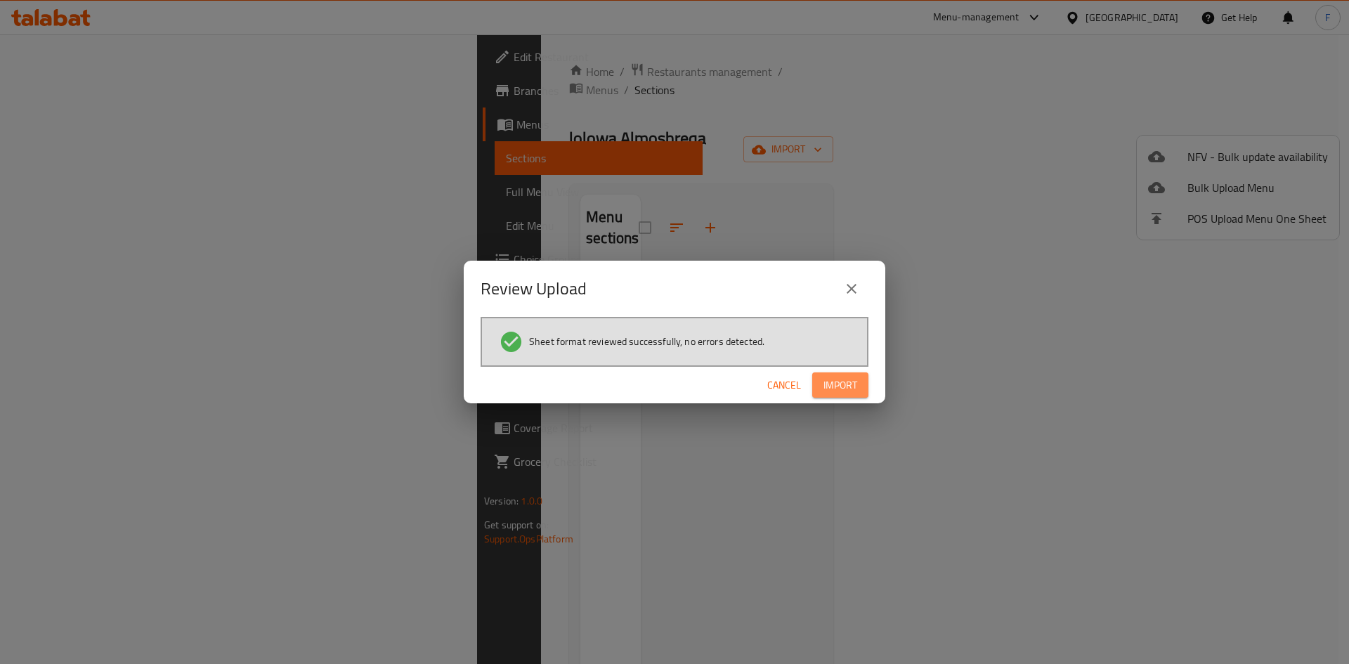
click at [840, 379] on span "Import" at bounding box center [840, 385] width 34 height 18
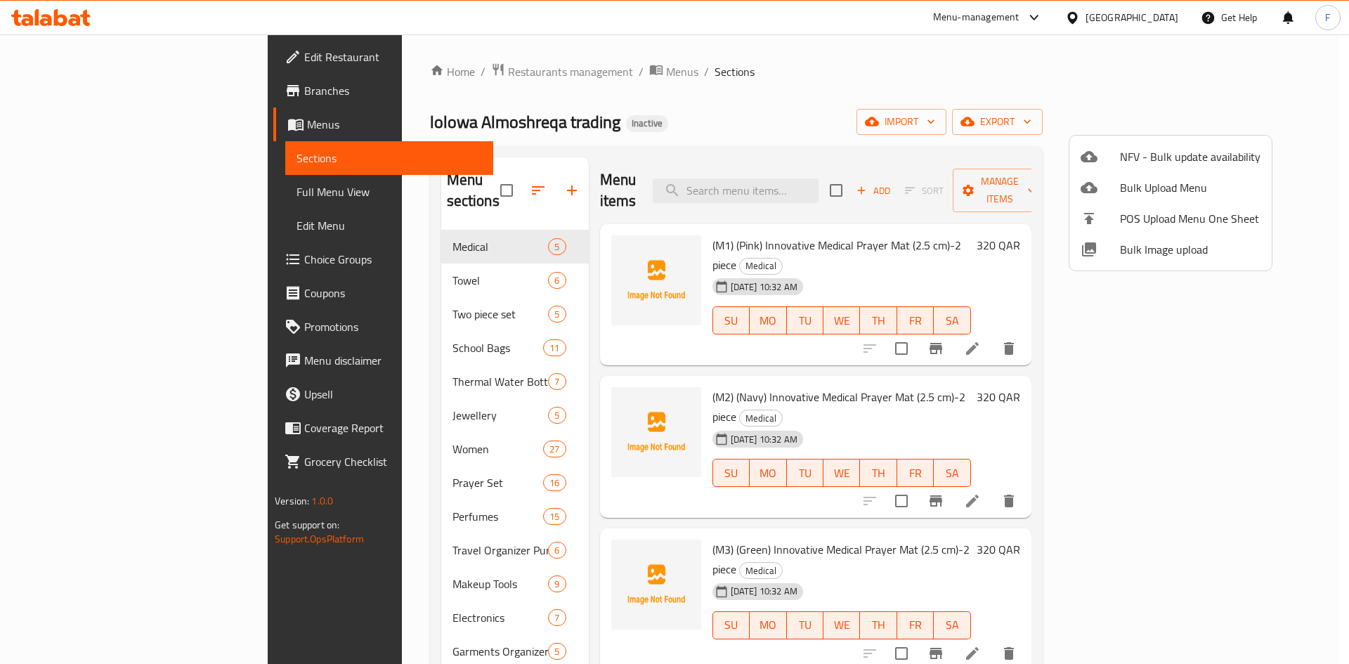
click at [748, 46] on div at bounding box center [674, 332] width 1349 height 664
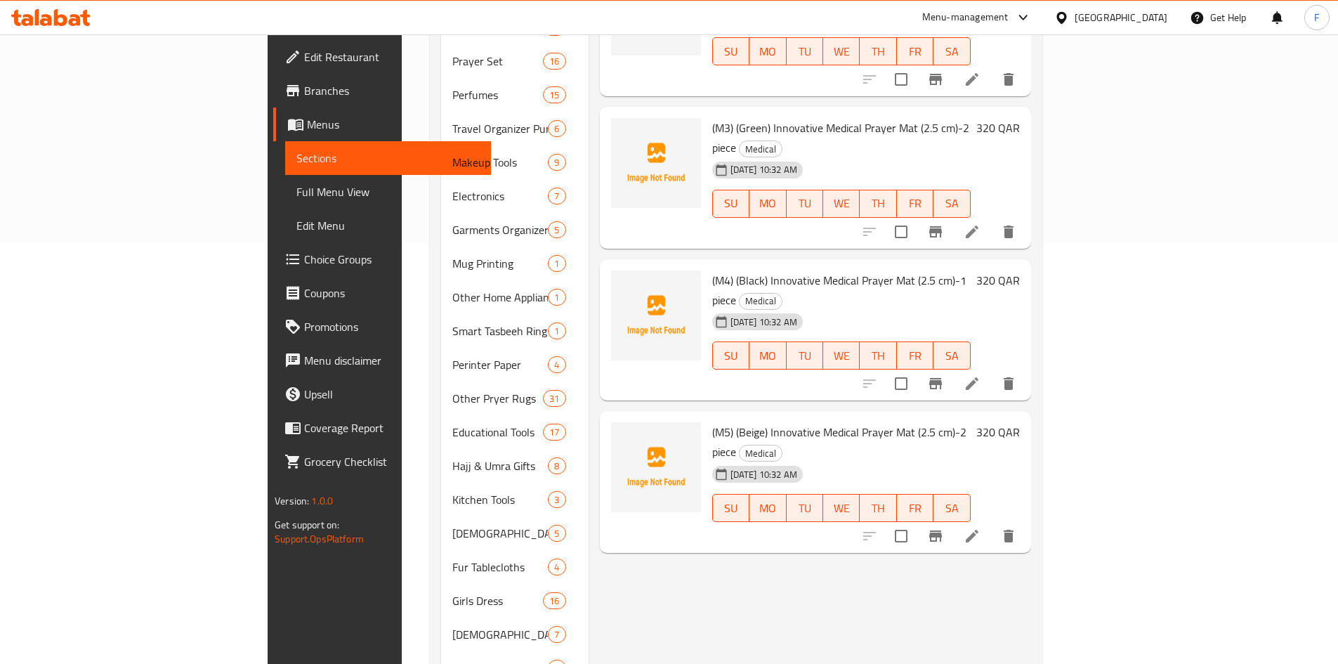
scroll to position [534, 0]
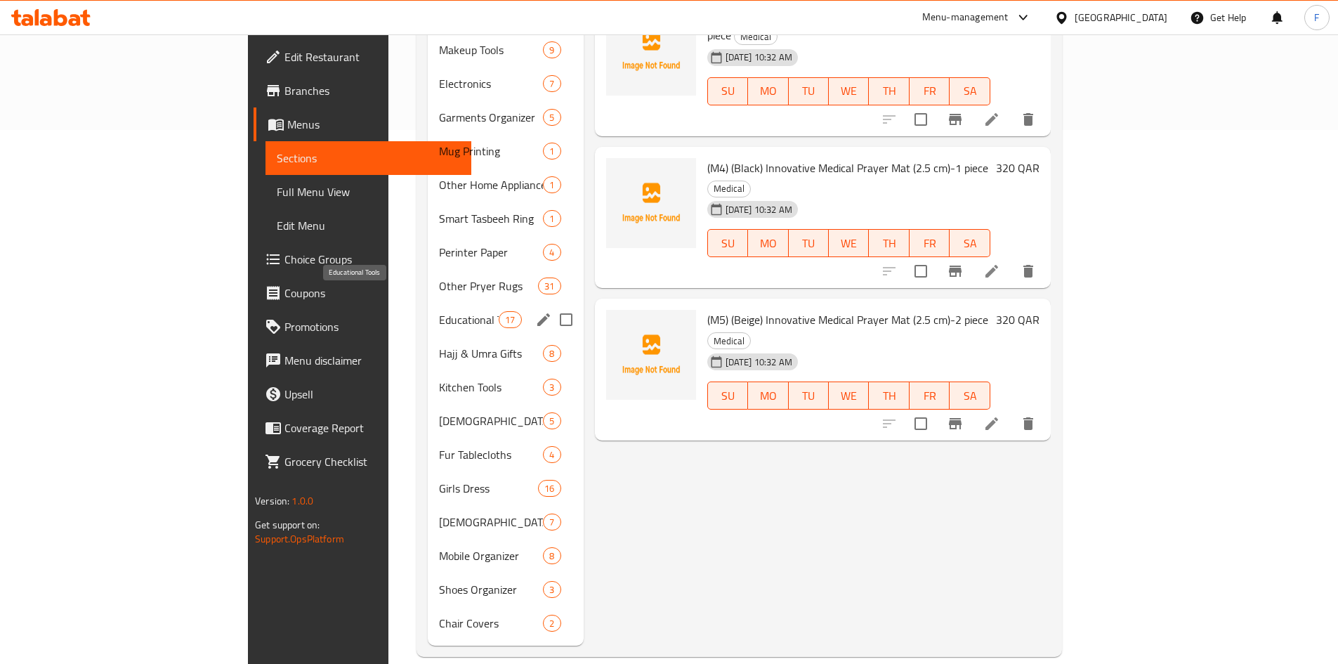
click at [439, 311] on span "Educational Tools" at bounding box center [469, 319] width 60 height 17
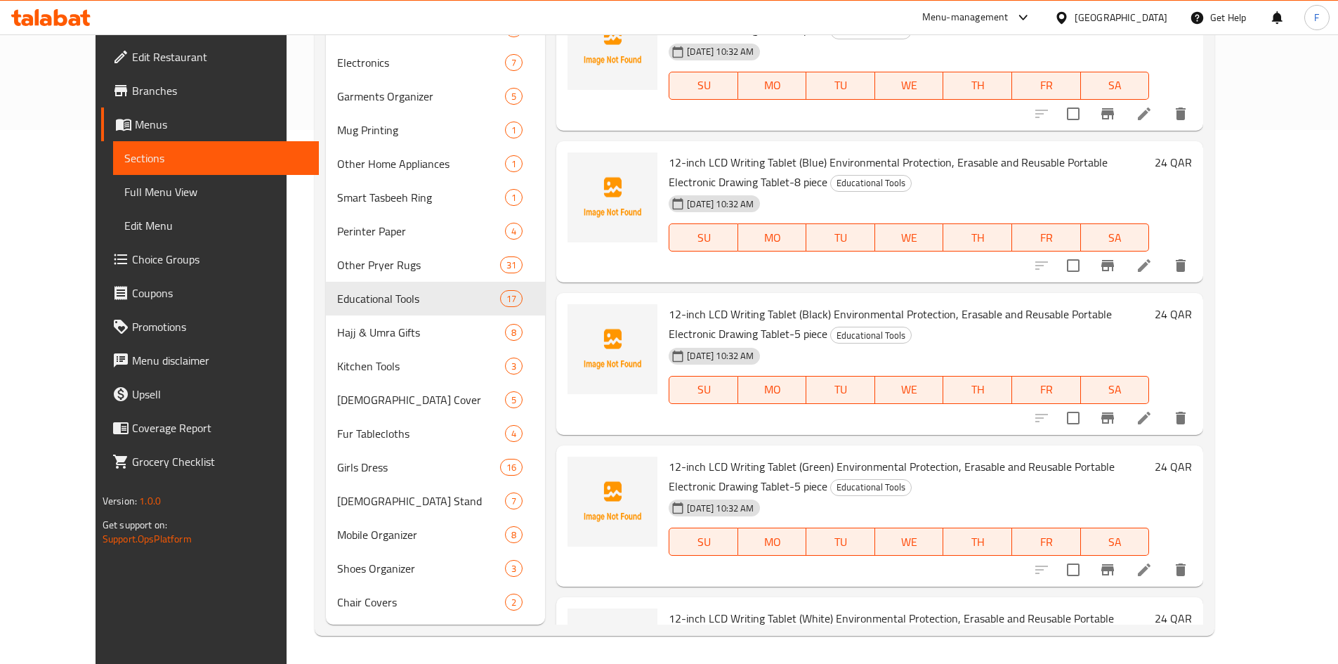
scroll to position [1616, 0]
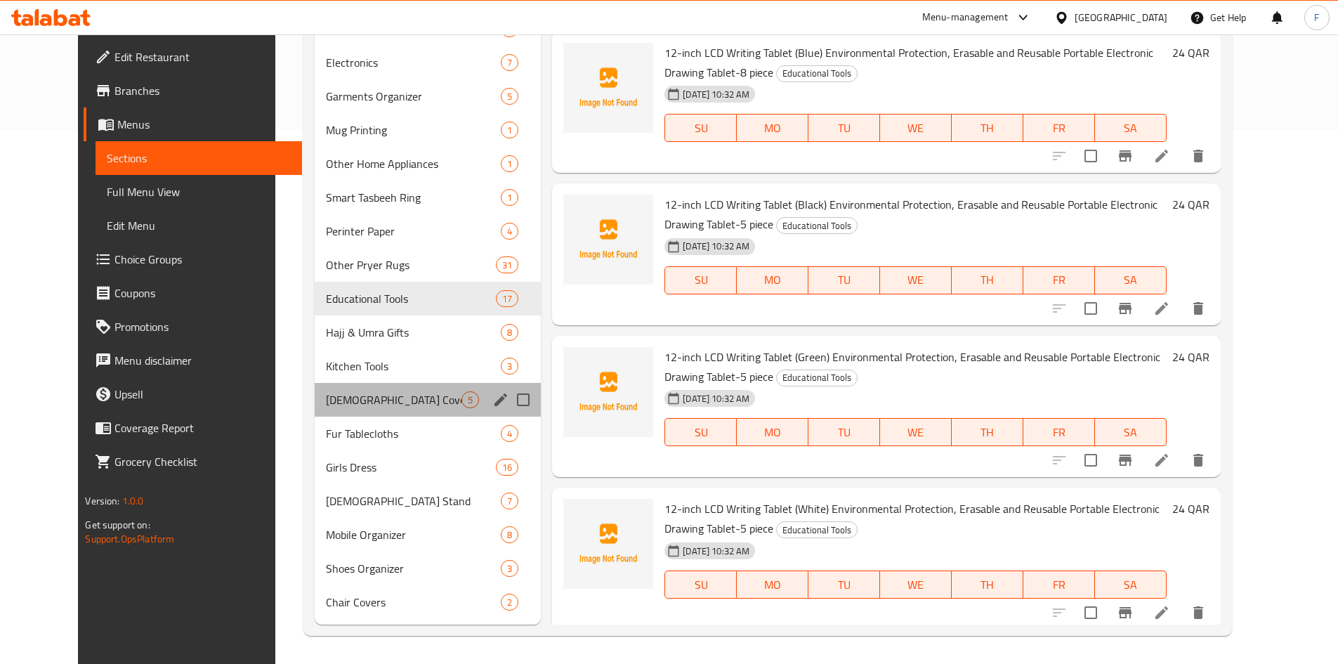
click at [315, 412] on div "[DEMOGRAPHIC_DATA] Cover 5" at bounding box center [428, 400] width 226 height 34
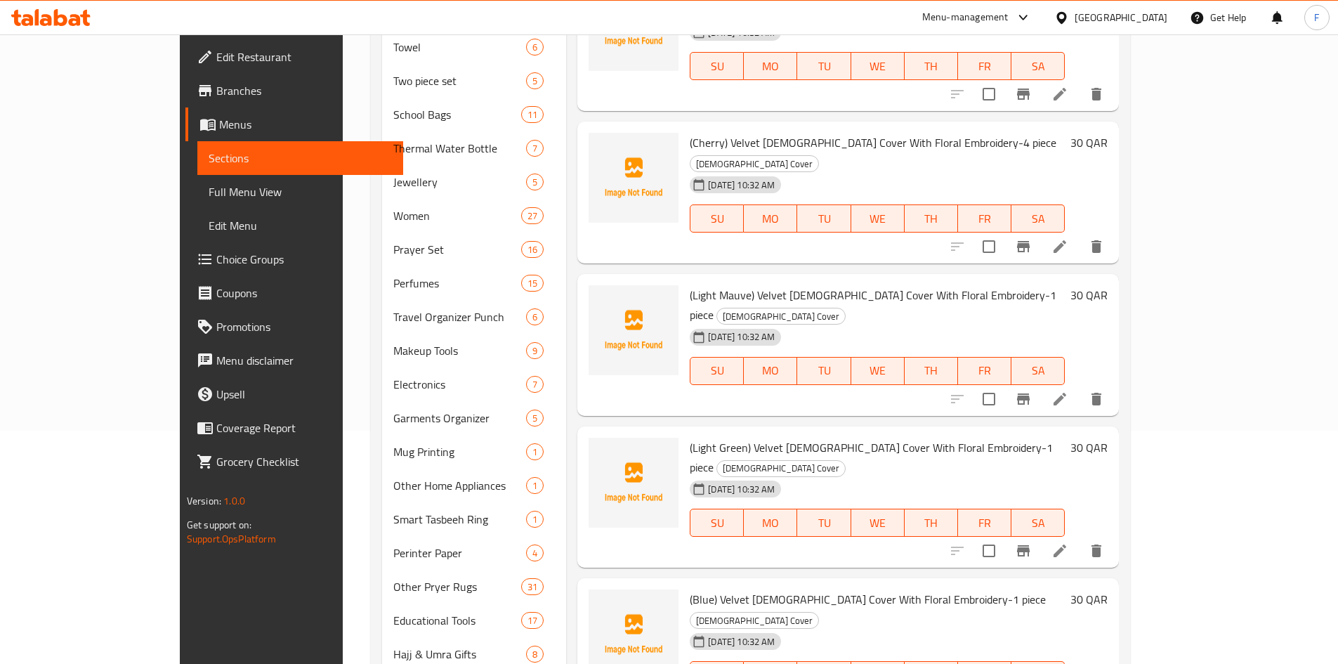
scroll to position [281, 0]
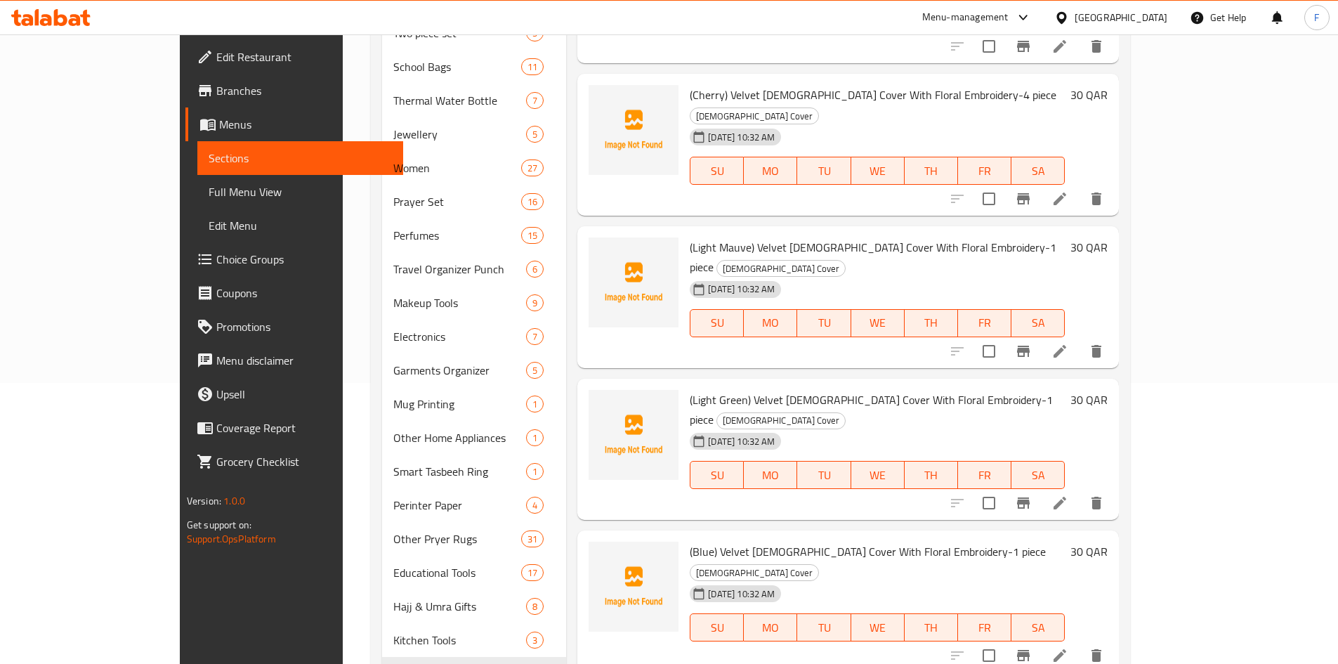
click at [209, 191] on span "Full Menu View" at bounding box center [300, 191] width 183 height 17
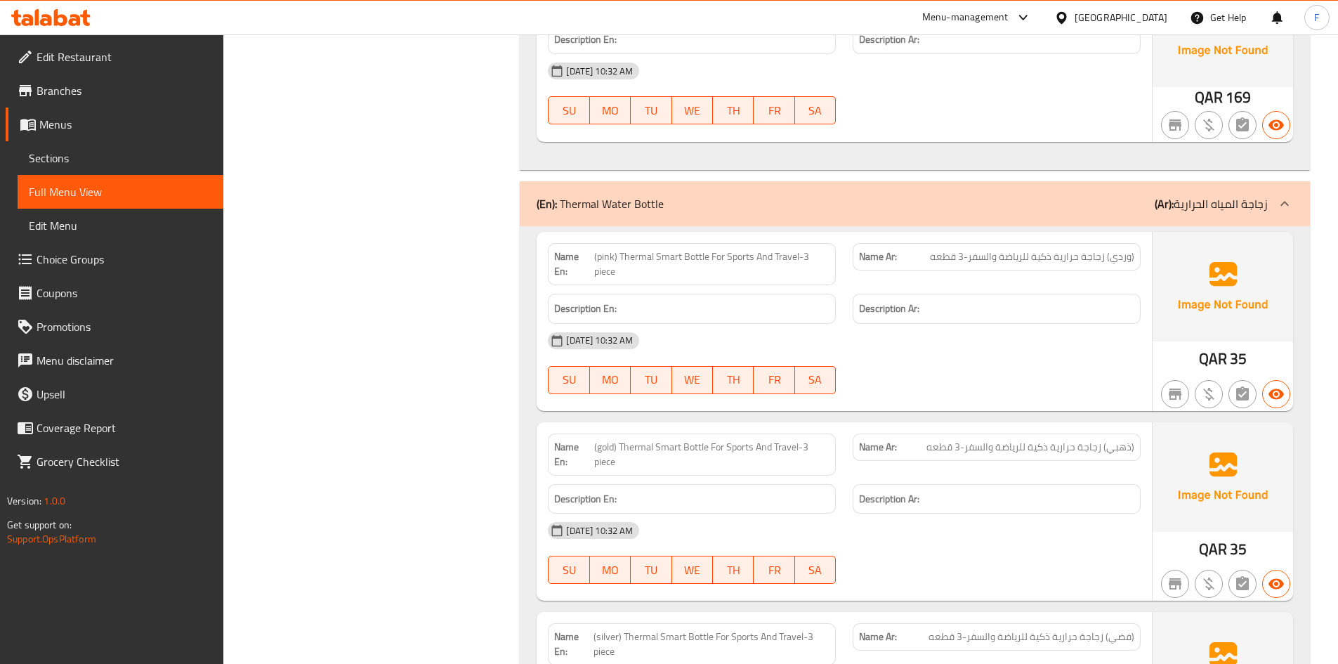
scroll to position [5268, 0]
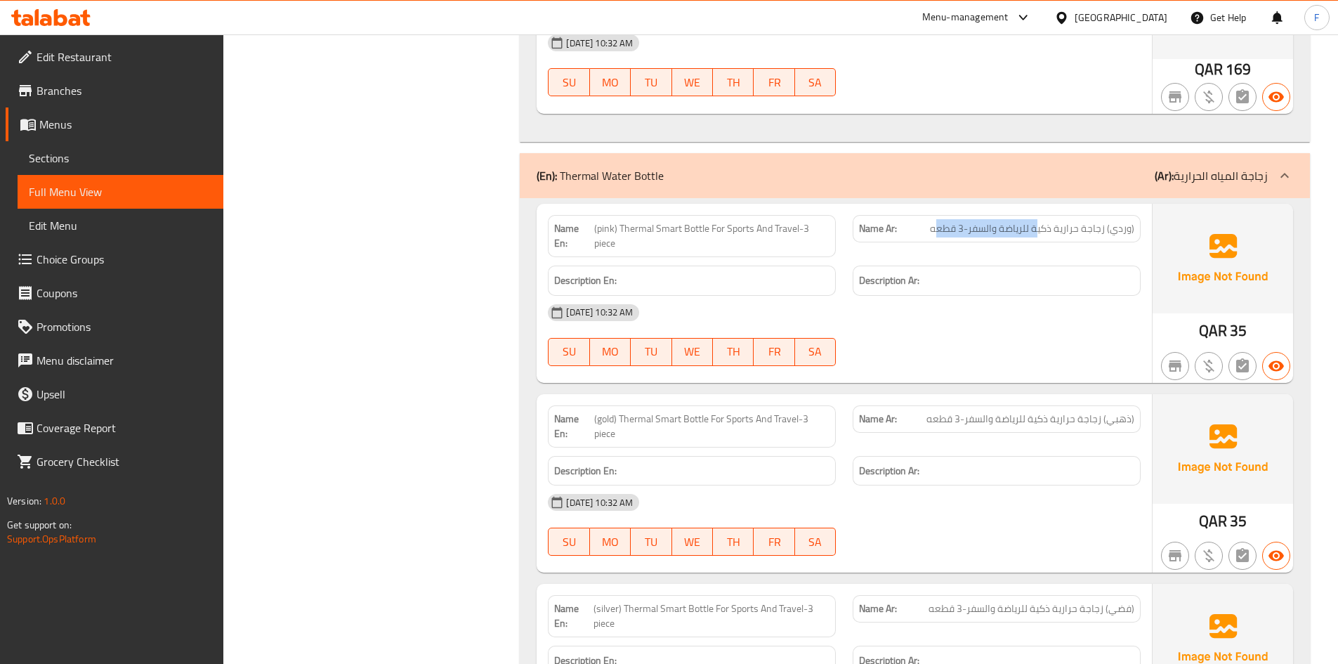
drag, startPoint x: 1037, startPoint y: 232, endPoint x: 942, endPoint y: 227, distance: 95.7
click at [942, 227] on span "(وردي) زجاجة حرارية ذكية للرياضة والسفر-3 قطعه" at bounding box center [1032, 228] width 204 height 15
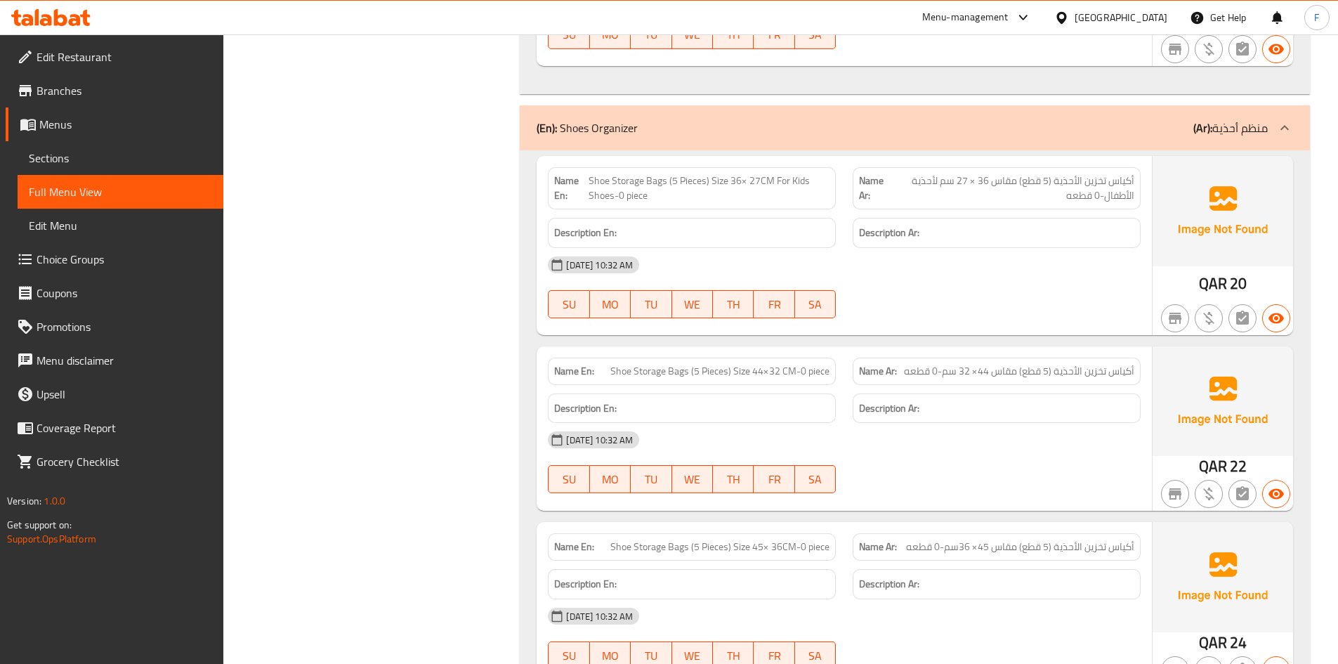
scroll to position [44993, 0]
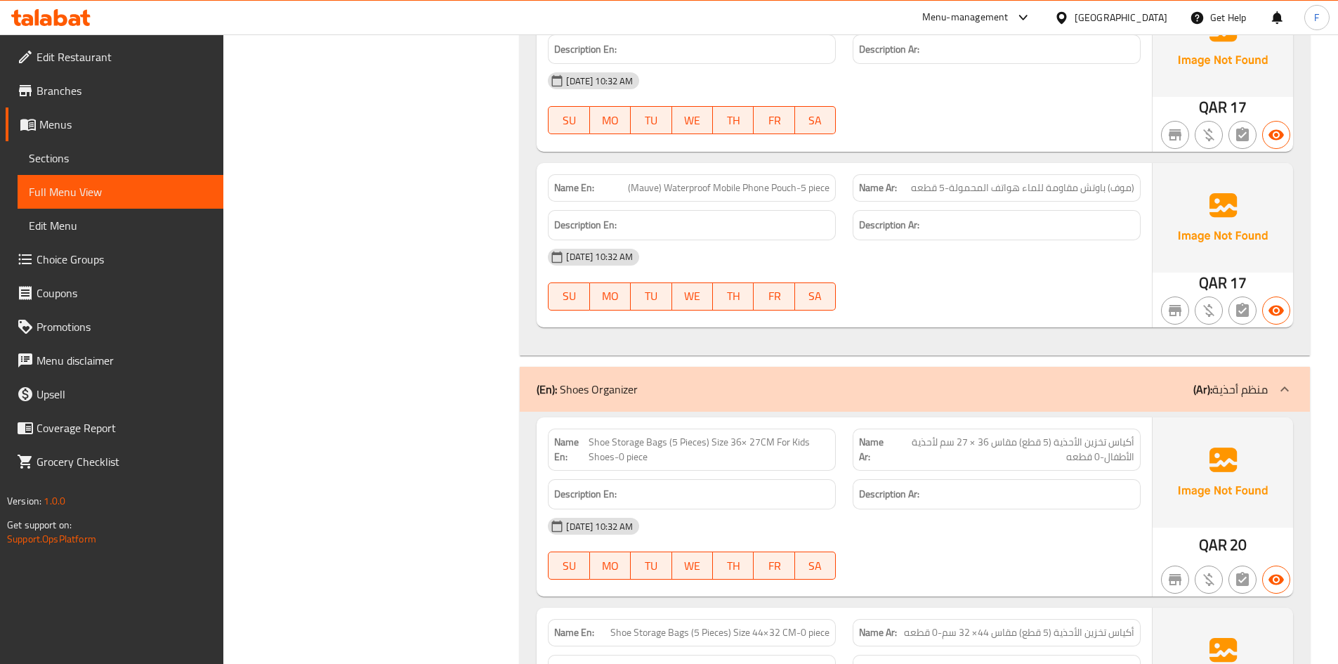
click at [981, 435] on span "أكياس تخزين الأحذية (5 قطع) مقاس 36 × 27 سم لأحذية الأطفال-0 قطعه" at bounding box center [1013, 450] width 244 height 30
click at [732, 435] on span "Shoe Storage Bags (5 Pieces) Size 36× 27CM For Kids Shoes-0 piece" at bounding box center [709, 450] width 241 height 30
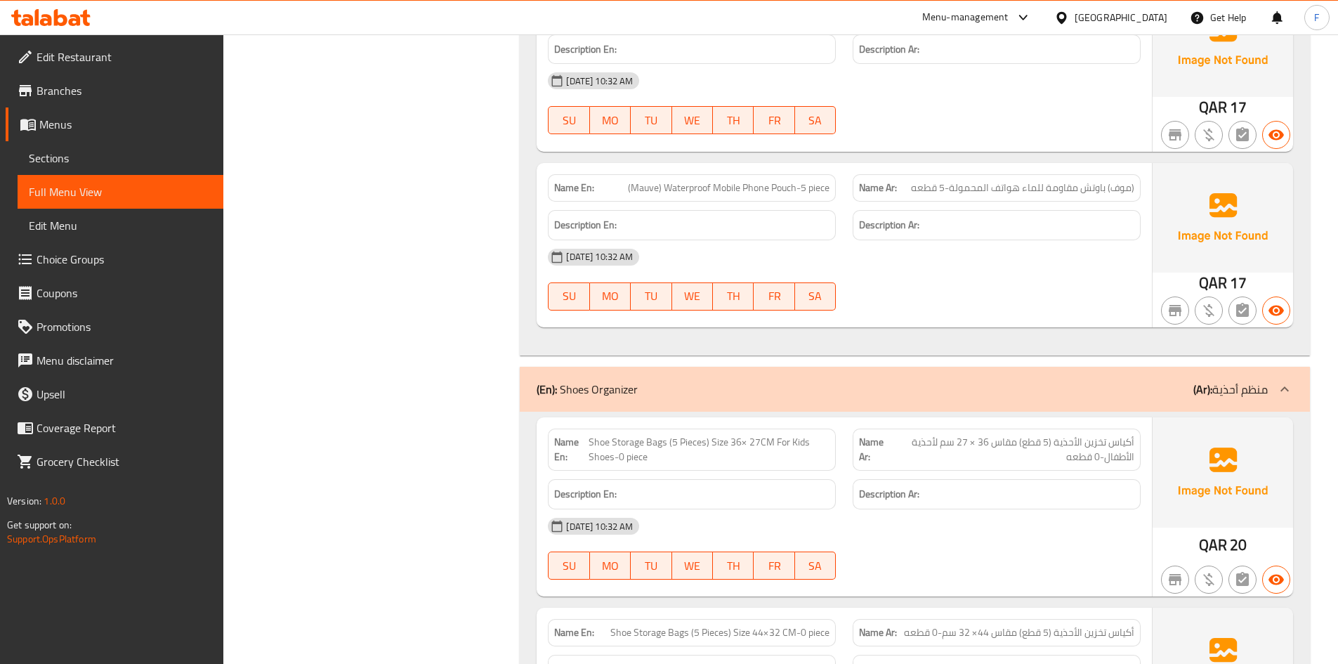
click at [989, 625] on span "أكياس تخزين الأحذية (5 قطع) مقاس 44× 32 سم-0 قطعه" at bounding box center [1019, 632] width 230 height 15
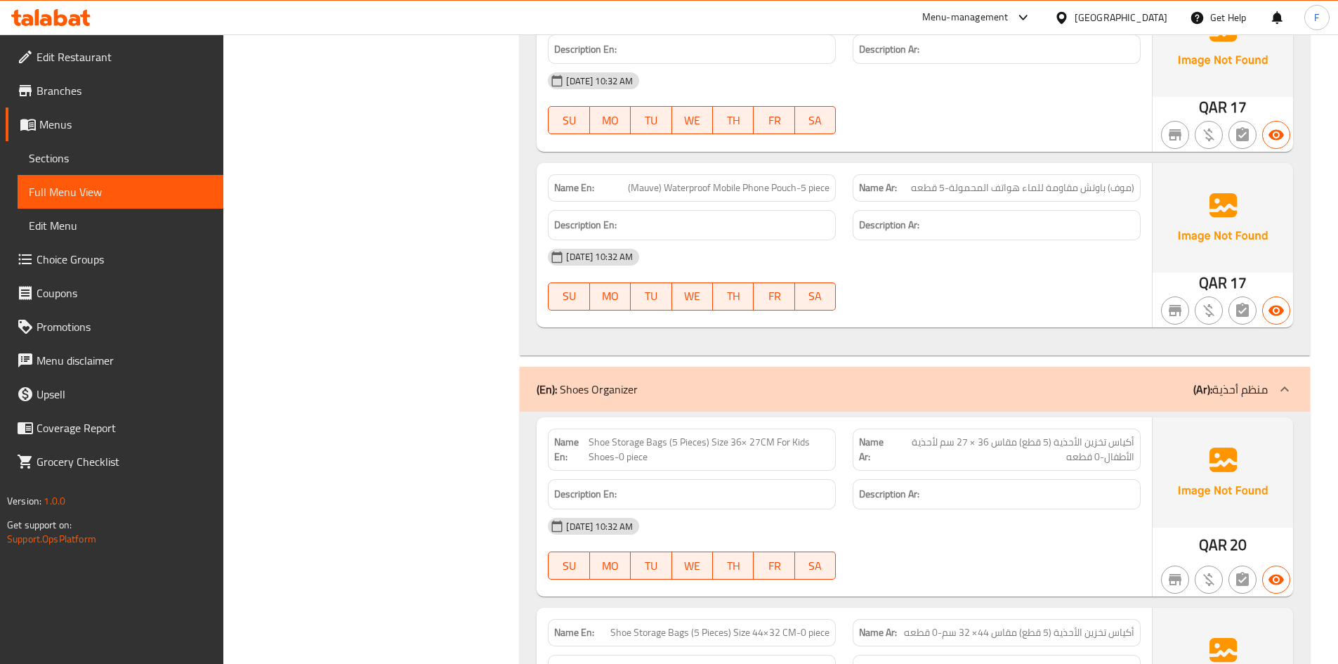
click at [762, 625] on span "Shoe Storage Bags (5 Pieces) Size 44×32 CM-0 piece" at bounding box center [719, 632] width 219 height 15
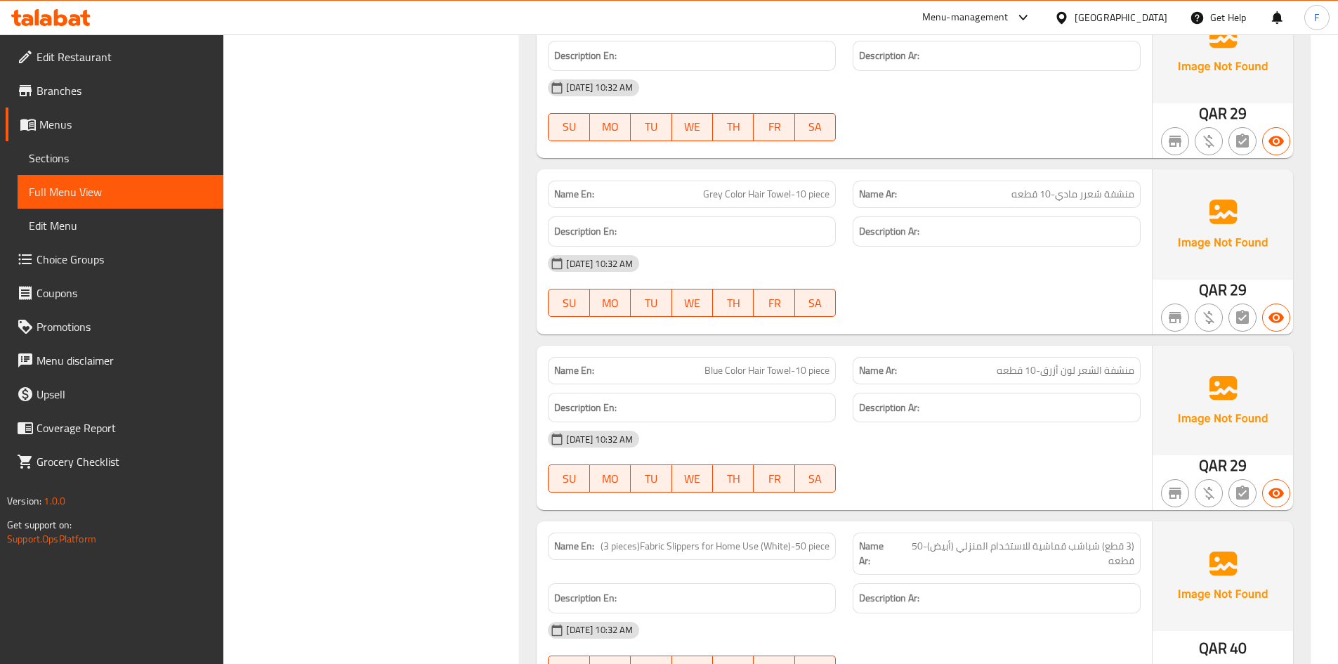
scroll to position [1756, 0]
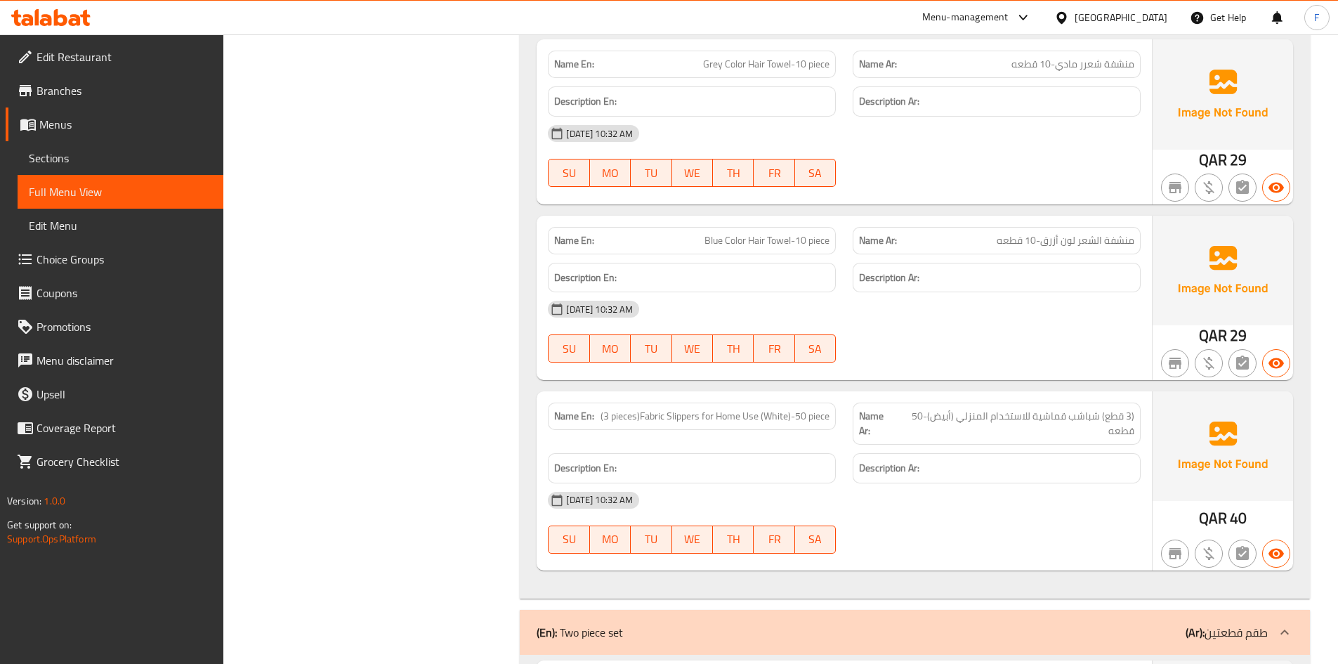
click at [1089, 240] on span "منشفة الشعر لون أزرق-10 قطعه" at bounding box center [1066, 240] width 138 height 15
click at [1060, 421] on span "(3 قطع) شباشب قماشية للاستخدام المنزلي (أبيض)-50 قطعه" at bounding box center [1015, 424] width 239 height 30
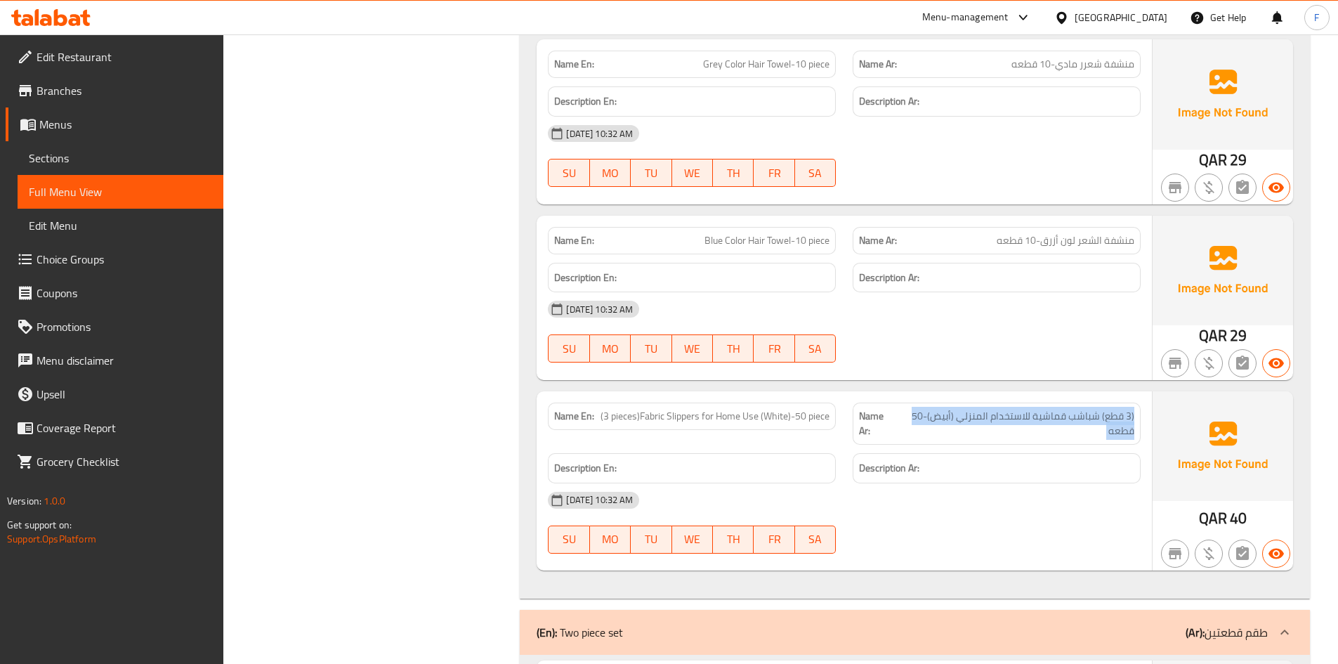
click at [1060, 421] on span "(3 قطع) شباشب قماشية للاستخدام المنزلي (أبيض)-50 قطعه" at bounding box center [1015, 424] width 239 height 30
click at [1063, 421] on span "(3 قطع) شباشب قماشية للاستخدام المنزلي (أبيض)-50 قطعه" at bounding box center [1015, 424] width 239 height 30
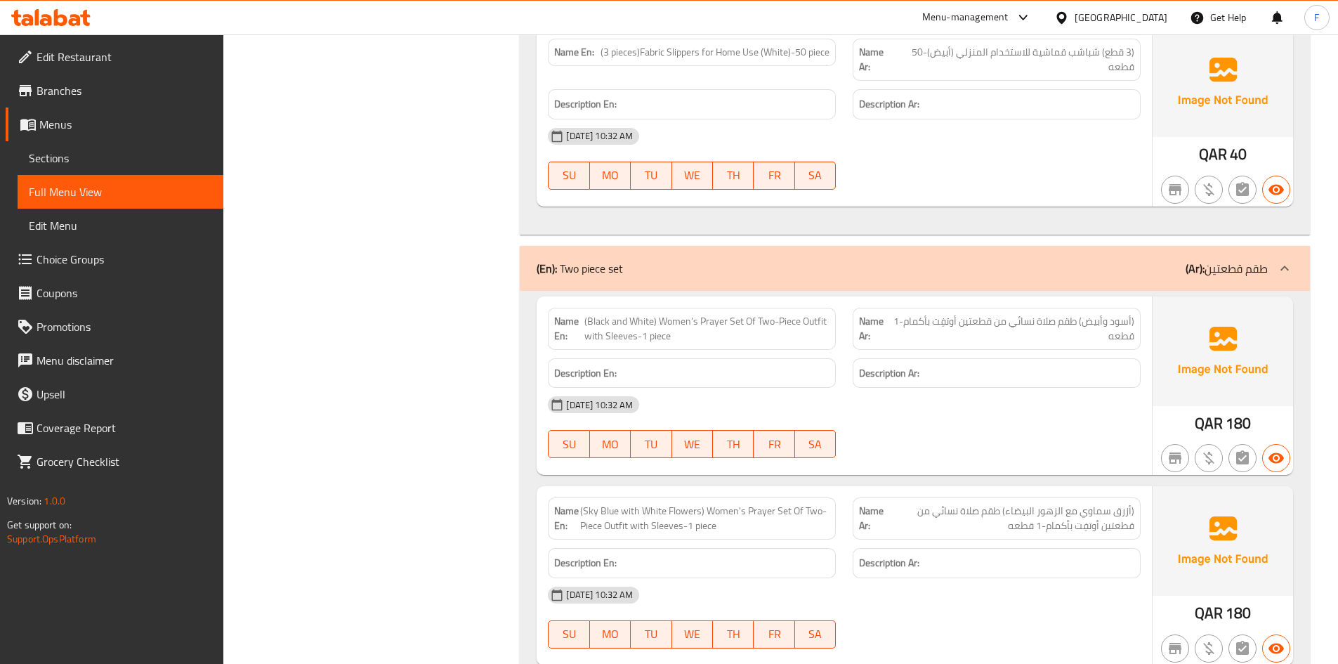
scroll to position [2248, 0]
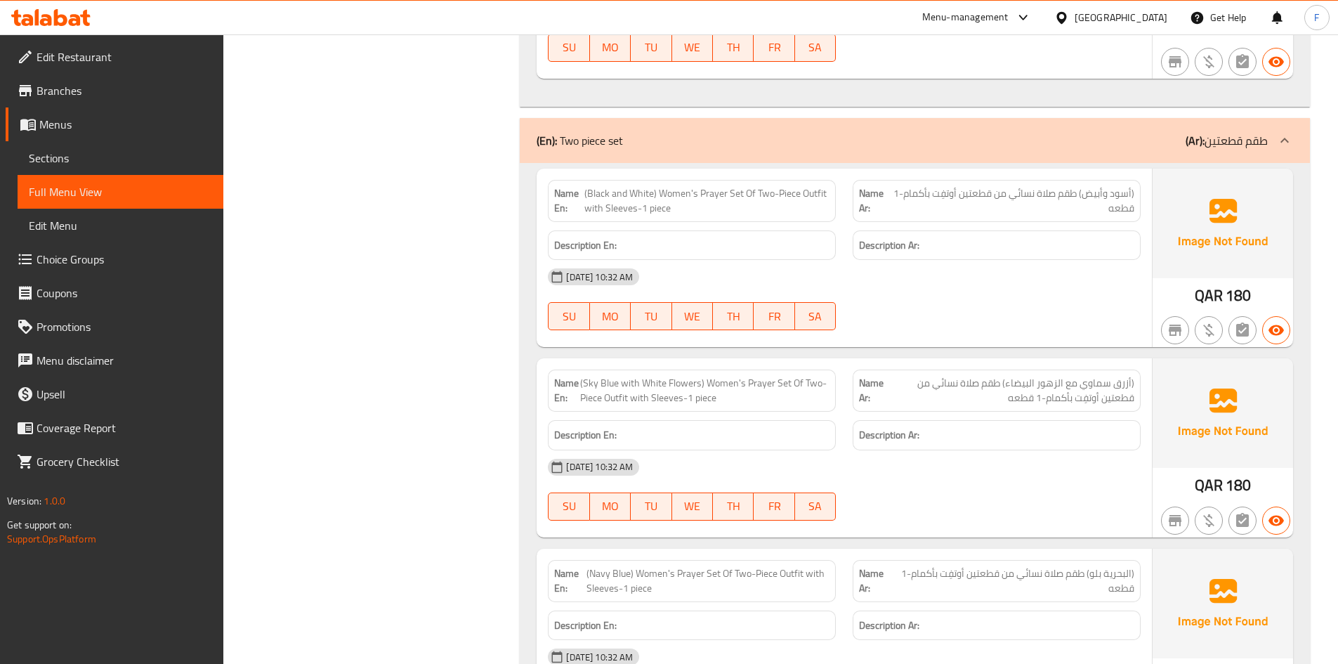
click at [1091, 186] on span "(أسود وأبيض) طقم صلاة نسائي من قطعتين أوتفِت بأكمام-1 قطعه" at bounding box center [1013, 201] width 241 height 30
click at [1090, 188] on span "(أسود وأبيض) طقم صلاة نسائي من قطعتين أوتفِت بأكمام-1 قطعه" at bounding box center [1013, 201] width 241 height 30
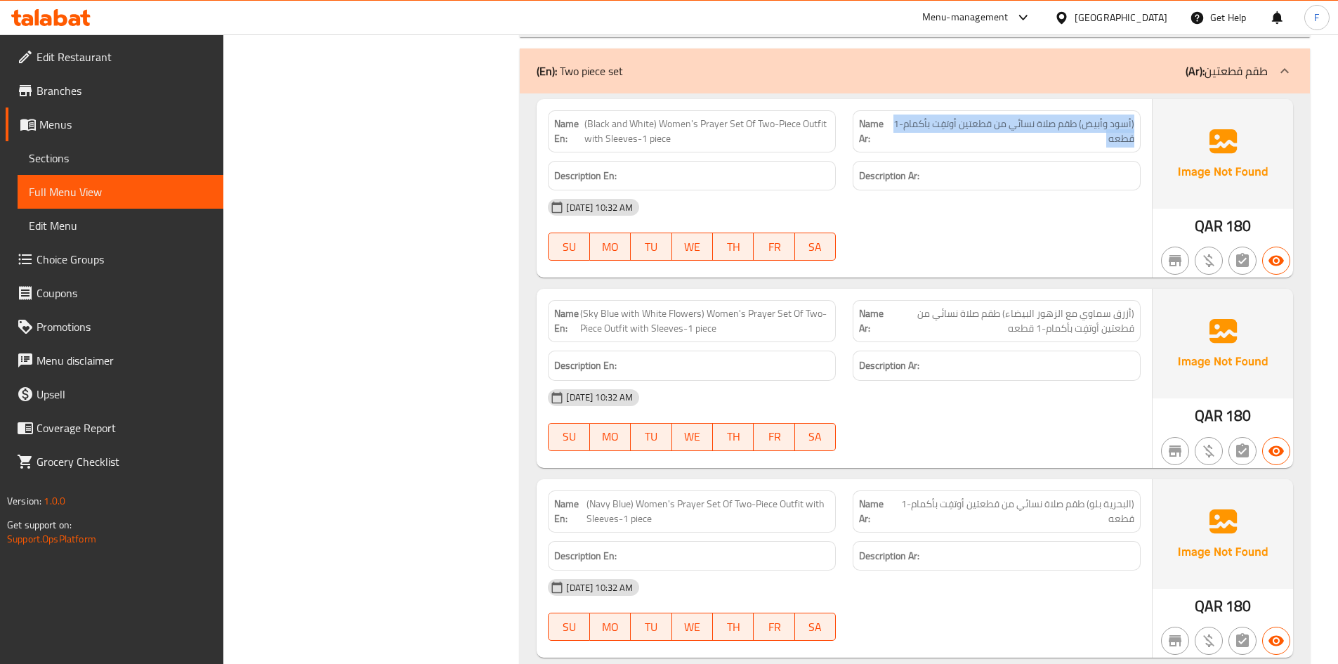
scroll to position [2388, 0]
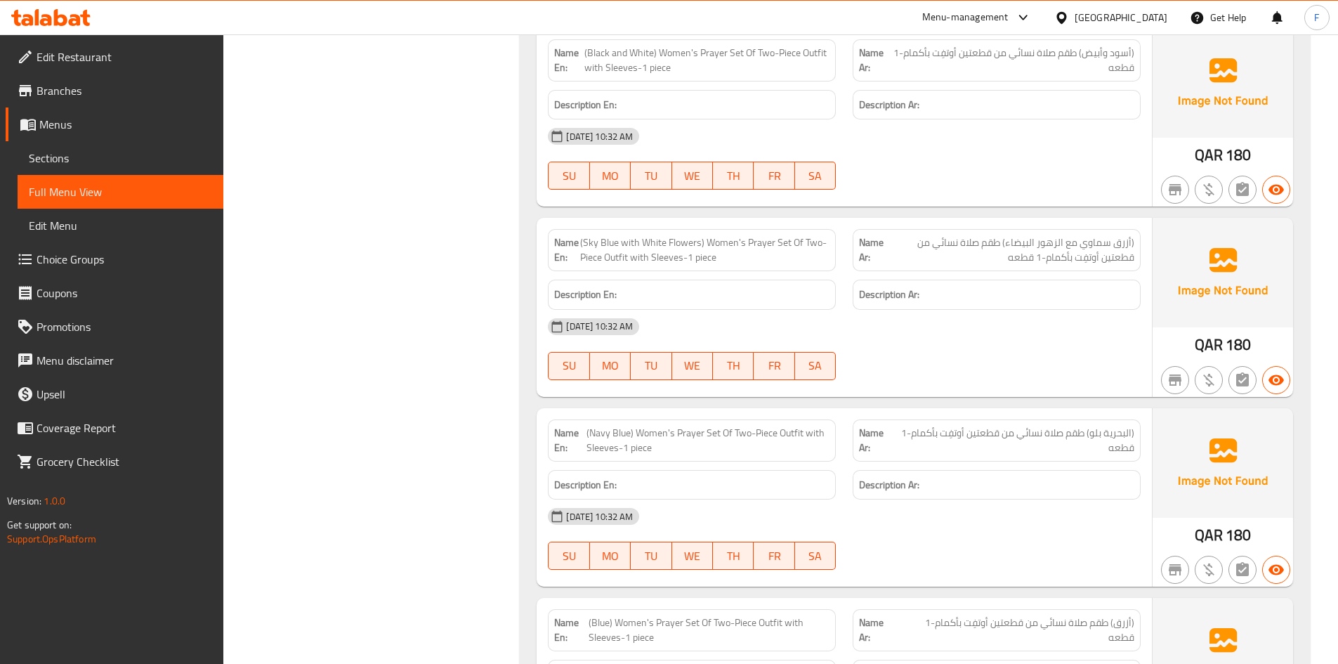
click at [1083, 247] on span "(أزرق سماوي مع الزهور البيضاء) طقم صلاة نسائي من قطعتين أوتفِت بأكمام-1 قطعه" at bounding box center [1010, 250] width 248 height 30
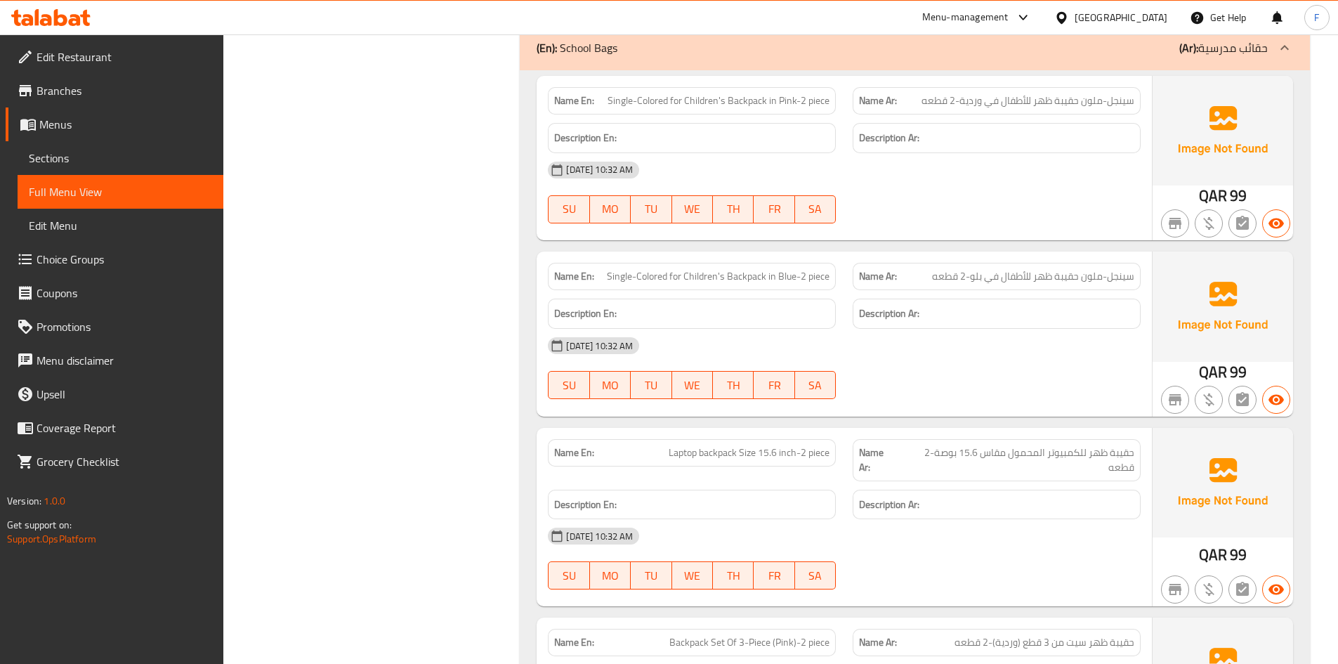
scroll to position [3372, 0]
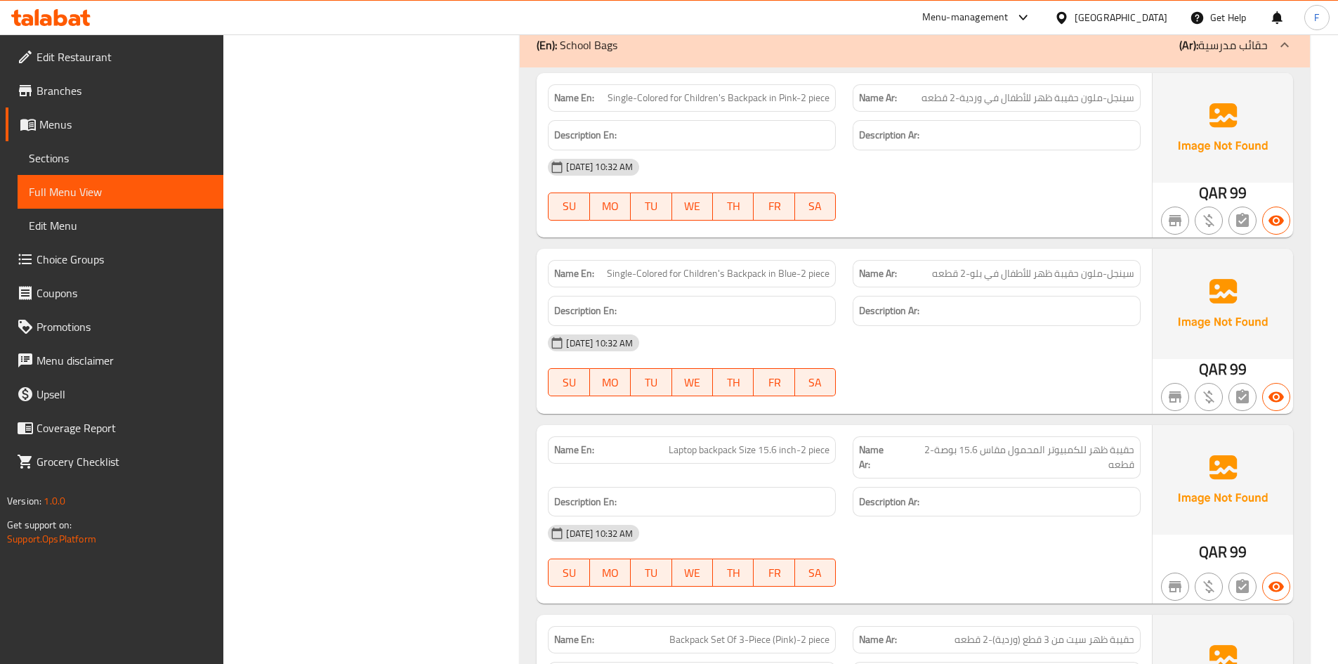
click at [1081, 273] on span "سينجل-ملون حقيبة ظهر للأطفال في بلو-2 قطعه" at bounding box center [1033, 273] width 202 height 15
click at [788, 273] on span "Single-Colored for Children's Backpack in Blue-2 piece" at bounding box center [718, 273] width 223 height 15
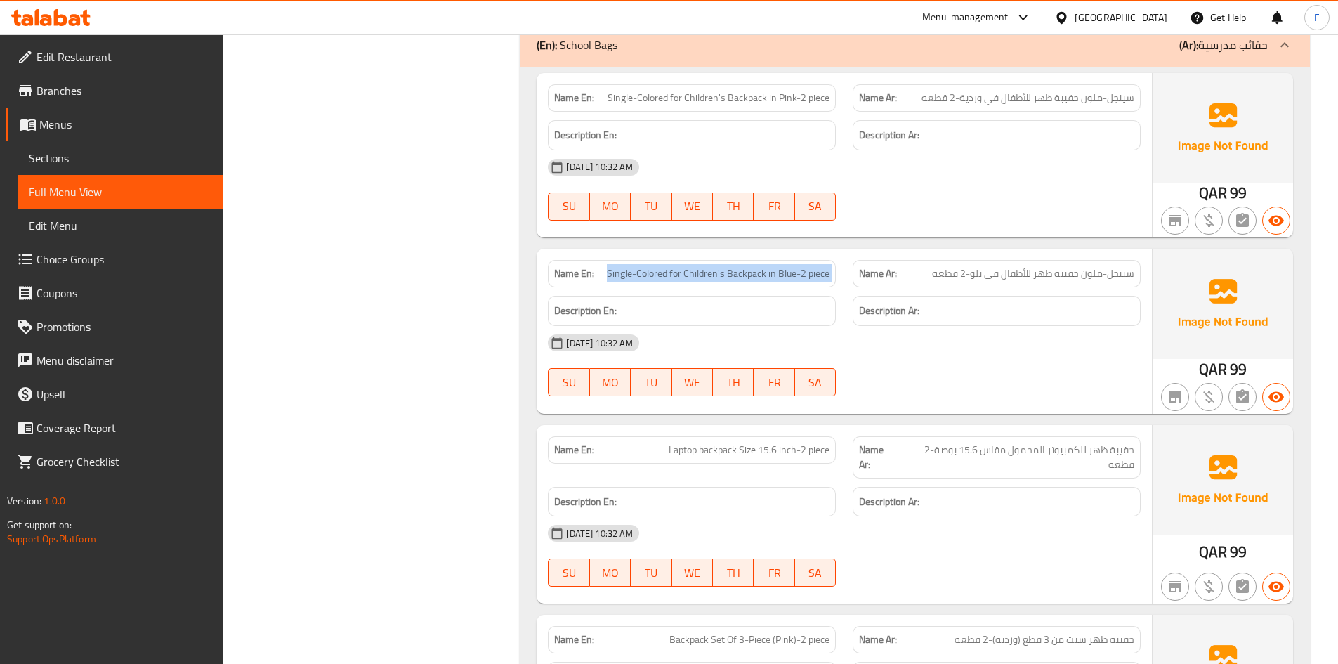
click at [788, 273] on span "Single-Colored for Children's Backpack in Blue-2 piece" at bounding box center [718, 273] width 223 height 15
click at [955, 276] on span "سينجل-ملون حقيبة ظهر للأطفال في بلو-2 قطعه" at bounding box center [1033, 273] width 202 height 15
click at [983, 102] on span "سينجل-ملون حقيبة ظهر للأطفال في وردية-2 قطعه" at bounding box center [1028, 98] width 213 height 15
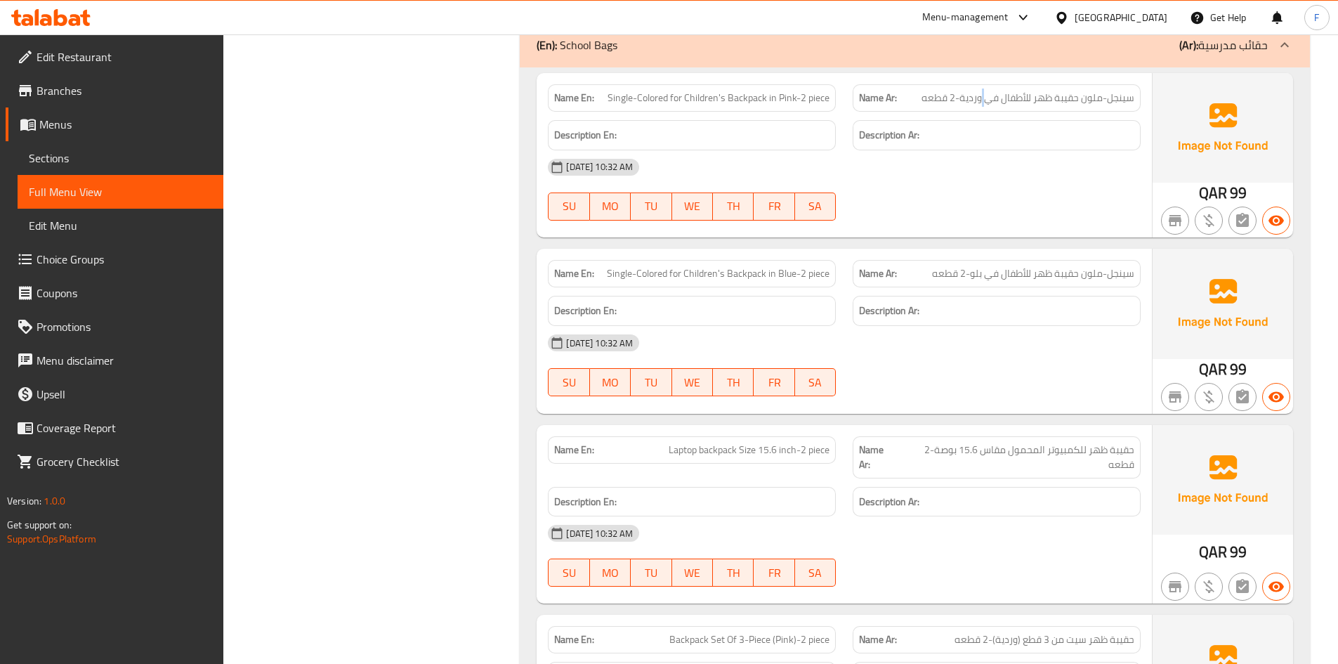
click at [983, 102] on span "سينجل-ملون حقيبة ظهر للأطفال في وردية-2 قطعه" at bounding box center [1028, 98] width 213 height 15
click at [774, 96] on span "Single-Colored for Children's Backpack in Pink-2 piece" at bounding box center [719, 98] width 222 height 15
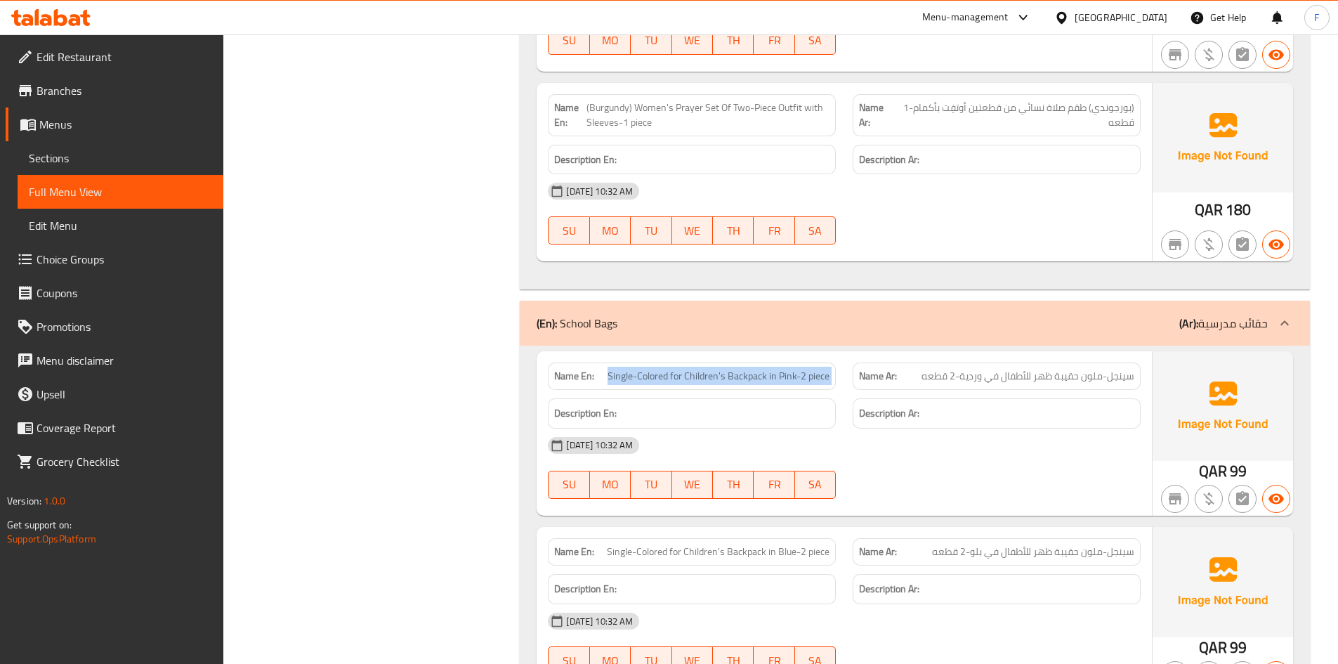
scroll to position [3020, 0]
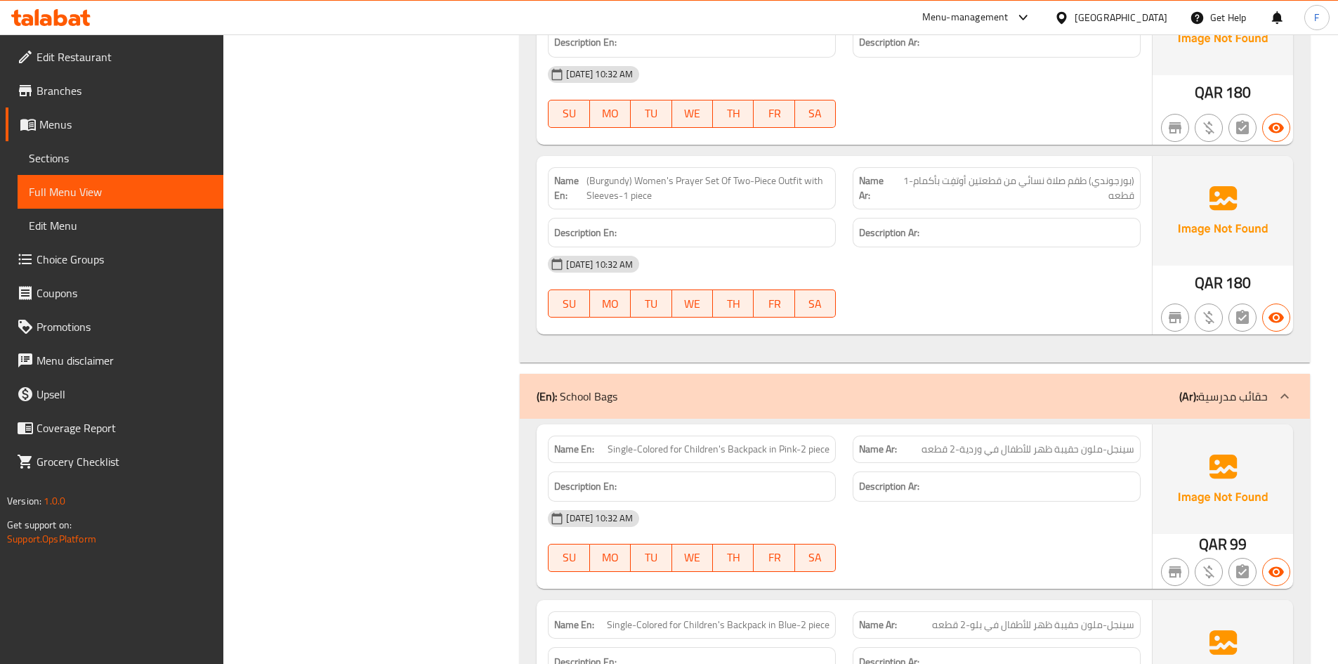
click at [798, 179] on span "(Burgundy) Women's Prayer Set Of Two-Piece Outfit with Sleeves-1 piece" at bounding box center [708, 188] width 243 height 30
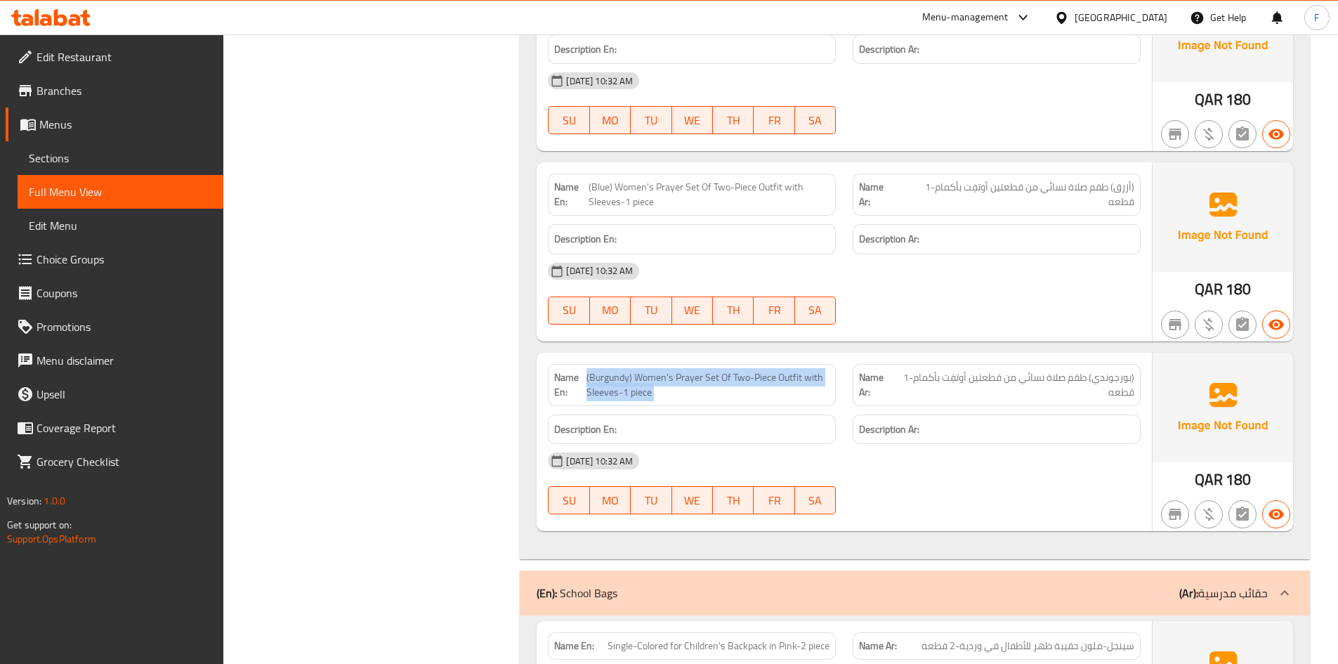
scroll to position [2810, 0]
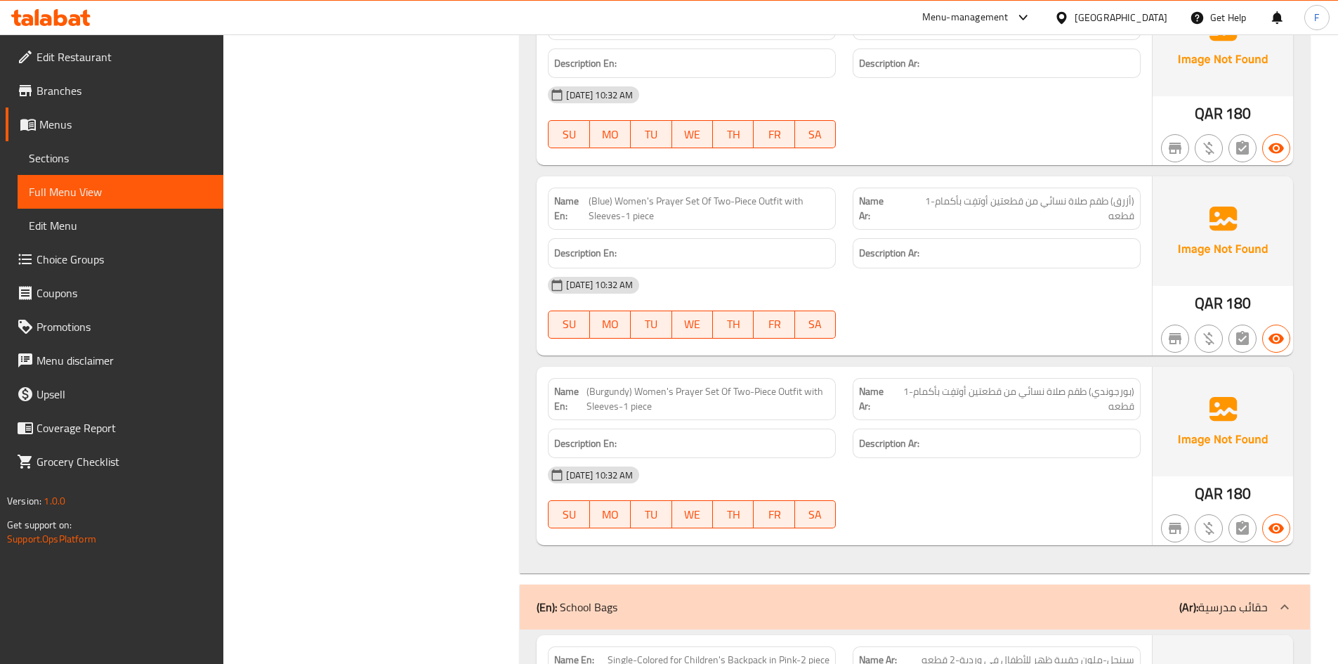
click at [808, 205] on span "(Blue) Women's Prayer Set Of Two-Piece Outfit with Sleeves-1 piece" at bounding box center [709, 209] width 241 height 30
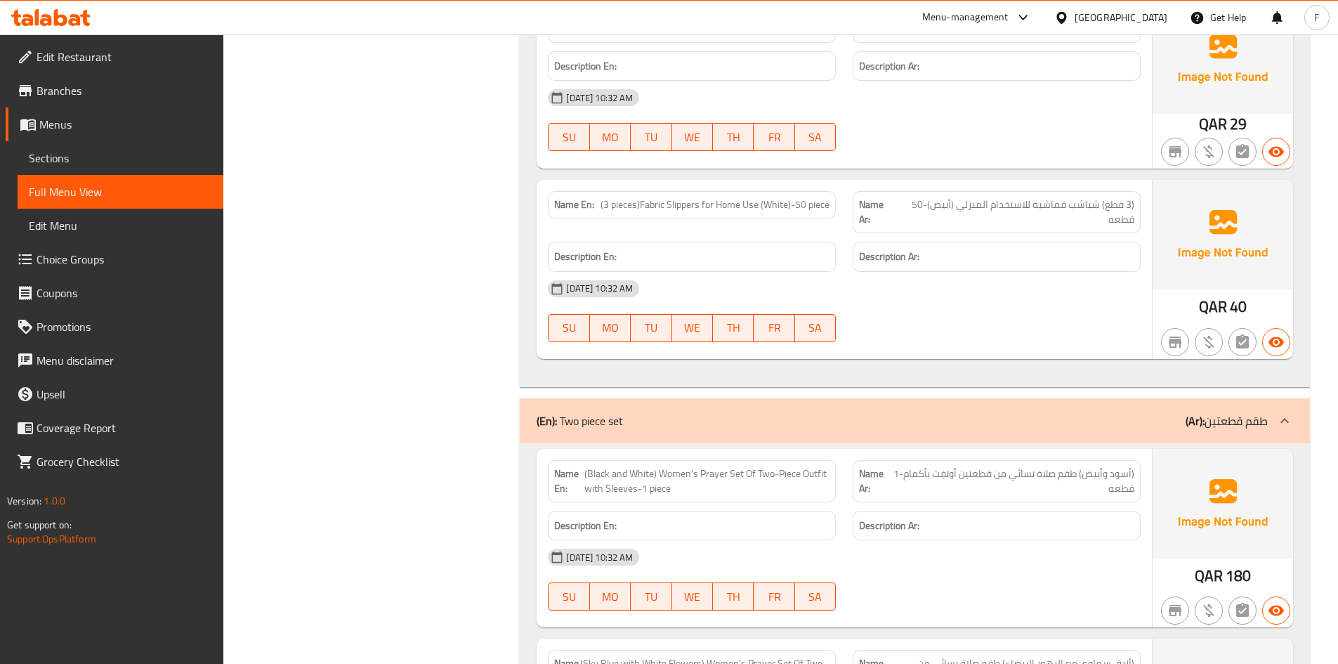
scroll to position [1967, 0]
click at [810, 201] on span "(3 pieces)Fabric Slippers for Home Use (White)-50 piece" at bounding box center [715, 205] width 229 height 15
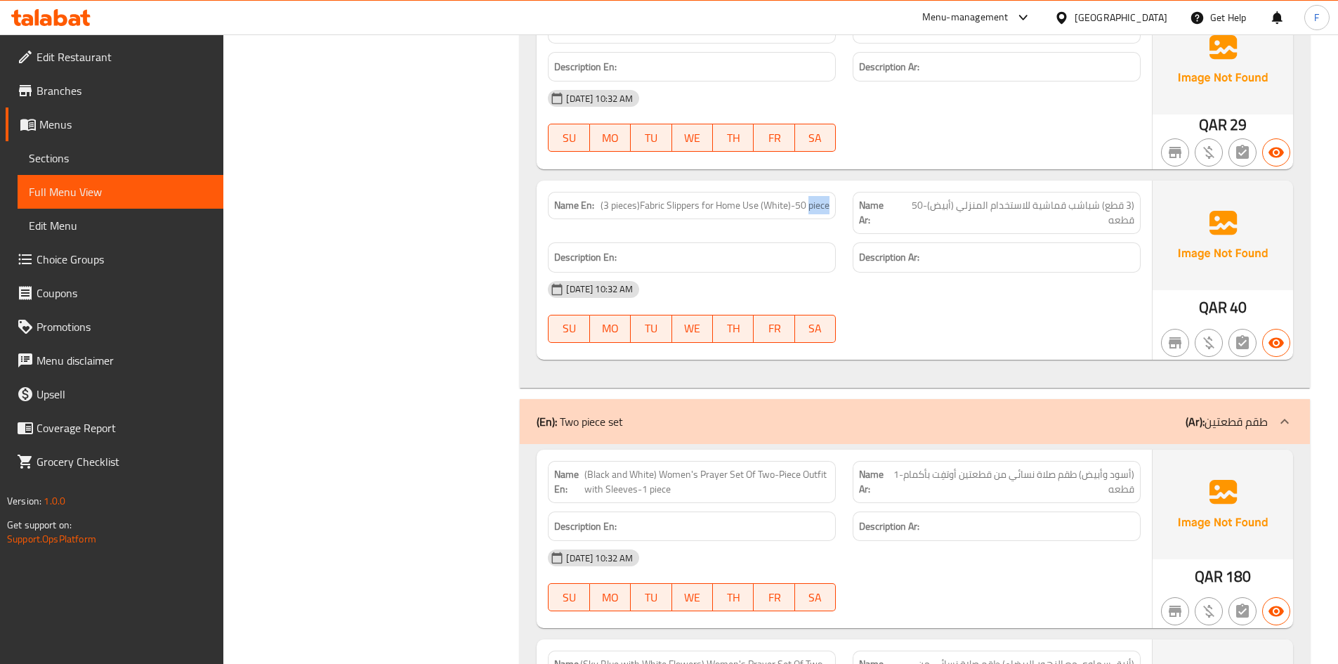
click at [810, 201] on span "(3 pieces)Fabric Slippers for Home Use (White)-50 piece" at bounding box center [715, 205] width 229 height 15
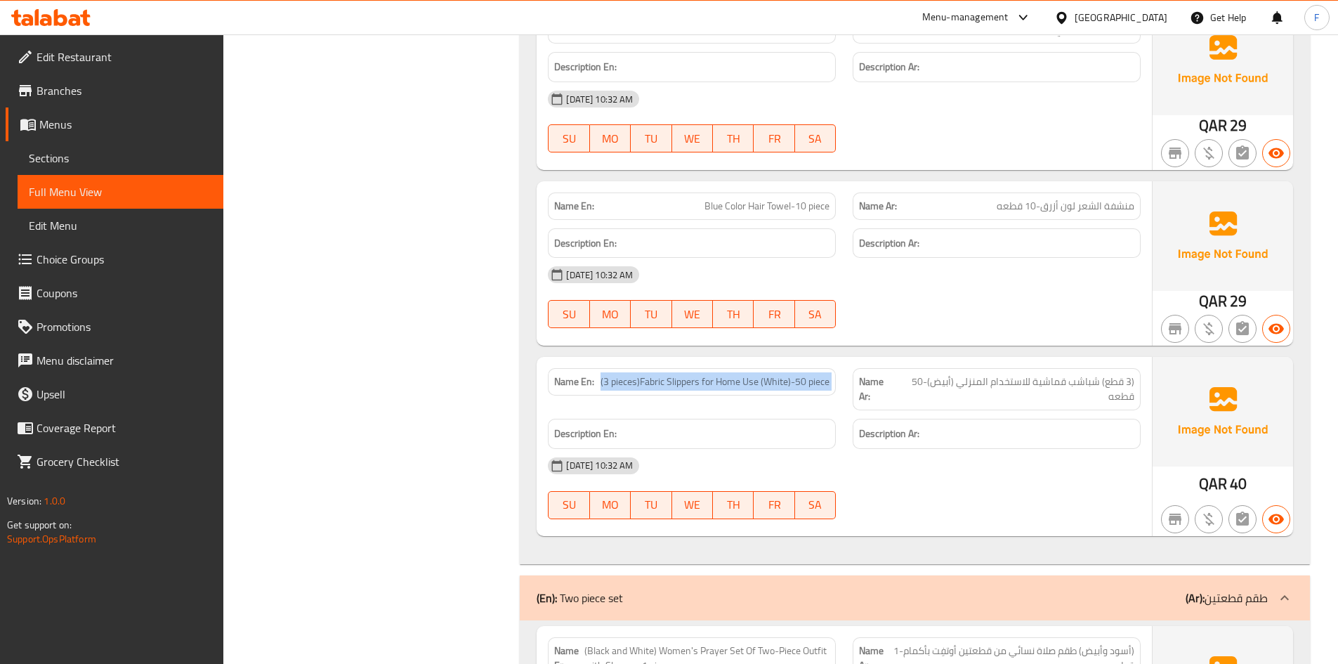
scroll to position [1756, 0]
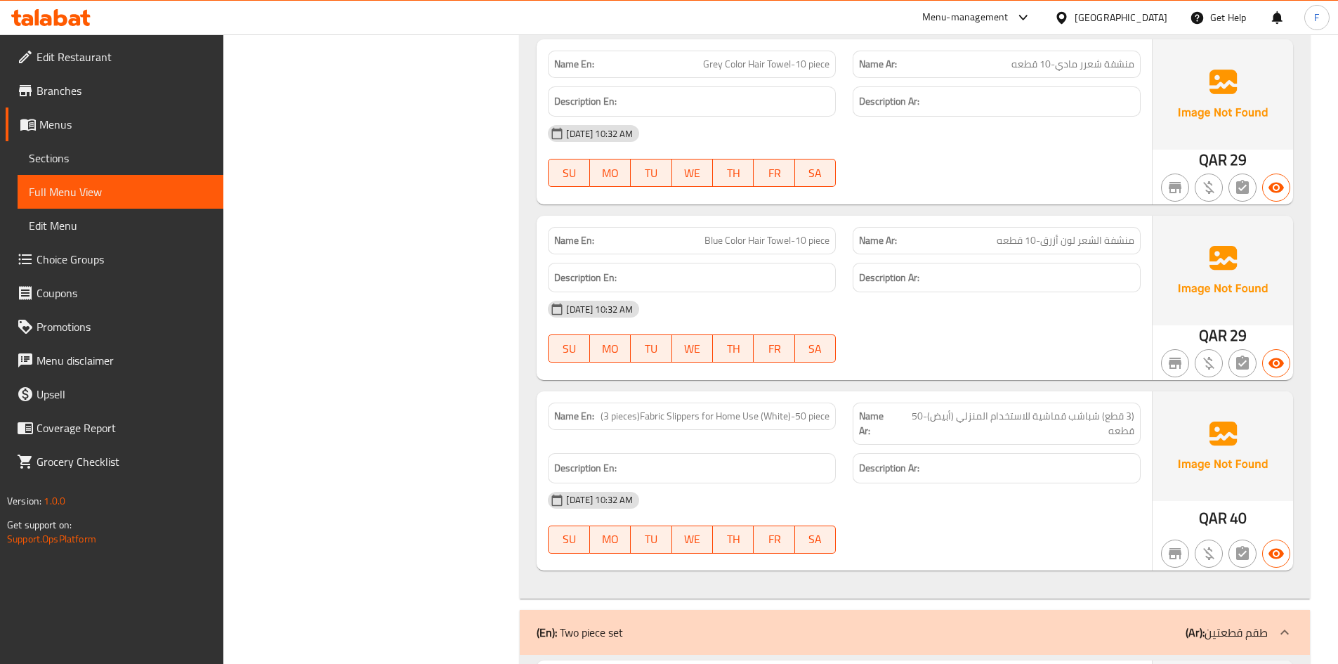
click at [804, 242] on span "Blue Color Hair Towel-10 piece" at bounding box center [767, 240] width 125 height 15
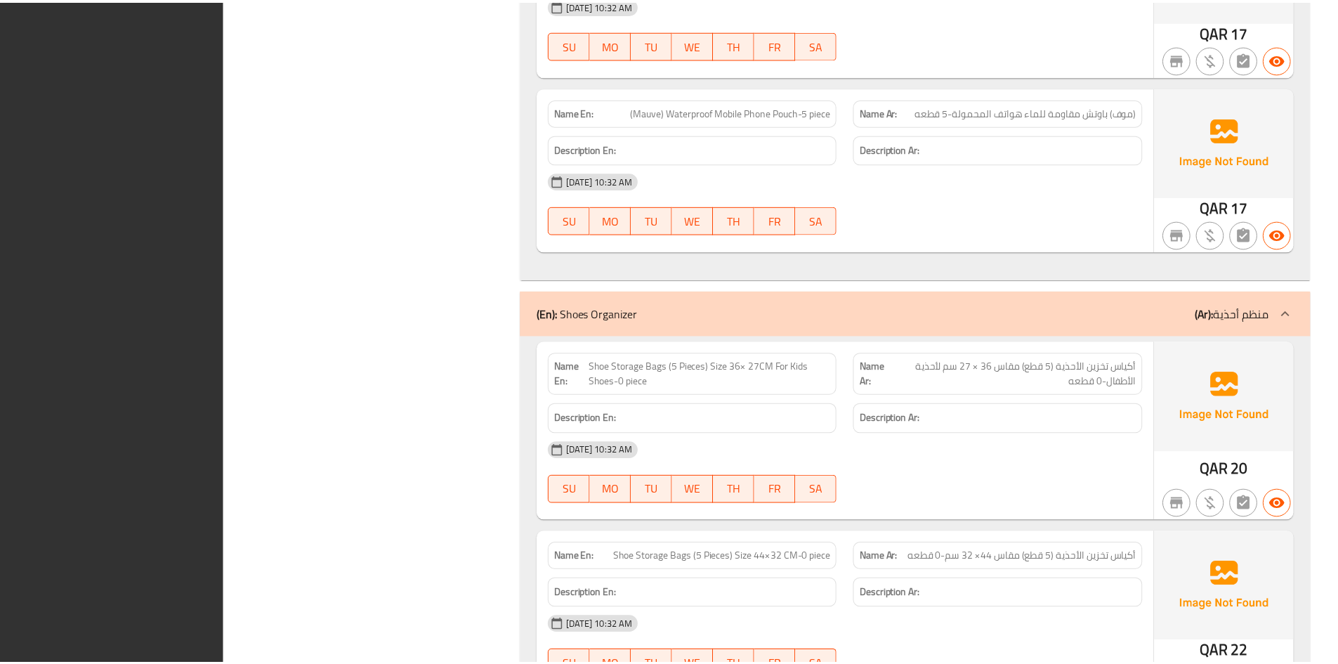
scroll to position [45465, 0]
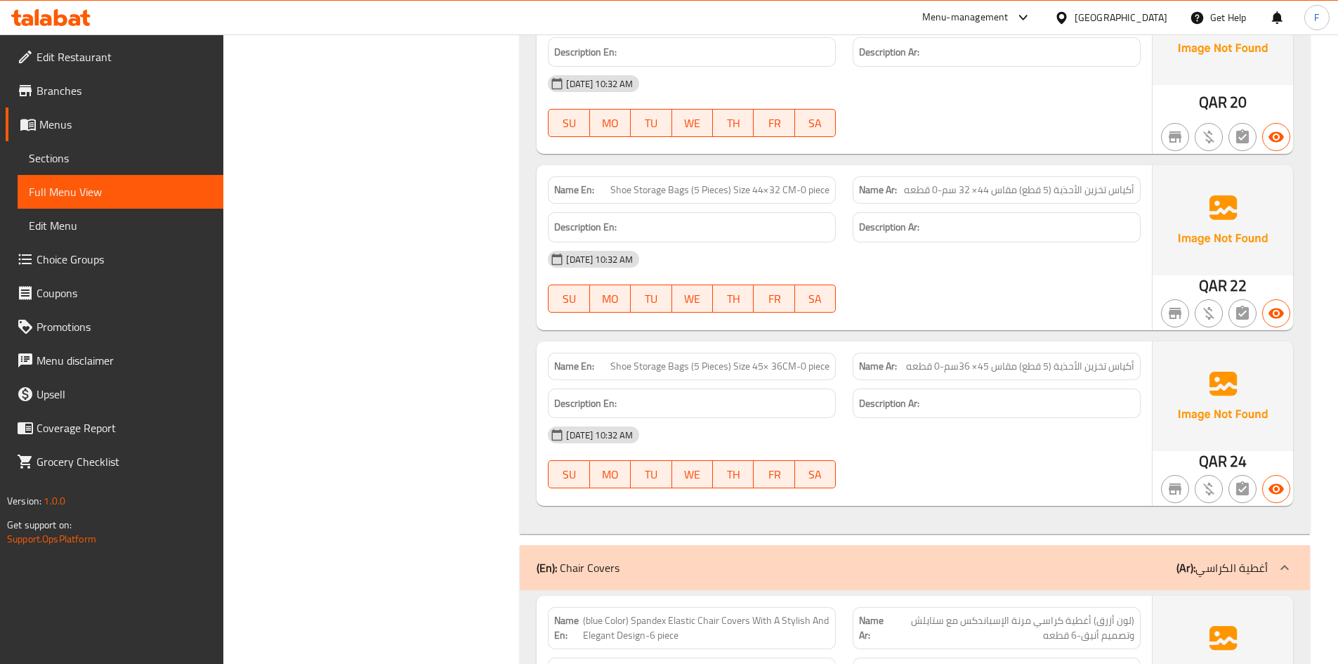
click at [936, 359] on span "أكياس تخزين الأحذية (5 قطع) مقاس 45× 36سم-0 قطعه" at bounding box center [1020, 366] width 228 height 15
click at [937, 359] on span "أكياس تخزين الأحذية (5 قطع) مقاس 45× 36سم-0 قطعه" at bounding box center [1020, 366] width 228 height 15
click at [782, 359] on span "Shoe Storage Bags (5 Pieces) Size 45× 36CM-0 piece" at bounding box center [719, 366] width 219 height 15
click at [905, 359] on p "Name Ar: أكياس تخزين [DEMOGRAPHIC_DATA] (5 قطع) مقاس 45× 36سم-0 قطعه" at bounding box center [996, 366] width 275 height 15
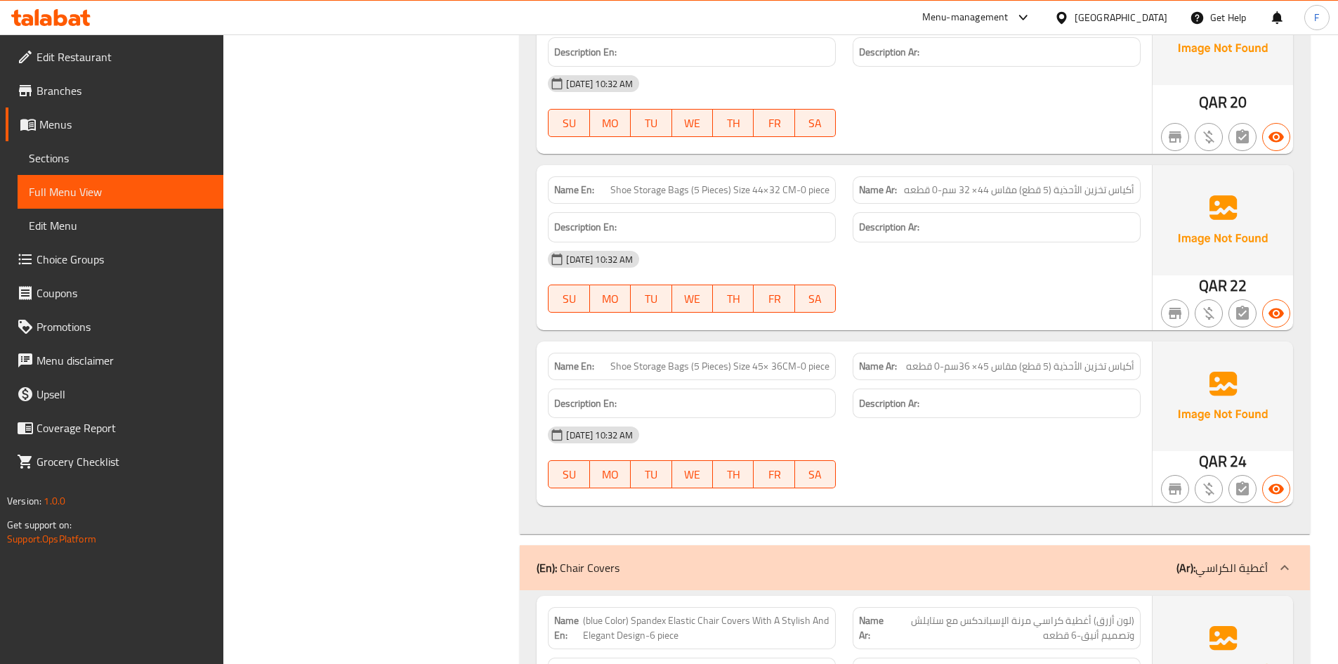
click at [906, 359] on p "Name Ar: أكياس تخزين [DEMOGRAPHIC_DATA] (5 قطع) مقاس 45× 36سم-0 قطعه" at bounding box center [996, 366] width 275 height 15
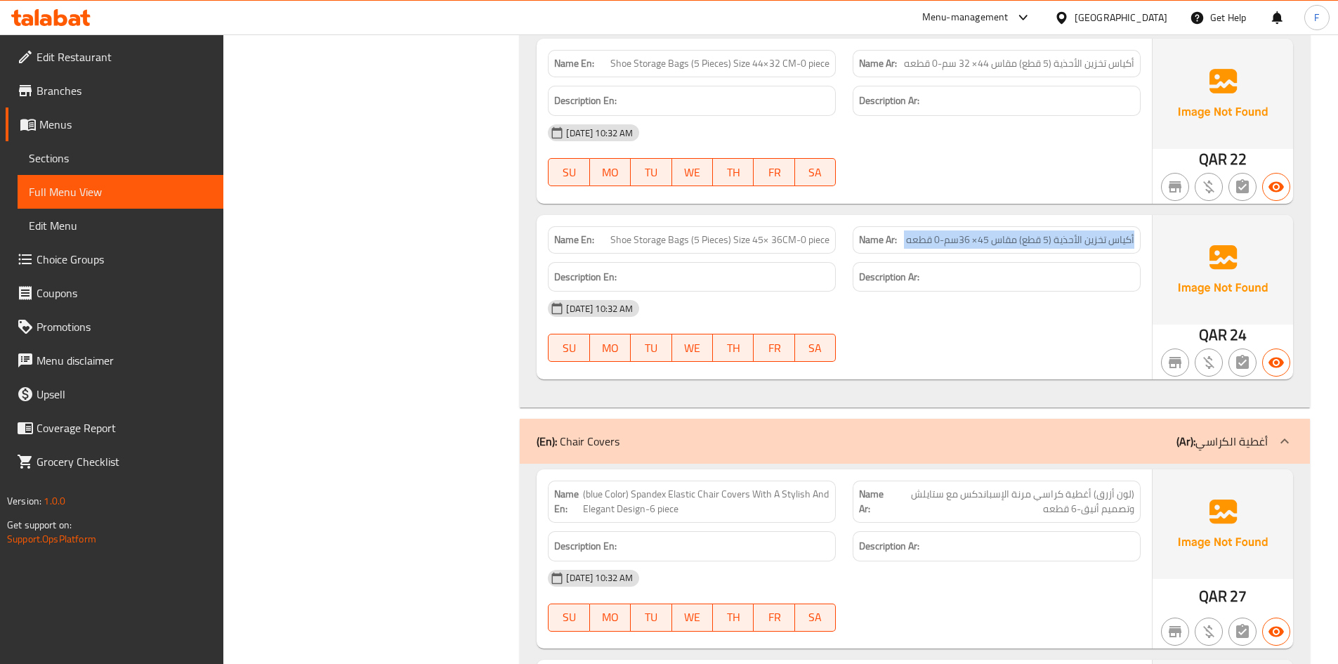
scroll to position [45592, 0]
click at [954, 486] on span "(لون أزرق) أغطية كراسي مرنة الإسباندكس مع ستايلش وتصميم أنيق-6 قطعه" at bounding box center [1012, 501] width 246 height 30
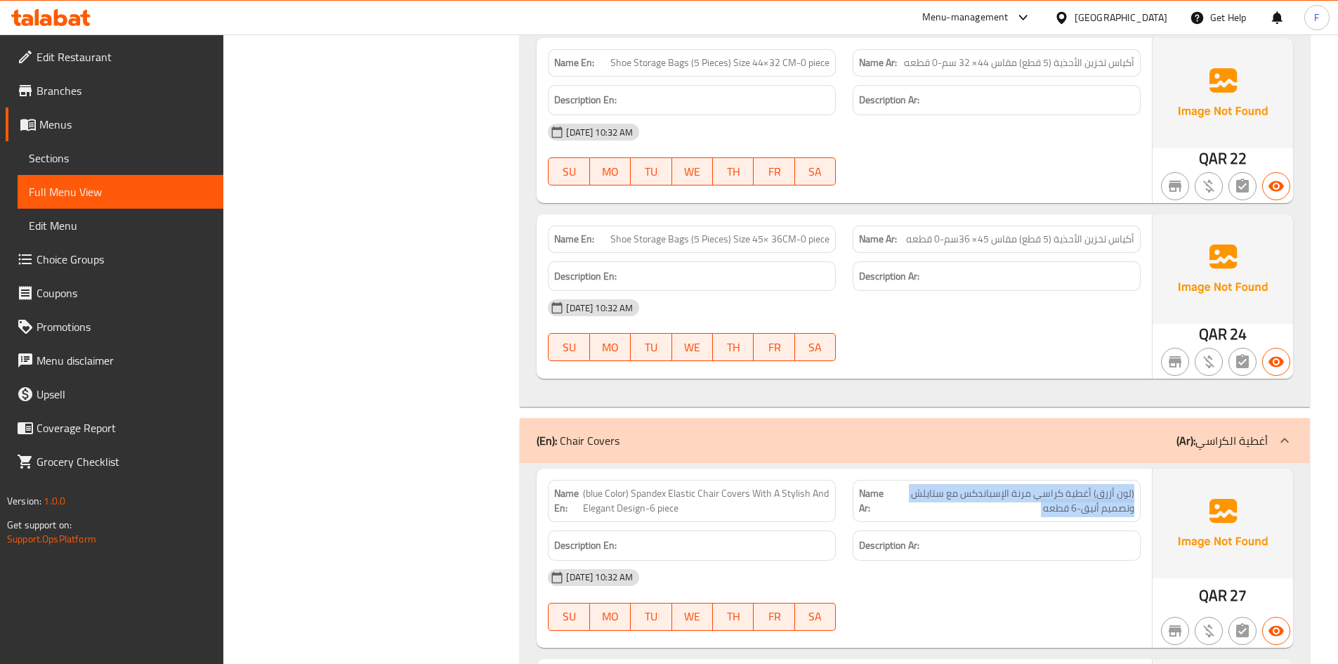
click at [954, 486] on span "(لون أزرق) أغطية كراسي مرنة الإسباندكس مع ستايلش وتصميم أنيق-6 قطعه" at bounding box center [1012, 501] width 246 height 30
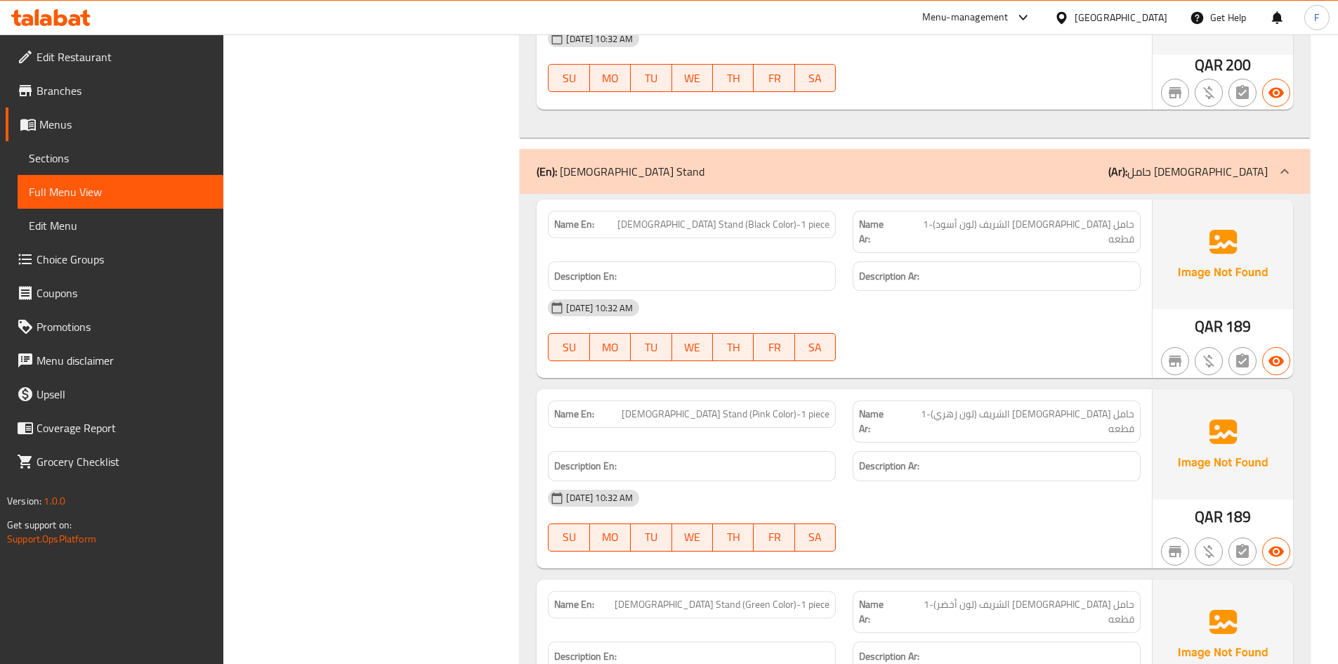
scroll to position [42150, 0]
